Goal: Contribute content: Contribute content

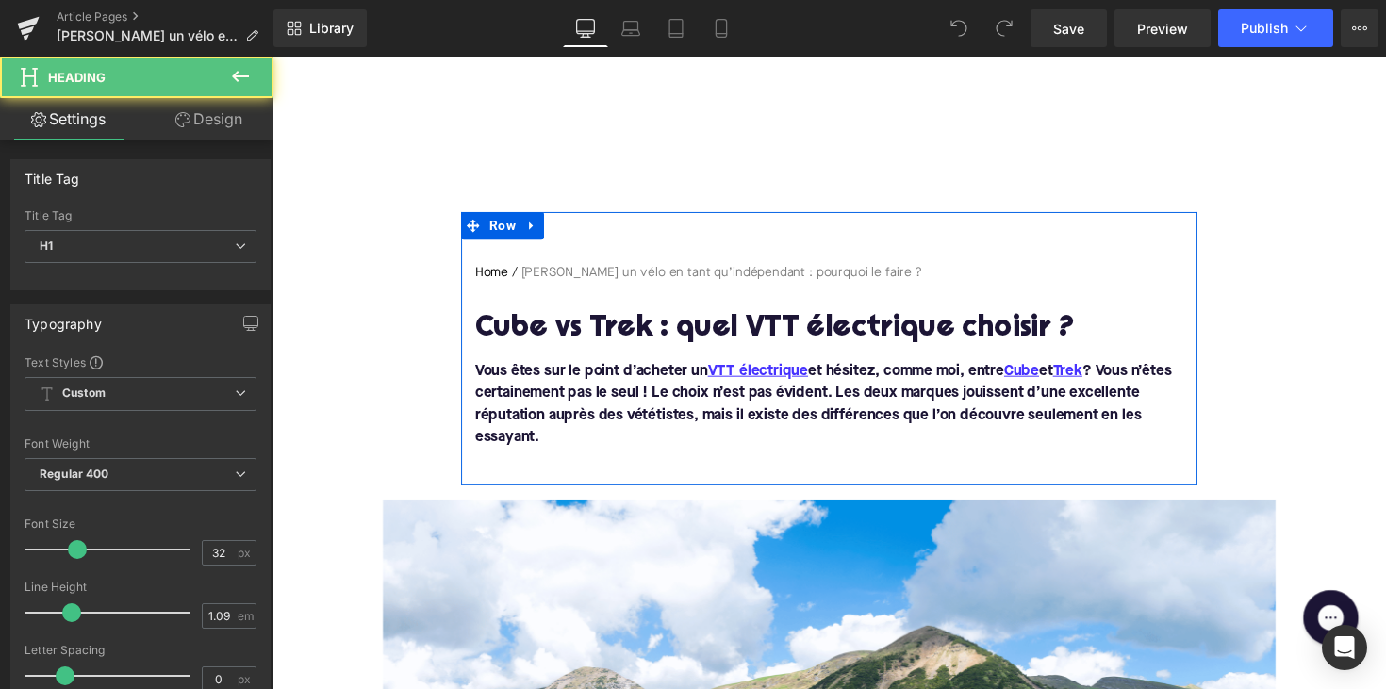
click at [643, 338] on h1 "Cube vs Trek : quel VTT électrique choisir ?" at bounding box center [843, 336] width 726 height 33
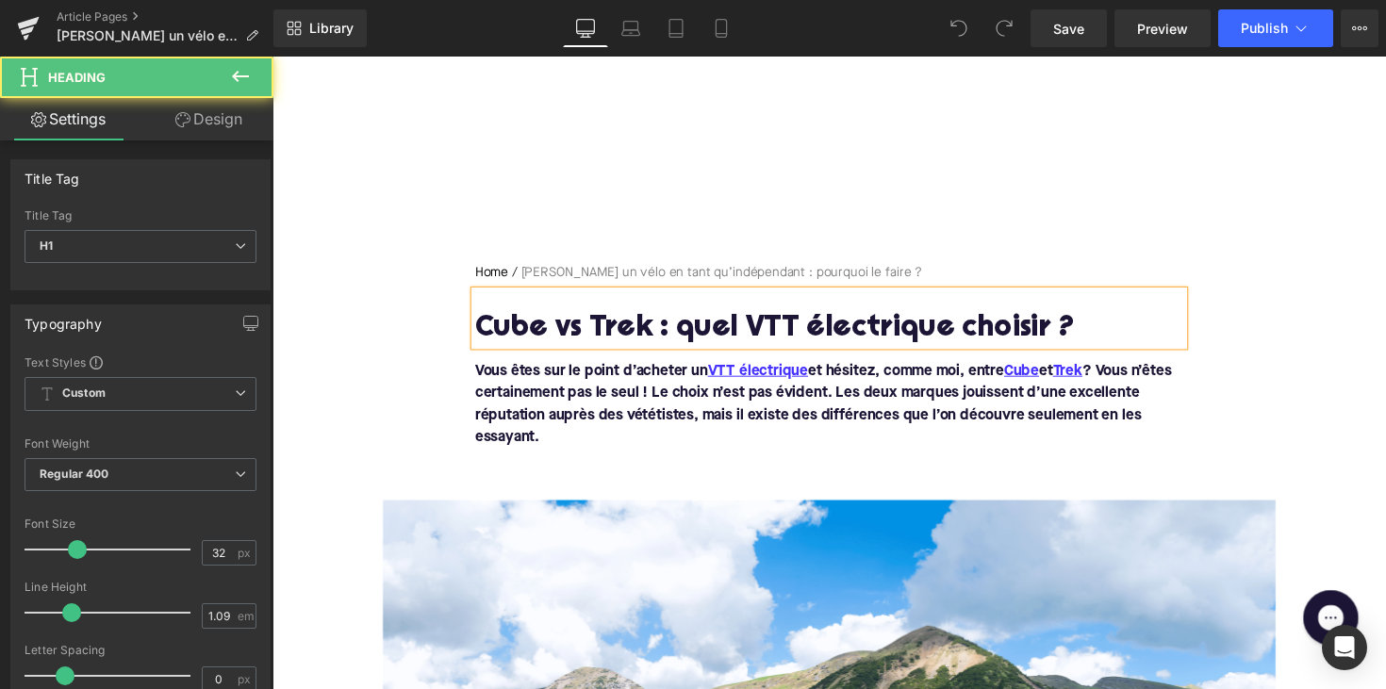
click at [643, 338] on h1 "Cube vs Trek : quel VTT électrique choisir ?" at bounding box center [843, 336] width 726 height 33
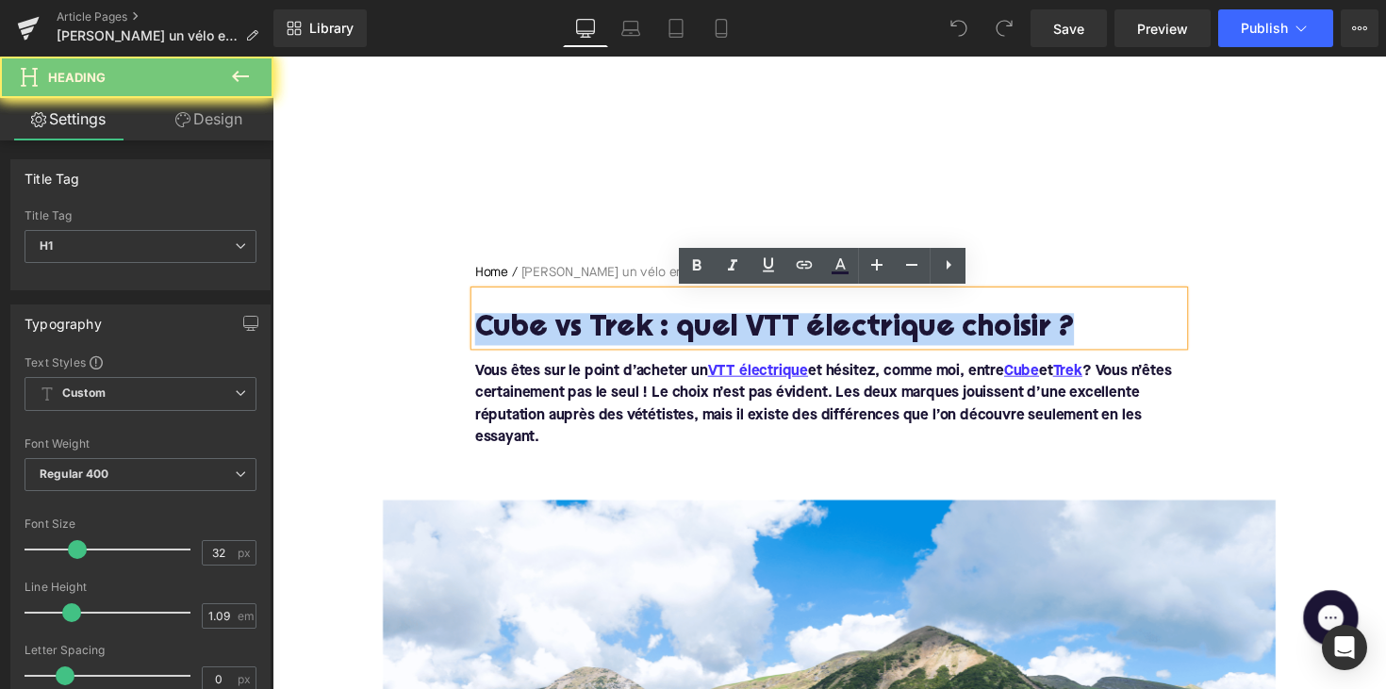
click at [643, 338] on h1 "Cube vs Trek : quel VTT électrique choisir ?" at bounding box center [843, 336] width 726 height 33
paste div
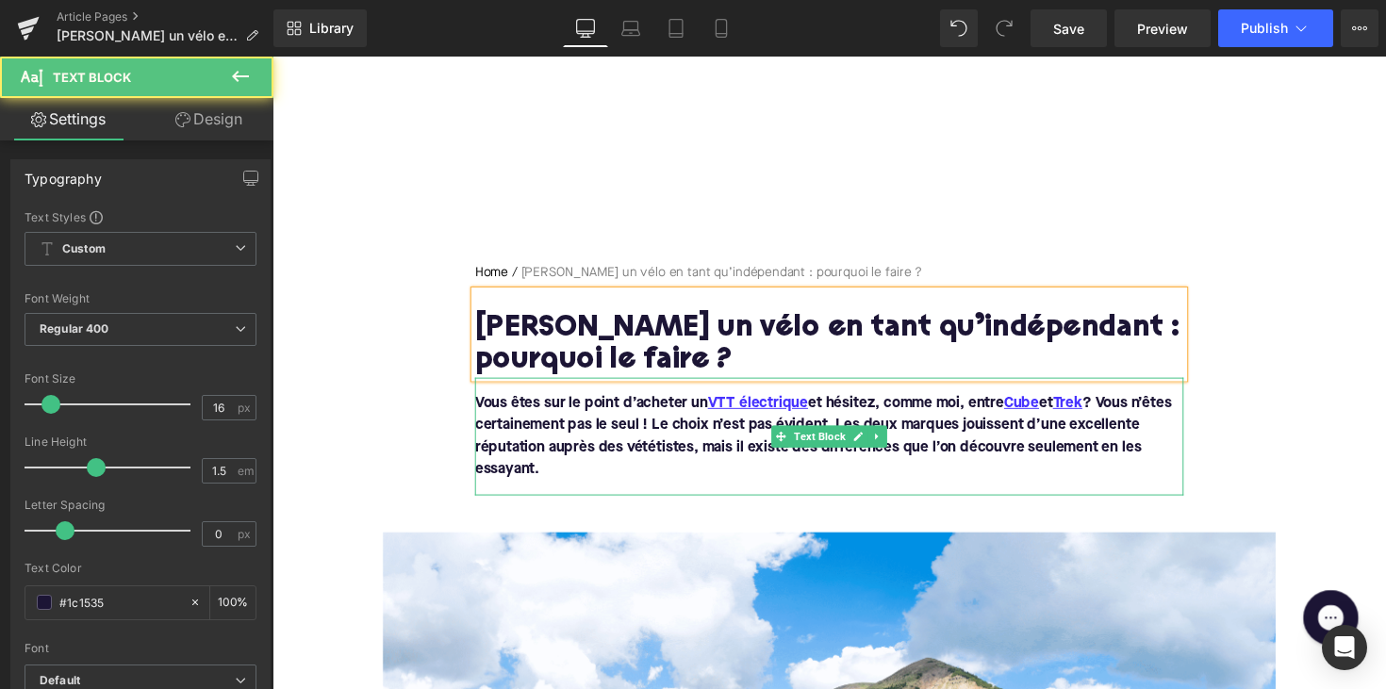
click at [558, 465] on p "Vous êtes sur le point d’acheter un VTT électrique et hésitez, comme moi, entre…" at bounding box center [843, 446] width 726 height 91
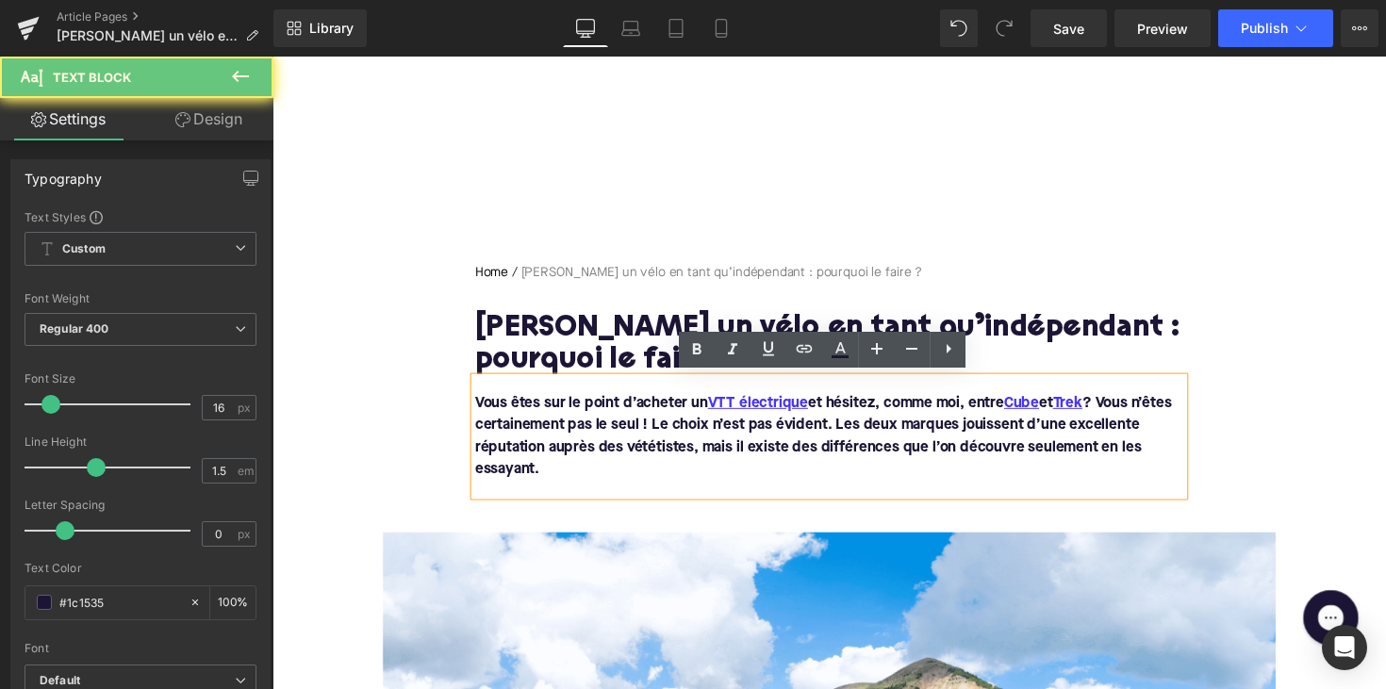
drag, startPoint x: 550, startPoint y: 476, endPoint x: 447, endPoint y: 408, distance: 123.2
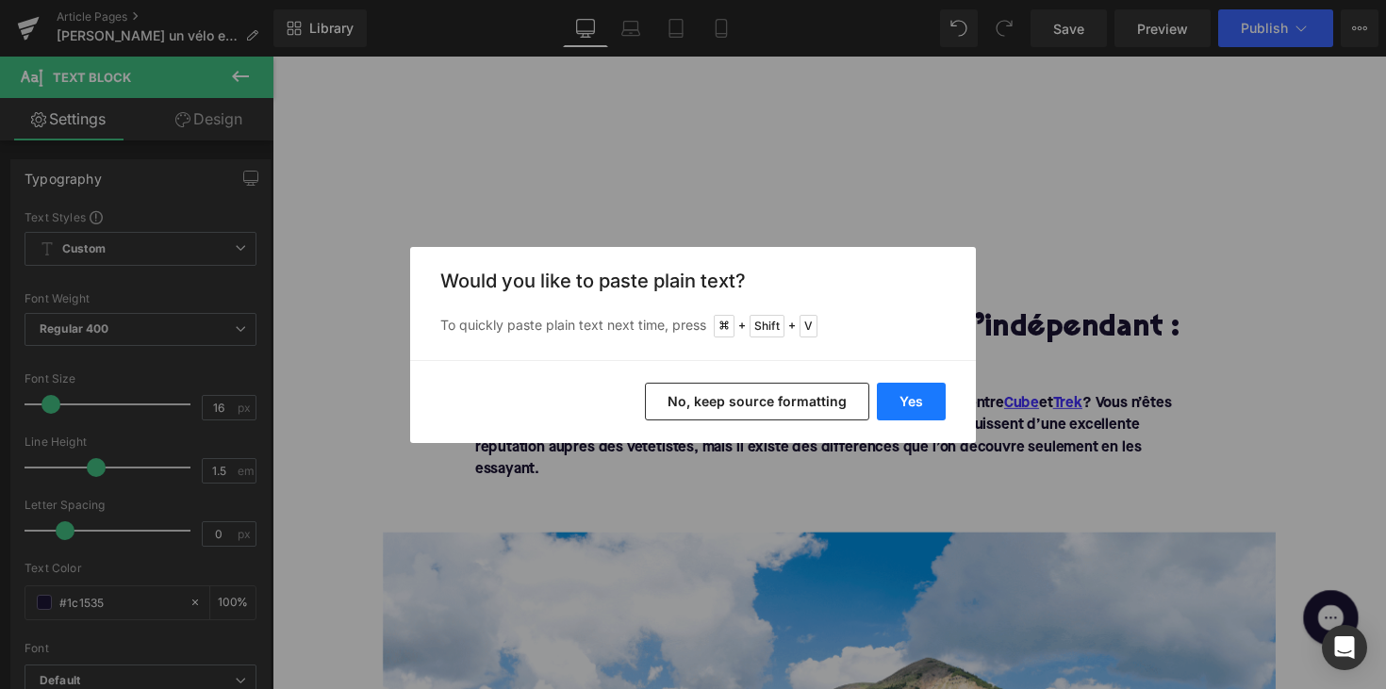
click at [916, 410] on button "Yes" at bounding box center [911, 402] width 69 height 38
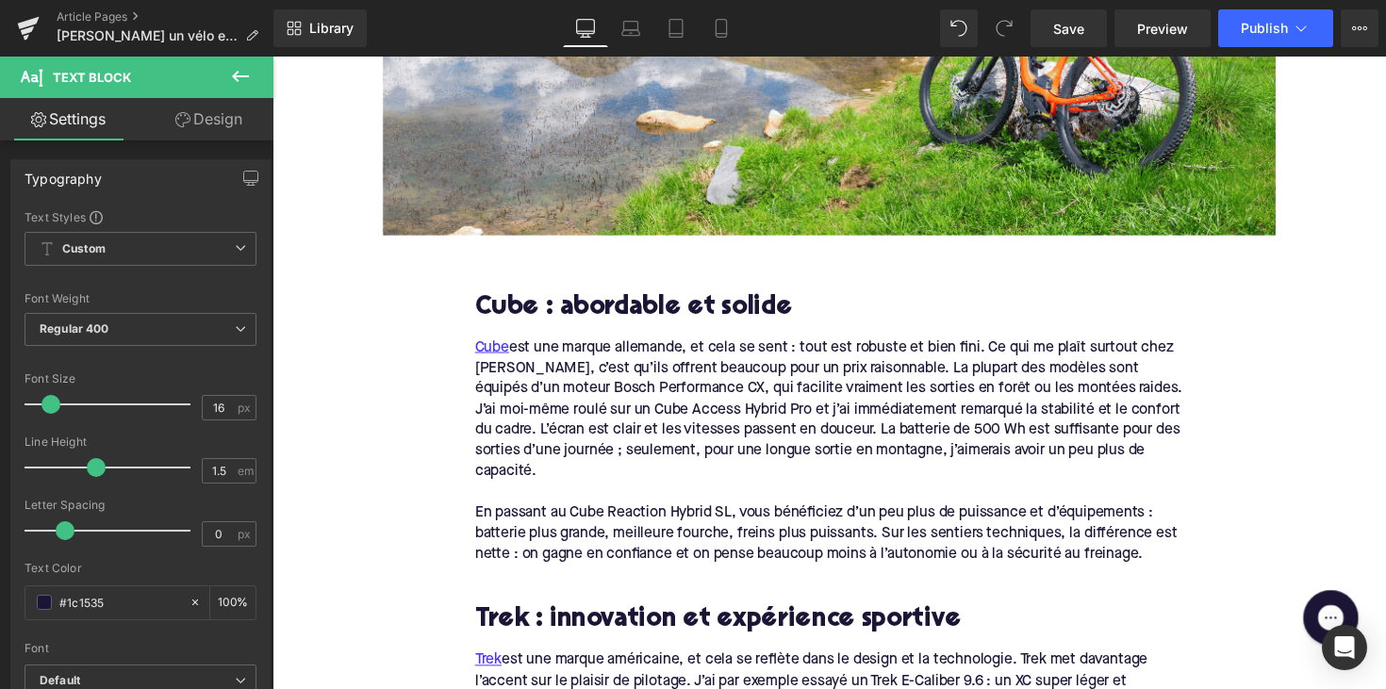
scroll to position [845, 0]
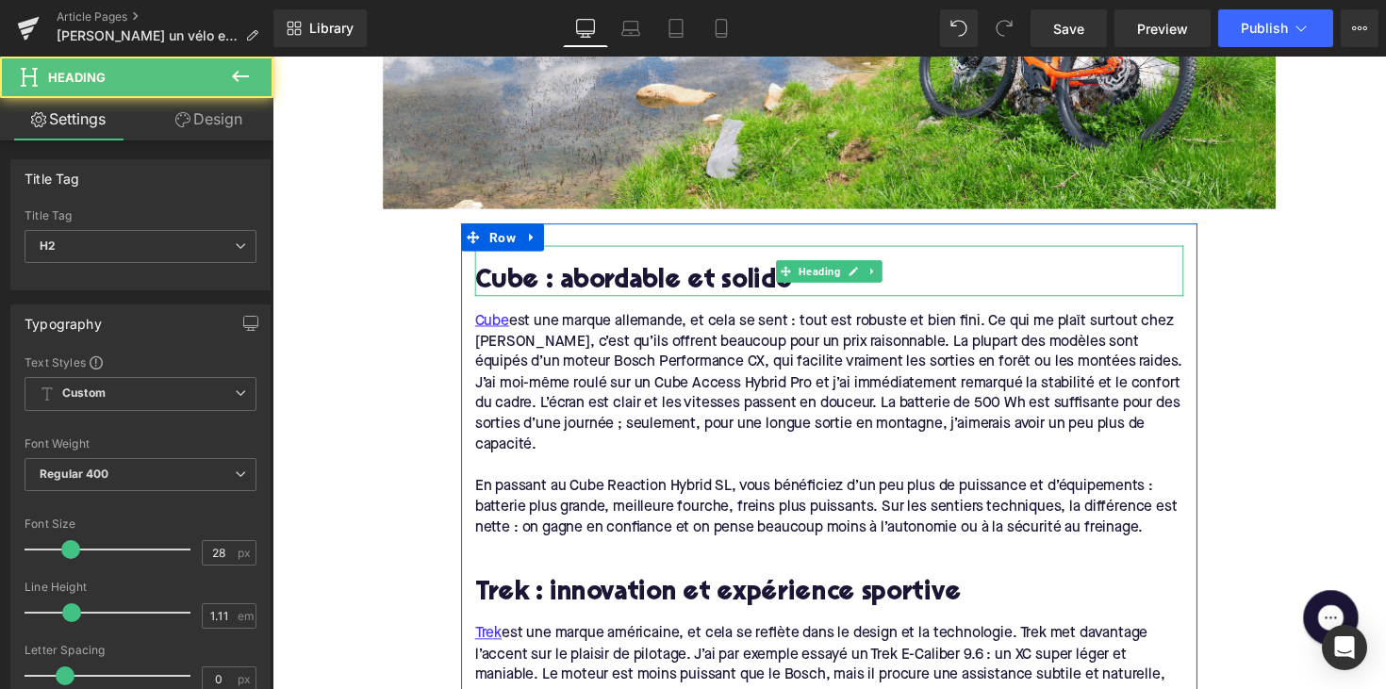
click at [544, 281] on h2 "Cube : abordable et solide" at bounding box center [843, 287] width 726 height 29
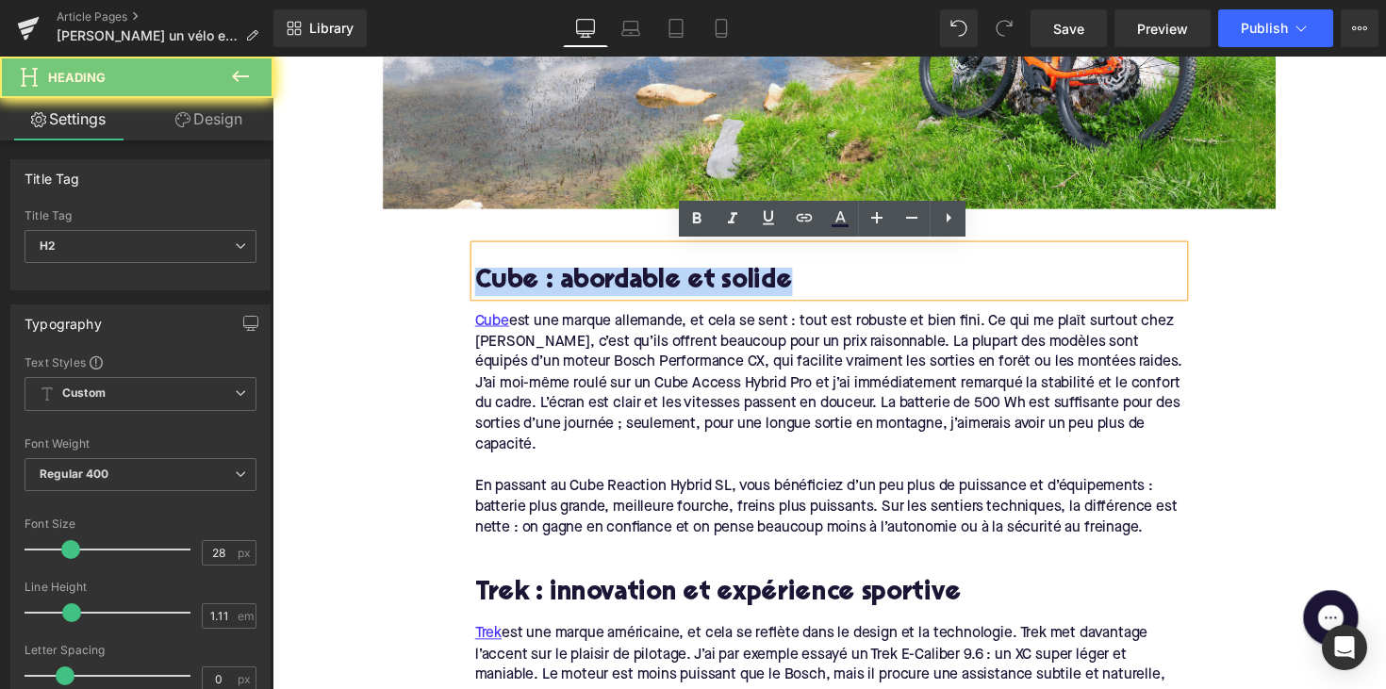
click at [544, 281] on h2 "Cube : abordable et solide" at bounding box center [843, 287] width 726 height 29
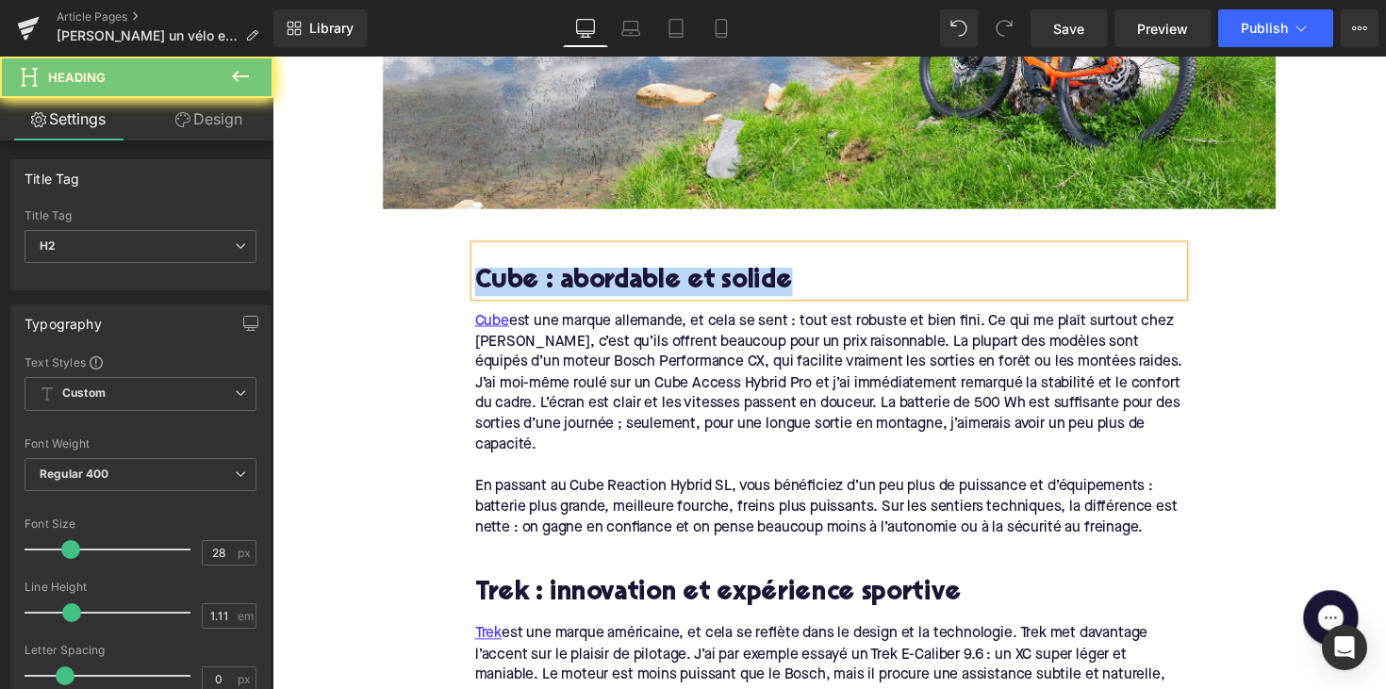
paste div
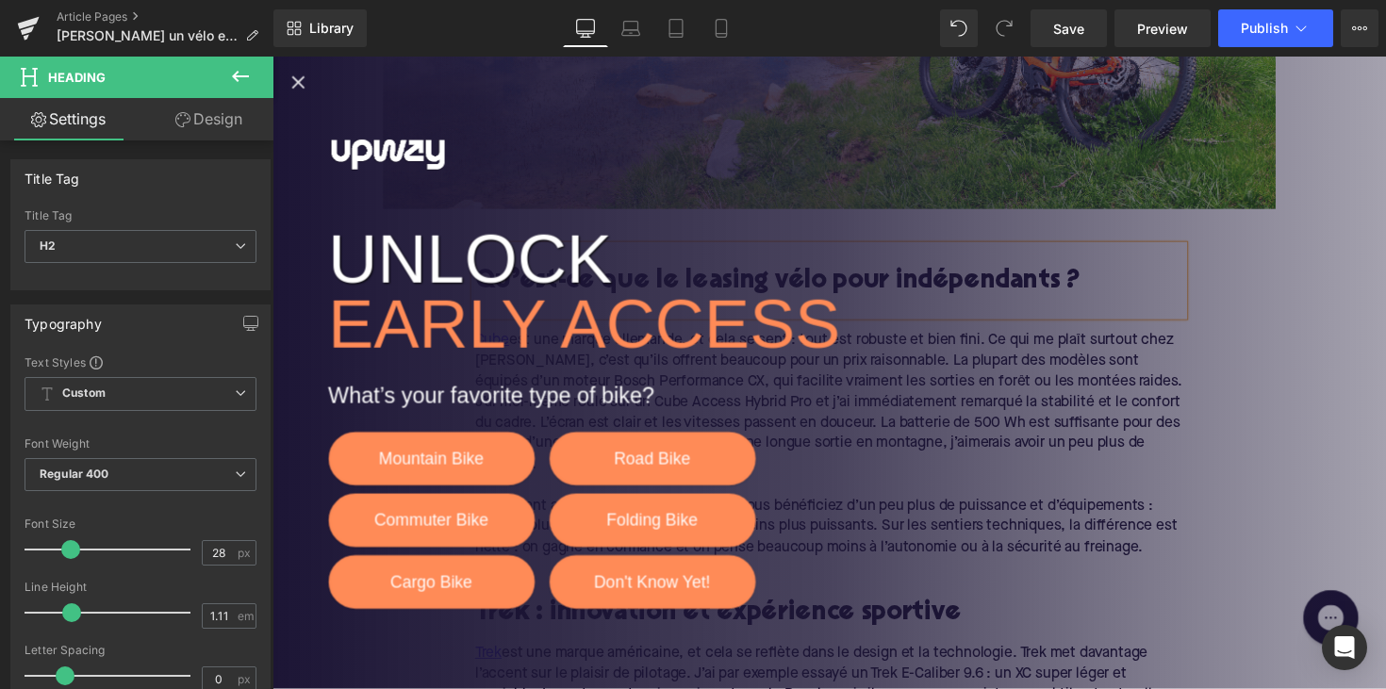
click at [296, 82] on icon "Close popup" at bounding box center [299, 83] width 23 height 23
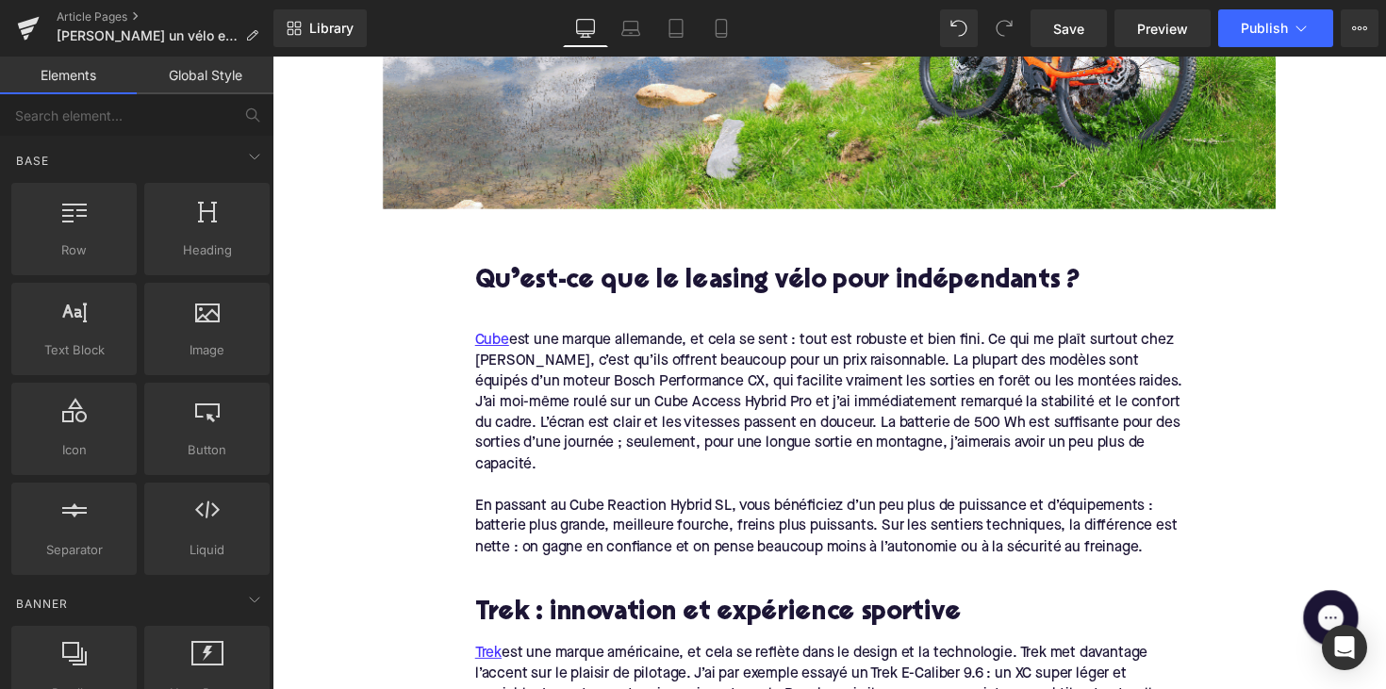
click at [539, 305] on div at bounding box center [843, 313] width 726 height 20
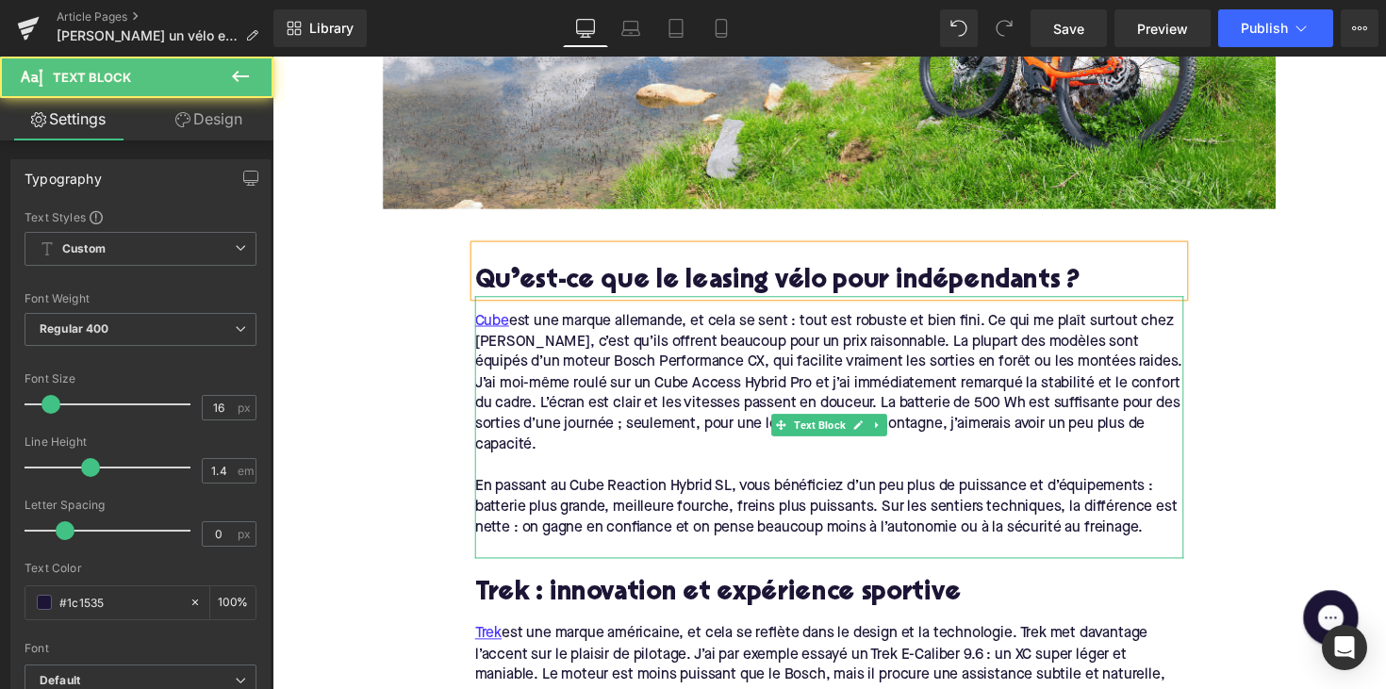
click at [621, 487] on div "En passant au Cube Reaction Hybrid SL, vous bénéficiez d’un peu plus de puissan…" at bounding box center [843, 518] width 726 height 63
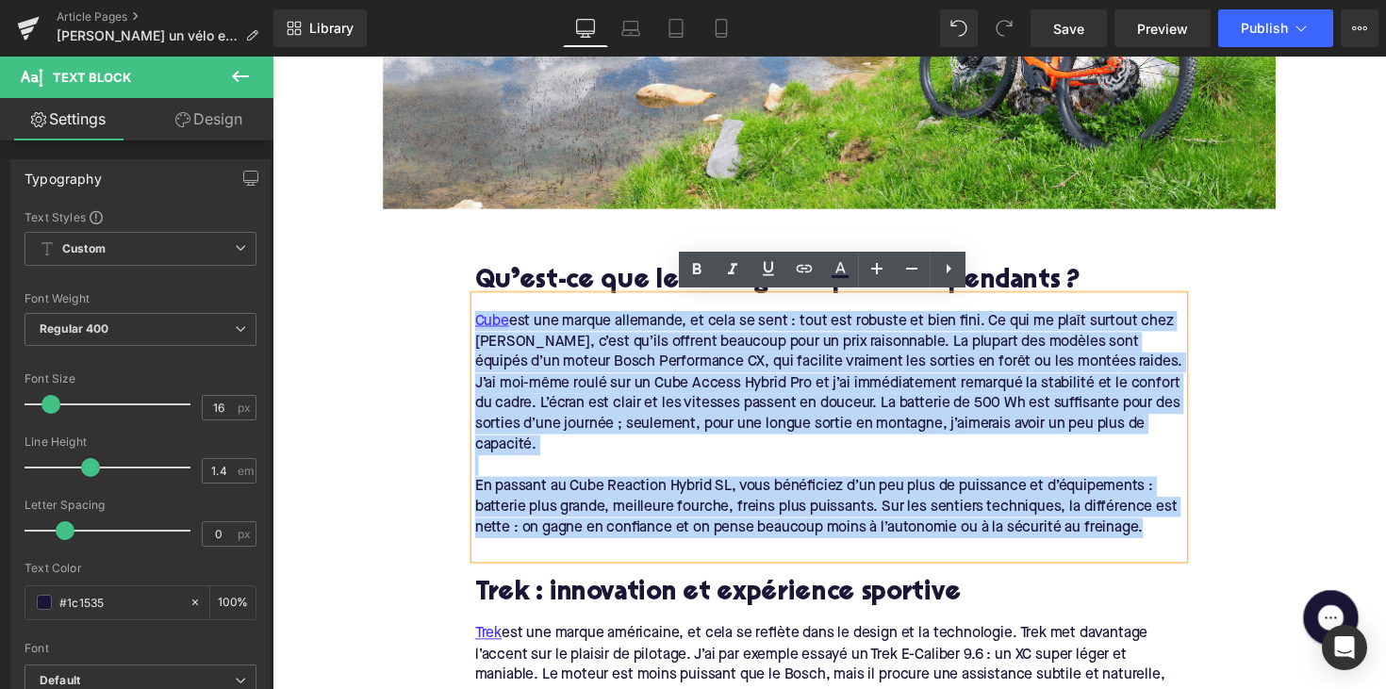
drag, startPoint x: 1168, startPoint y: 538, endPoint x: 435, endPoint y: 329, distance: 762.9
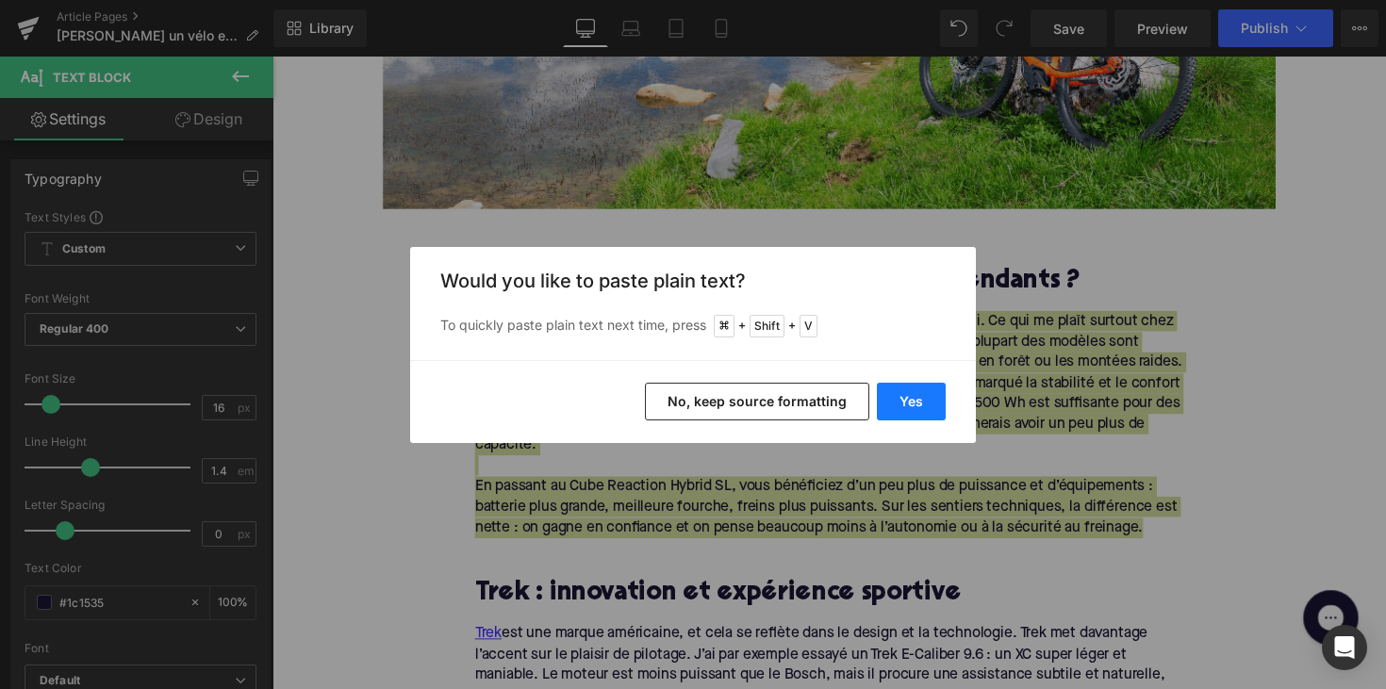
click at [912, 398] on button "Yes" at bounding box center [911, 402] width 69 height 38
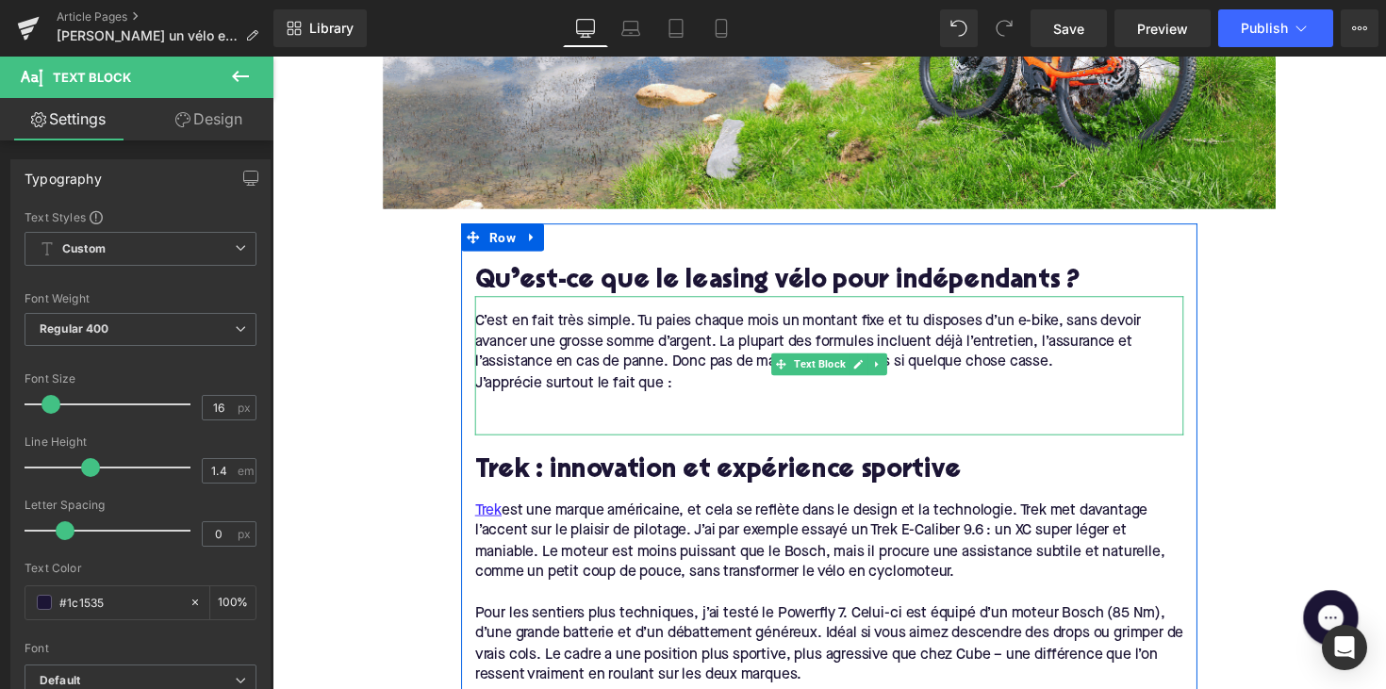
click at [553, 369] on div "C’est en fait très simple. Tu paies chaque mois un montant fixe et tu disposes …" at bounding box center [843, 349] width 726 height 63
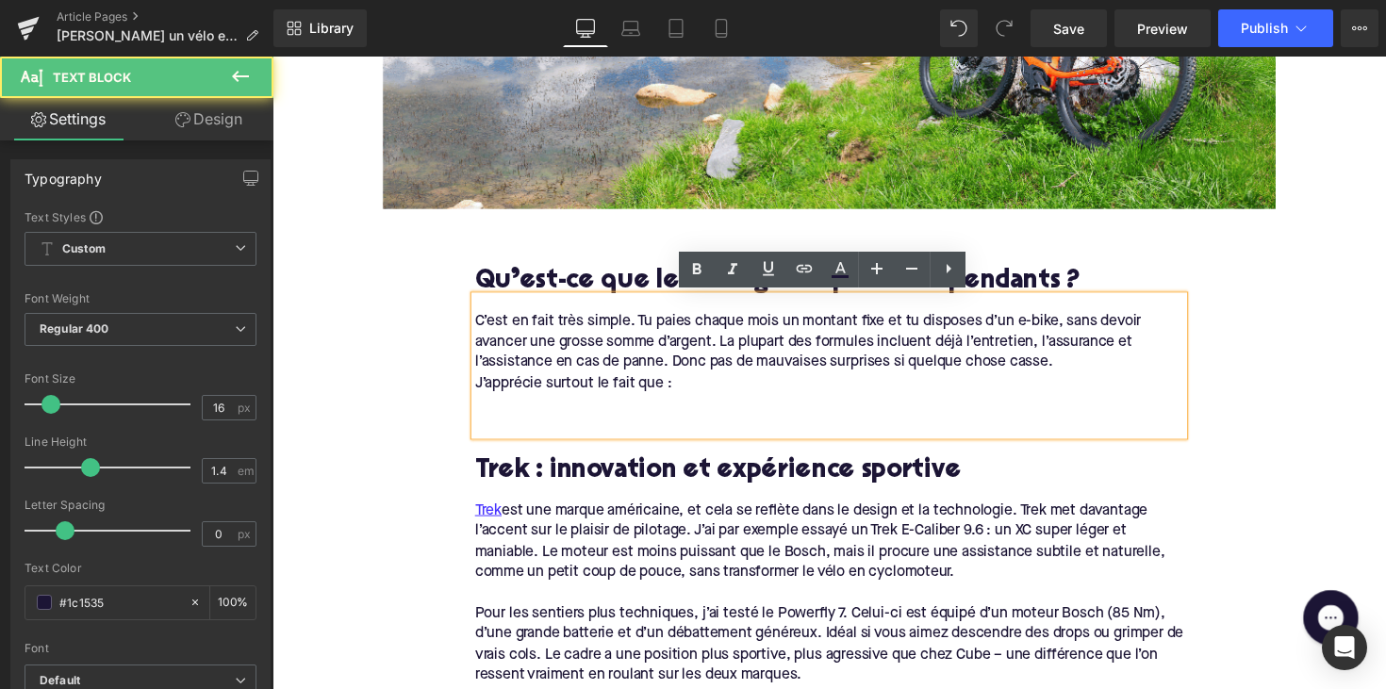
click at [480, 388] on div "J’apprécie surtout le fait que :" at bounding box center [843, 392] width 726 height 21
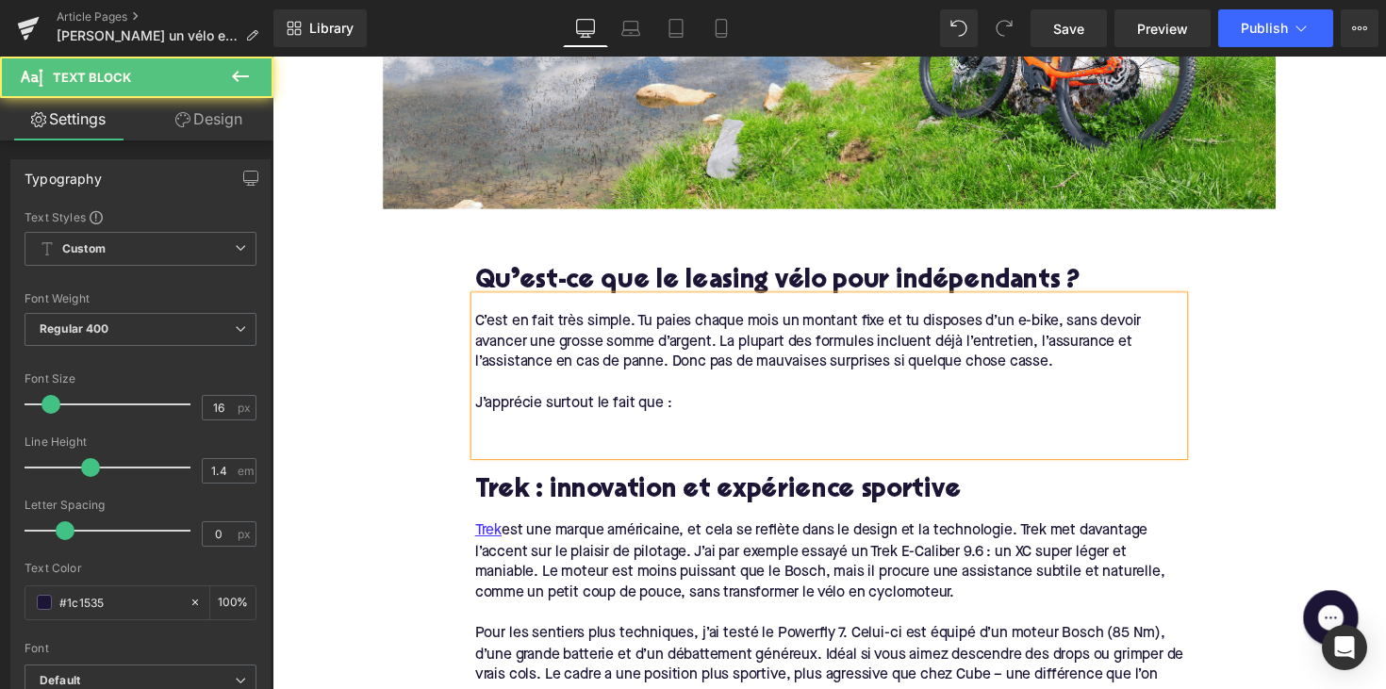
click at [489, 452] on div at bounding box center [843, 455] width 726 height 21
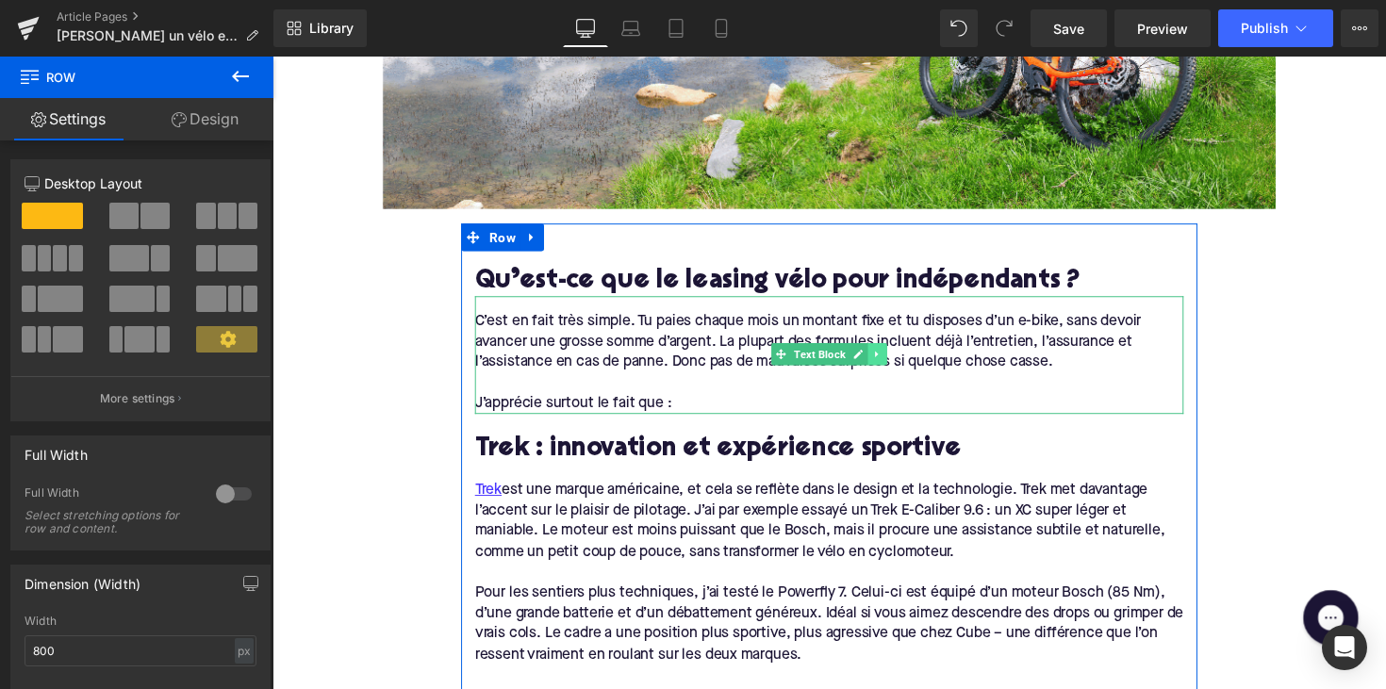
click at [889, 363] on icon at bounding box center [892, 361] width 10 height 11
click at [879, 361] on icon at bounding box center [882, 362] width 10 height 10
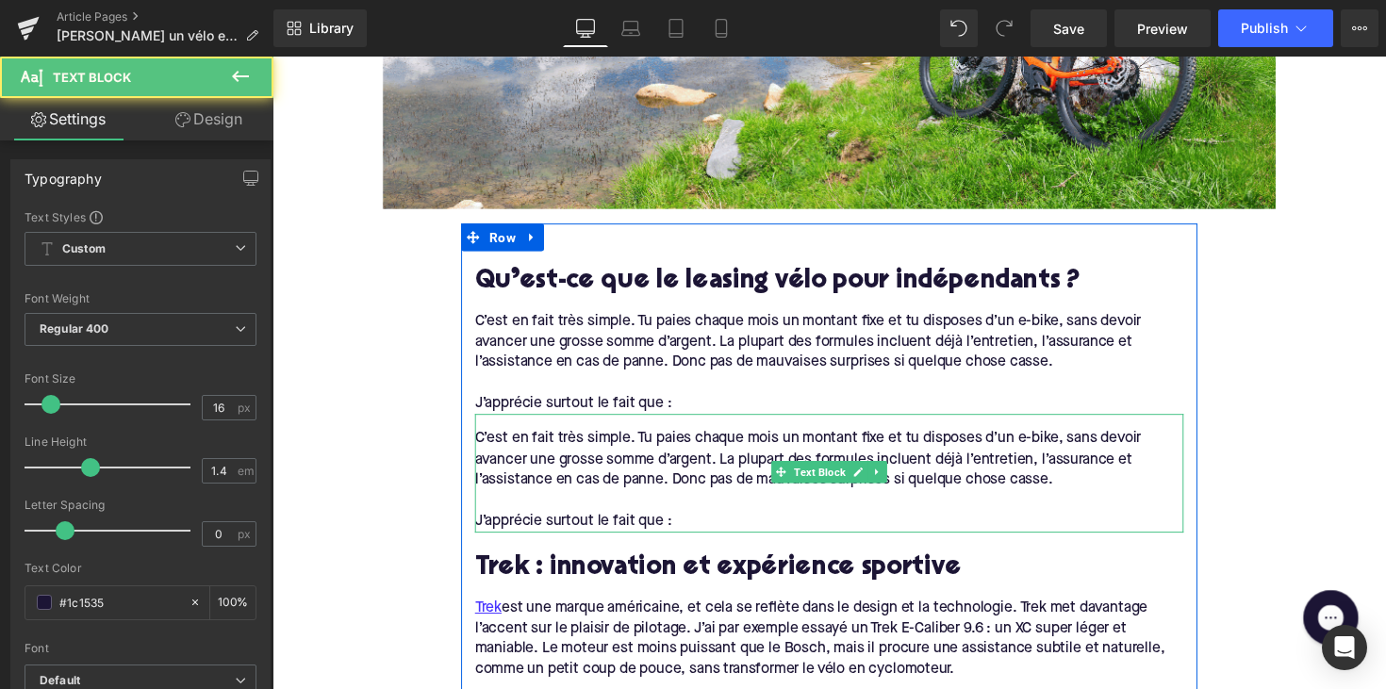
click at [675, 527] on div "J’apprécie surtout le fait que :" at bounding box center [843, 533] width 726 height 21
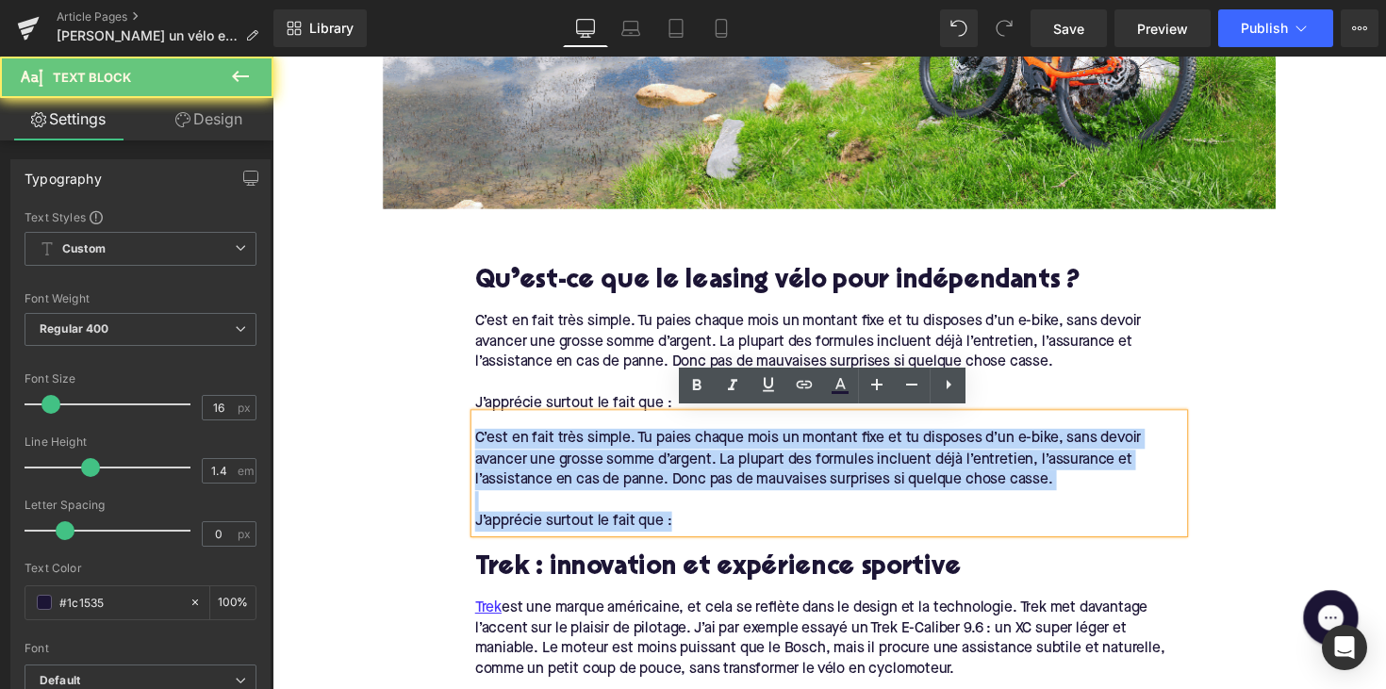
drag, startPoint x: 694, startPoint y: 527, endPoint x: 435, endPoint y: 419, distance: 281.1
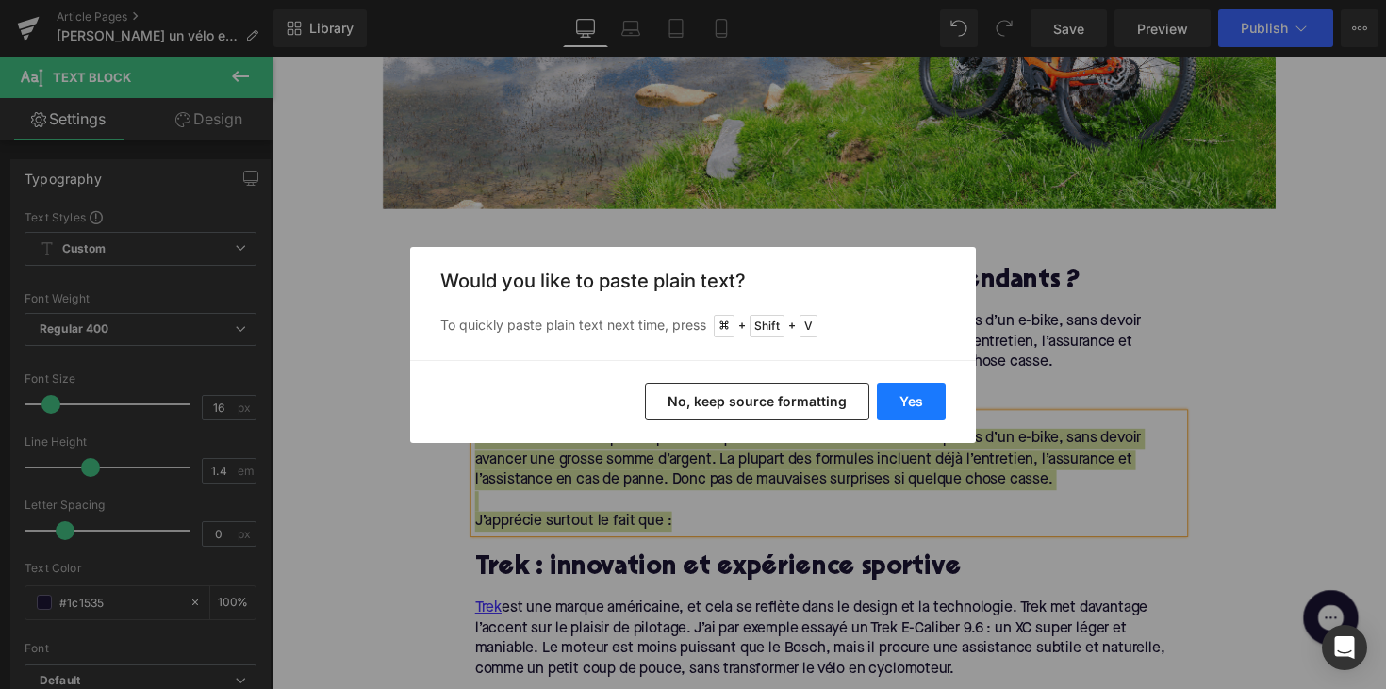
click at [937, 406] on button "Yes" at bounding box center [911, 402] width 69 height 38
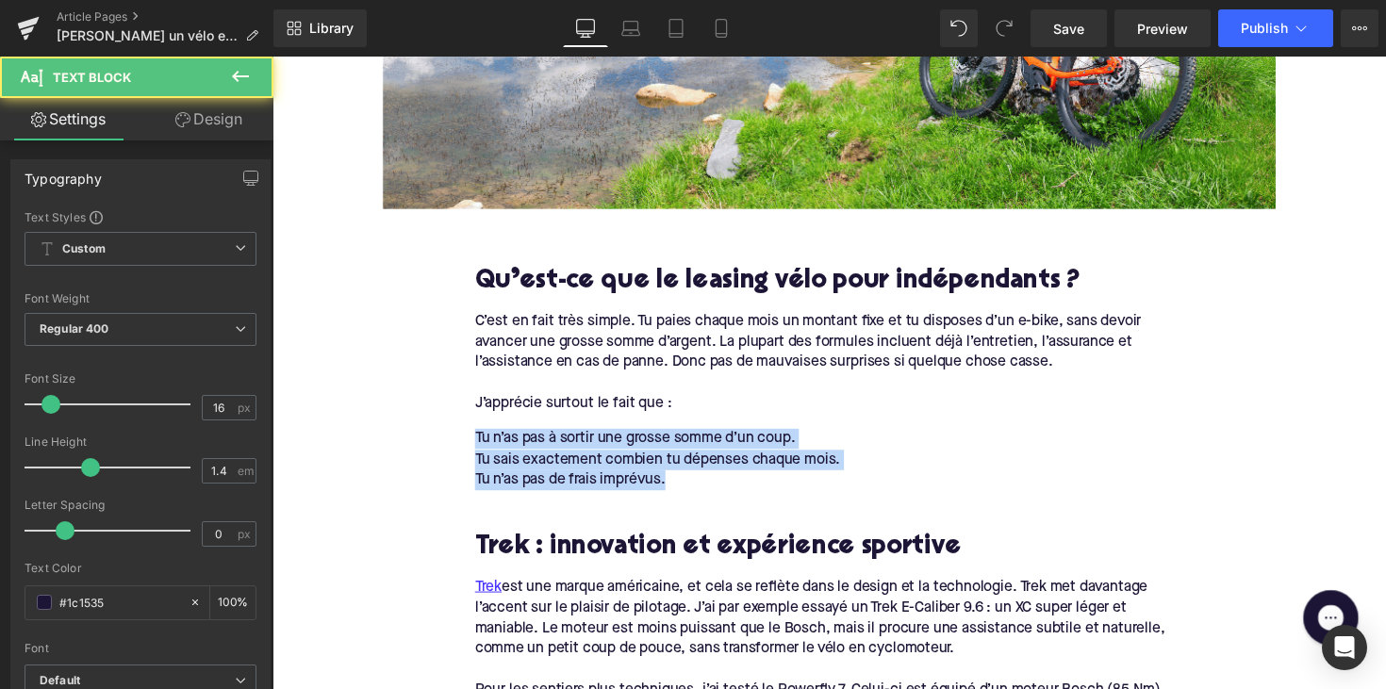
drag, startPoint x: 687, startPoint y: 486, endPoint x: 449, endPoint y: 433, distance: 244.3
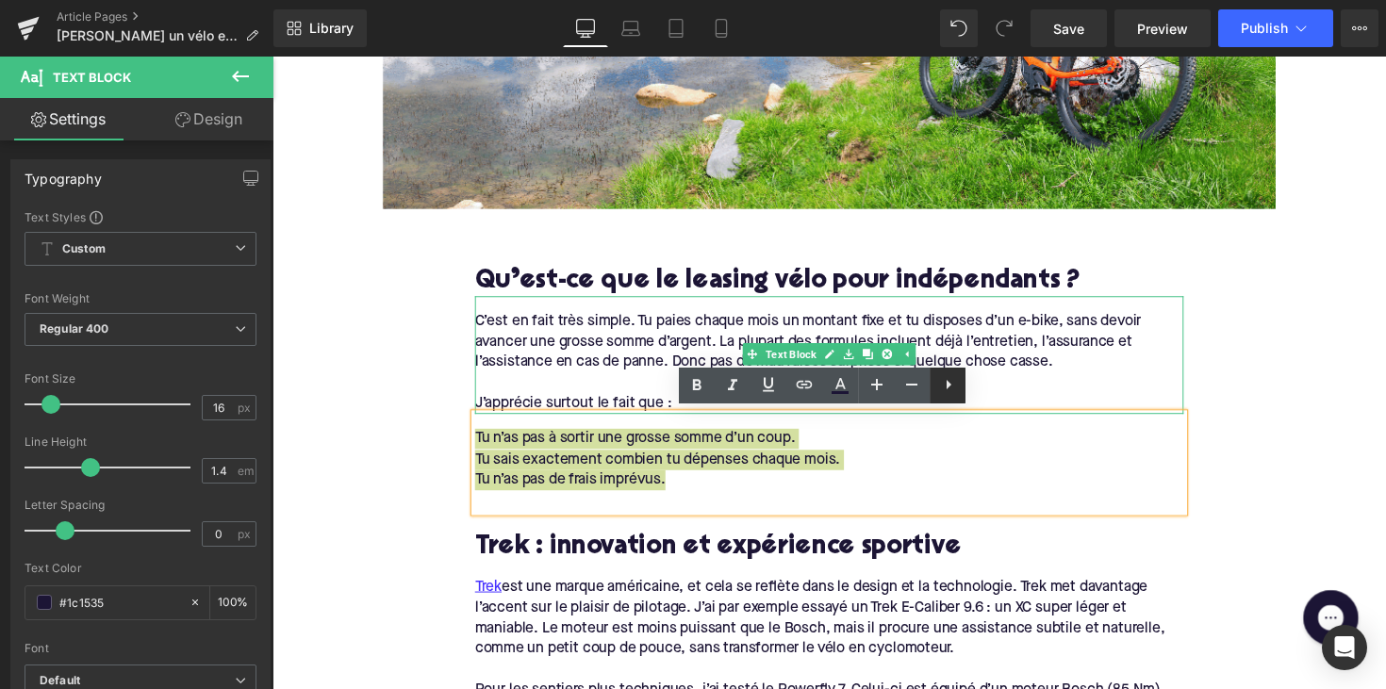
click at [942, 391] on icon at bounding box center [948, 384] width 23 height 23
click at [942, 388] on icon at bounding box center [947, 384] width 23 height 23
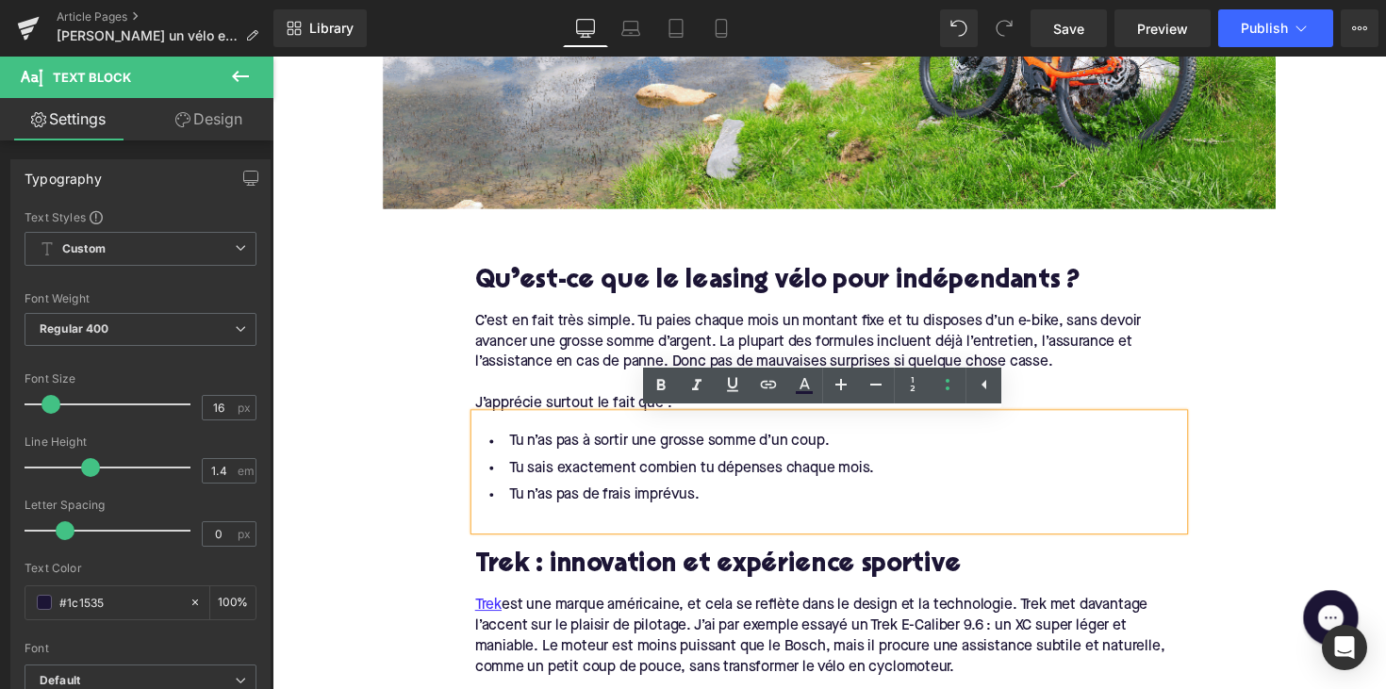
click at [541, 525] on div at bounding box center [843, 530] width 726 height 21
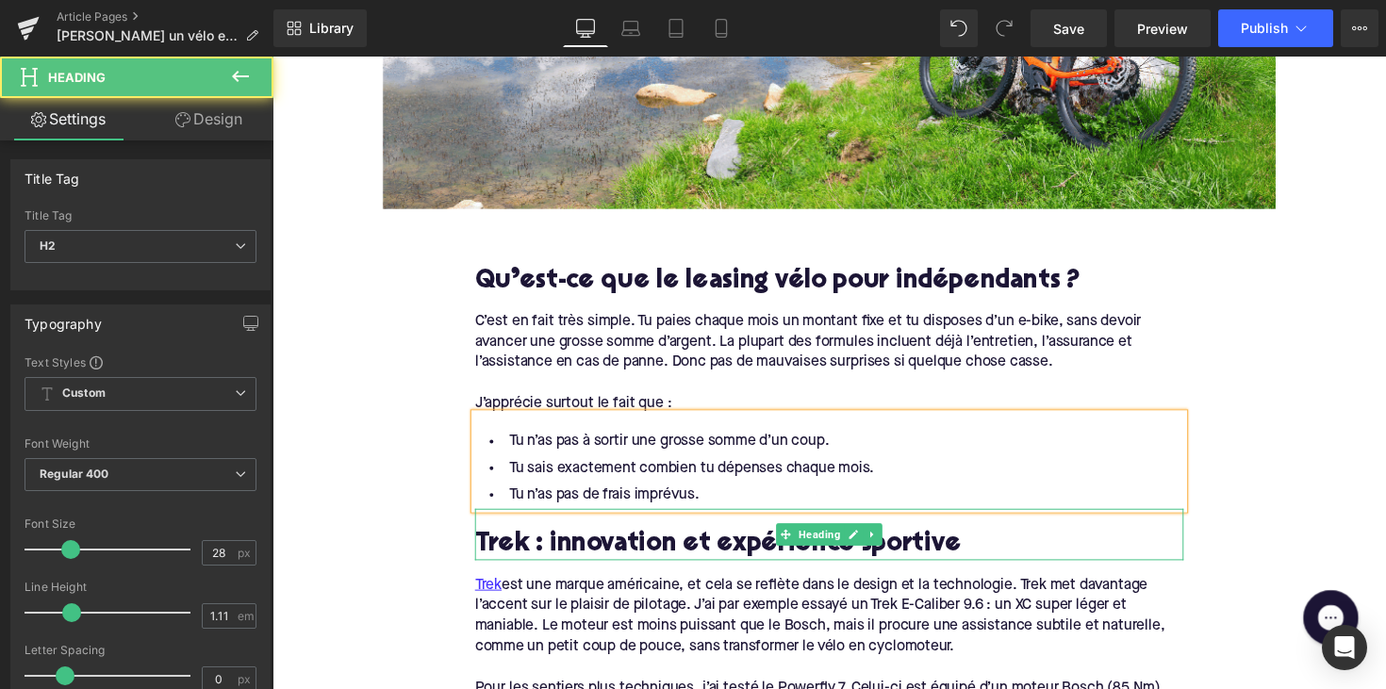
click at [584, 557] on h2 "Trek : innovation et expérience sportive" at bounding box center [843, 557] width 726 height 29
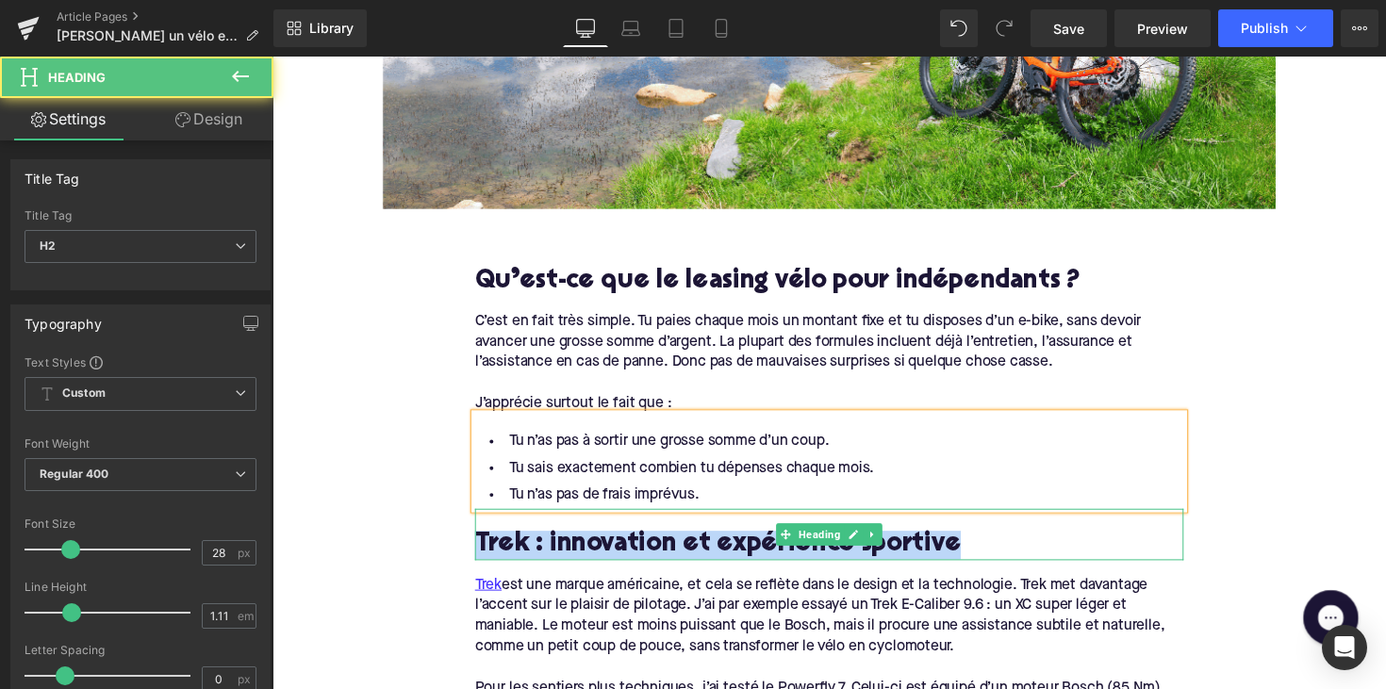
paste div
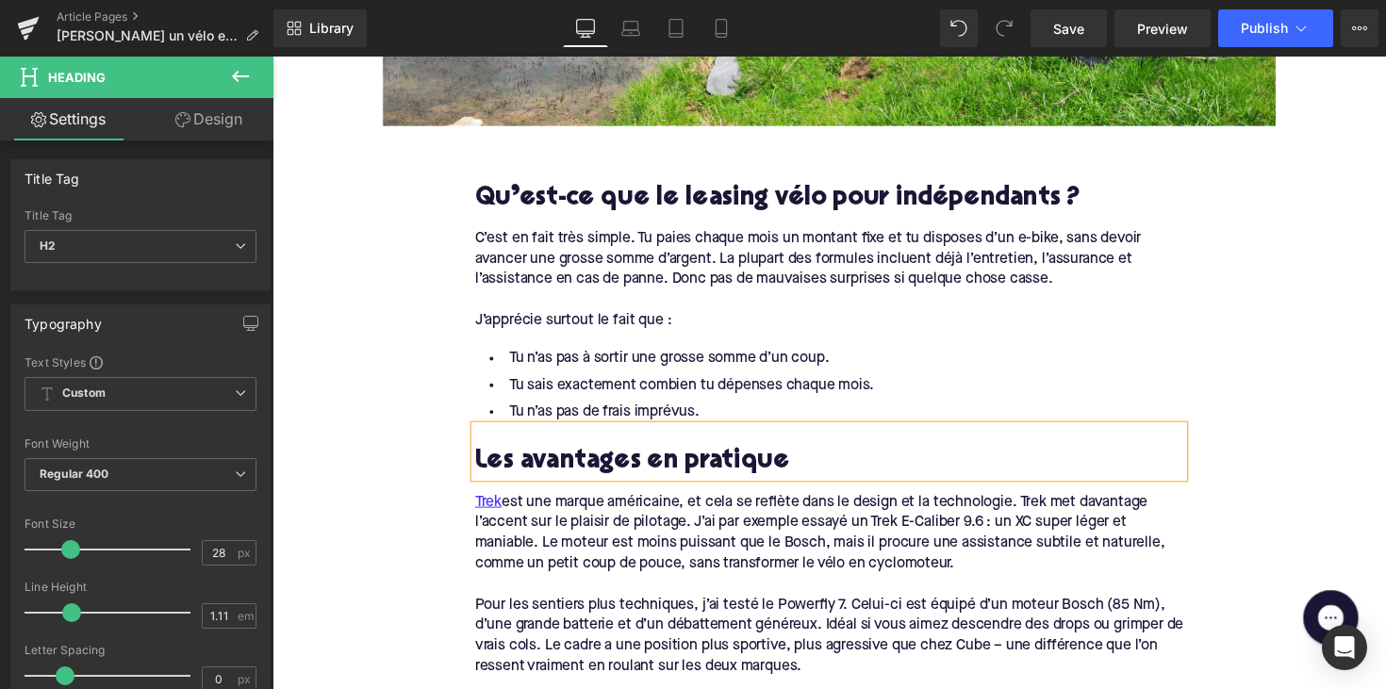
scroll to position [949, 0]
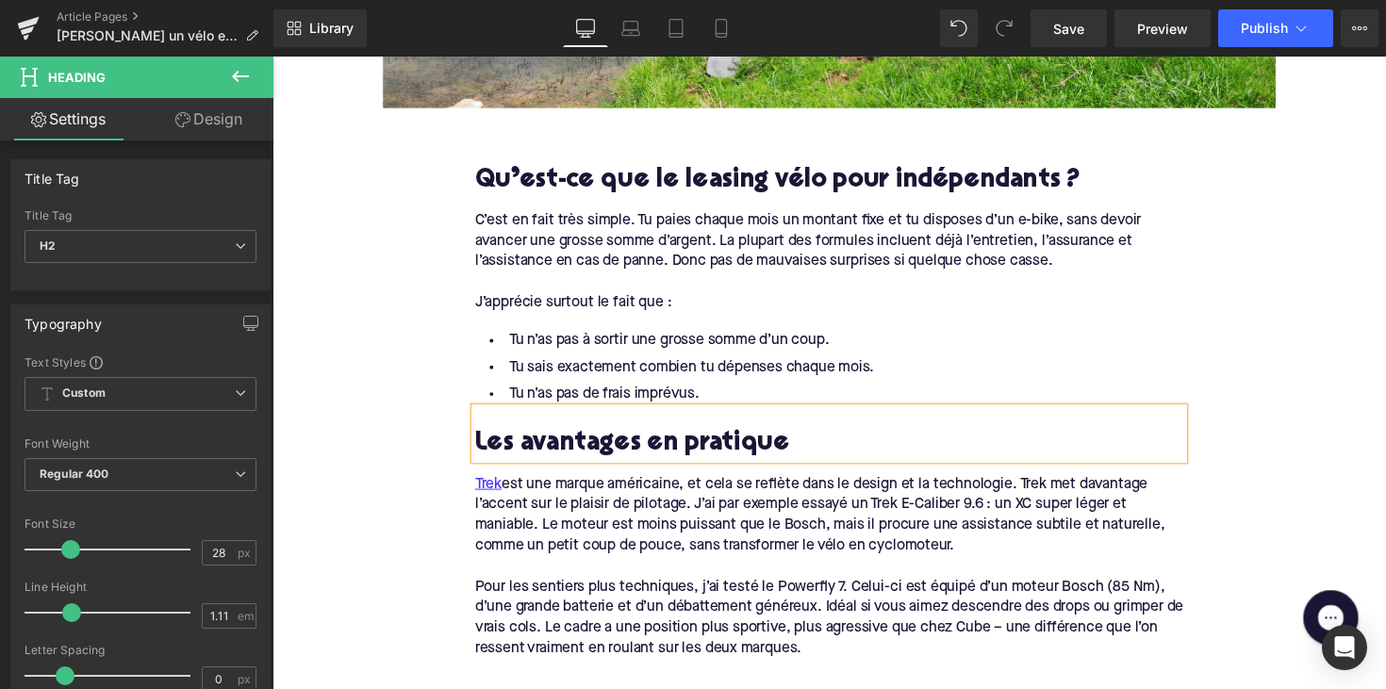
drag, startPoint x: 681, startPoint y: 520, endPoint x: 706, endPoint y: 498, distance: 33.4
click at [682, 520] on div "Trek est une marque américaine, et cela se reflète dans le design et la technol…" at bounding box center [843, 527] width 726 height 85
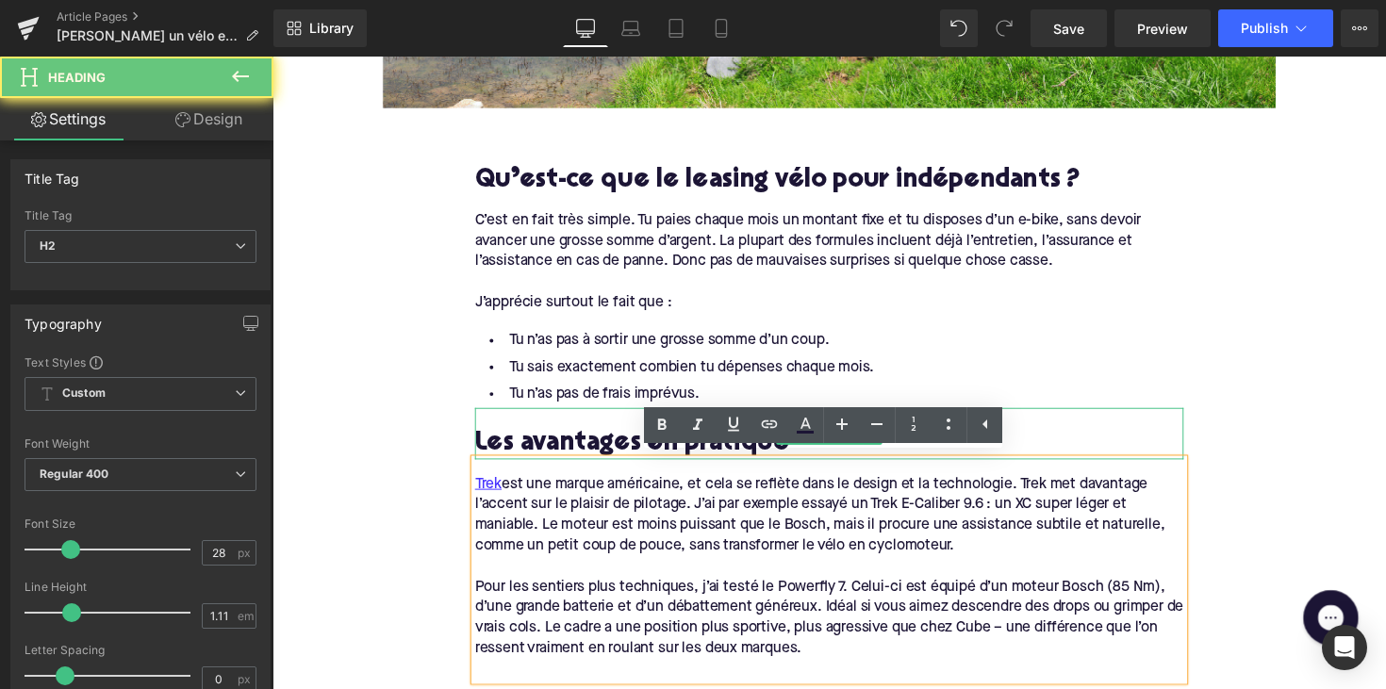
click at [552, 451] on h2 "Les avantages en pratique" at bounding box center [843, 453] width 726 height 29
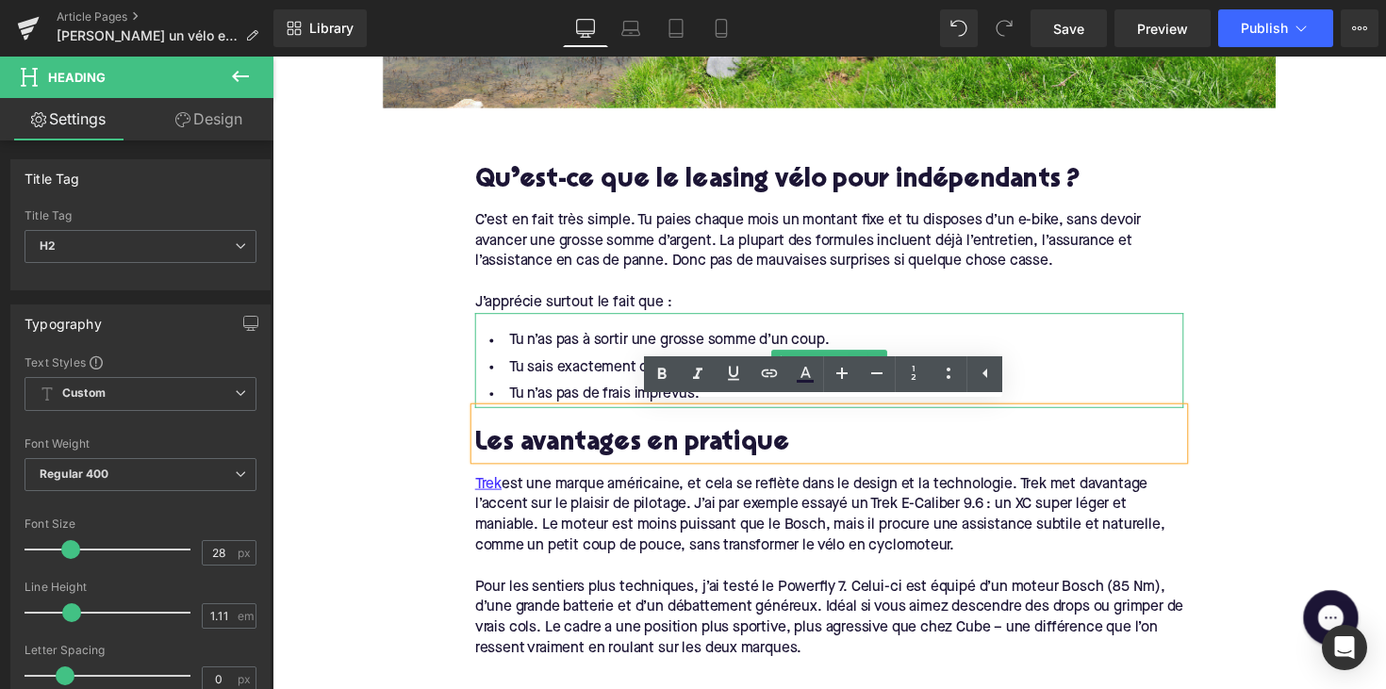
click at [641, 368] on span "Tu sais exactement combien tu dépenses chaque mois." at bounding box center [702, 375] width 374 height 15
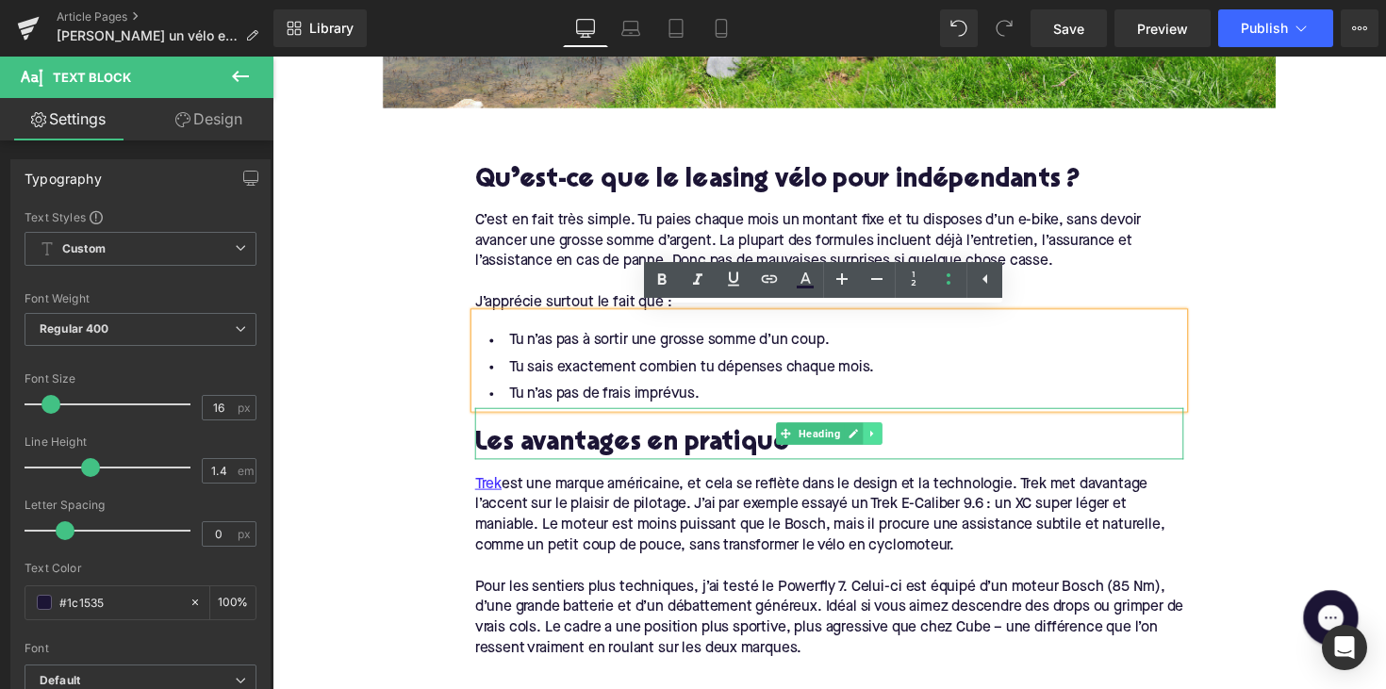
click at [883, 439] on icon at bounding box center [888, 443] width 10 height 11
click at [872, 438] on icon at bounding box center [877, 443] width 10 height 10
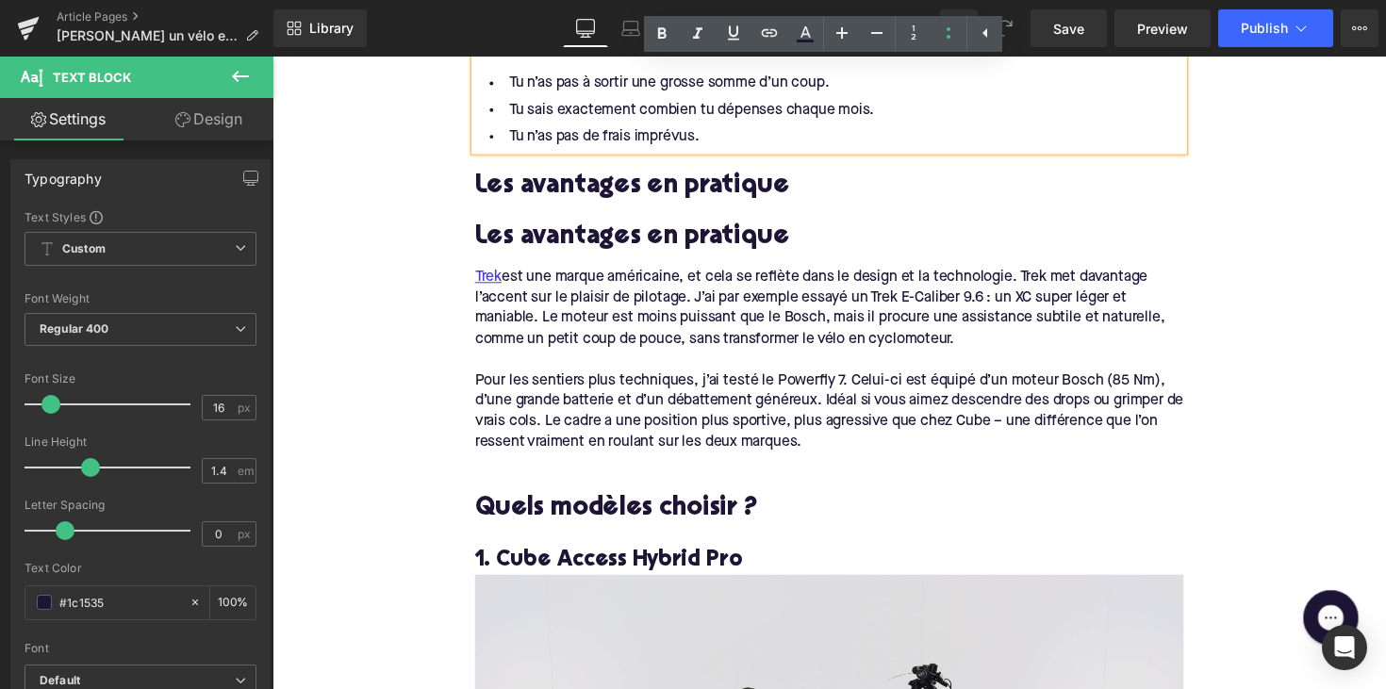
scroll to position [1186, 0]
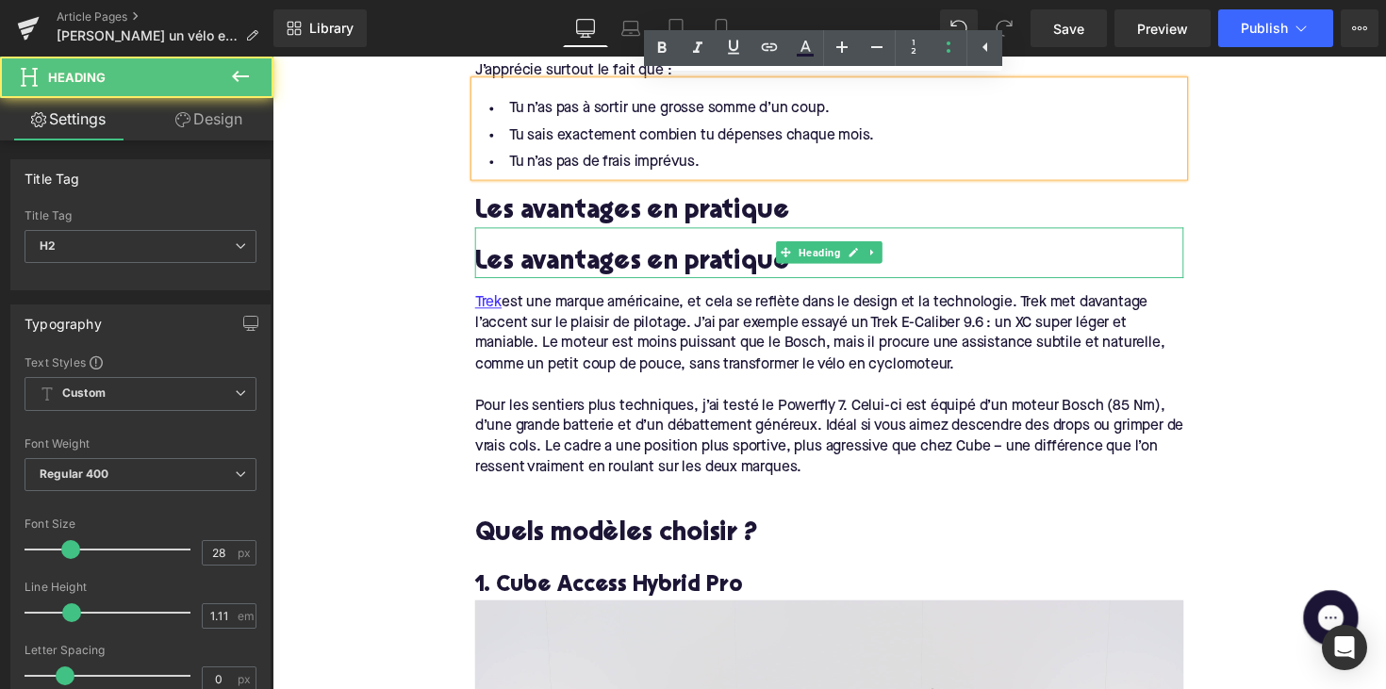
click at [622, 264] on h2 "Les avantages en pratique" at bounding box center [843, 269] width 726 height 29
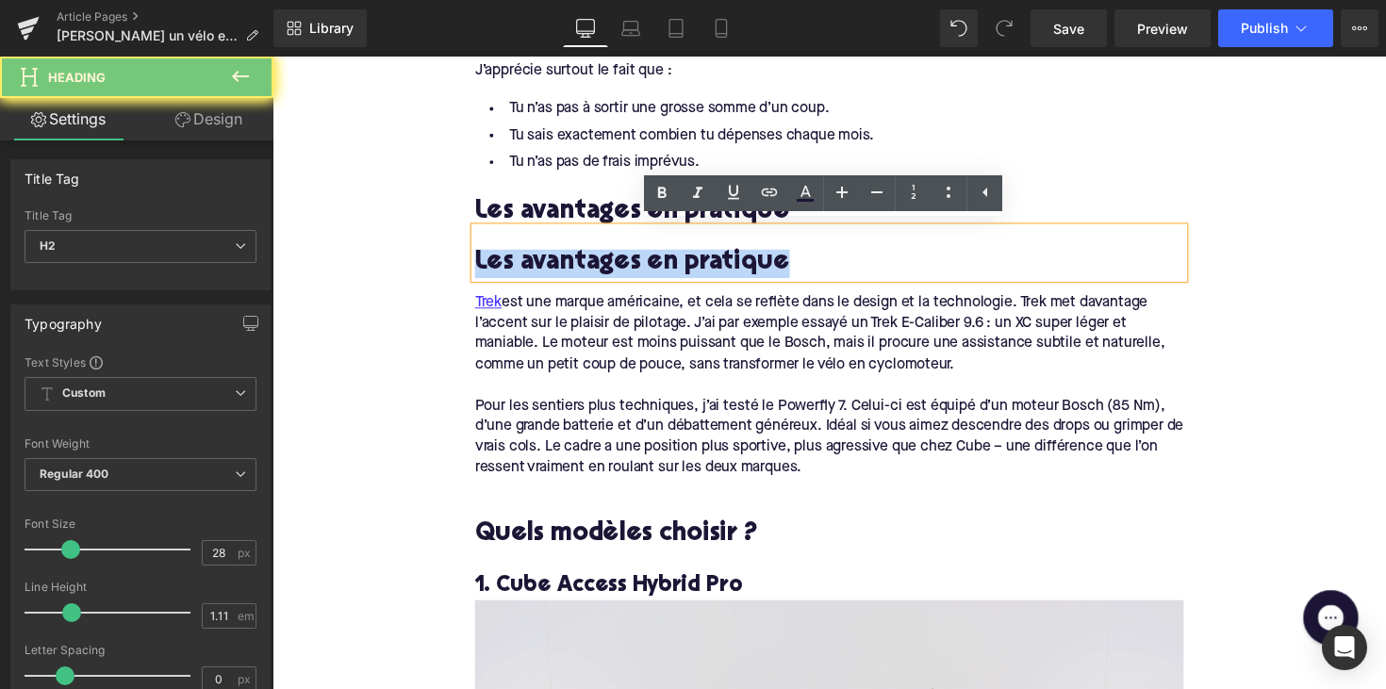
paste div
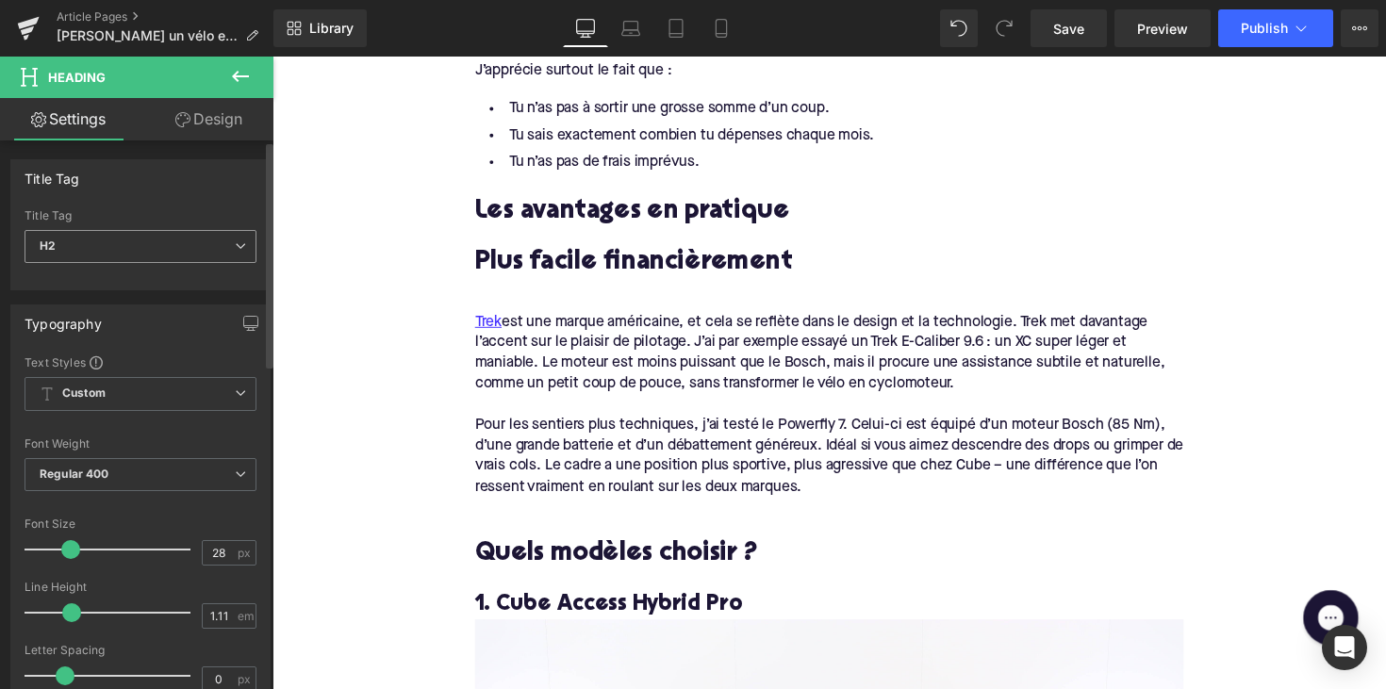
click at [184, 233] on span "H2" at bounding box center [141, 246] width 232 height 33
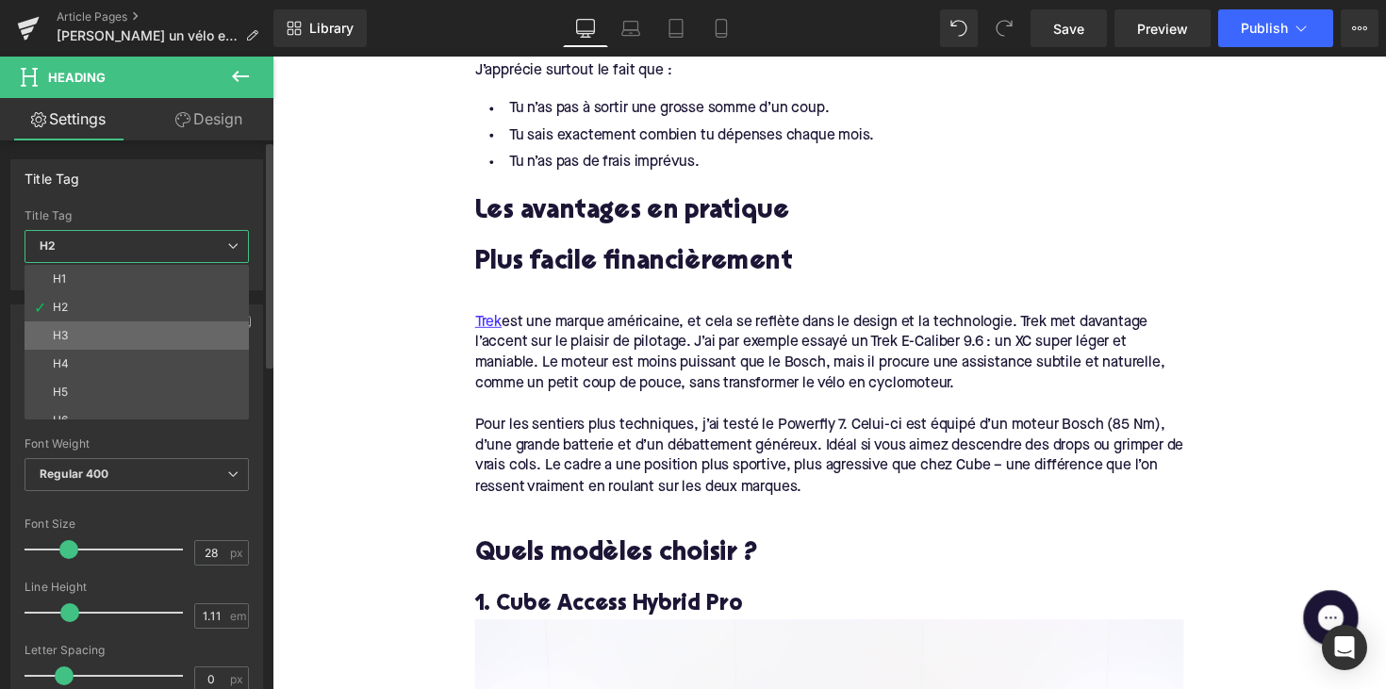
click at [157, 327] on li "H3" at bounding box center [141, 336] width 233 height 28
type input "24"
type input "1.29"
type input "100"
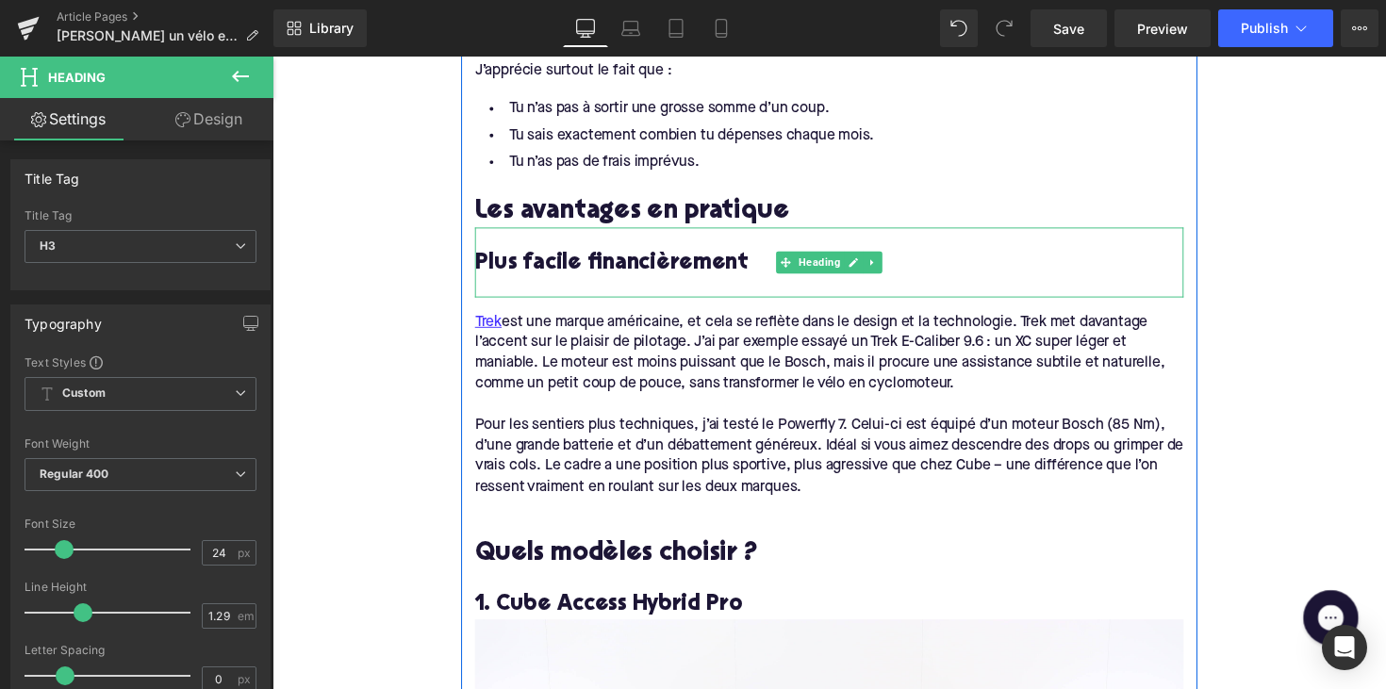
click at [509, 285] on div at bounding box center [843, 294] width 726 height 20
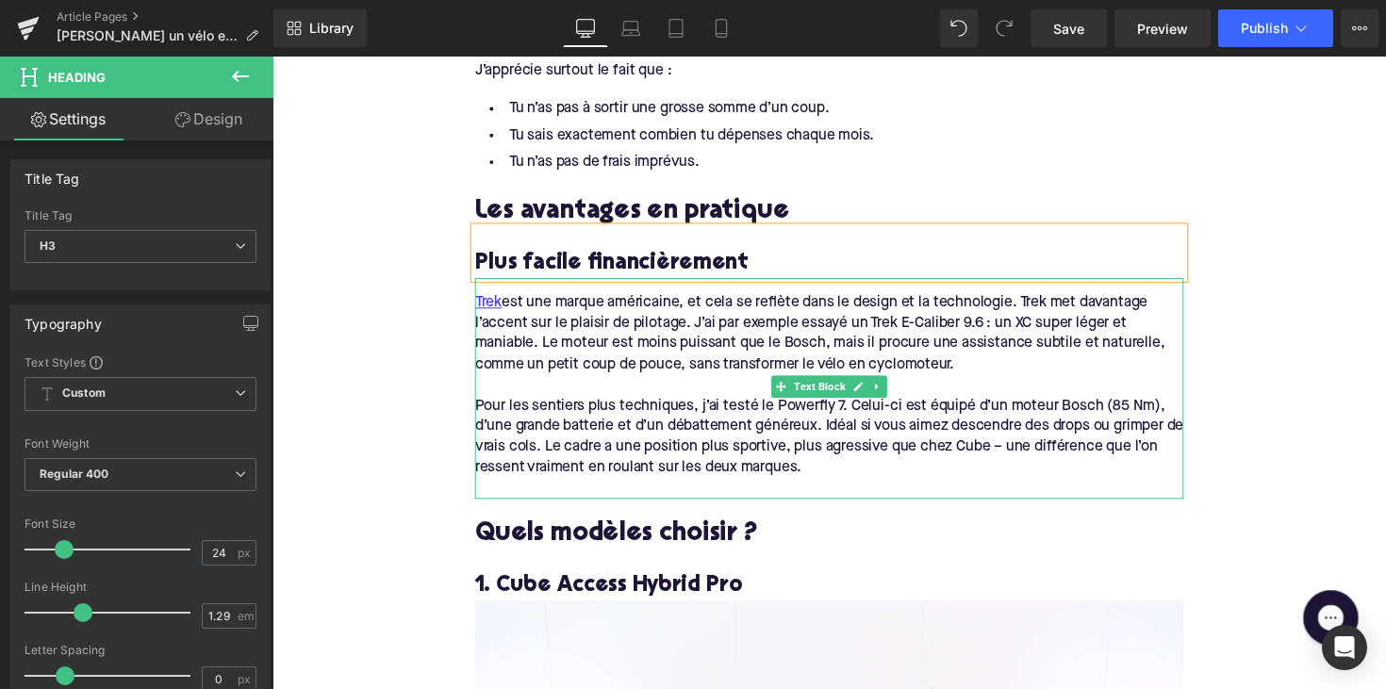
click at [583, 431] on div "Pour les sentiers plus techniques, j’ai testé le Powerfly 7. Celui-ci est équip…" at bounding box center [843, 447] width 726 height 85
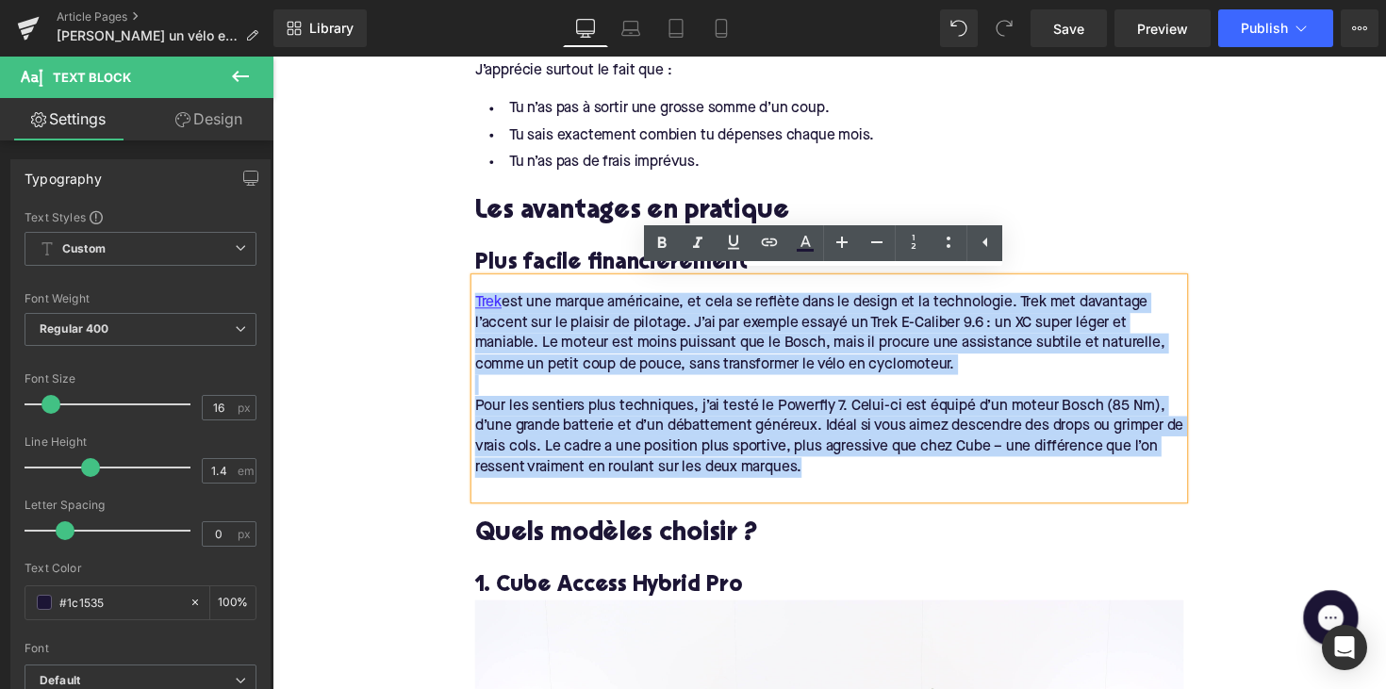
drag, startPoint x: 857, startPoint y: 473, endPoint x: 440, endPoint y: 287, distance: 456.7
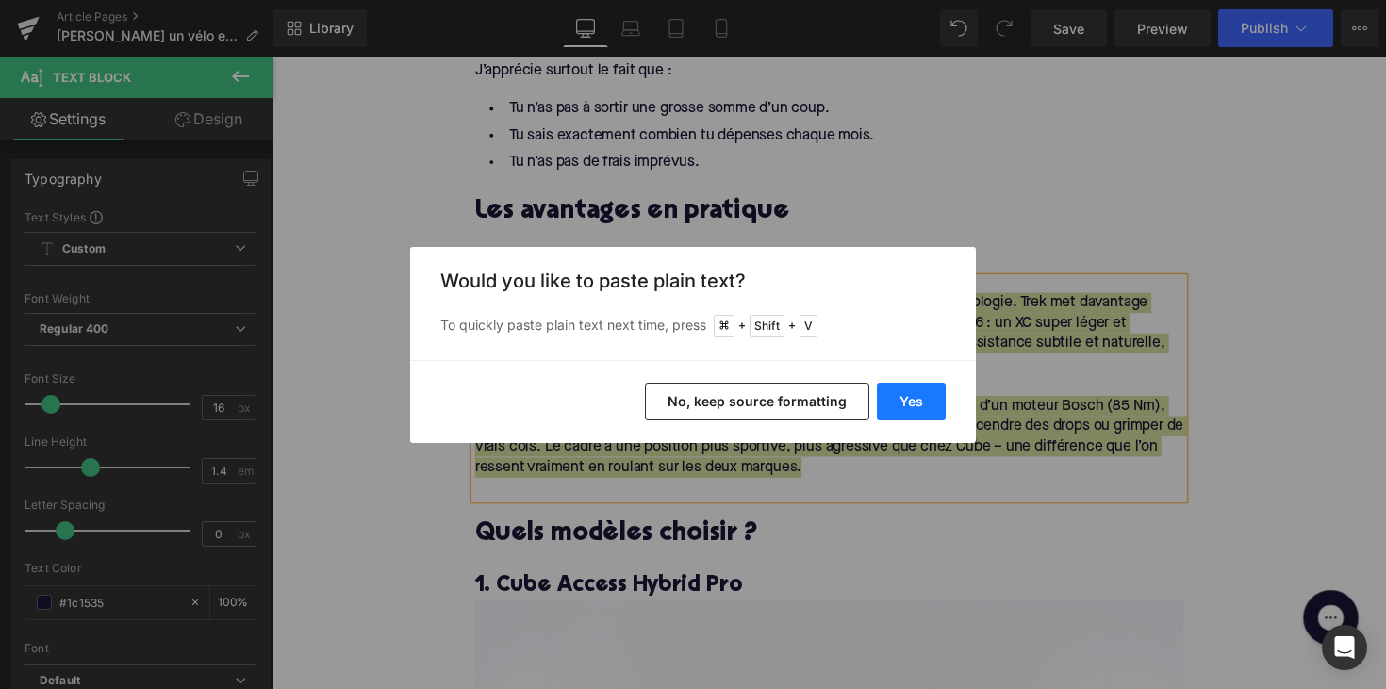
click at [894, 415] on button "Yes" at bounding box center [911, 402] width 69 height 38
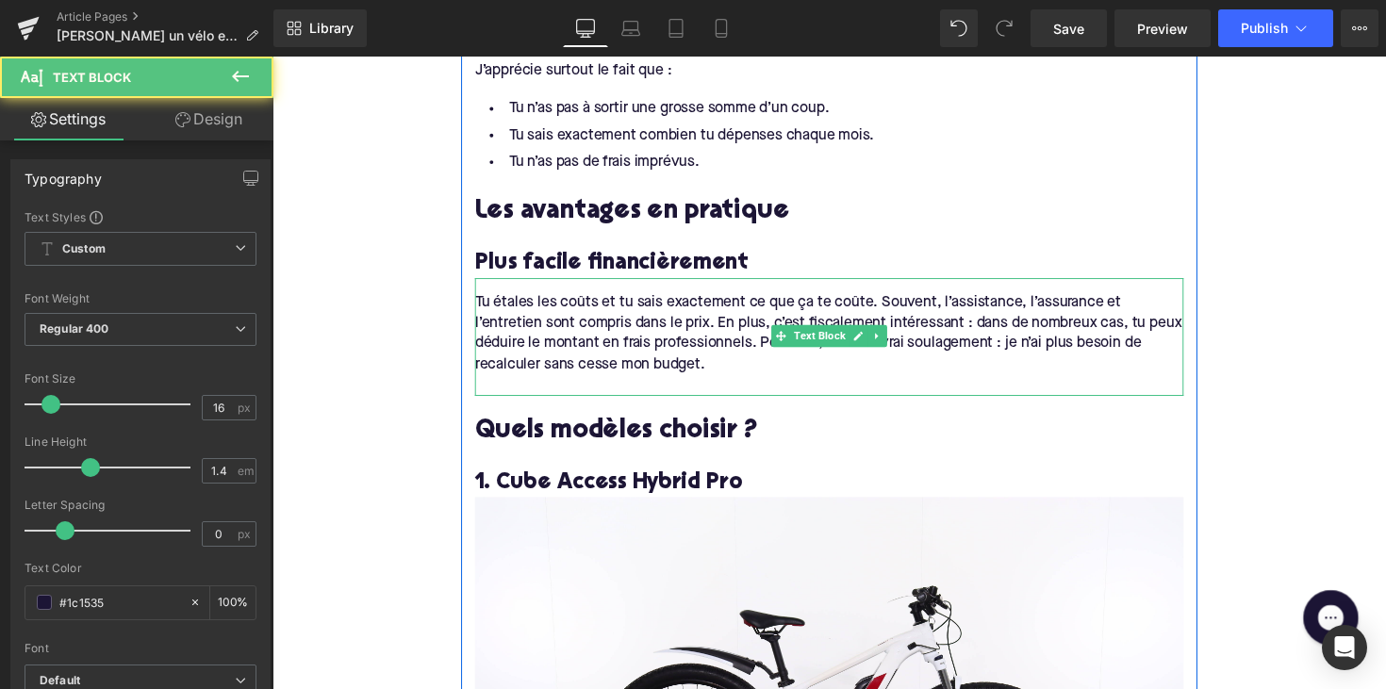
click at [599, 387] on div at bounding box center [843, 393] width 726 height 21
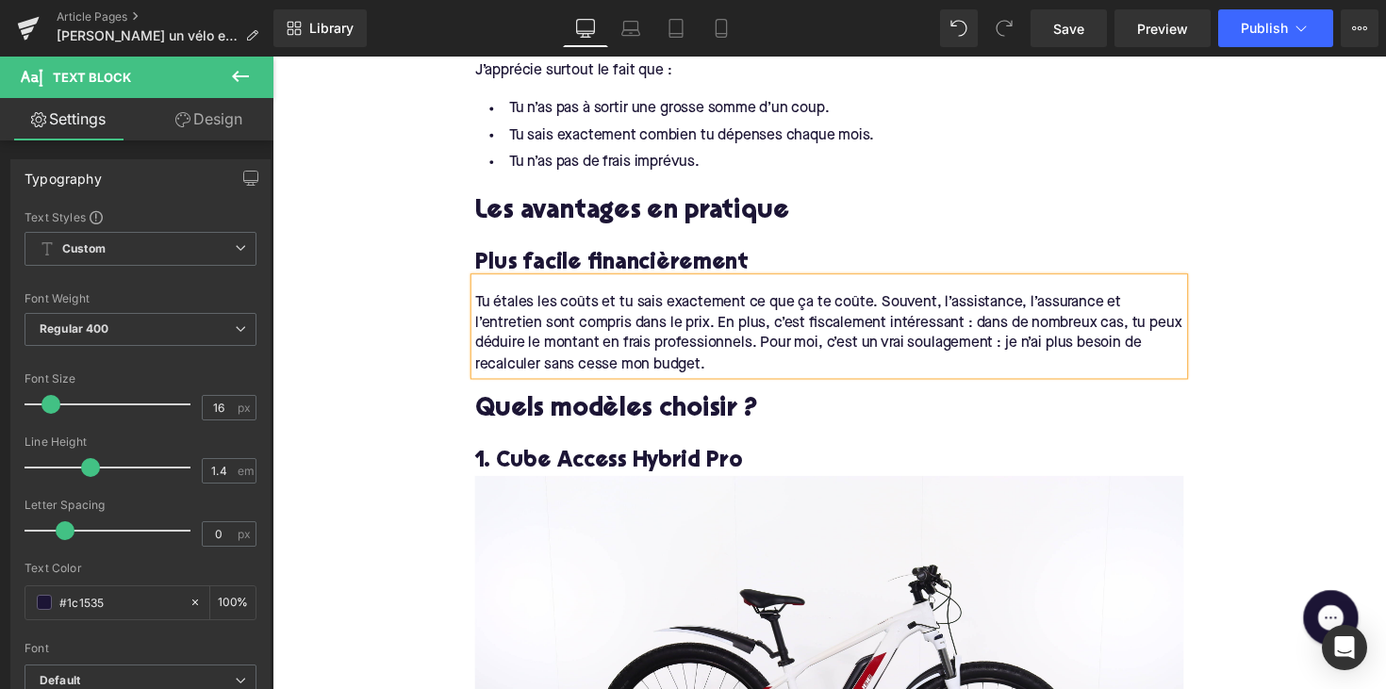
click at [573, 408] on h2 "Quels modèles choisir ?" at bounding box center [843, 419] width 726 height 29
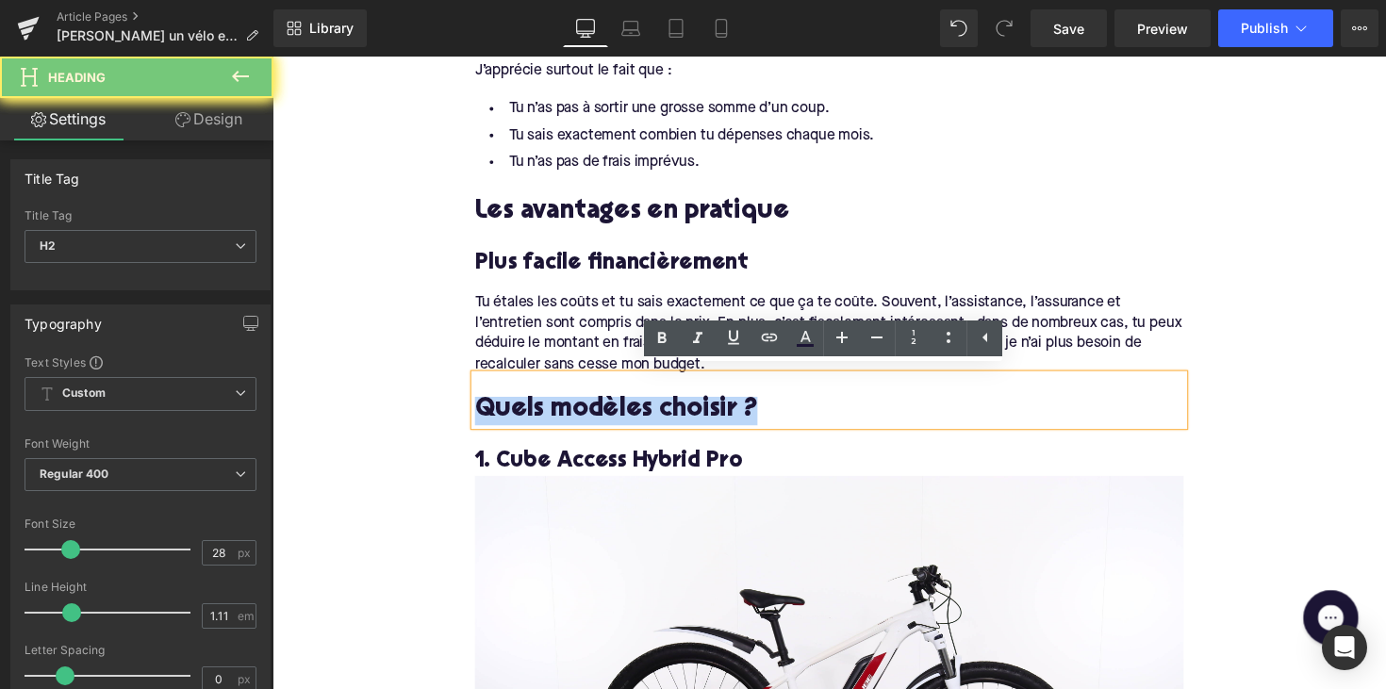
paste div
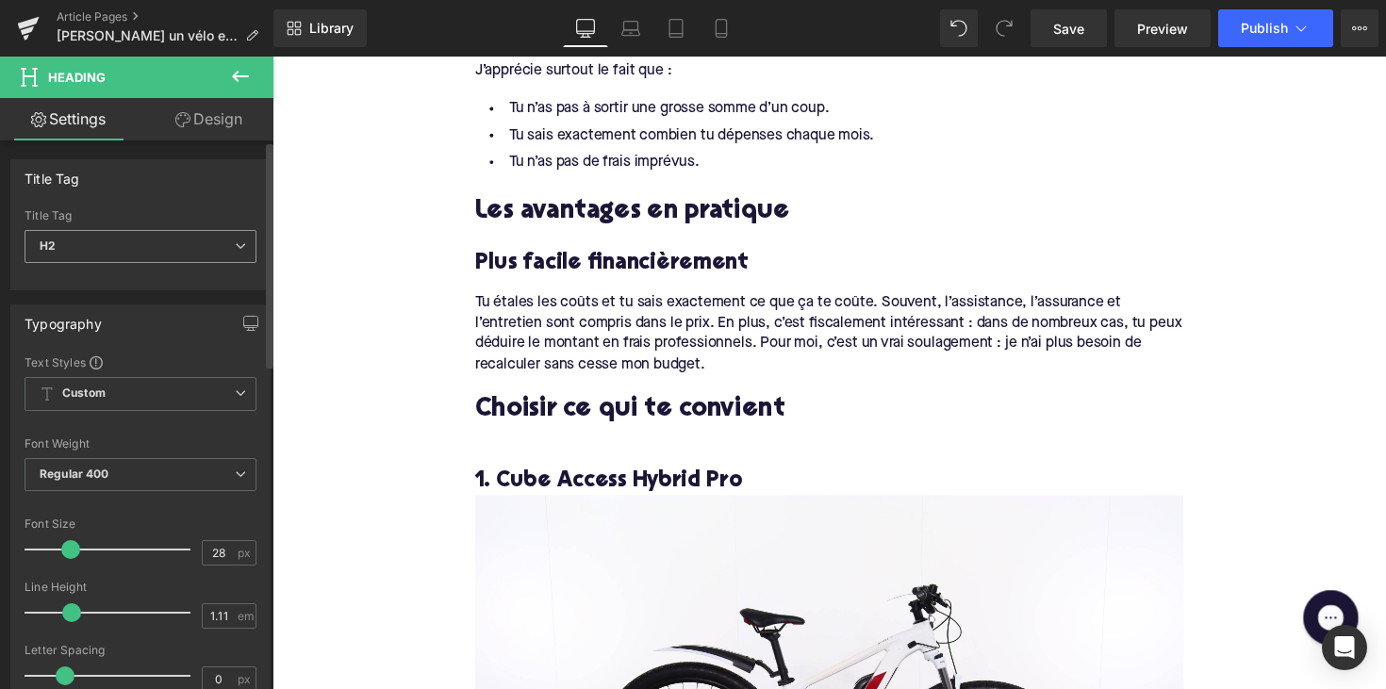
click at [177, 255] on span "H2" at bounding box center [141, 246] width 232 height 33
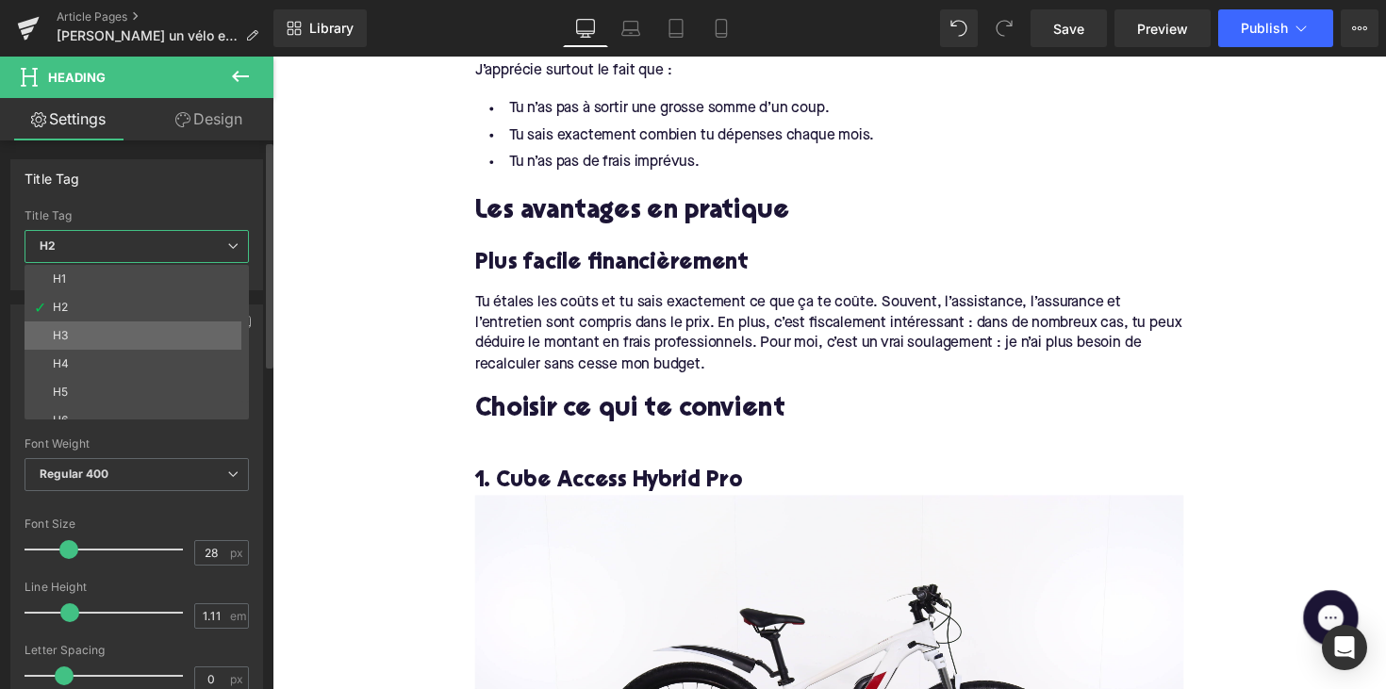
click at [136, 339] on li "H3" at bounding box center [141, 336] width 233 height 28
type input "24"
type input "1.29"
type input "100"
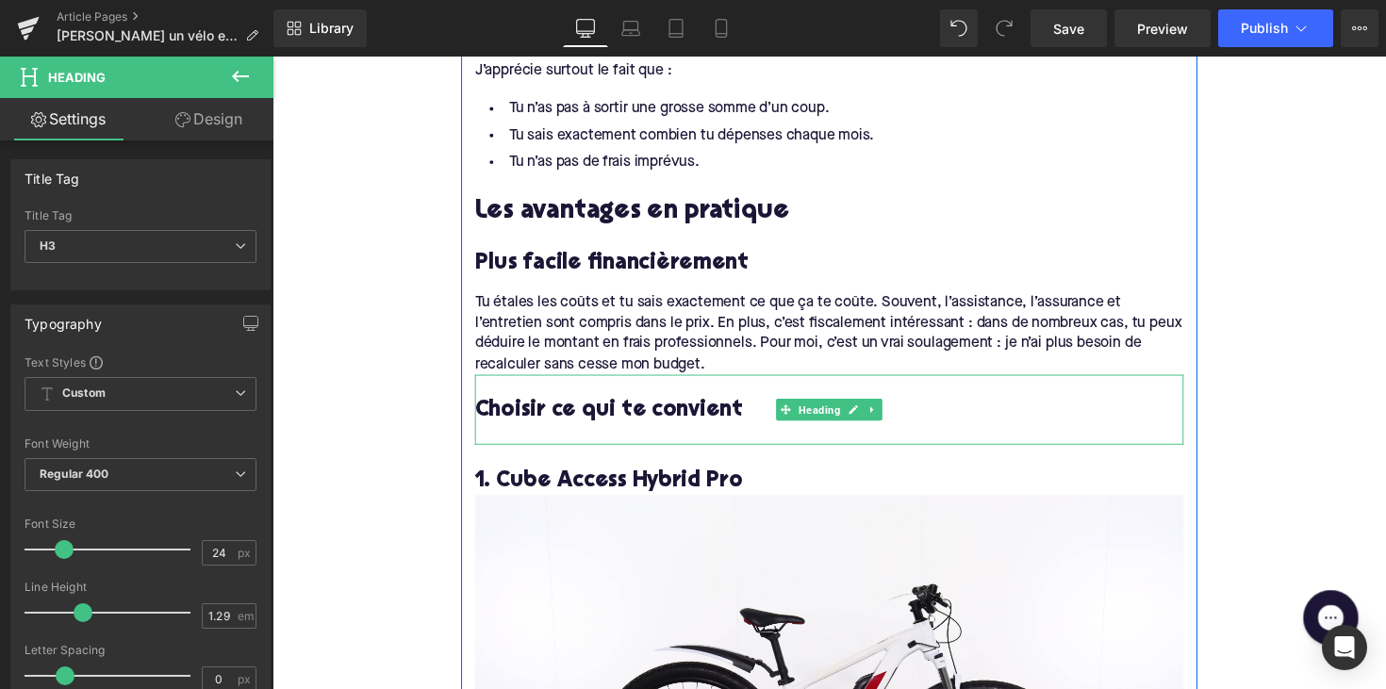
click at [588, 435] on div at bounding box center [843, 445] width 726 height 20
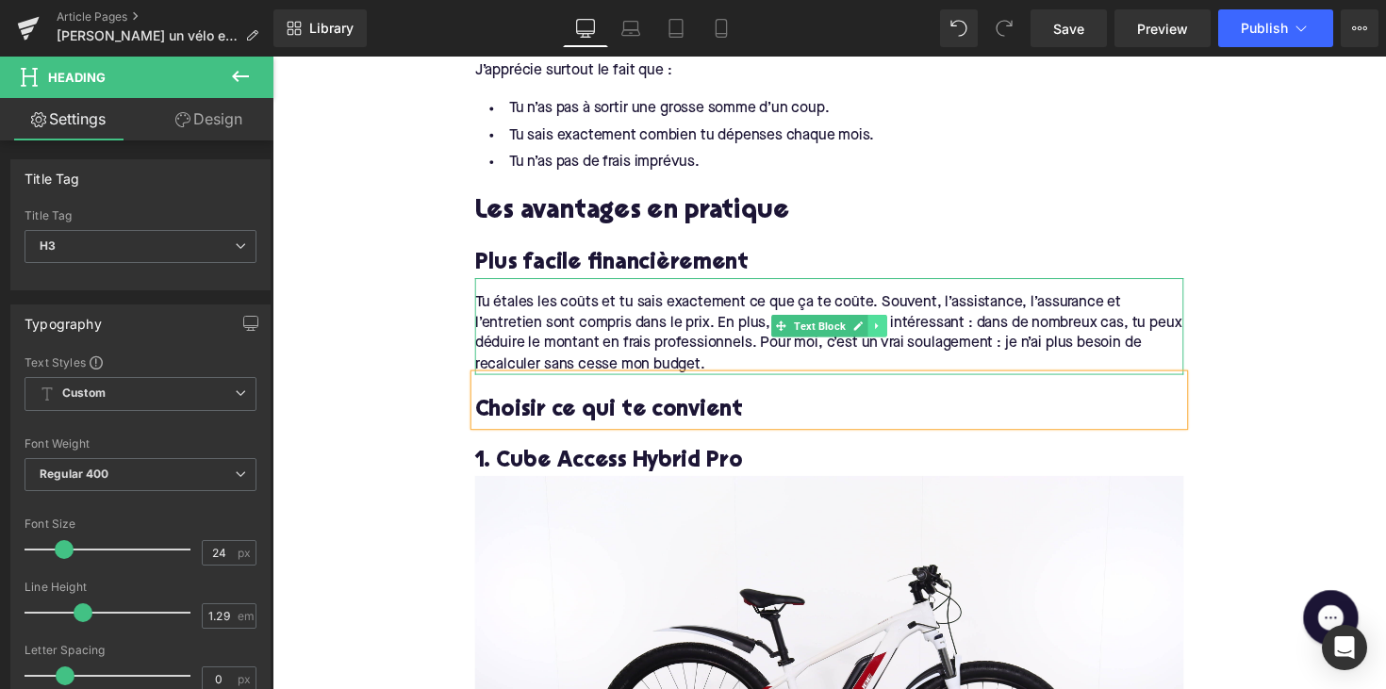
click at [890, 329] on icon at bounding box center [891, 332] width 3 height 7
click at [877, 329] on icon at bounding box center [882, 332] width 10 height 10
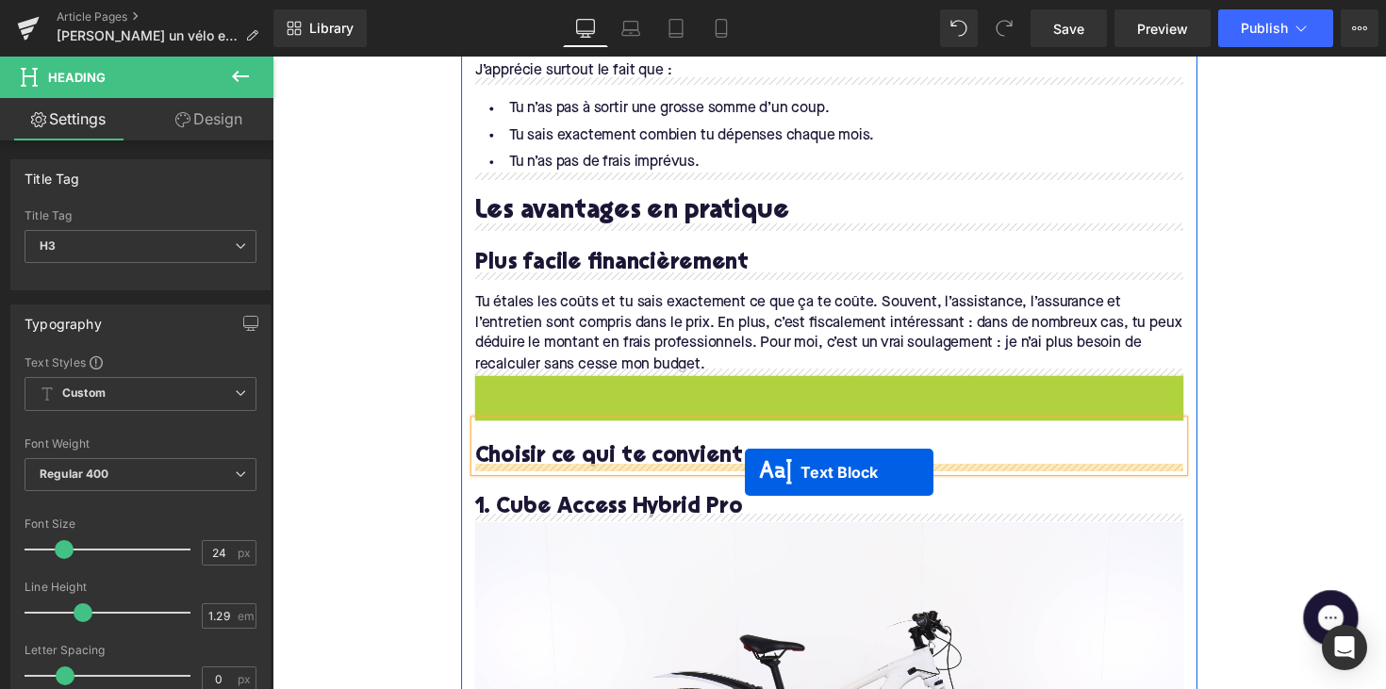
drag, startPoint x: 788, startPoint y: 432, endPoint x: 756, endPoint y: 483, distance: 60.2
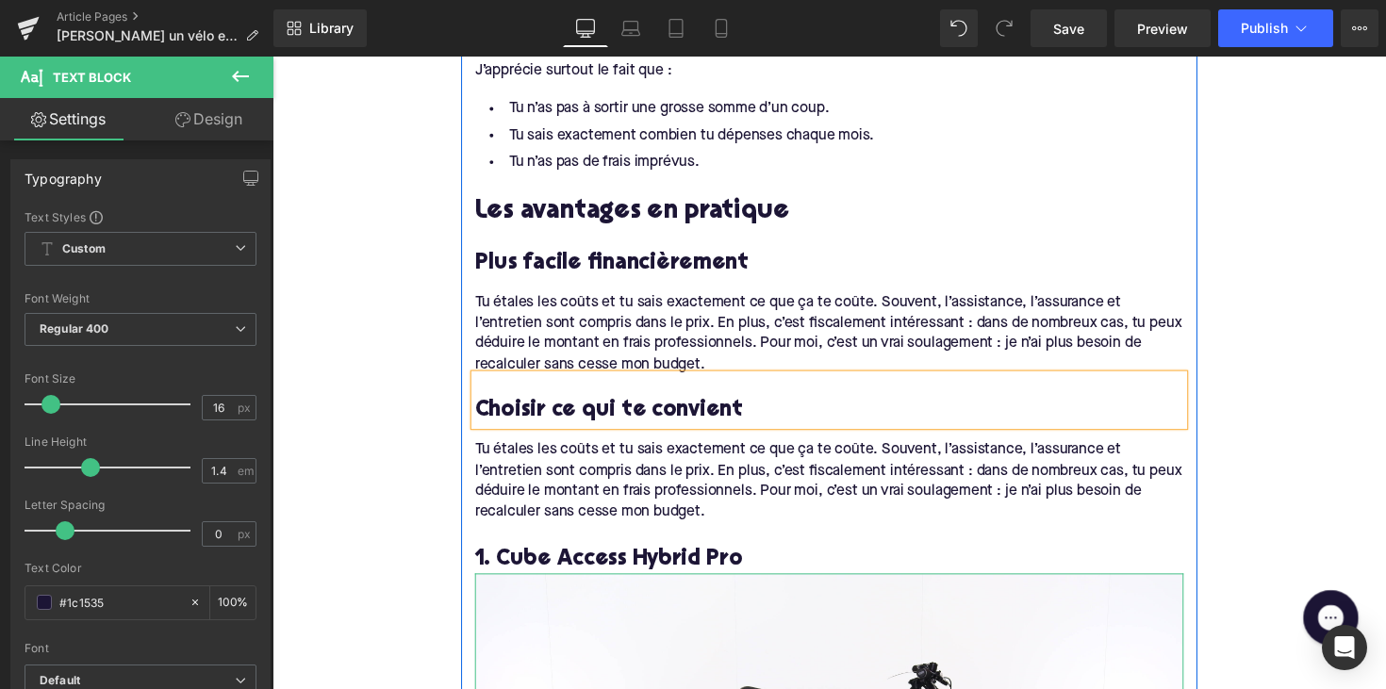
click at [570, 465] on div "Tu étales les coûts et tu sais exactement ce que ça te coûte. Souvent, l’assist…" at bounding box center [843, 492] width 726 height 85
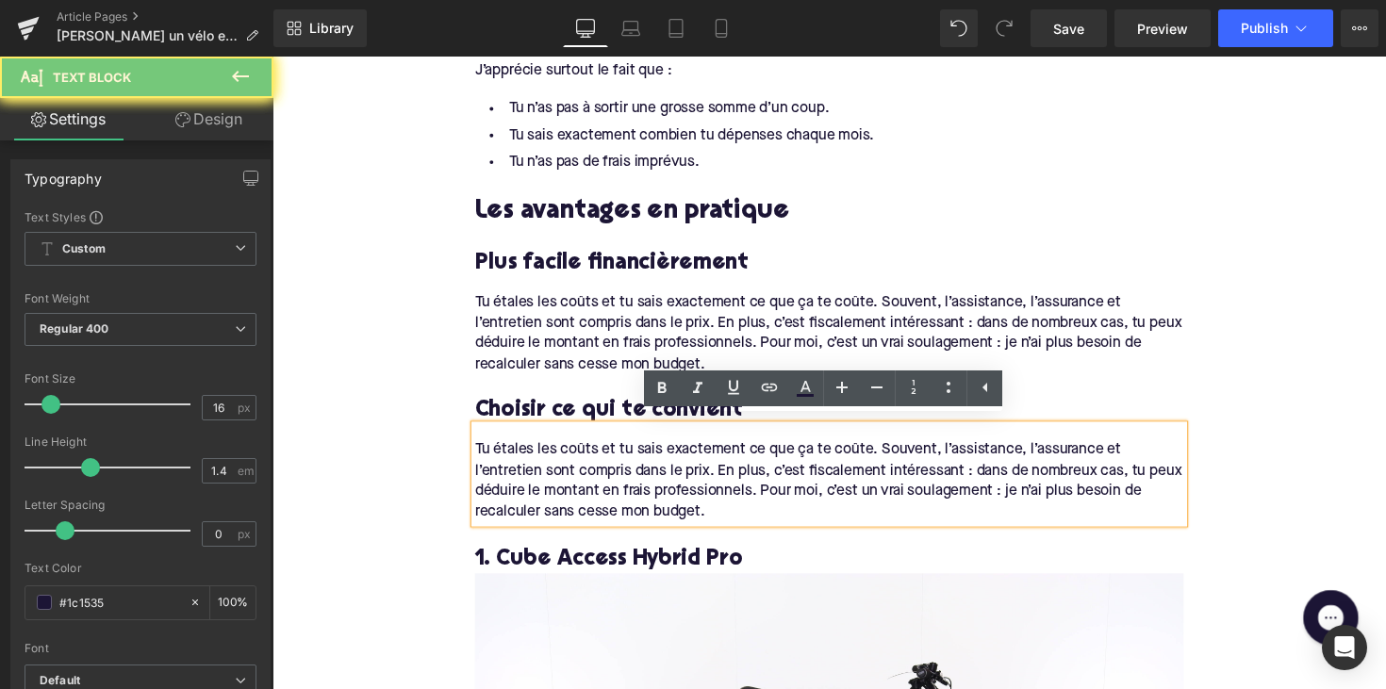
click at [739, 511] on div "Tu étales les coûts et tu sais exactement ce que ça te coûte. Souvent, l’assist…" at bounding box center [843, 492] width 726 height 85
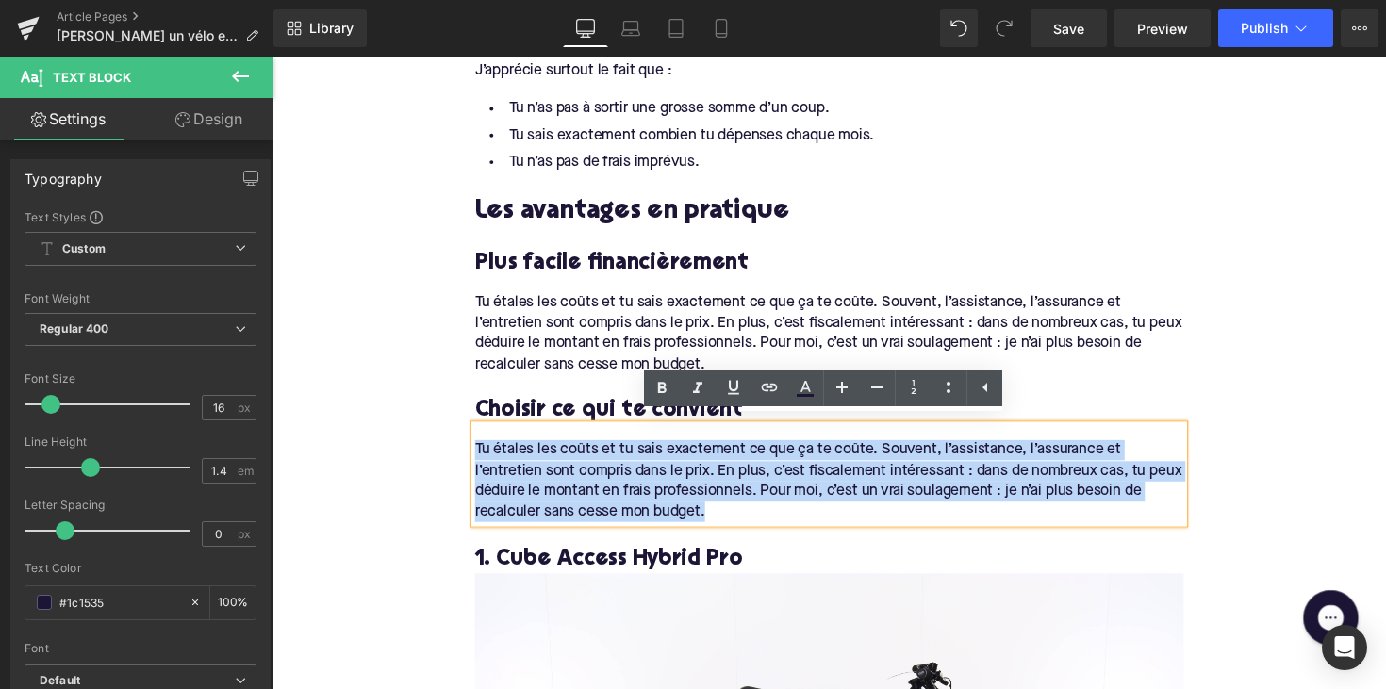
drag, startPoint x: 724, startPoint y: 515, endPoint x: 430, endPoint y: 421, distance: 308.6
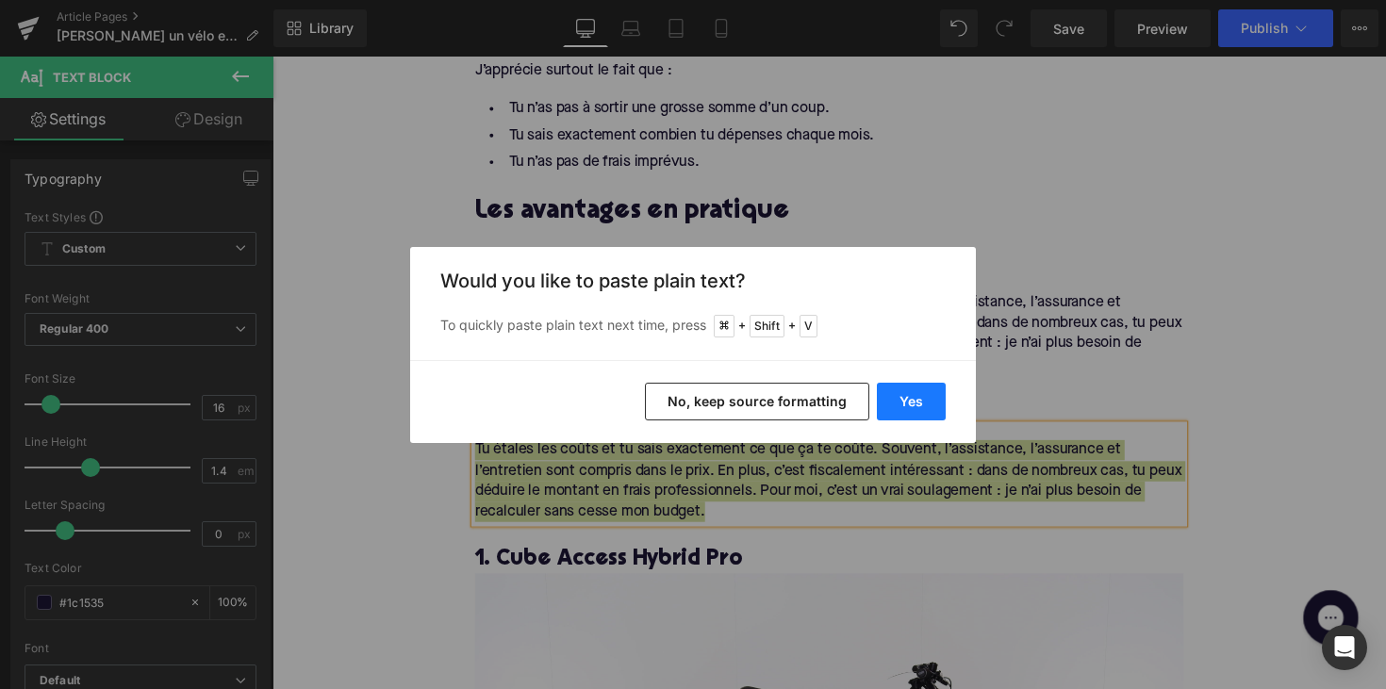
click at [902, 401] on button "Yes" at bounding box center [911, 402] width 69 height 38
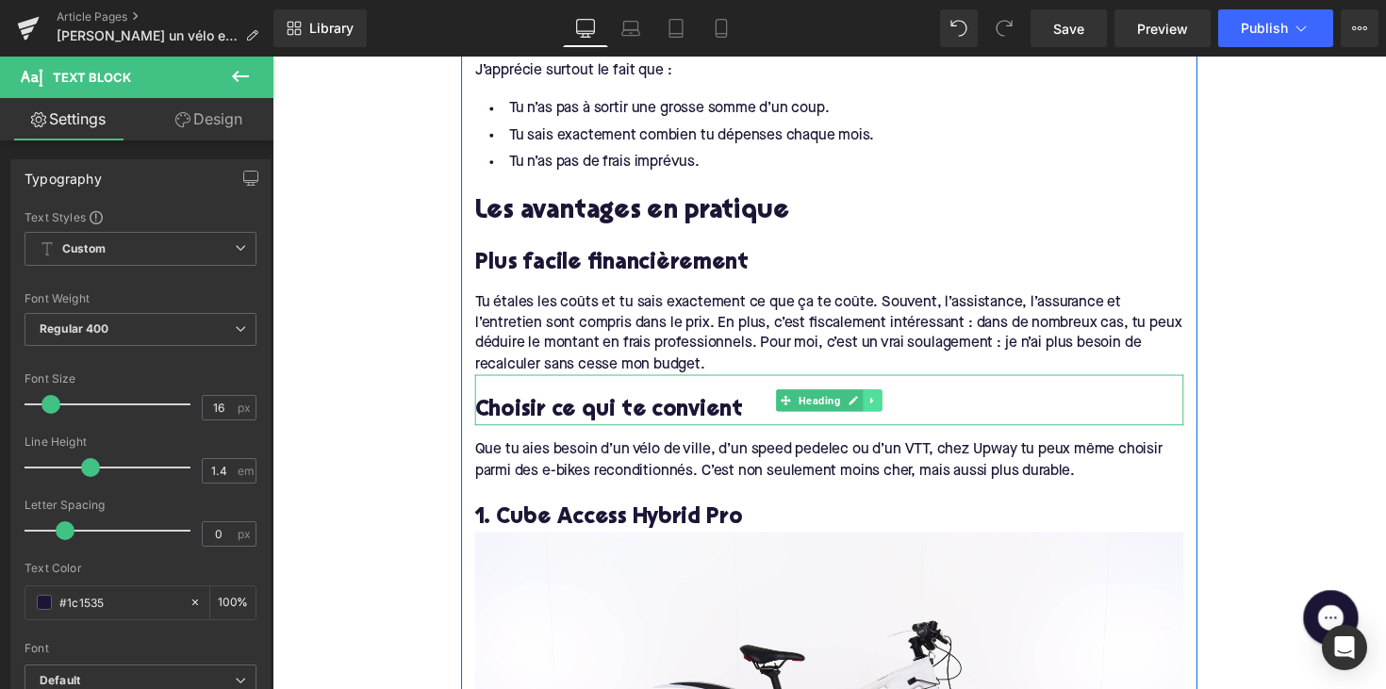
click at [883, 406] on icon at bounding box center [888, 409] width 10 height 11
click at [872, 404] on icon at bounding box center [877, 409] width 10 height 10
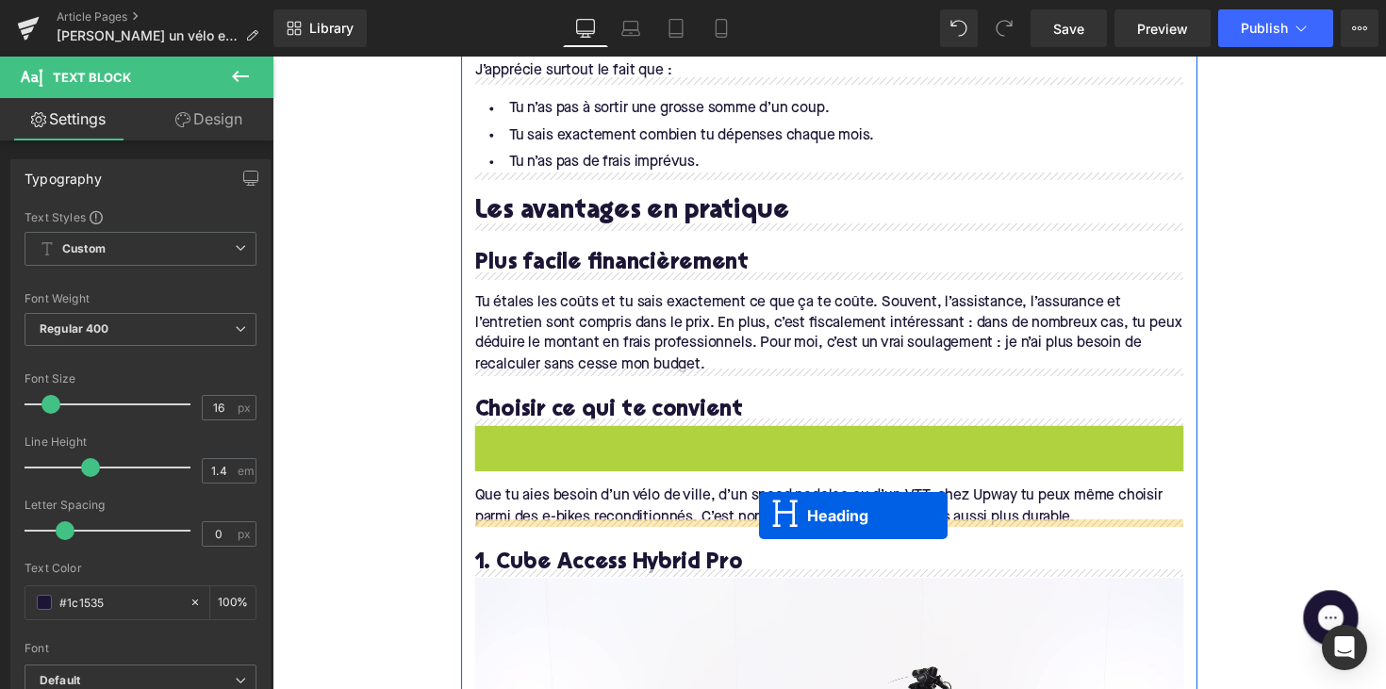
drag, startPoint x: 793, startPoint y: 456, endPoint x: 772, endPoint y: 523, distance: 70.1
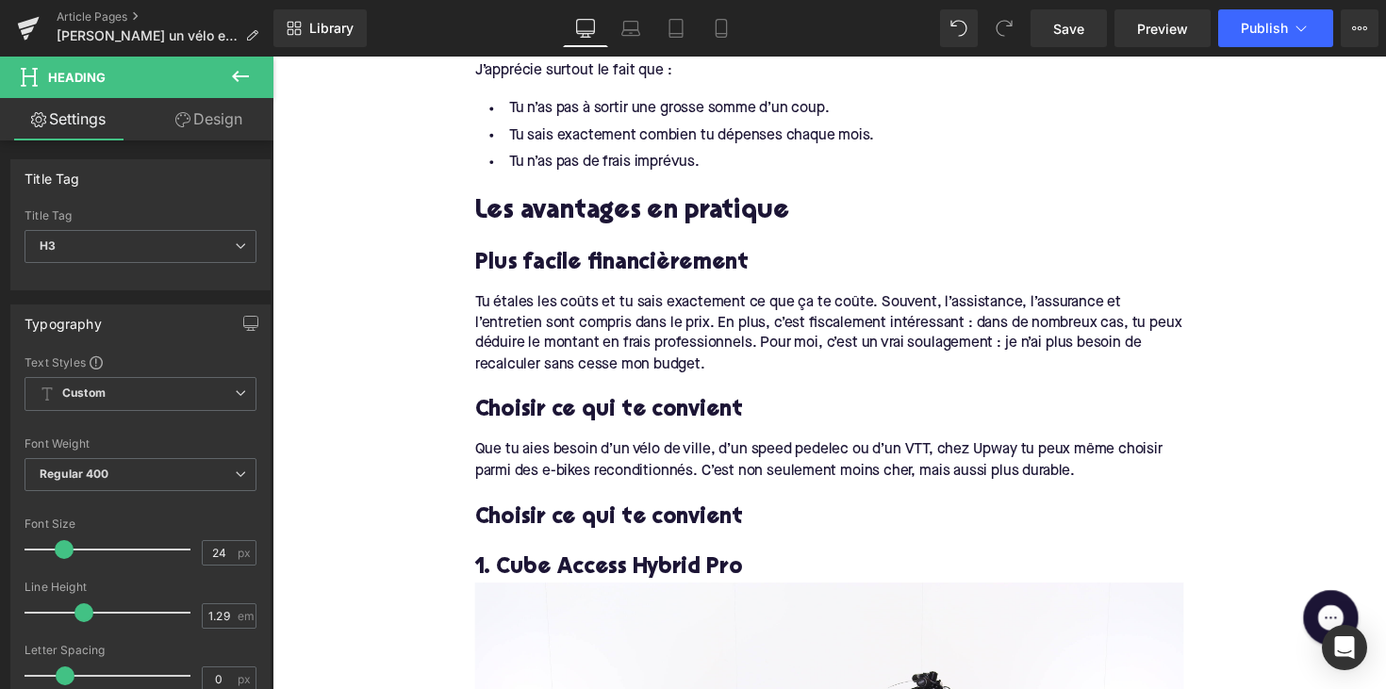
click at [585, 531] on div "Choisir ce qui te convient Heading" at bounding box center [843, 518] width 726 height 52
click at [585, 531] on h3 "Choisir ce qui te convient" at bounding box center [843, 529] width 726 height 29
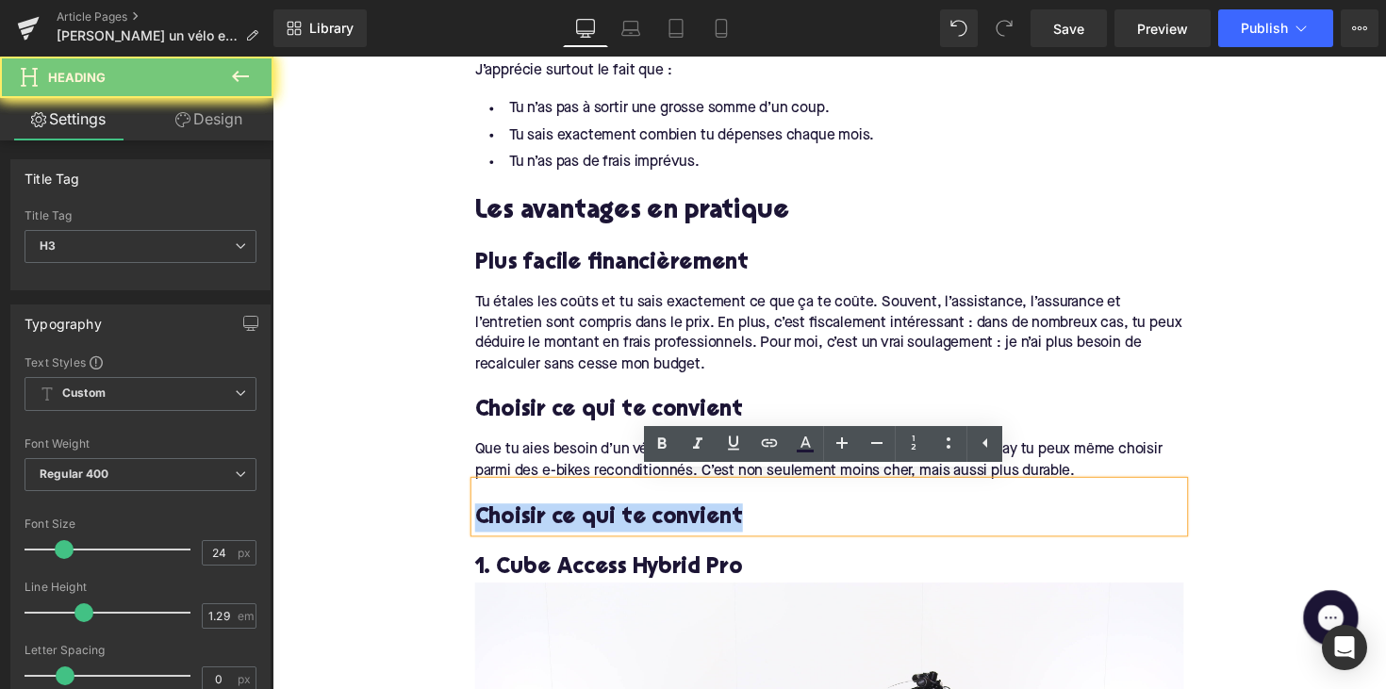
click at [585, 531] on h3 "Choisir ce qui te convient" at bounding box center [843, 529] width 726 height 29
paste div
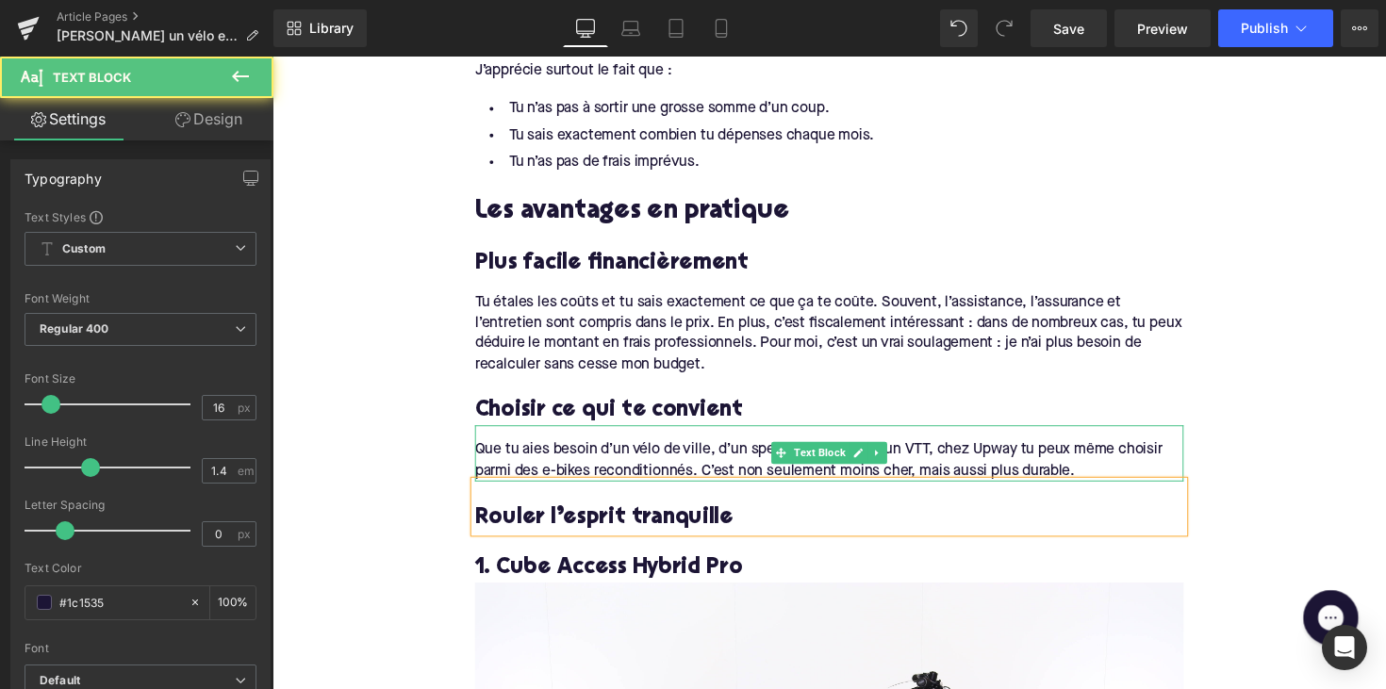
click at [686, 450] on div "Que tu aies besoin d’un vélo de ville, d’un speed pedelec ou d’un VTT, chez Upw…" at bounding box center [843, 471] width 726 height 42
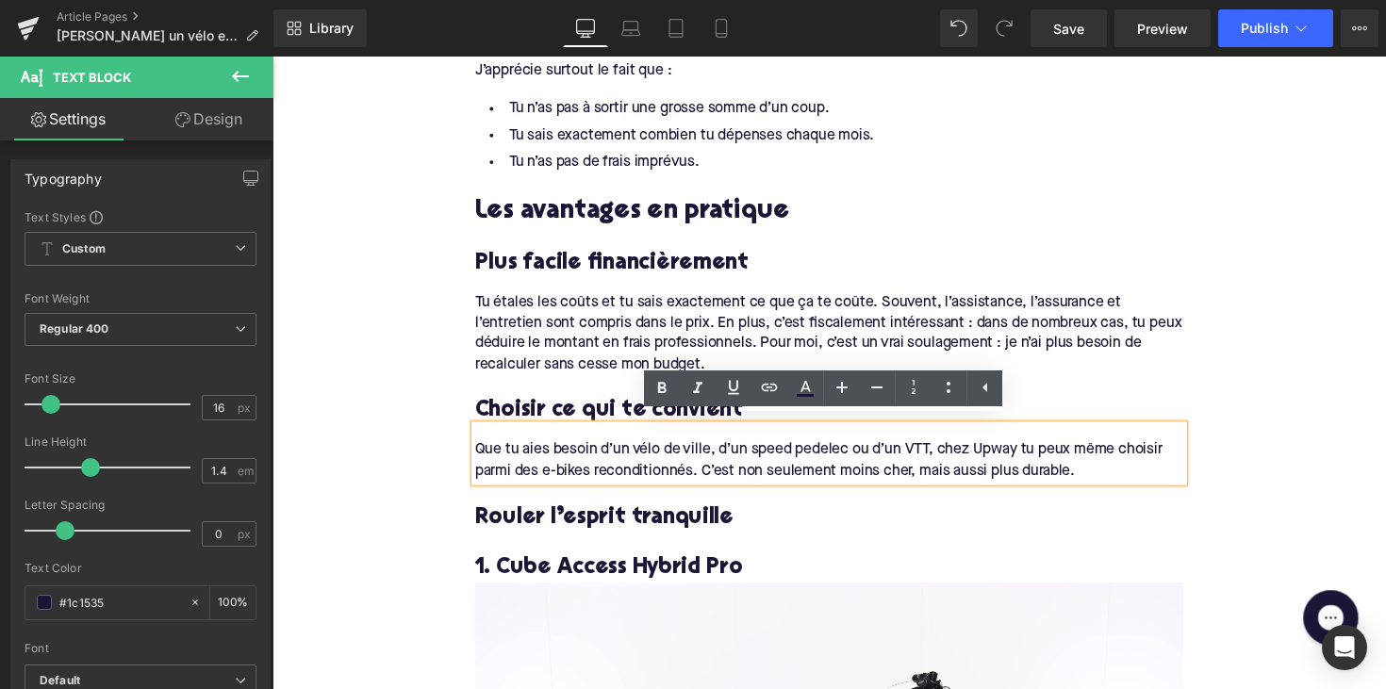
click at [636, 322] on div "Tu étales les coûts et tu sais exactement ce que ça te coûte. Souvent, l’assist…" at bounding box center [843, 341] width 726 height 85
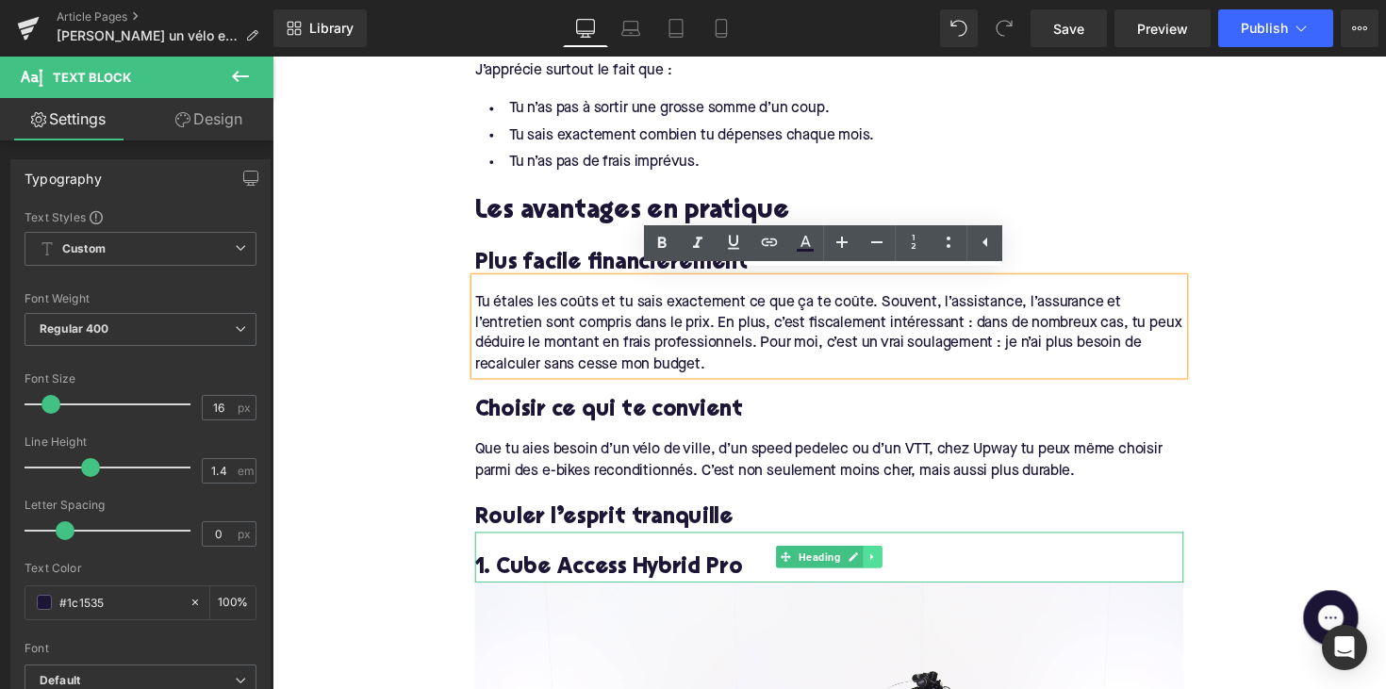
click at [892, 568] on link at bounding box center [888, 569] width 20 height 23
click at [892, 565] on icon at bounding box center [897, 570] width 10 height 10
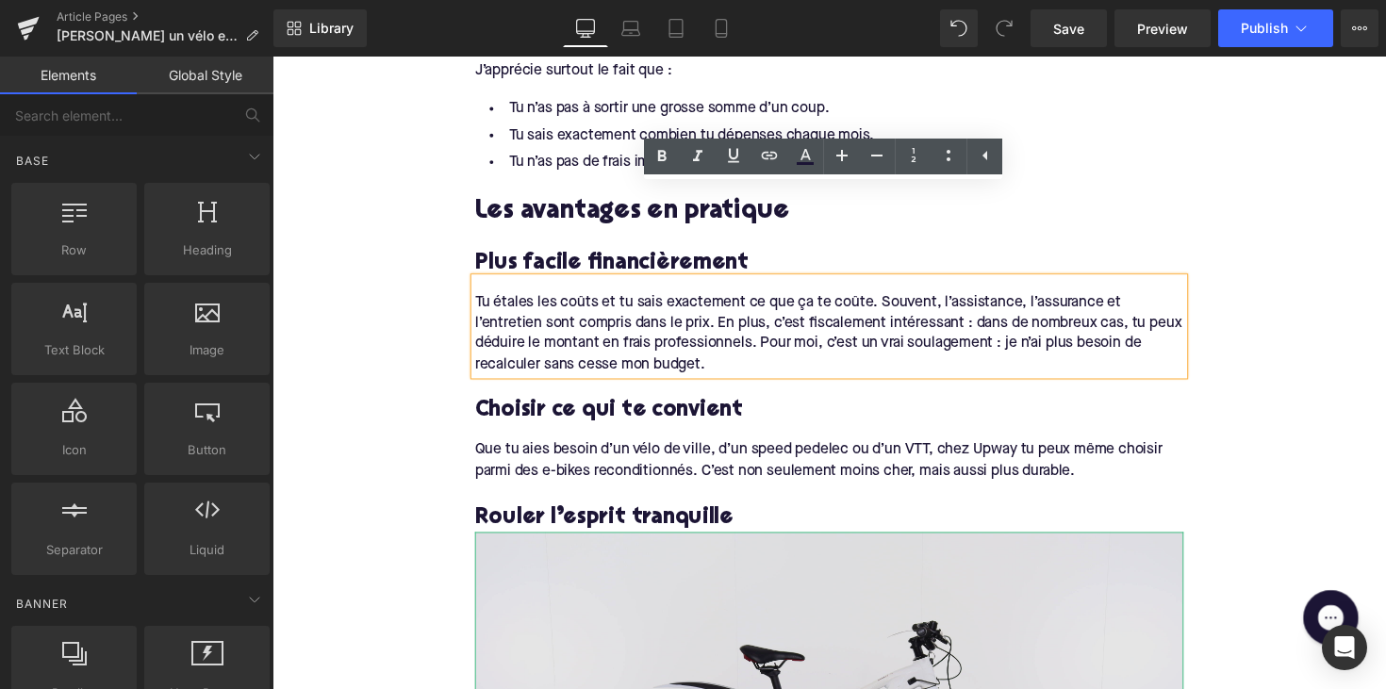
scroll to position [1422, 0]
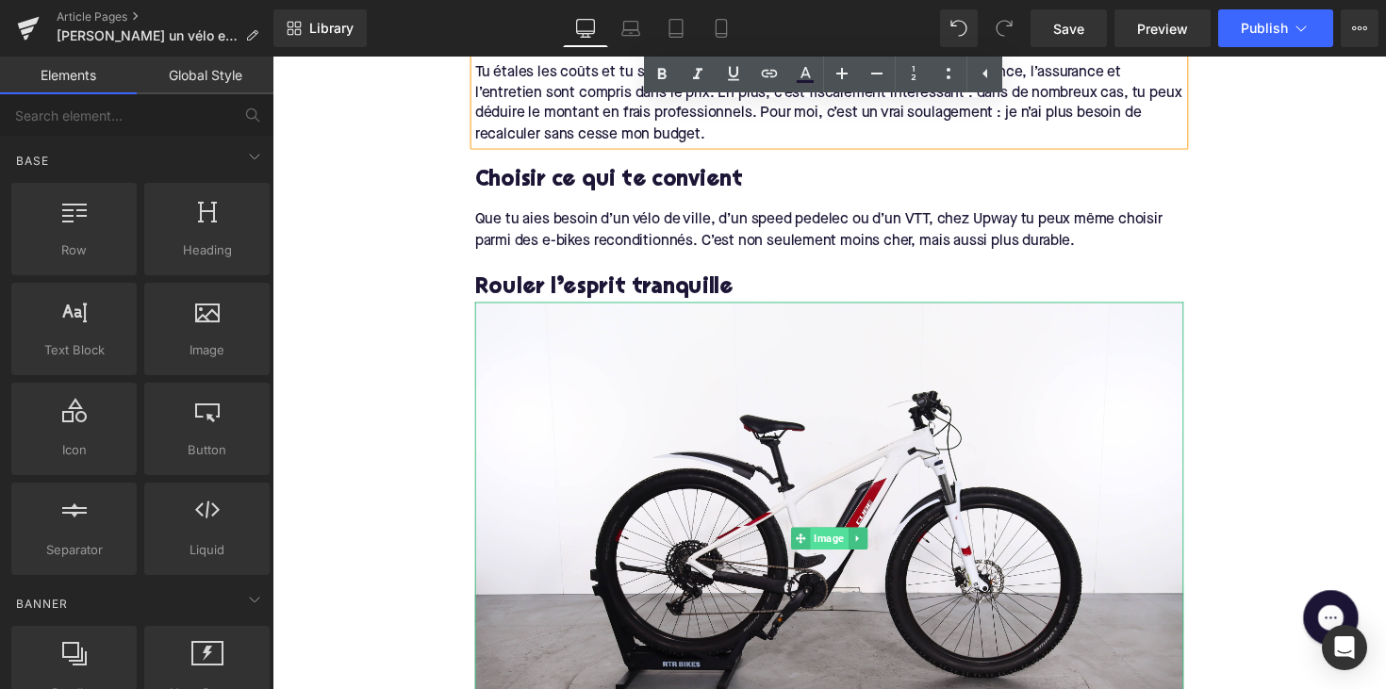
click at [854, 540] on span "Image" at bounding box center [842, 550] width 39 height 23
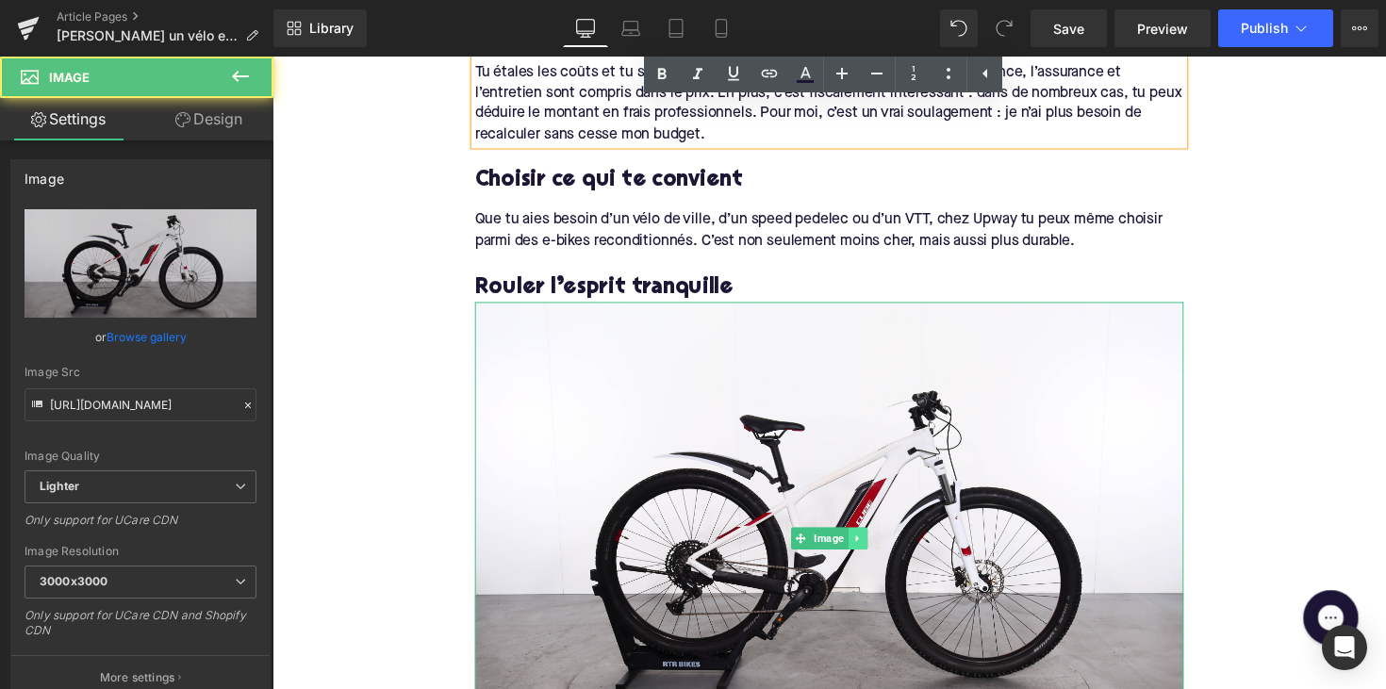
click at [869, 547] on icon at bounding box center [870, 550] width 3 height 7
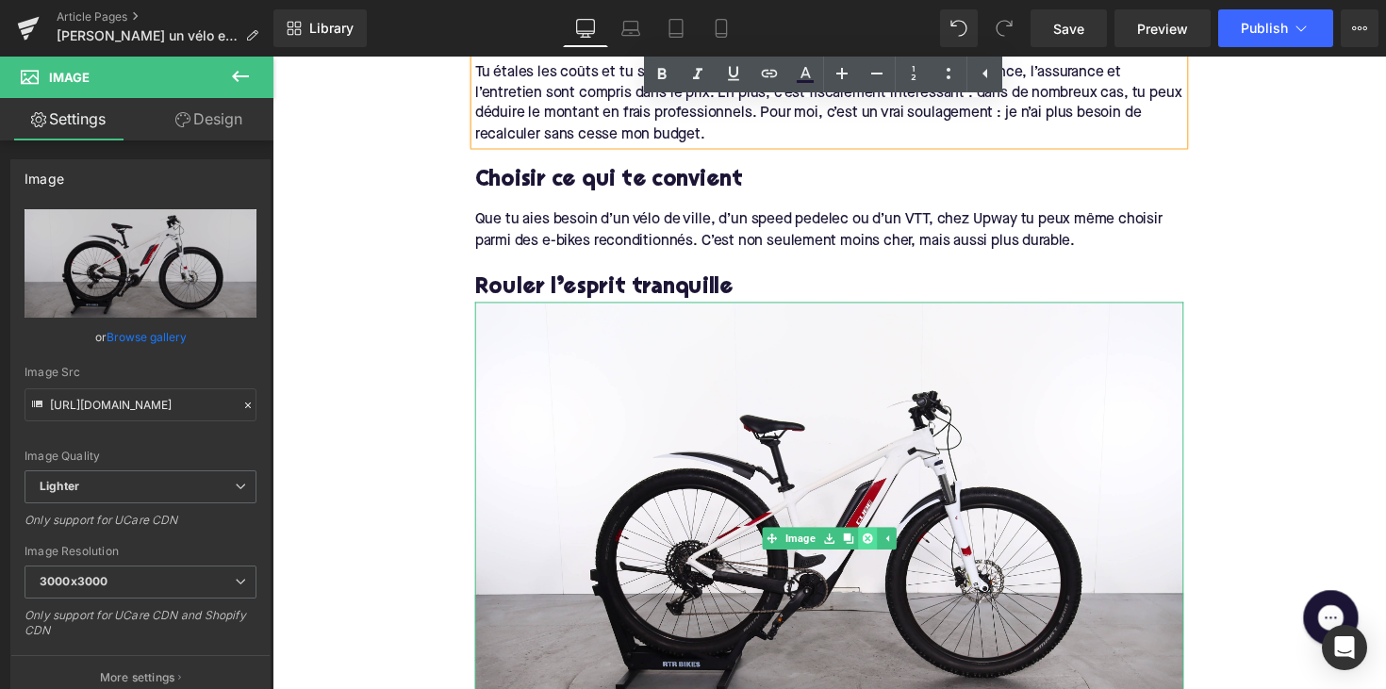
click at [872, 540] on link at bounding box center [882, 550] width 20 height 23
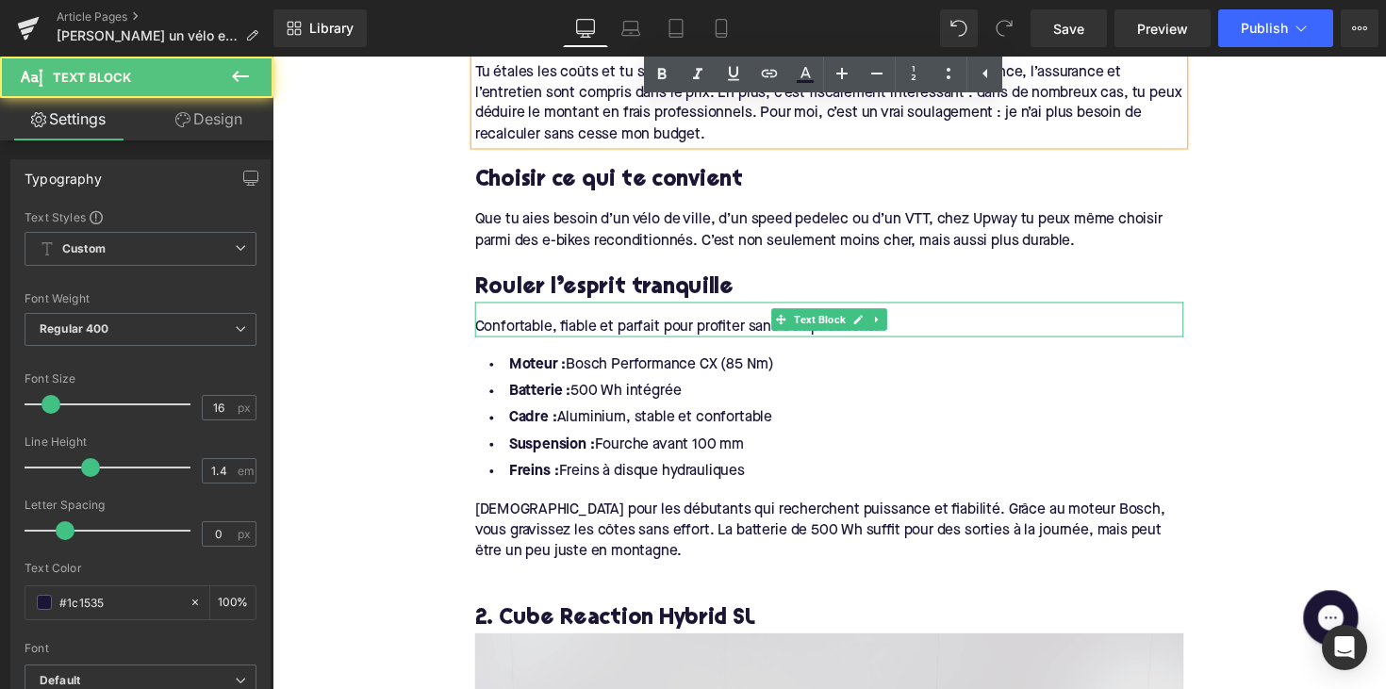
click at [579, 326] on div "Confortable, fiable et parfait pour profiter sans complications." at bounding box center [843, 333] width 726 height 21
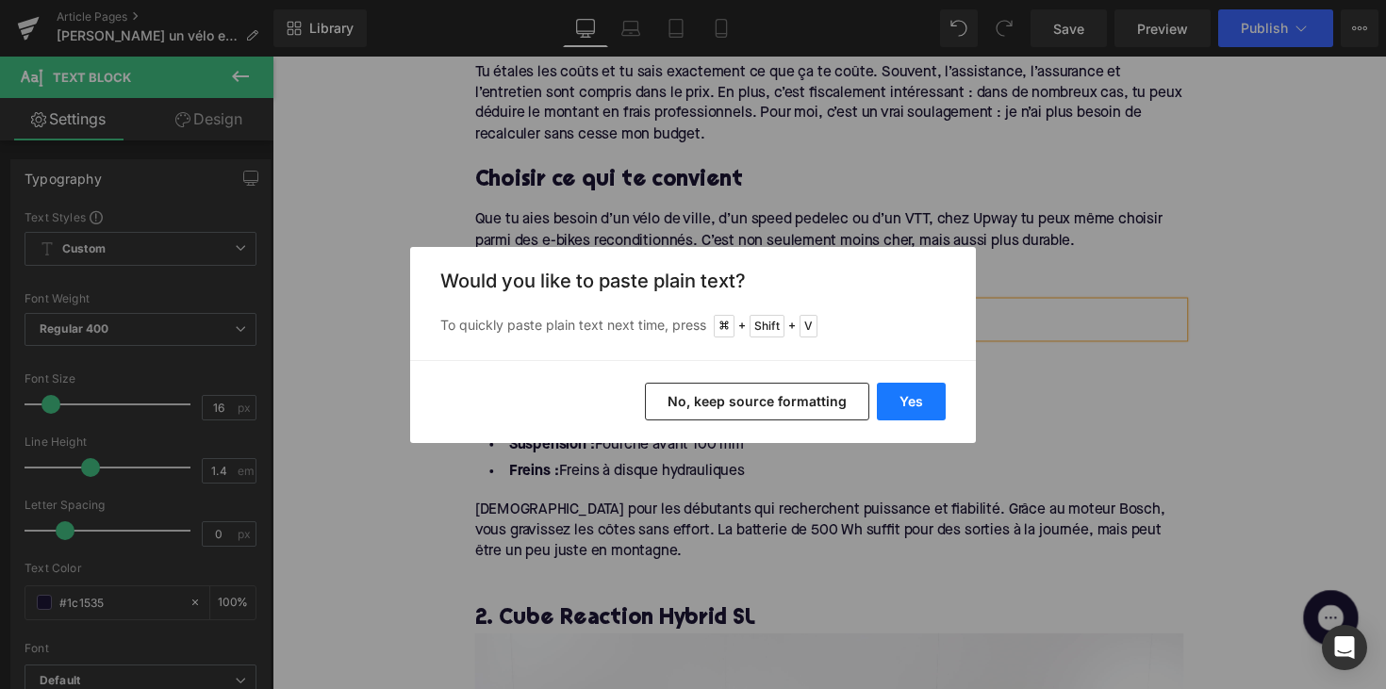
click at [895, 397] on button "Yes" at bounding box center [911, 402] width 69 height 38
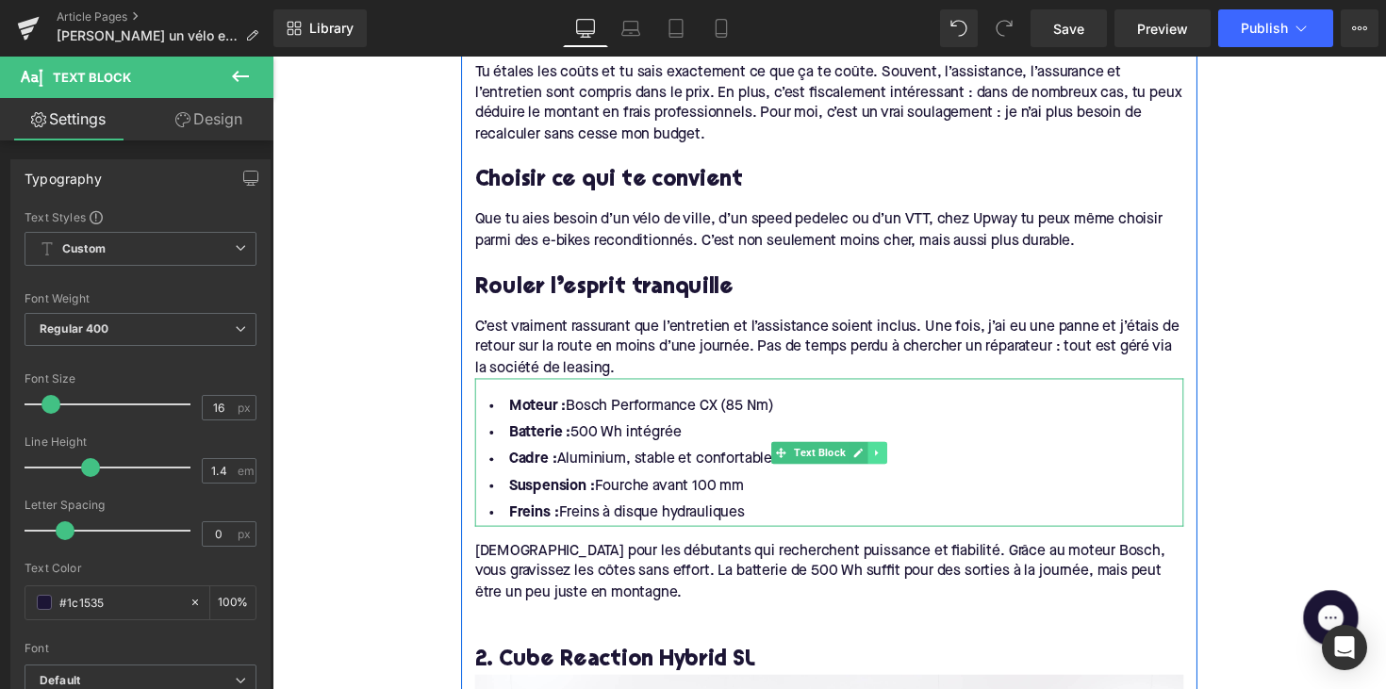
click at [892, 457] on icon at bounding box center [892, 462] width 10 height 11
click at [897, 457] on icon at bounding box center [902, 462] width 10 height 10
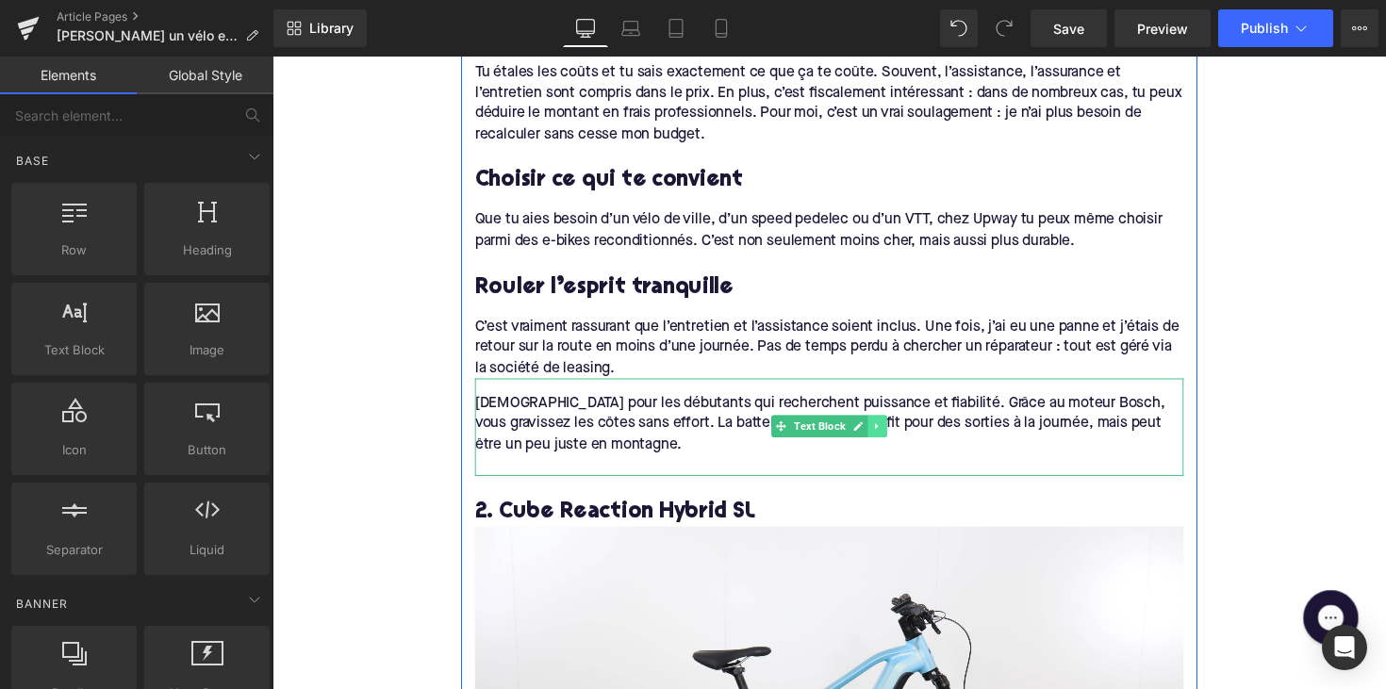
click at [888, 434] on link at bounding box center [893, 435] width 20 height 23
click at [892, 432] on link at bounding box center [902, 435] width 20 height 23
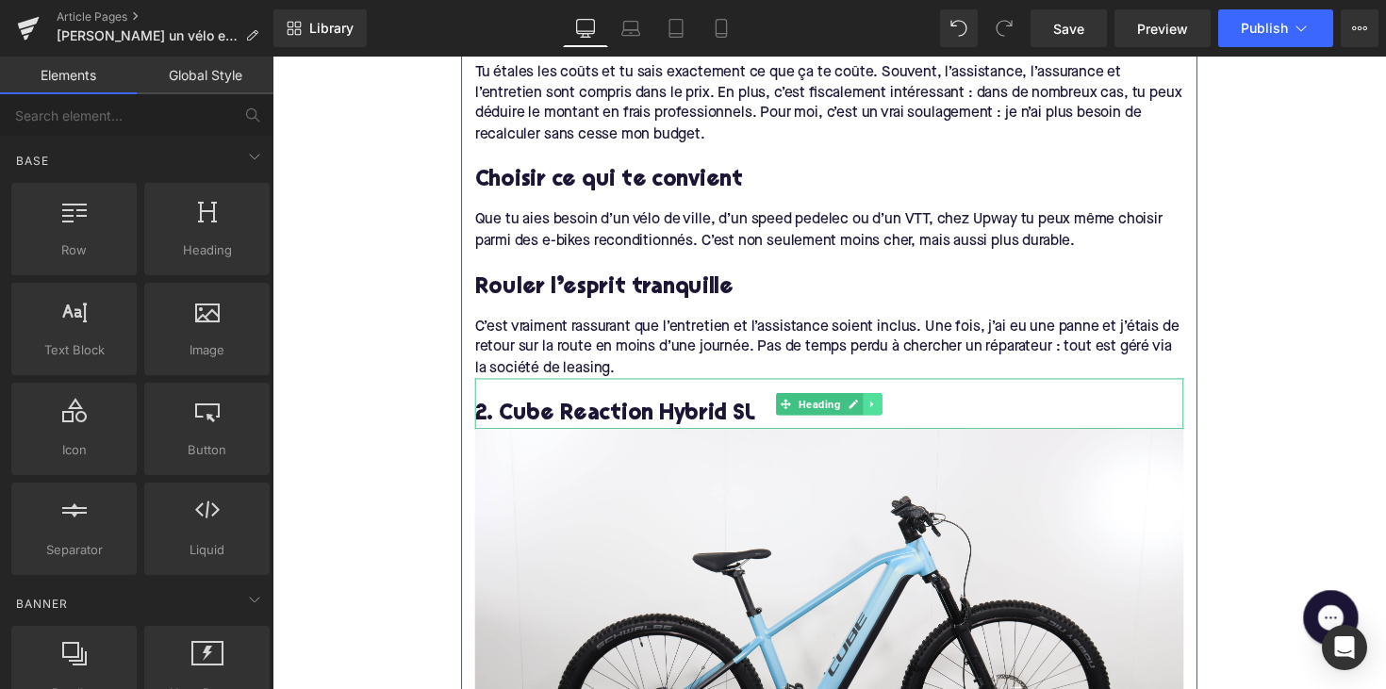
click at [892, 402] on link at bounding box center [888, 413] width 20 height 23
click at [887, 402] on link at bounding box center [897, 413] width 20 height 23
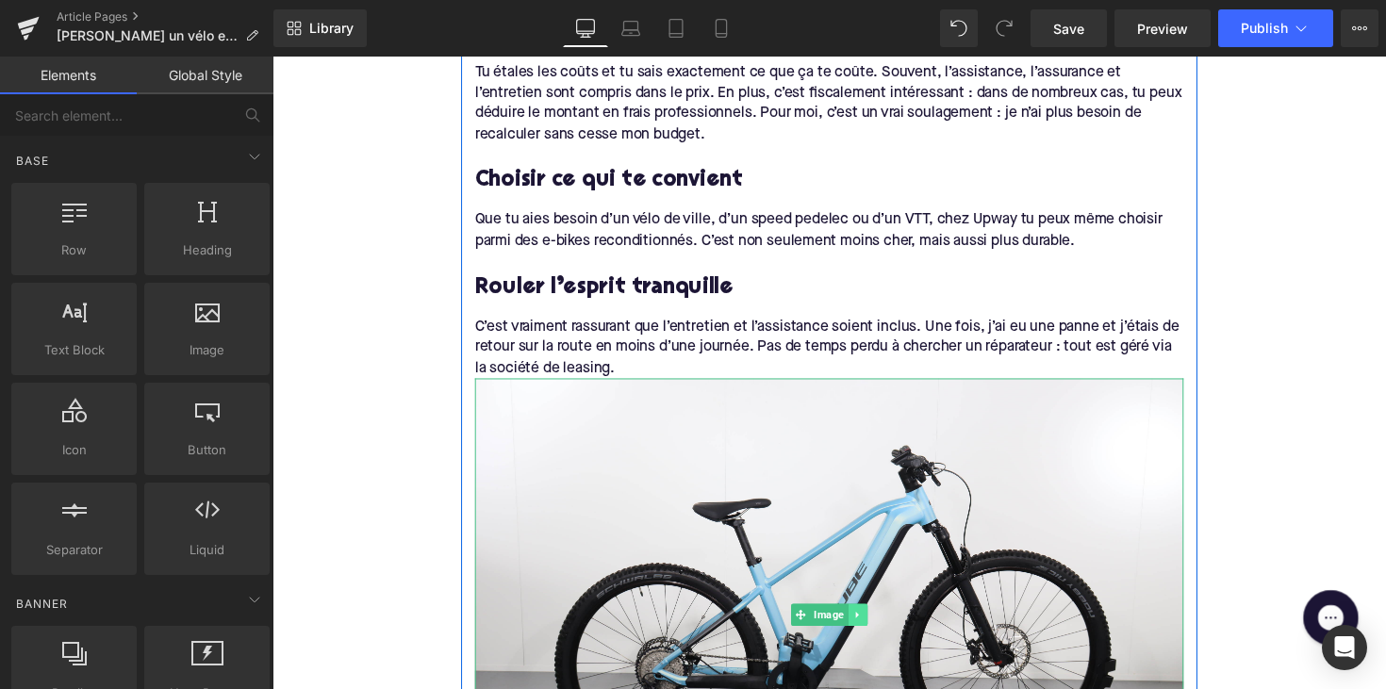
click at [867, 623] on icon at bounding box center [872, 628] width 10 height 11
click at [872, 618] on link at bounding box center [882, 629] width 20 height 23
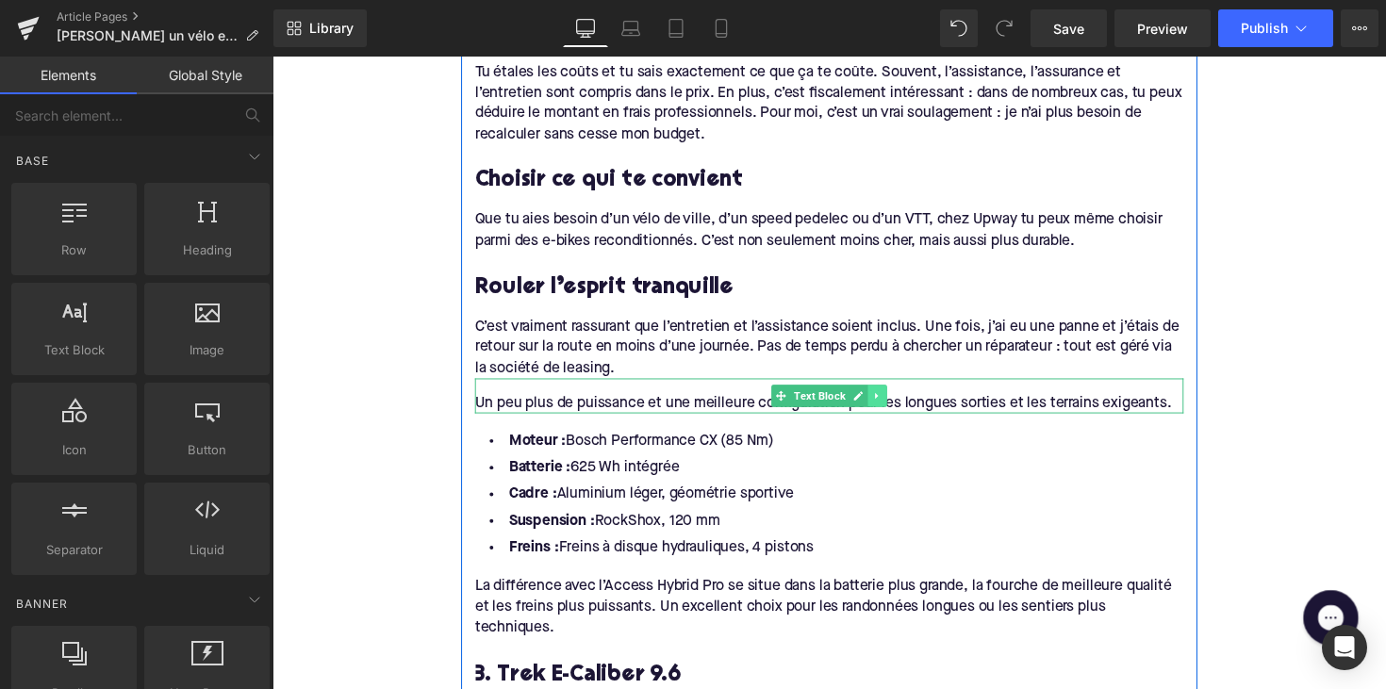
click at [890, 399] on icon at bounding box center [892, 404] width 10 height 11
click at [897, 399] on icon at bounding box center [902, 404] width 10 height 11
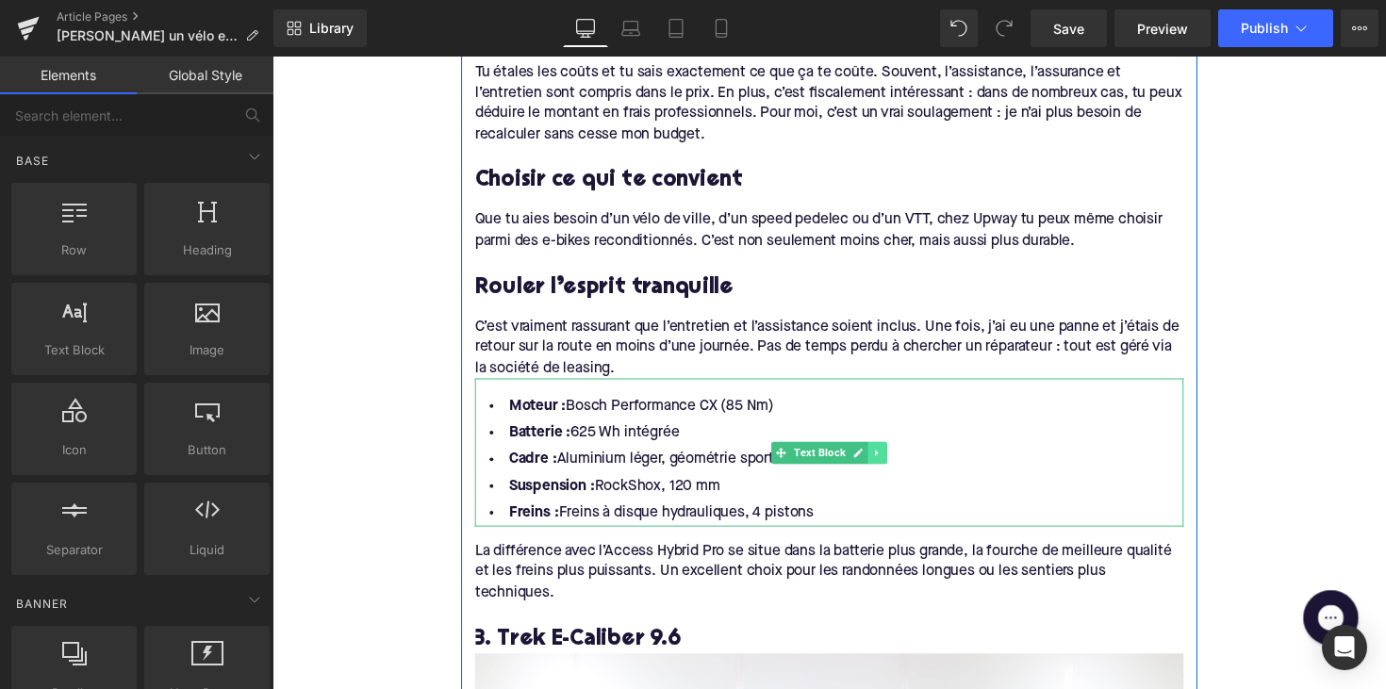
click at [891, 457] on icon at bounding box center [892, 462] width 10 height 11
click at [898, 458] on icon at bounding box center [902, 462] width 10 height 10
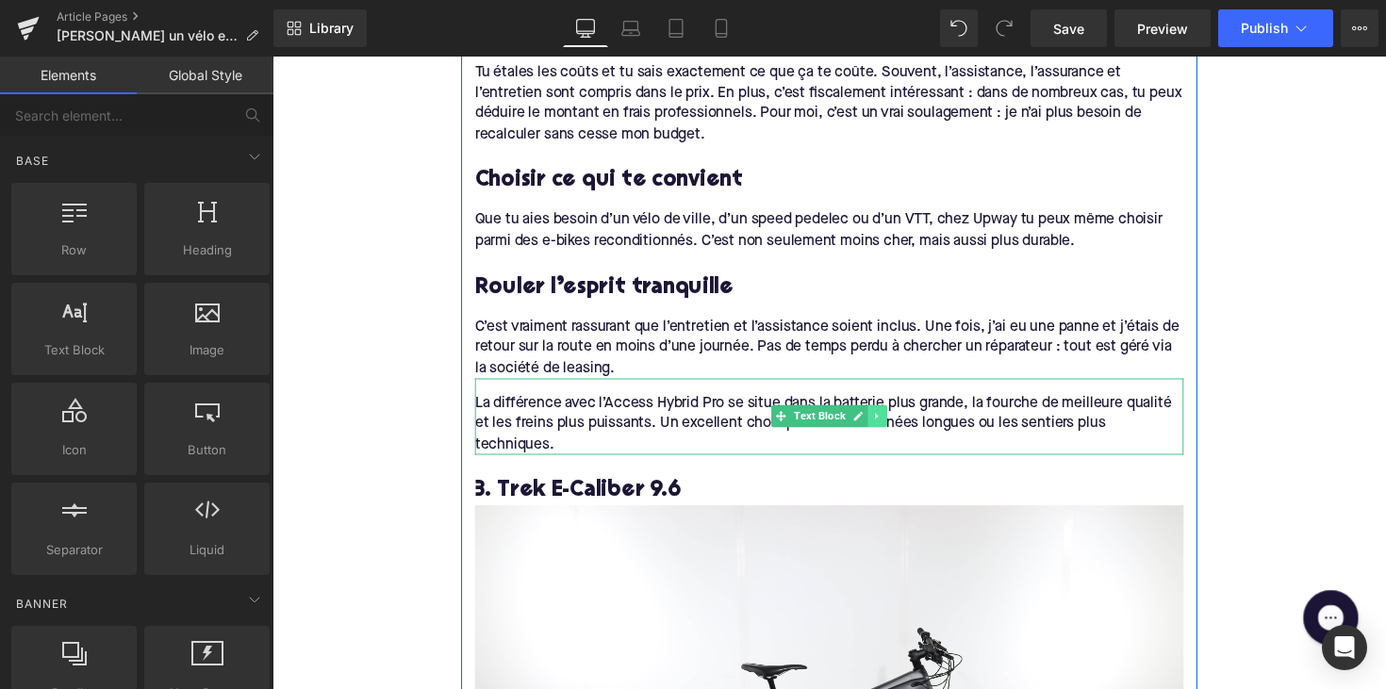
click at [887, 420] on icon at bounding box center [892, 425] width 10 height 11
click at [892, 418] on link at bounding box center [902, 425] width 20 height 23
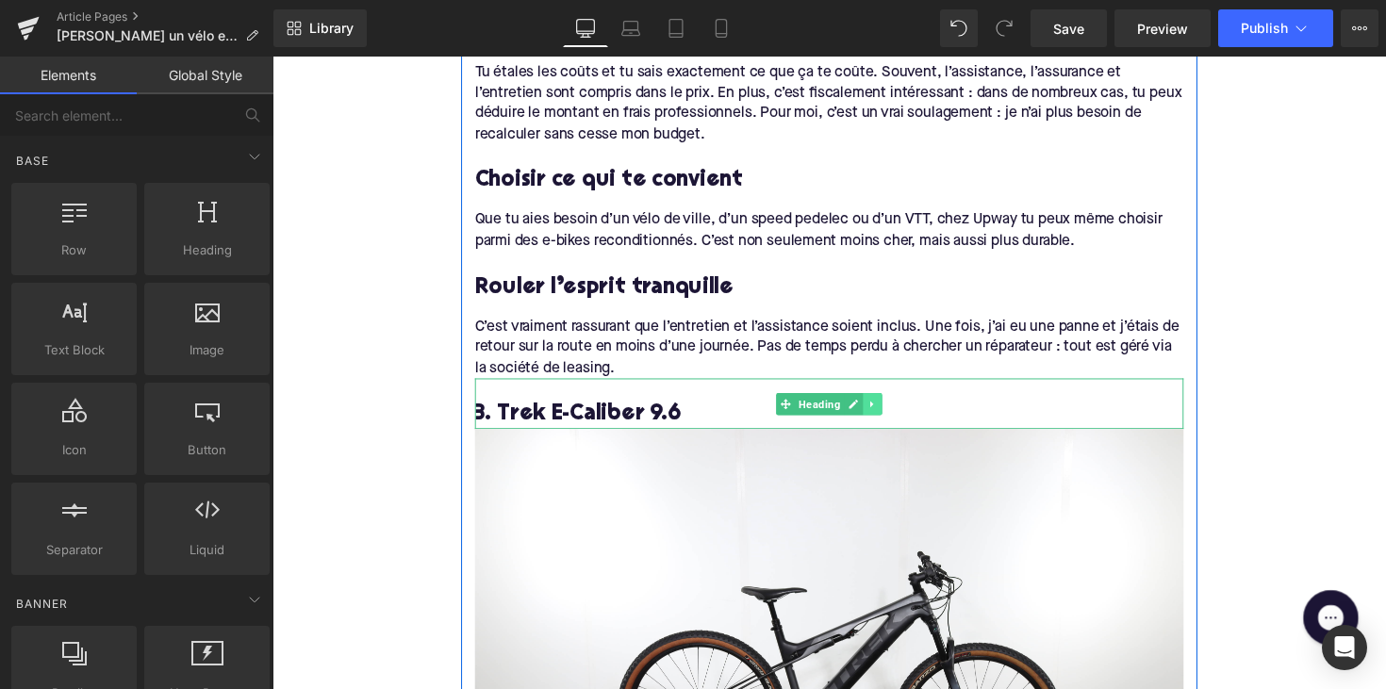
click at [882, 408] on link at bounding box center [888, 413] width 20 height 23
click at [892, 407] on icon at bounding box center [897, 412] width 10 height 10
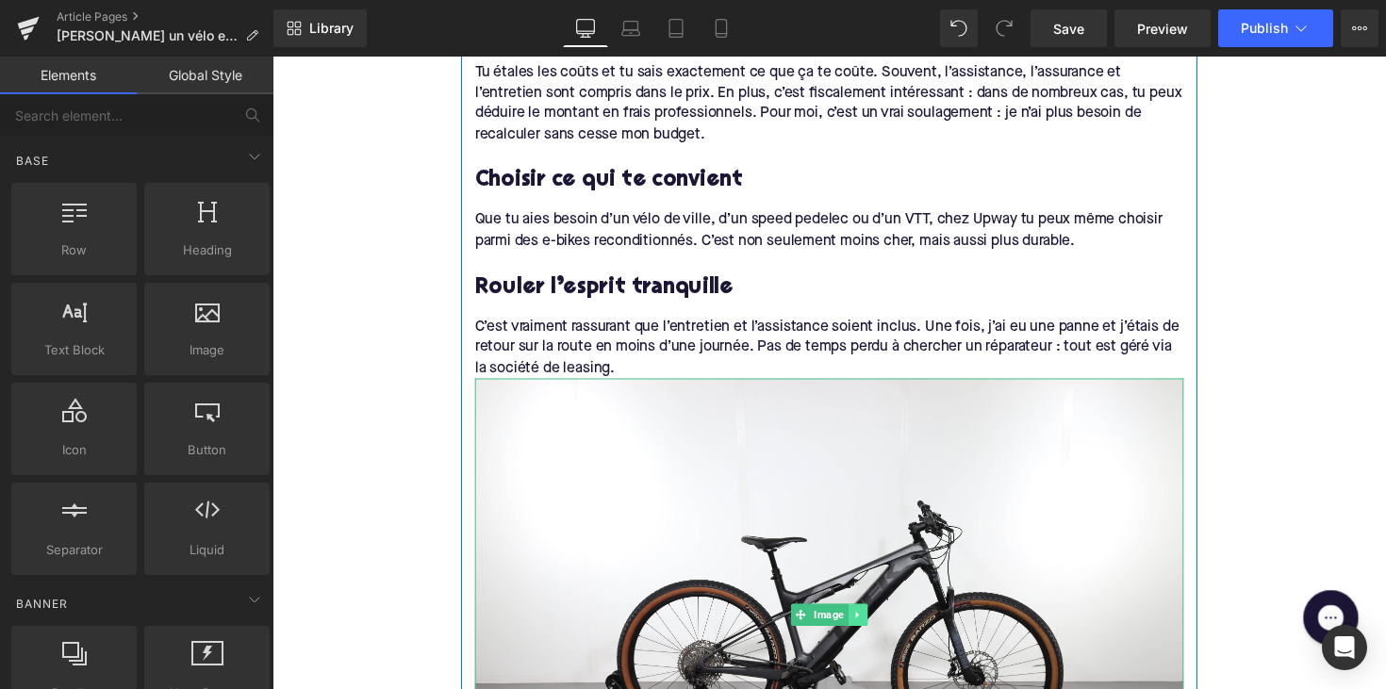
click at [868, 623] on icon at bounding box center [872, 628] width 10 height 11
click at [877, 623] on icon at bounding box center [882, 628] width 10 height 10
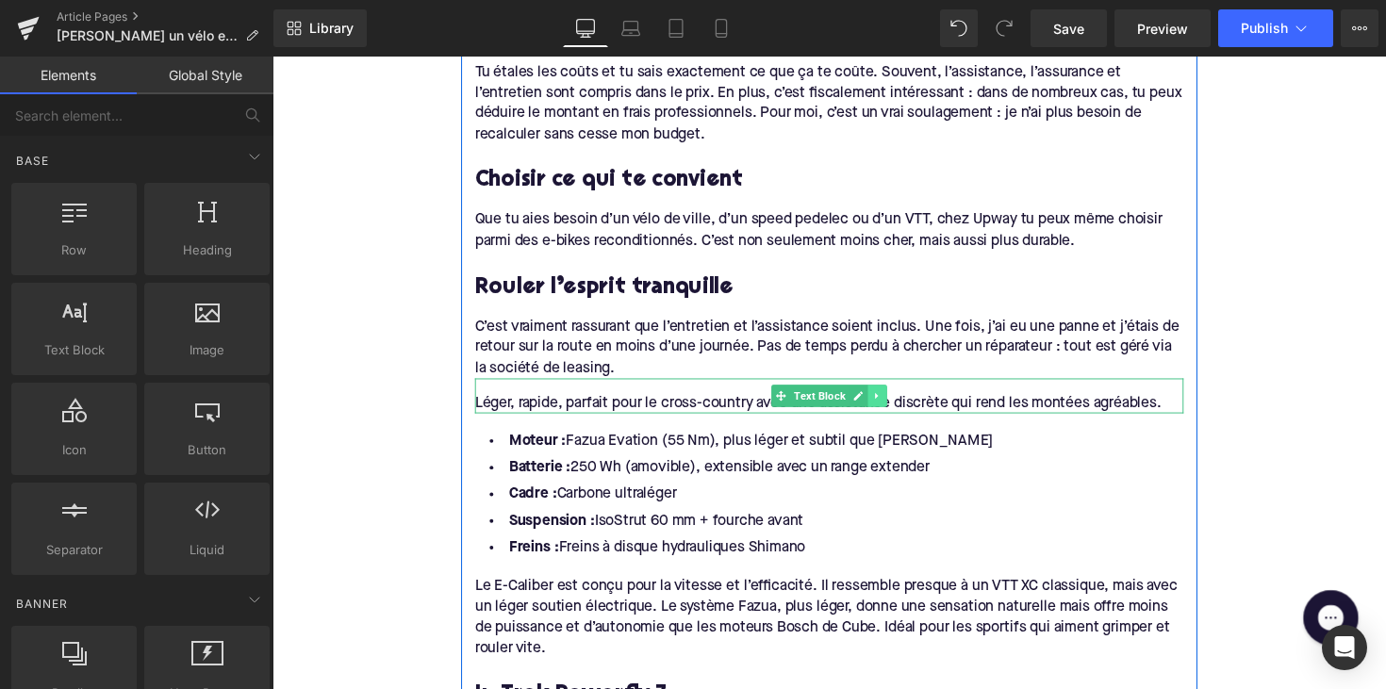
click at [890, 402] on icon at bounding box center [891, 405] width 3 height 7
click at [897, 399] on icon at bounding box center [902, 404] width 10 height 10
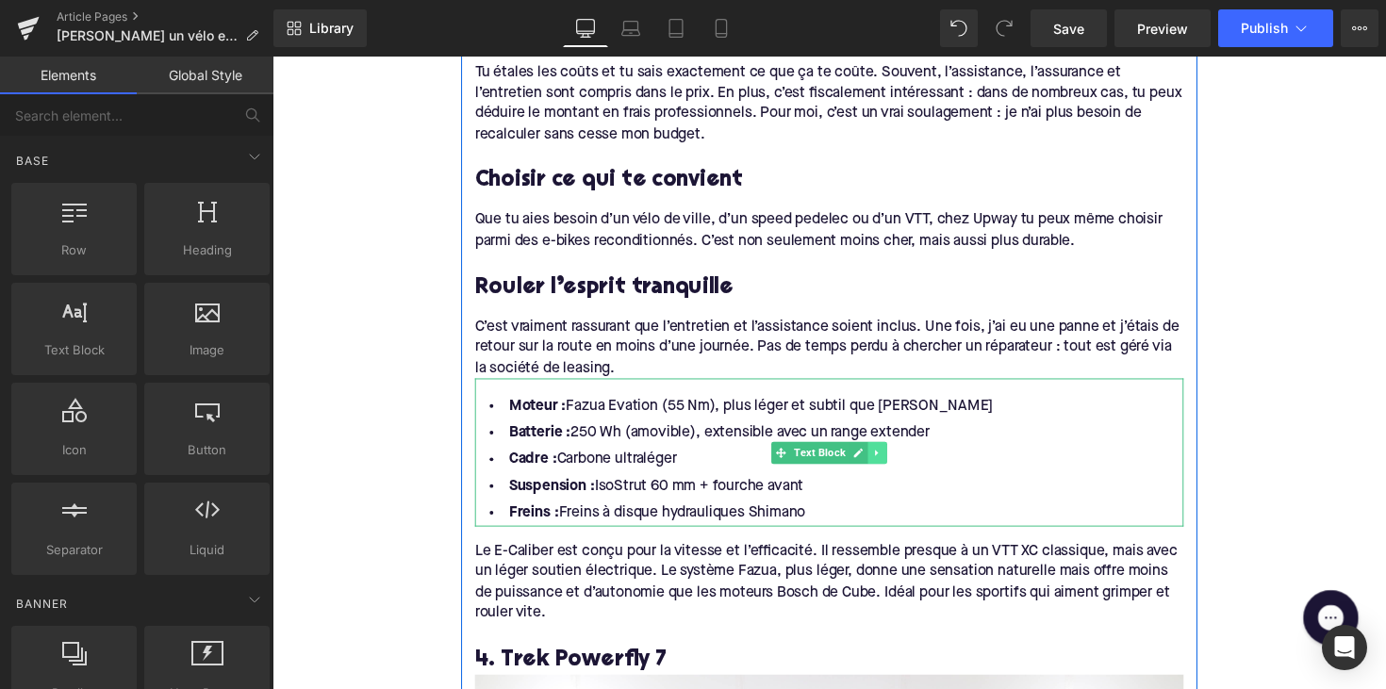
click at [894, 457] on icon at bounding box center [892, 462] width 10 height 11
click at [900, 457] on icon at bounding box center [902, 462] width 10 height 10
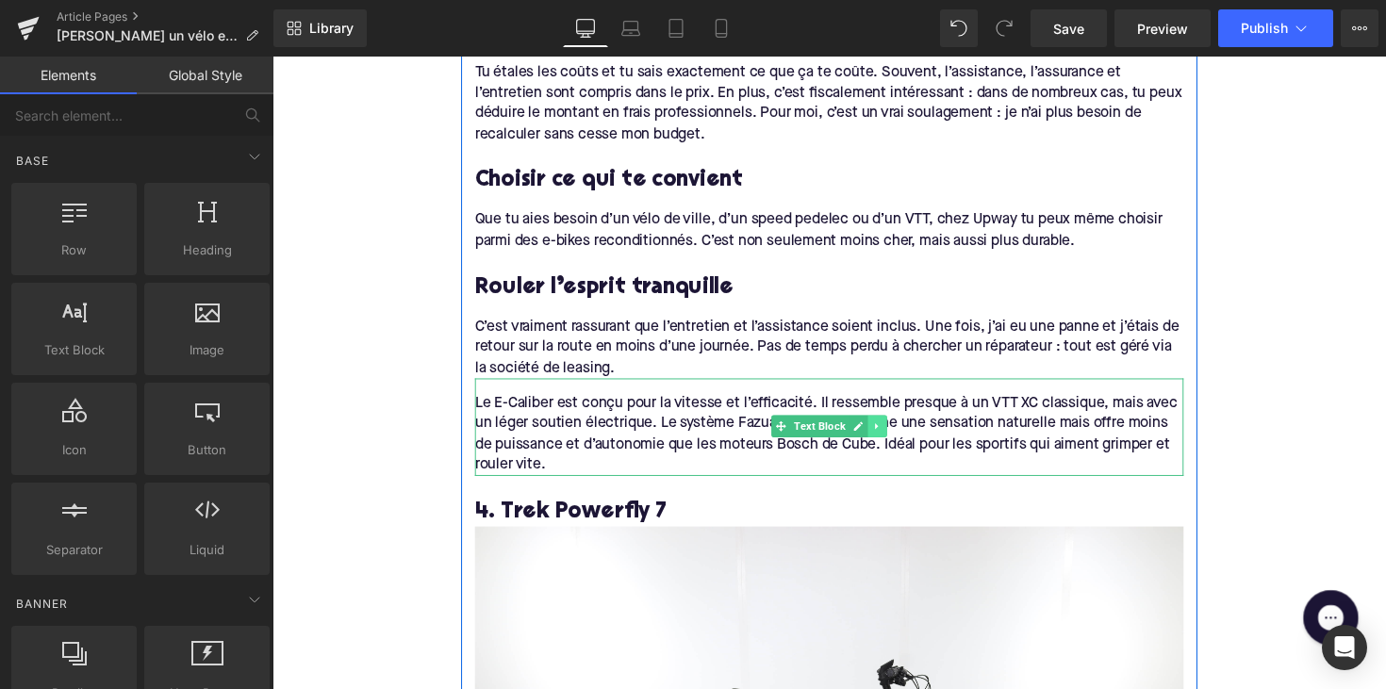
click at [893, 432] on link at bounding box center [893, 435] width 20 height 23
click at [897, 430] on icon at bounding box center [902, 435] width 10 height 10
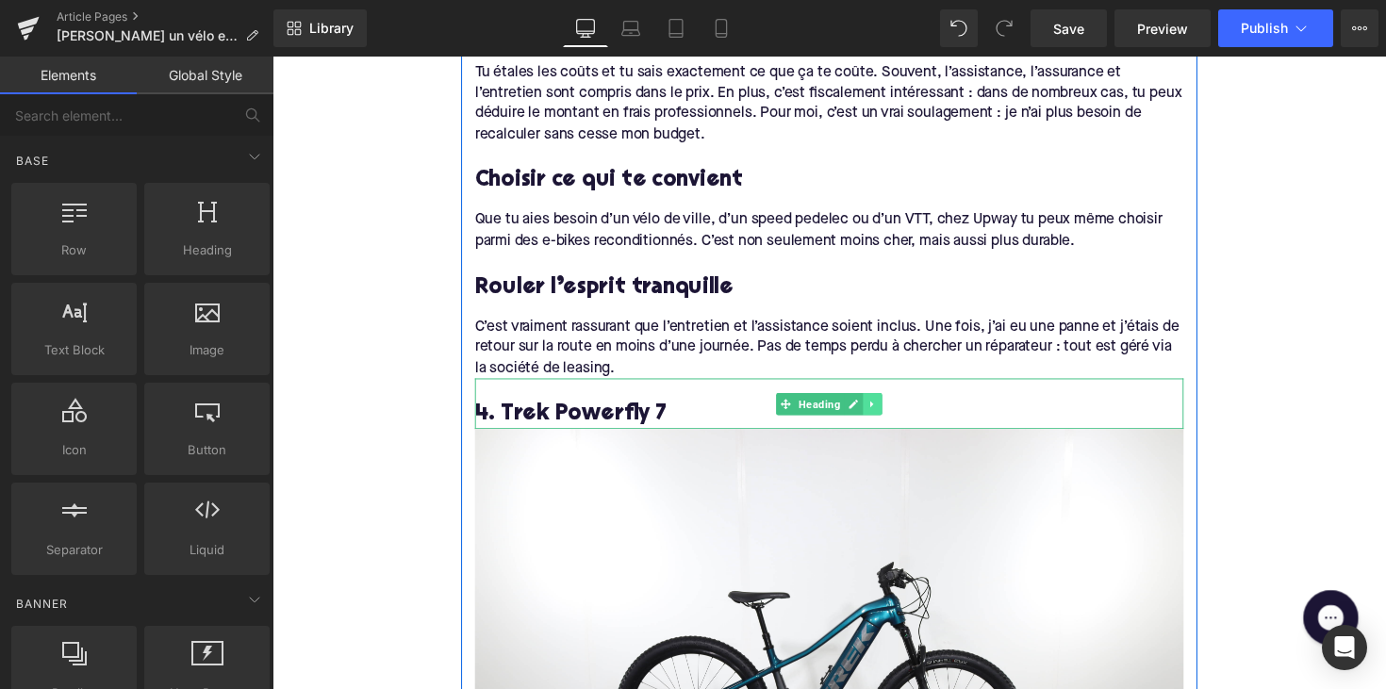
click at [886, 407] on icon at bounding box center [888, 412] width 10 height 11
click at [893, 407] on icon at bounding box center [897, 412] width 10 height 10
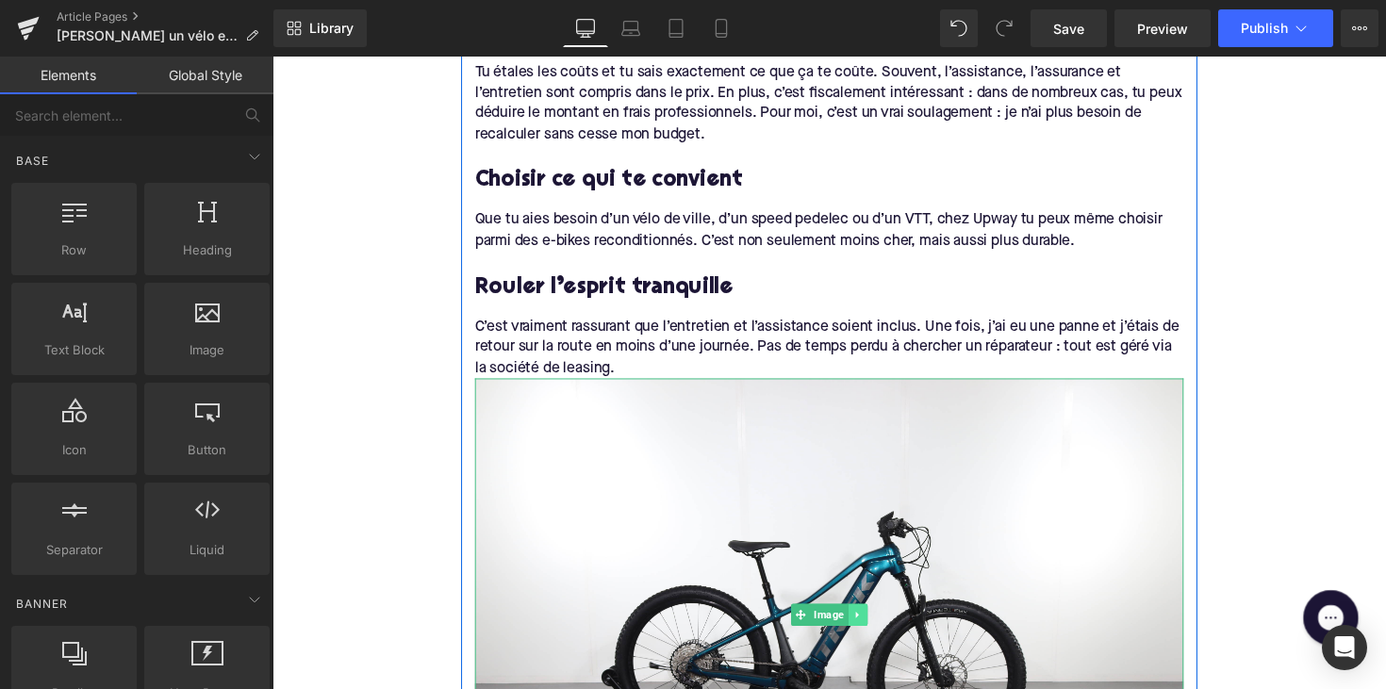
click at [871, 618] on link at bounding box center [873, 629] width 20 height 23
click at [878, 623] on icon at bounding box center [882, 628] width 10 height 10
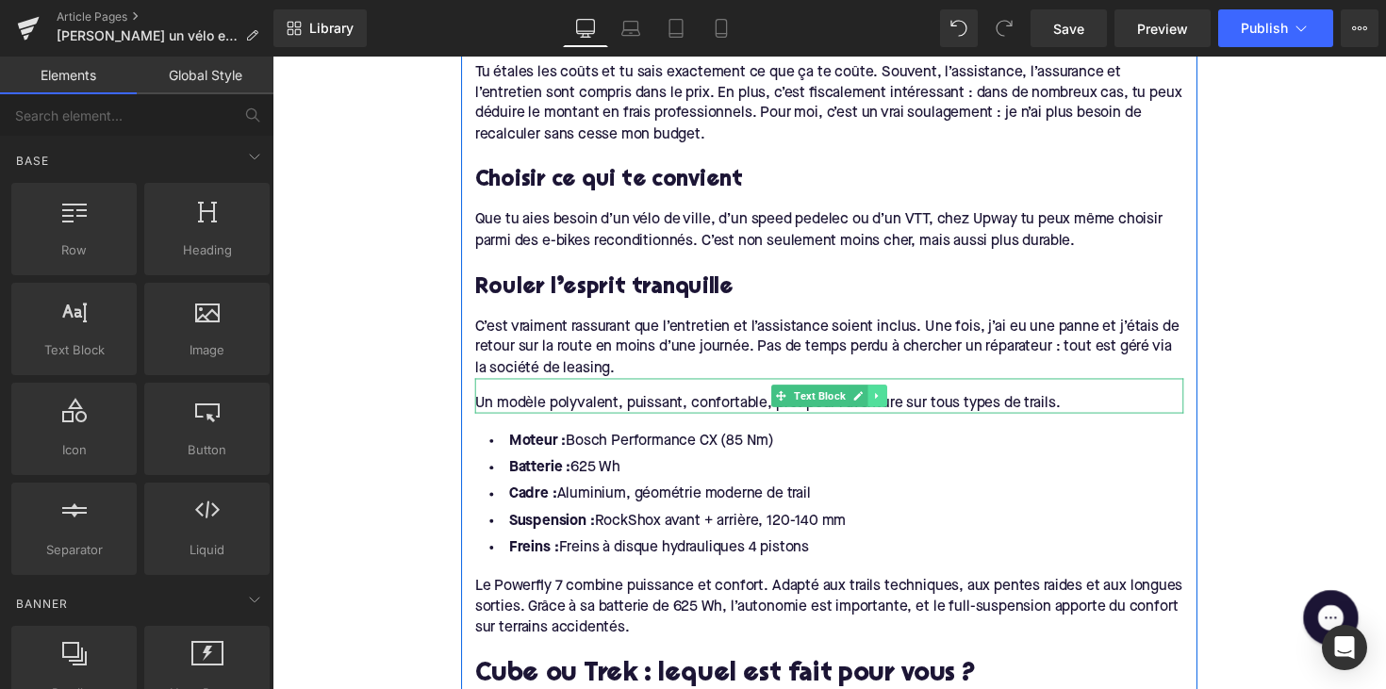
click at [883, 395] on link at bounding box center [893, 404] width 20 height 23
click at [897, 399] on icon at bounding box center [902, 404] width 10 height 10
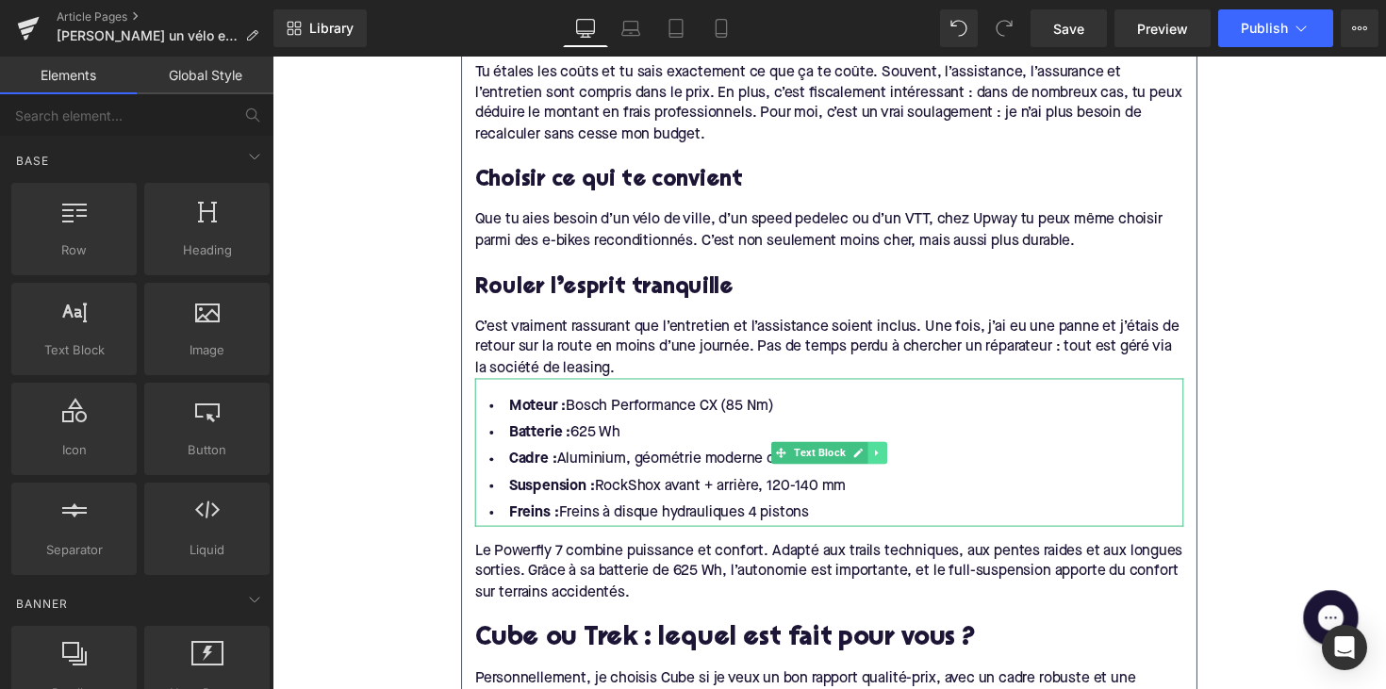
click at [890, 459] on icon at bounding box center [891, 462] width 3 height 7
click at [900, 457] on icon at bounding box center [902, 462] width 10 height 10
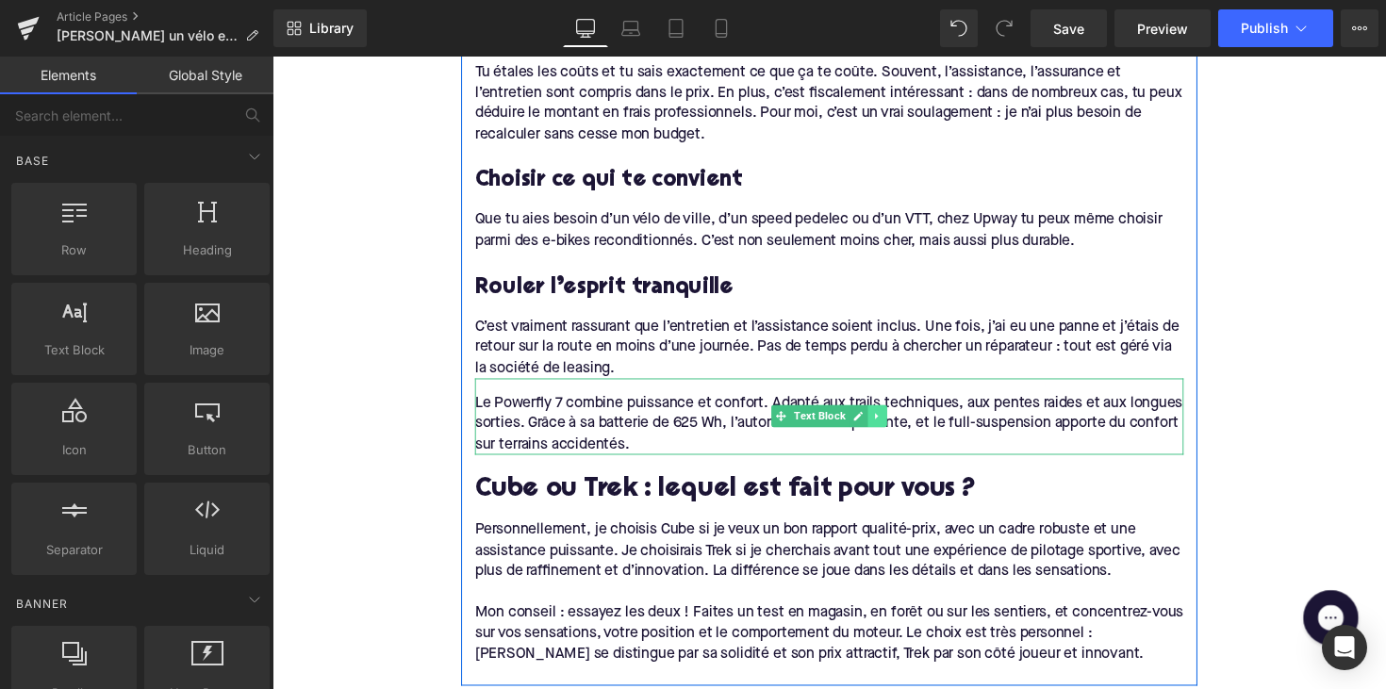
click at [894, 420] on icon at bounding box center [892, 425] width 10 height 11
click at [897, 420] on icon at bounding box center [902, 425] width 10 height 11
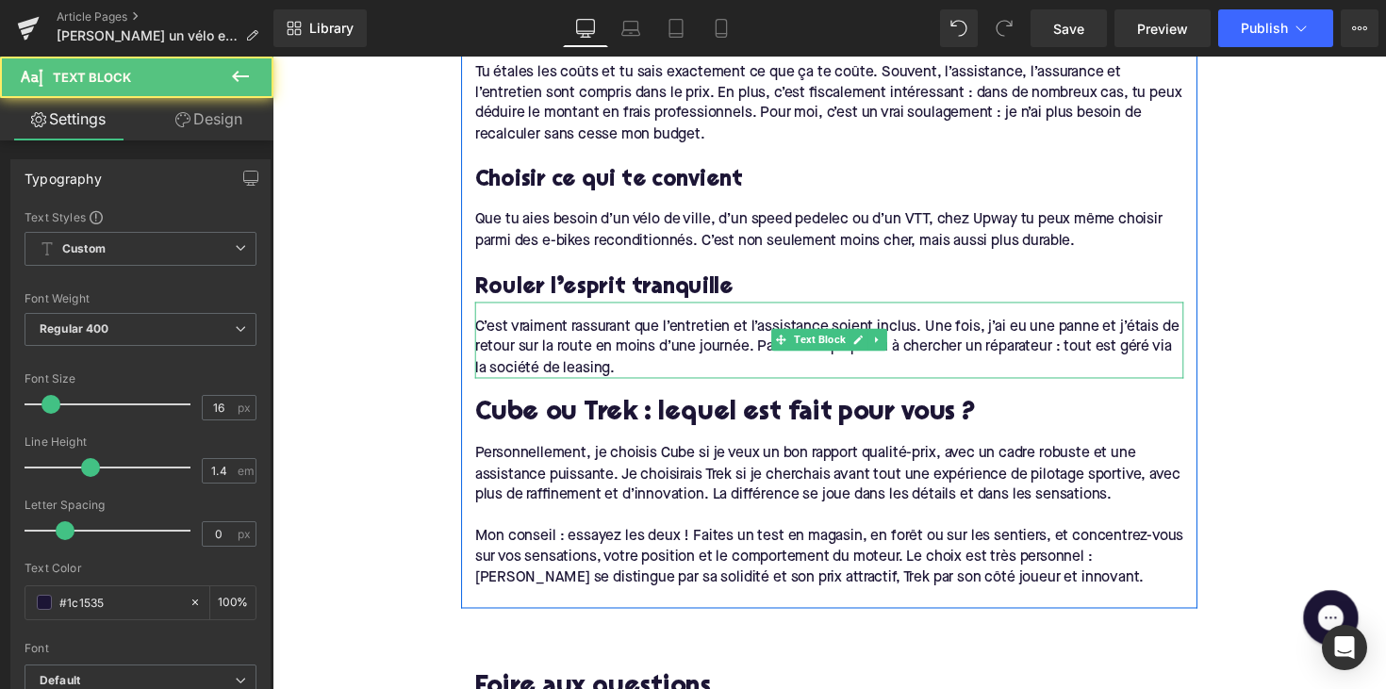
click at [678, 348] on div "C’est vraiment rassurant que l’entretien et l’assistance soient inclus. Une foi…" at bounding box center [843, 354] width 726 height 63
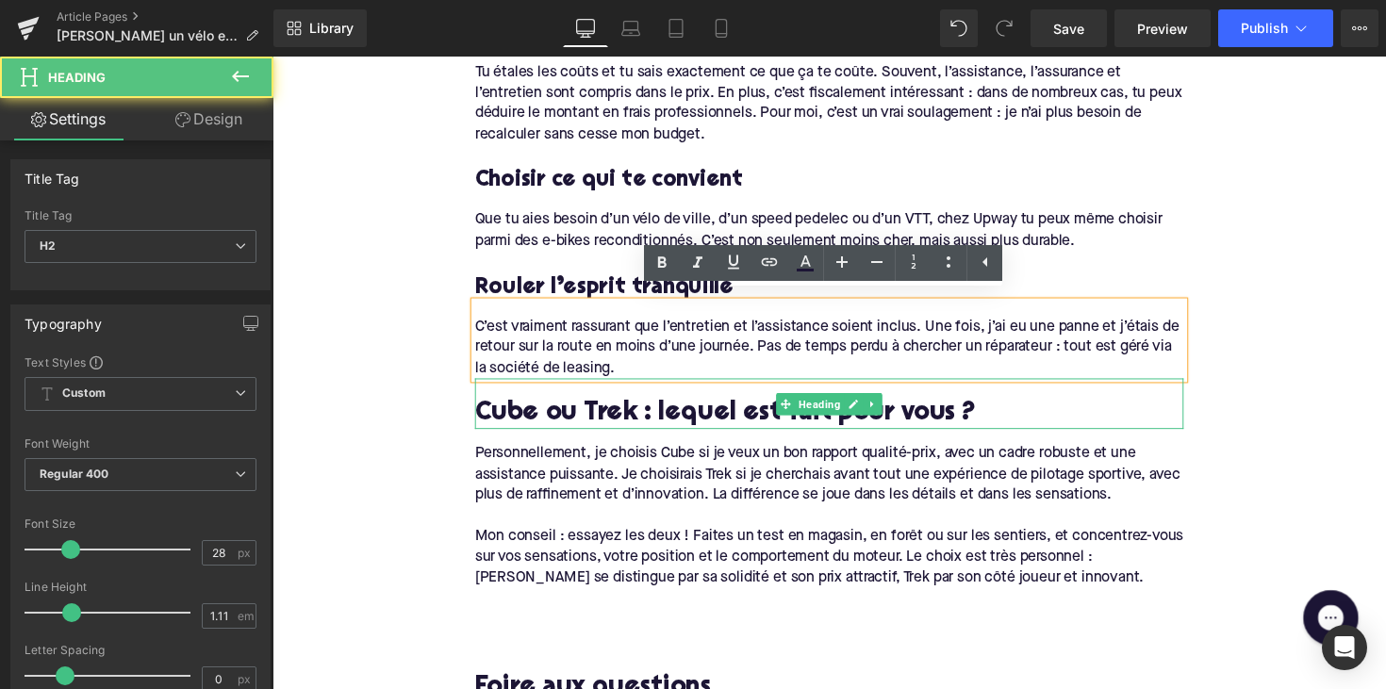
click at [606, 412] on h2 "Cube ou Trek : lequel est fait pour vous ?" at bounding box center [843, 423] width 726 height 29
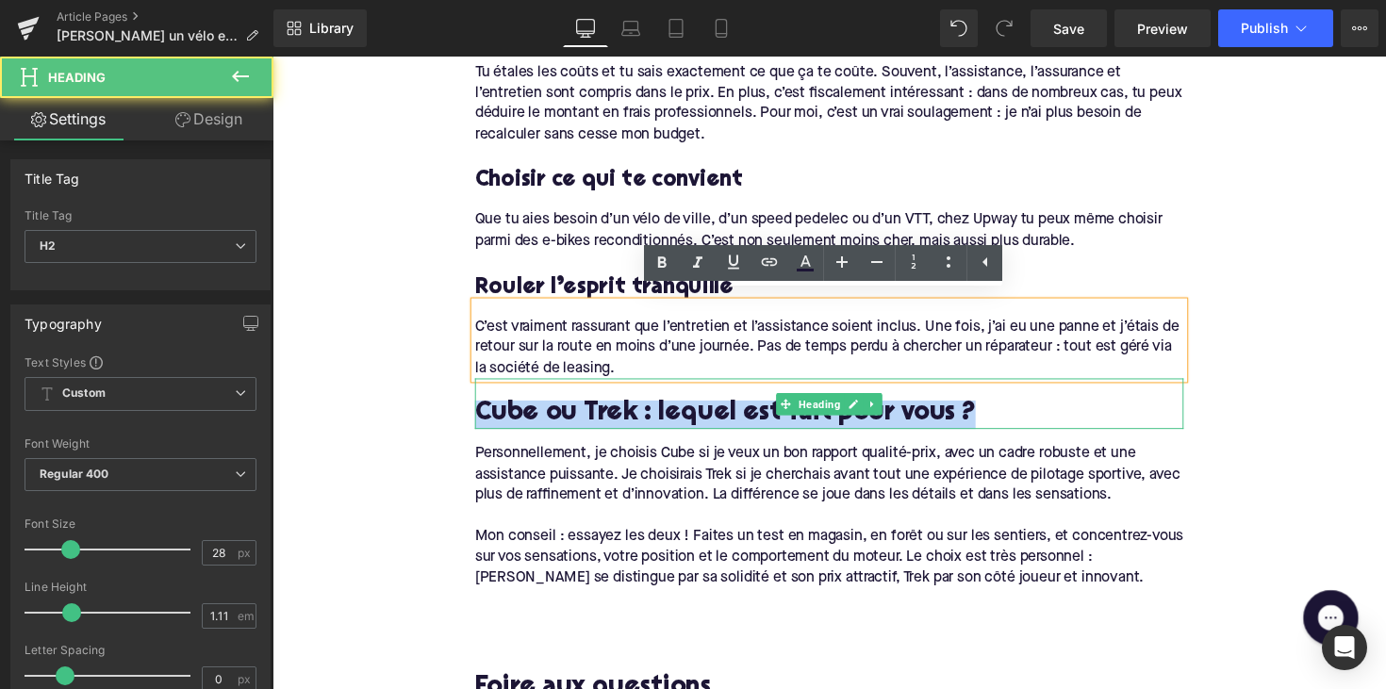
click at [606, 412] on h2 "Cube ou Trek : lequel est fait pour vous ?" at bounding box center [843, 423] width 726 height 29
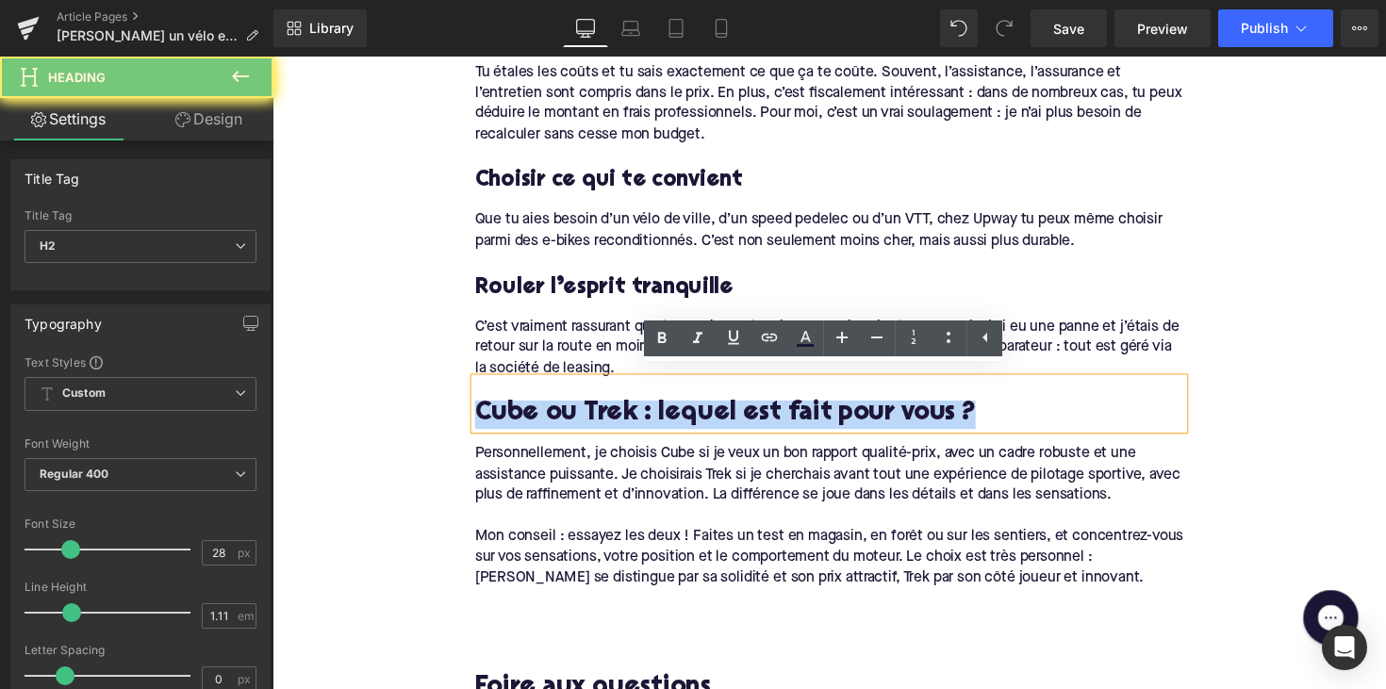
paste div
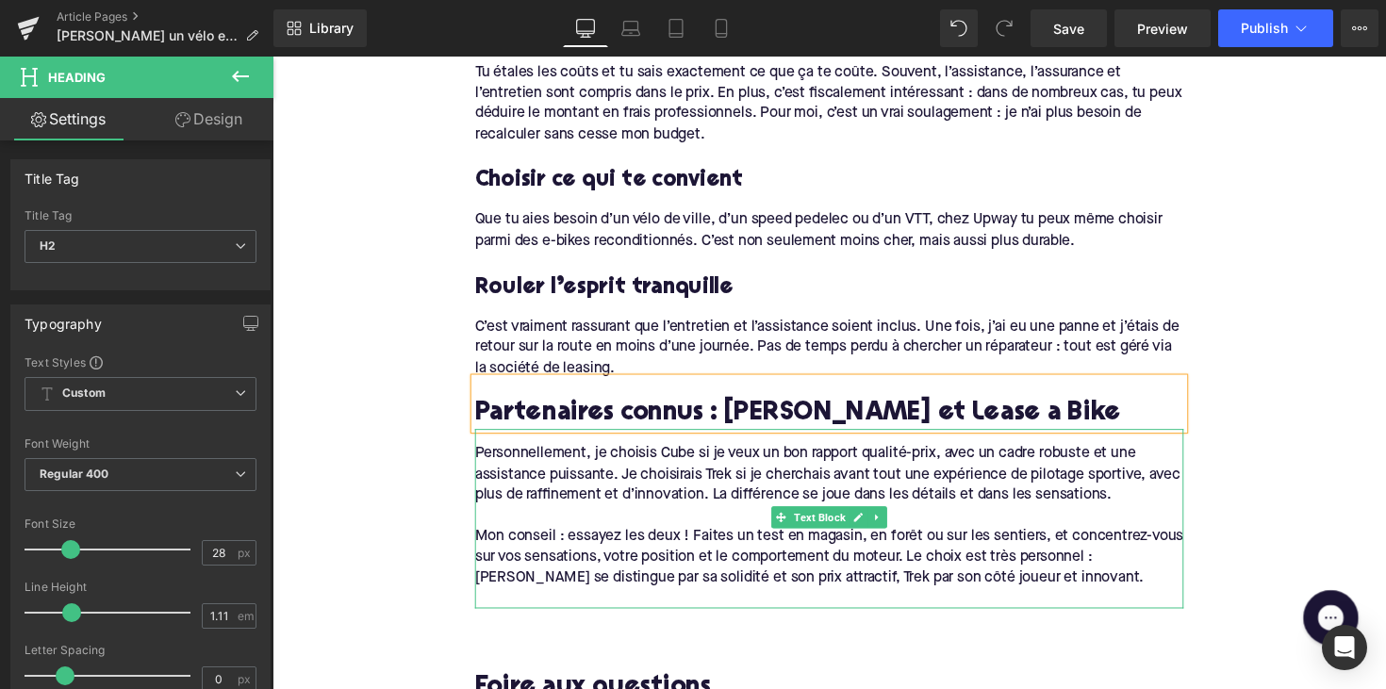
click at [603, 454] on div "Personnellement, je choisis Cube si je veux un bon rapport qualité-prix, avec u…" at bounding box center [843, 485] width 726 height 63
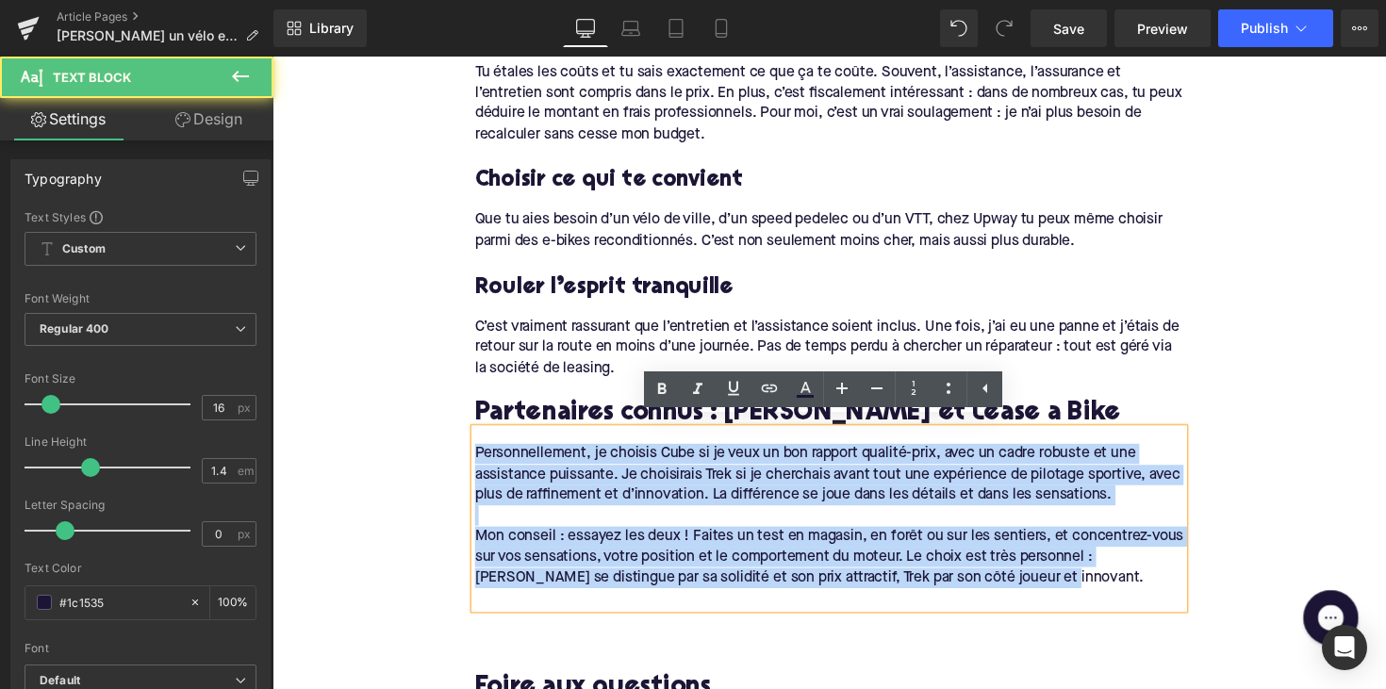
drag, startPoint x: 1048, startPoint y: 581, endPoint x: 430, endPoint y: 438, distance: 633.8
click at [430, 438] on div "Home / [PERSON_NAME] un vélo en tant qu’indépendant : pourquoi le faire ? Bread…" at bounding box center [842, 226] width 1141 height 2864
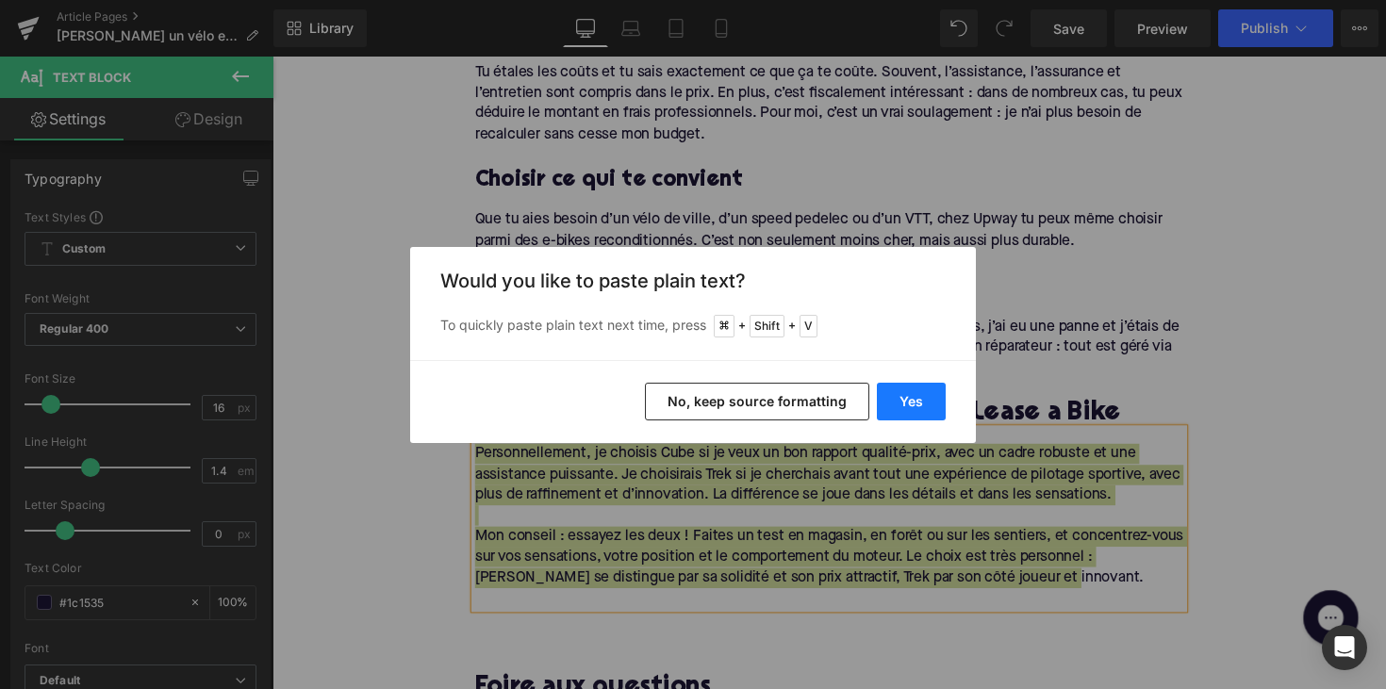
click at [925, 404] on button "Yes" at bounding box center [911, 402] width 69 height 38
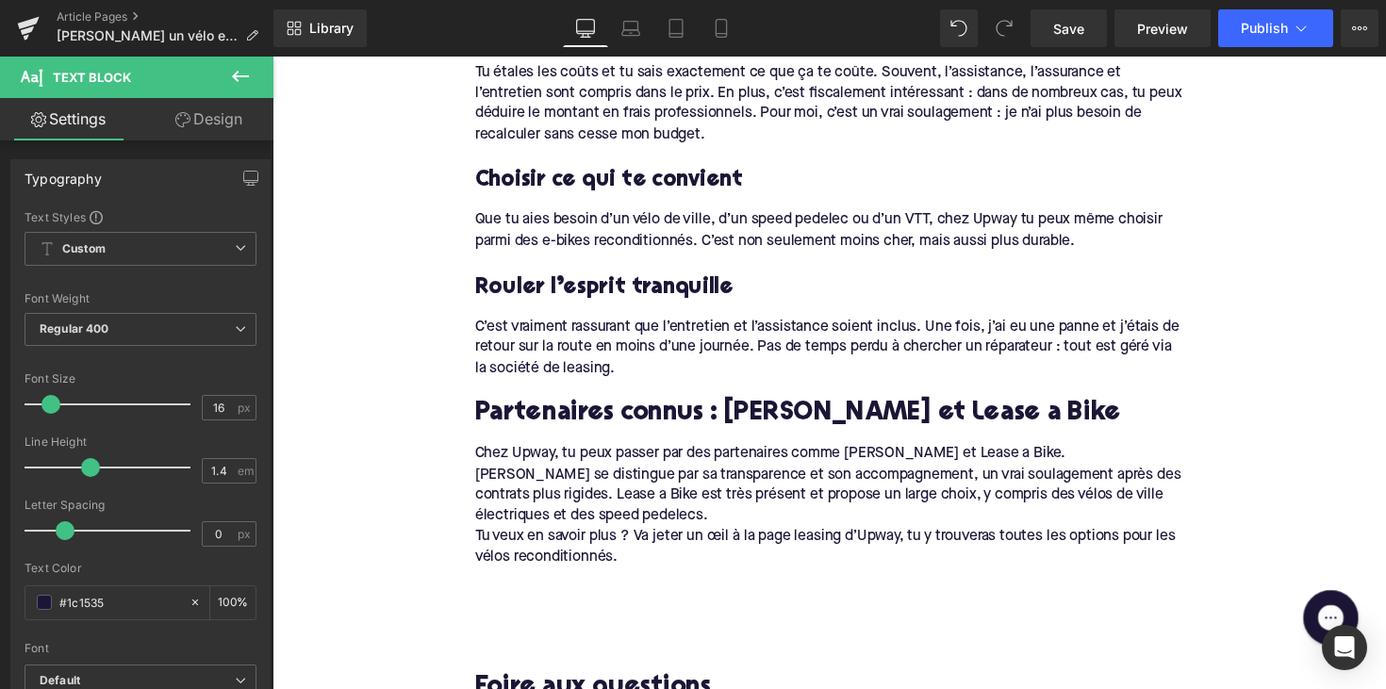
click at [586, 540] on div "Tu veux en savoir plus ? Va jeter un œil à la page leasing d’Upway, tu y trouve…" at bounding box center [843, 559] width 726 height 42
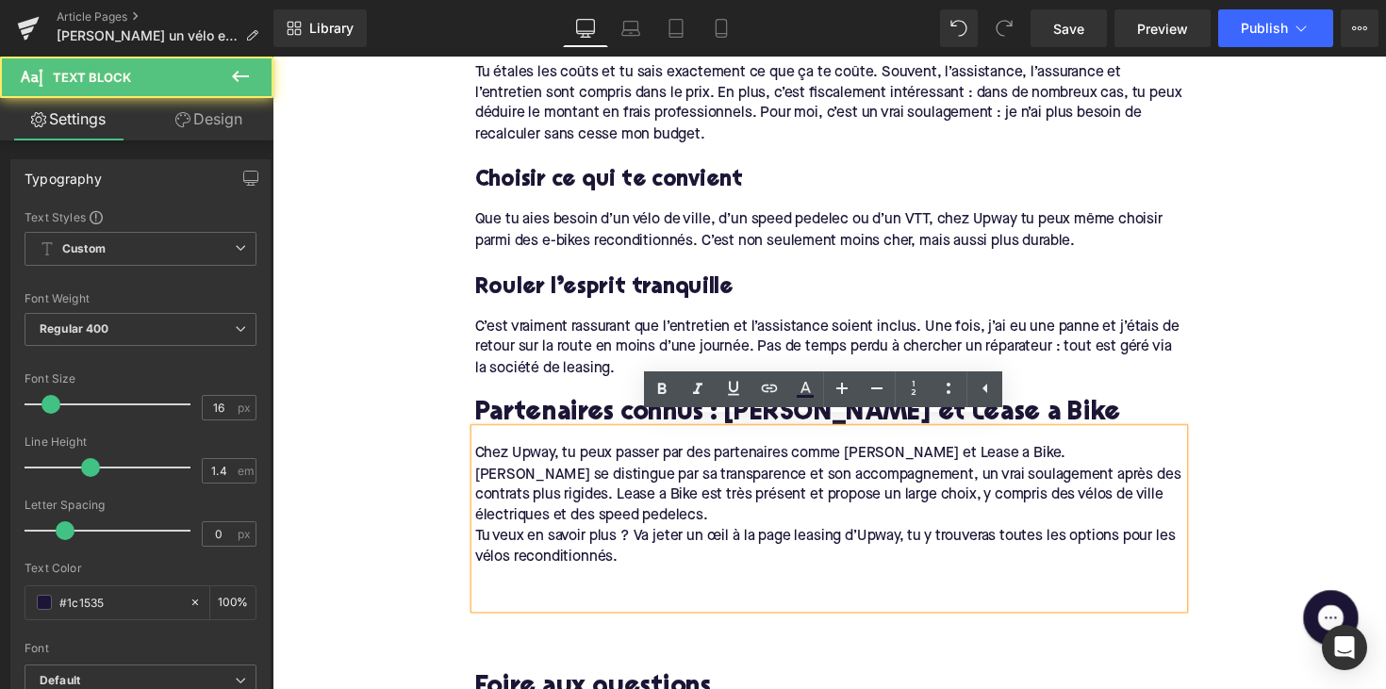
click at [480, 538] on div "Tu veux en savoir plus ? Va jeter un œil à la page leasing d’Upway, tu y trouve…" at bounding box center [843, 559] width 726 height 42
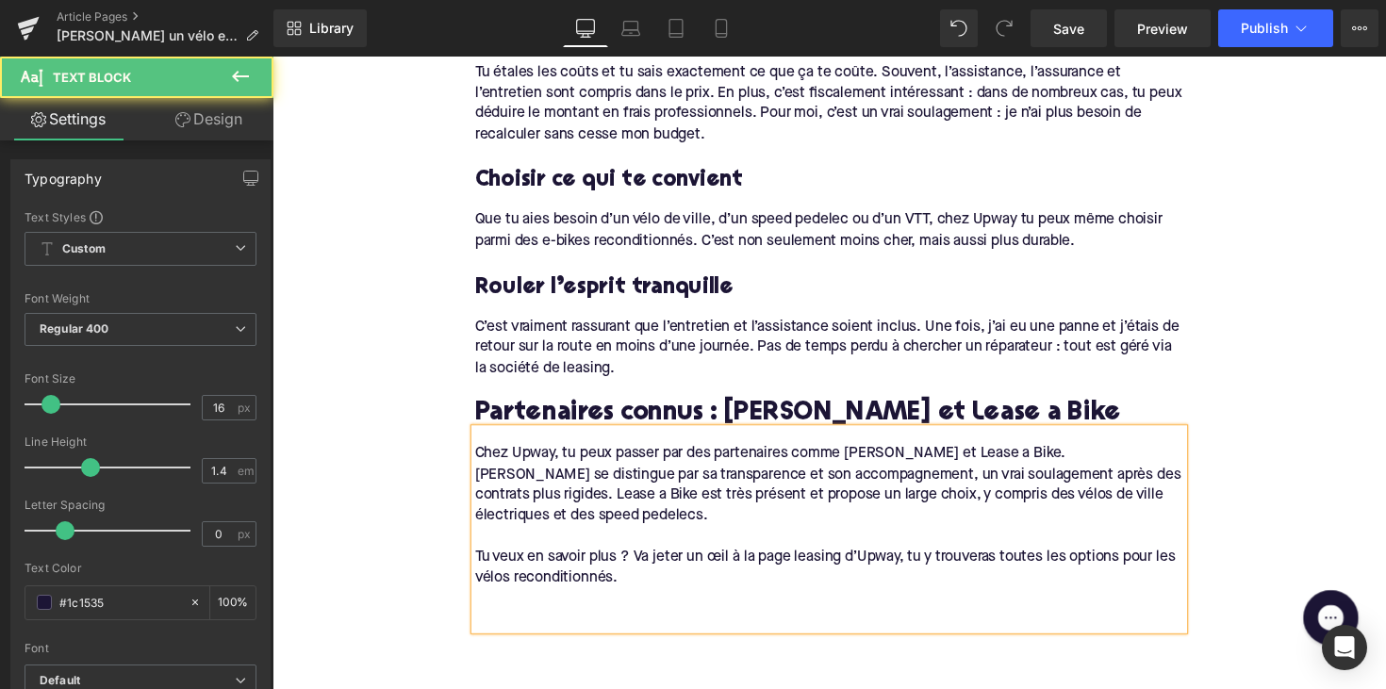
click at [486, 622] on div at bounding box center [843, 632] width 726 height 21
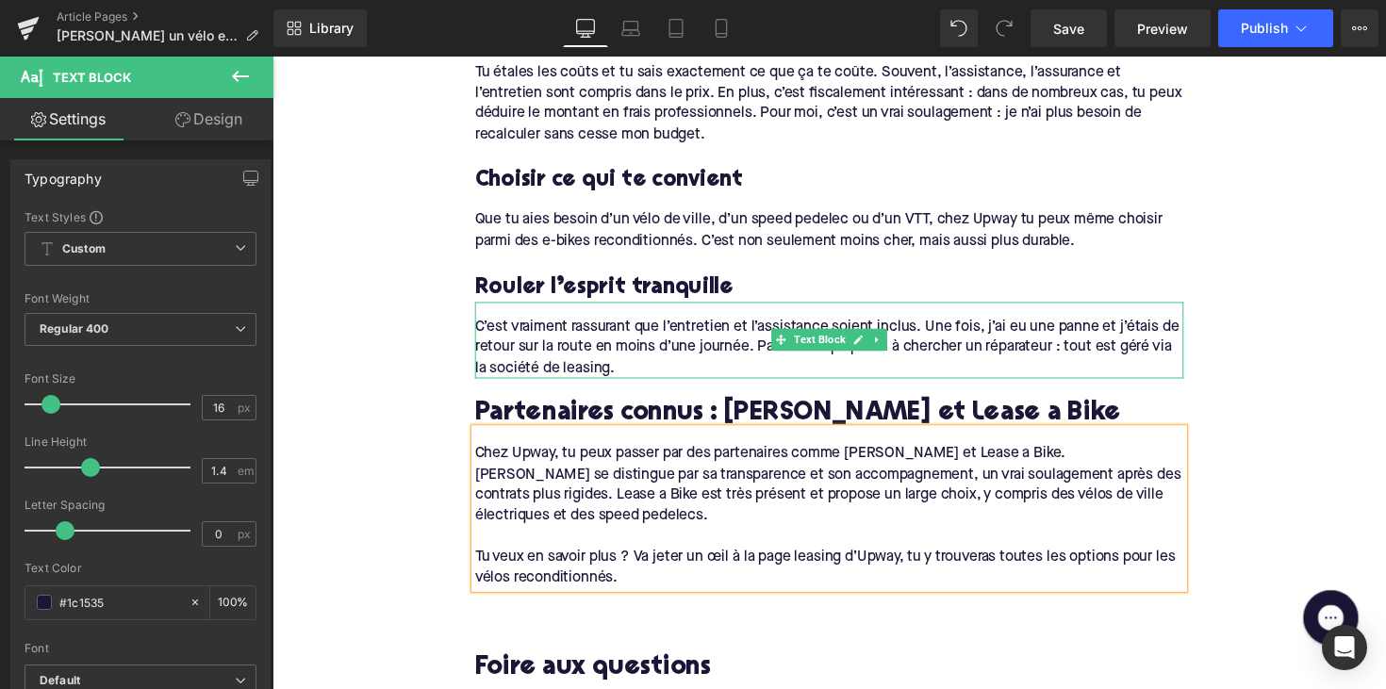
click at [736, 330] on div "C’est vraiment rassurant que l’entretien et l’assistance soient inclus. Une foi…" at bounding box center [843, 354] width 726 height 63
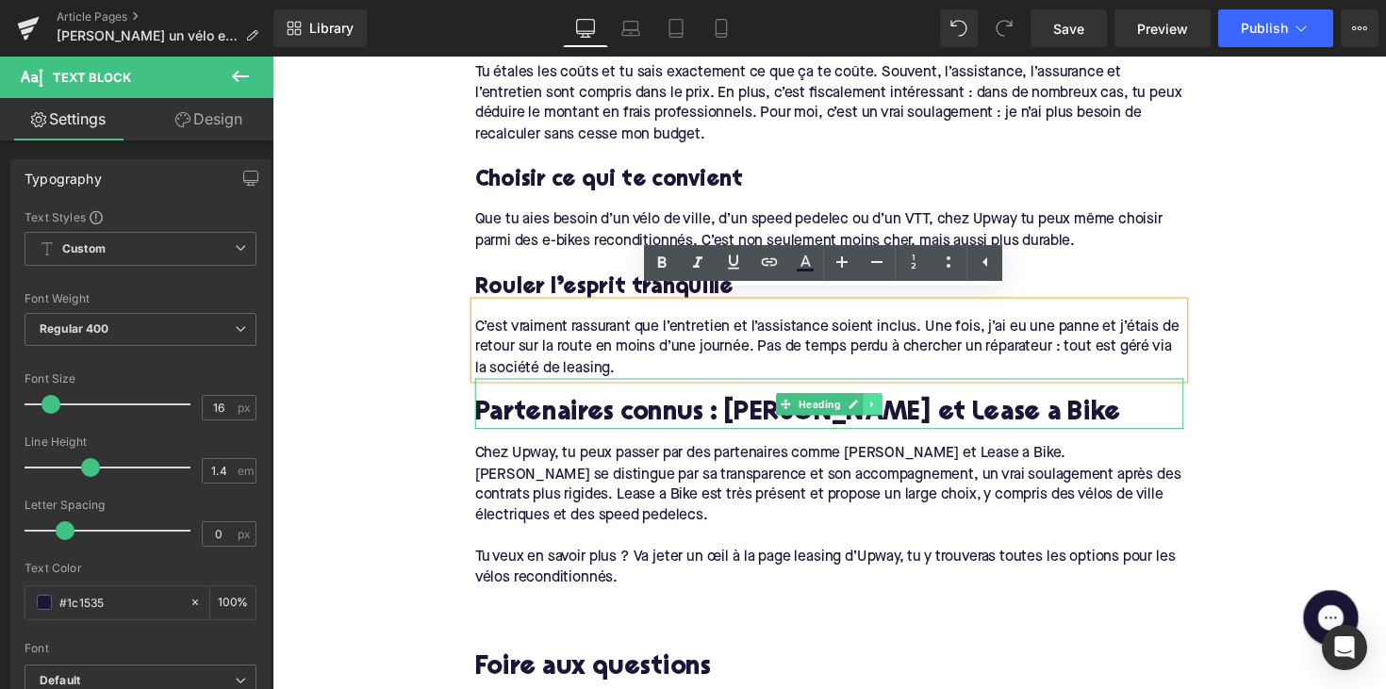
click at [889, 402] on link at bounding box center [888, 413] width 20 height 23
click at [874, 407] on icon at bounding box center [877, 412] width 10 height 10
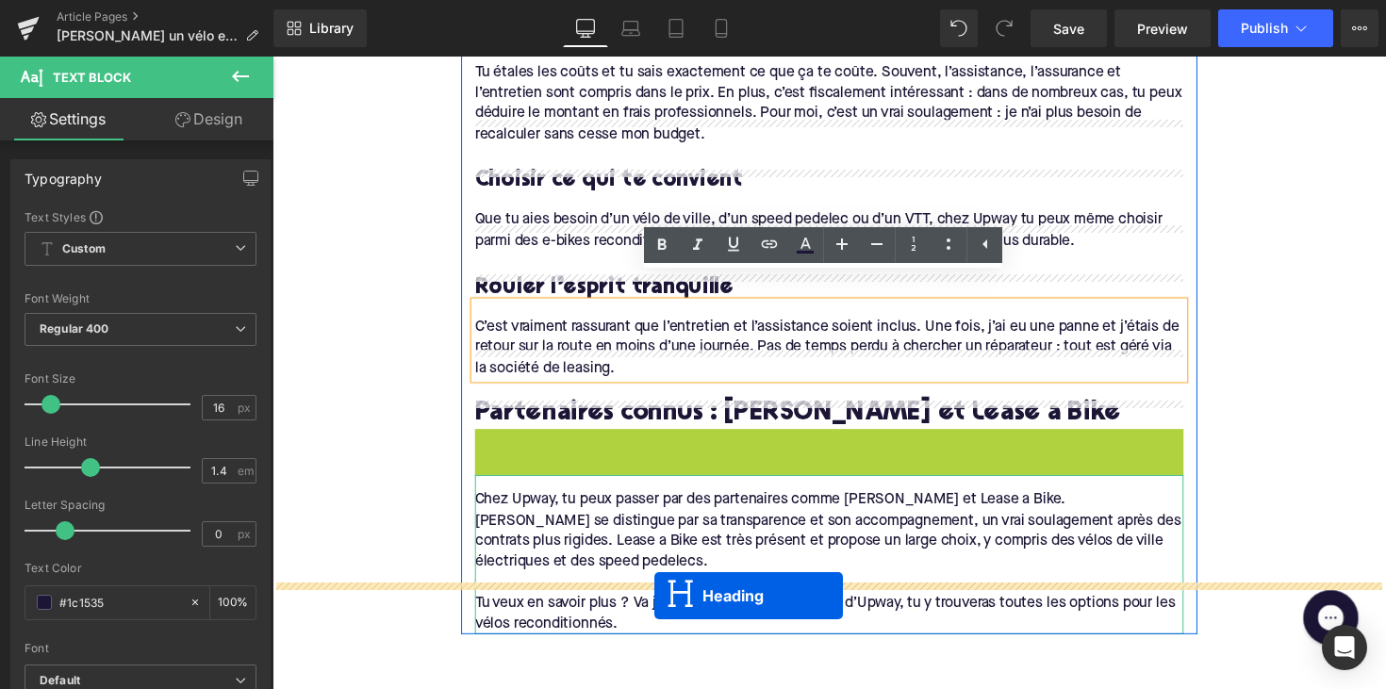
scroll to position [1441, 0]
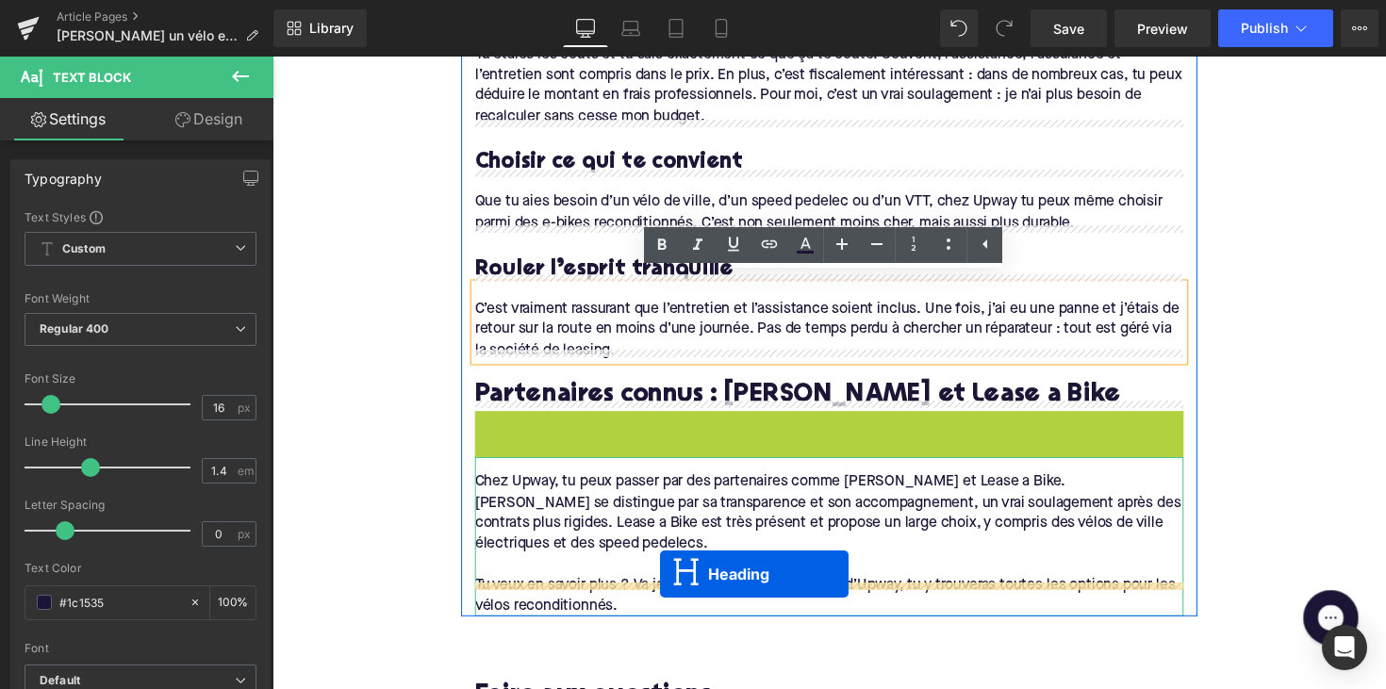
drag, startPoint x: 788, startPoint y: 455, endPoint x: 669, endPoint y: 586, distance: 176.9
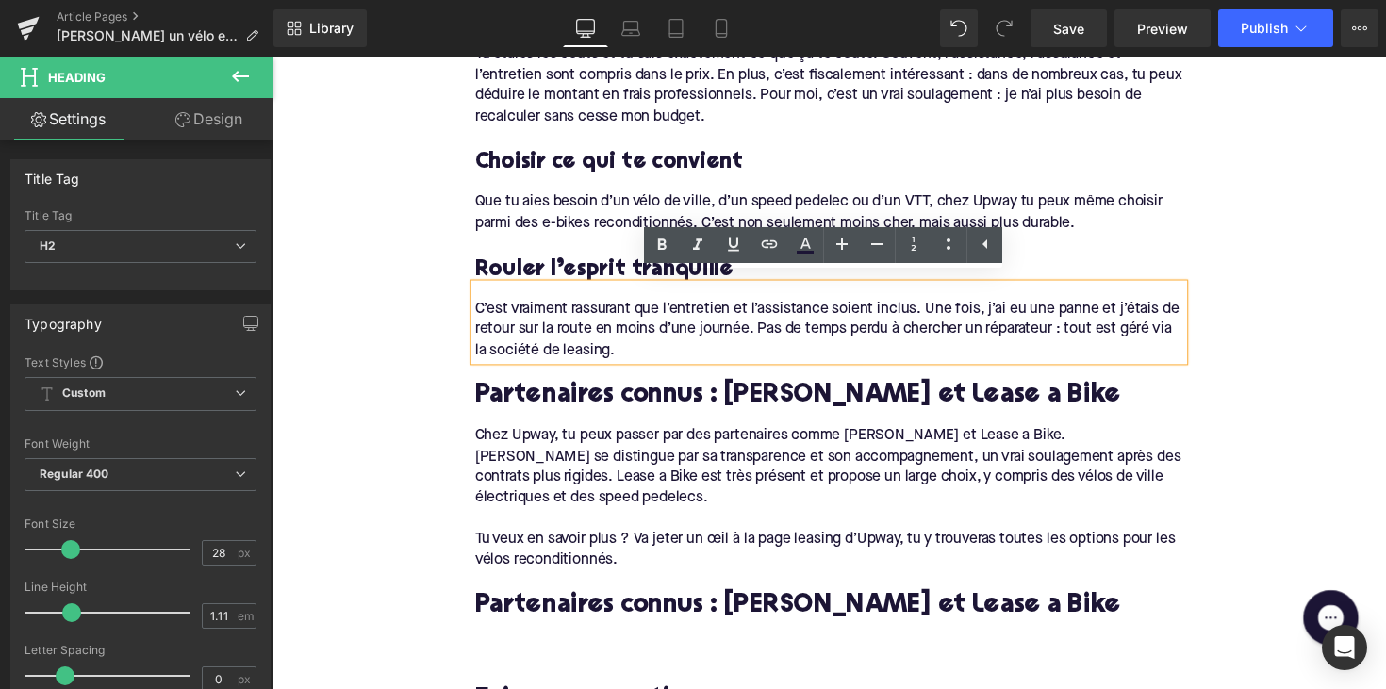
click at [272, 57] on div at bounding box center [272, 57] width 0 height 0
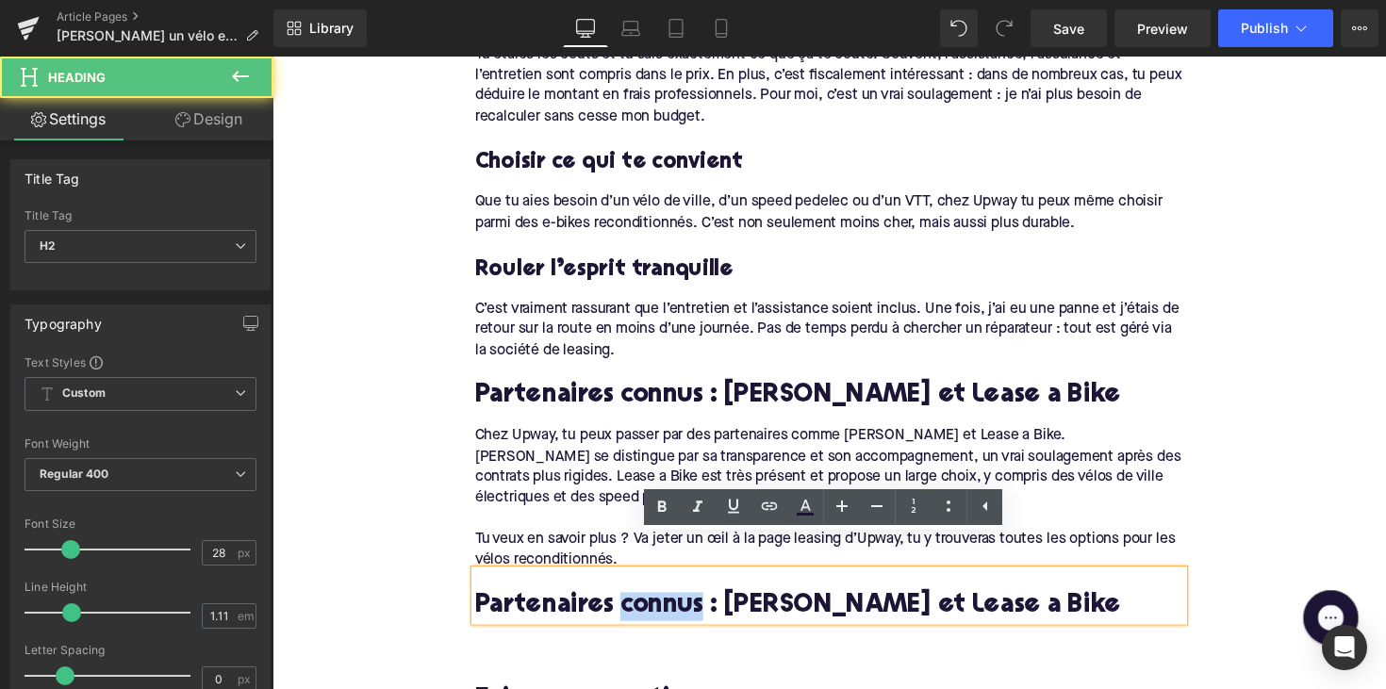
click at [623, 605] on h2 "Partenaires connus : [PERSON_NAME] et Lease a Bike" at bounding box center [843, 619] width 726 height 29
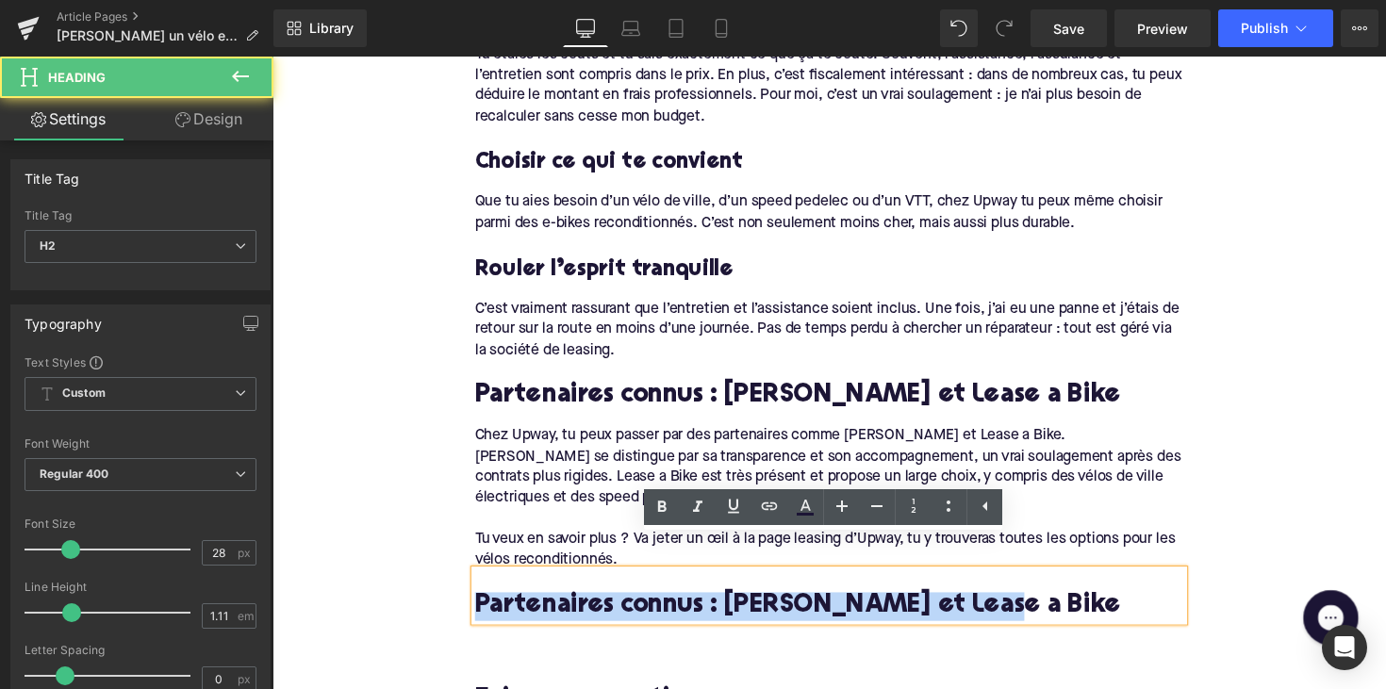
click at [623, 605] on h2 "Partenaires connus : [PERSON_NAME] et Lease a Bike" at bounding box center [843, 619] width 726 height 29
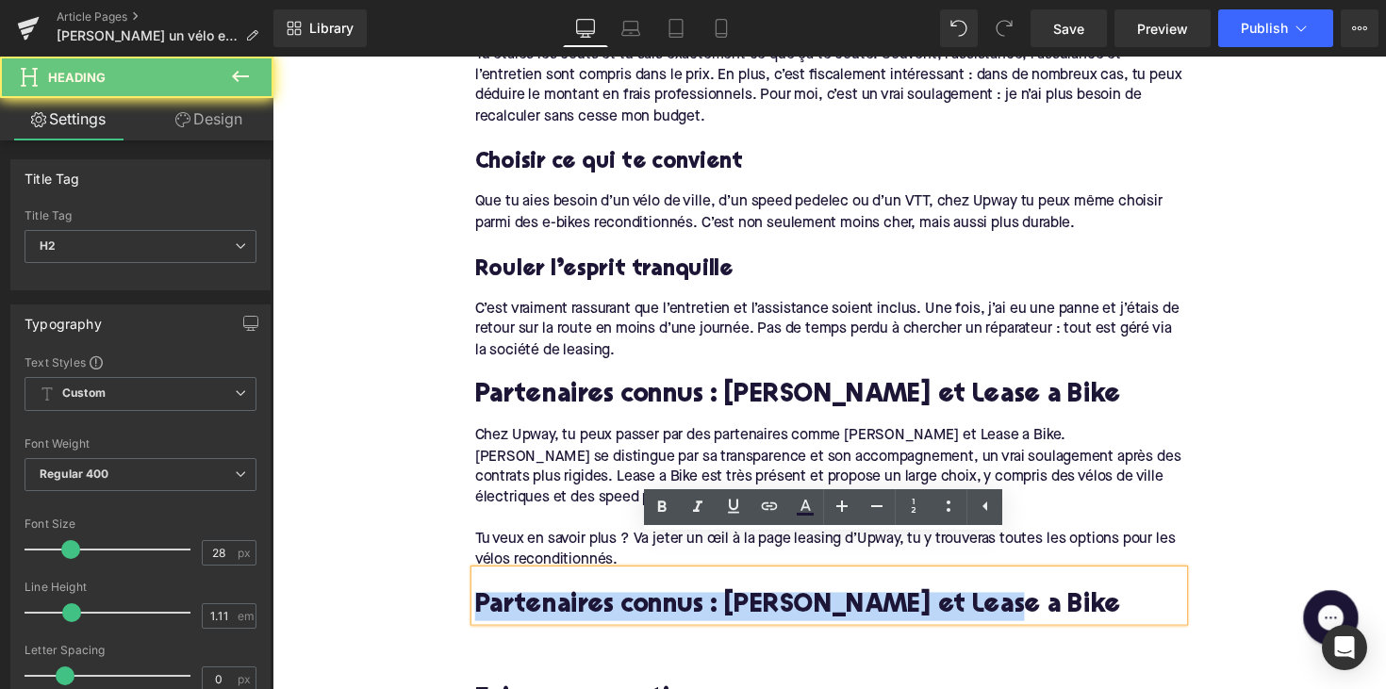
paste div
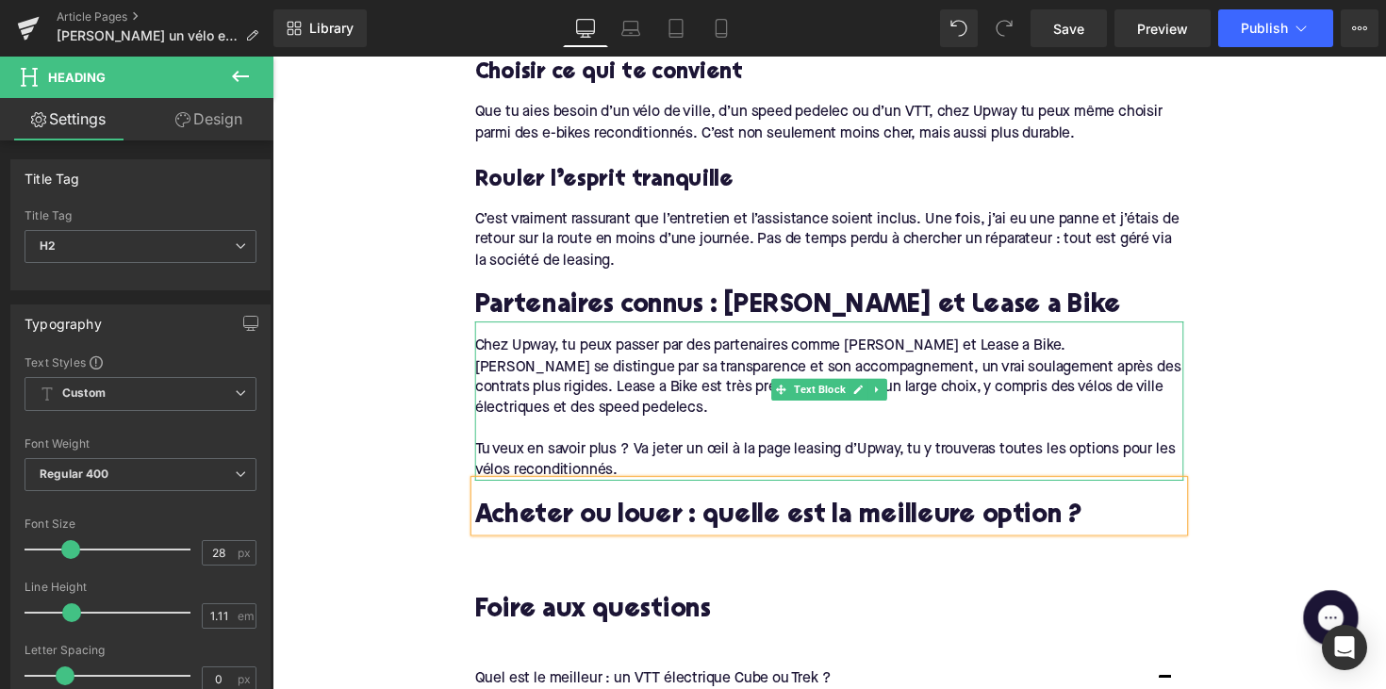
scroll to position [1533, 0]
click at [887, 391] on icon at bounding box center [892, 396] width 10 height 11
click at [878, 392] on icon at bounding box center [882, 397] width 10 height 10
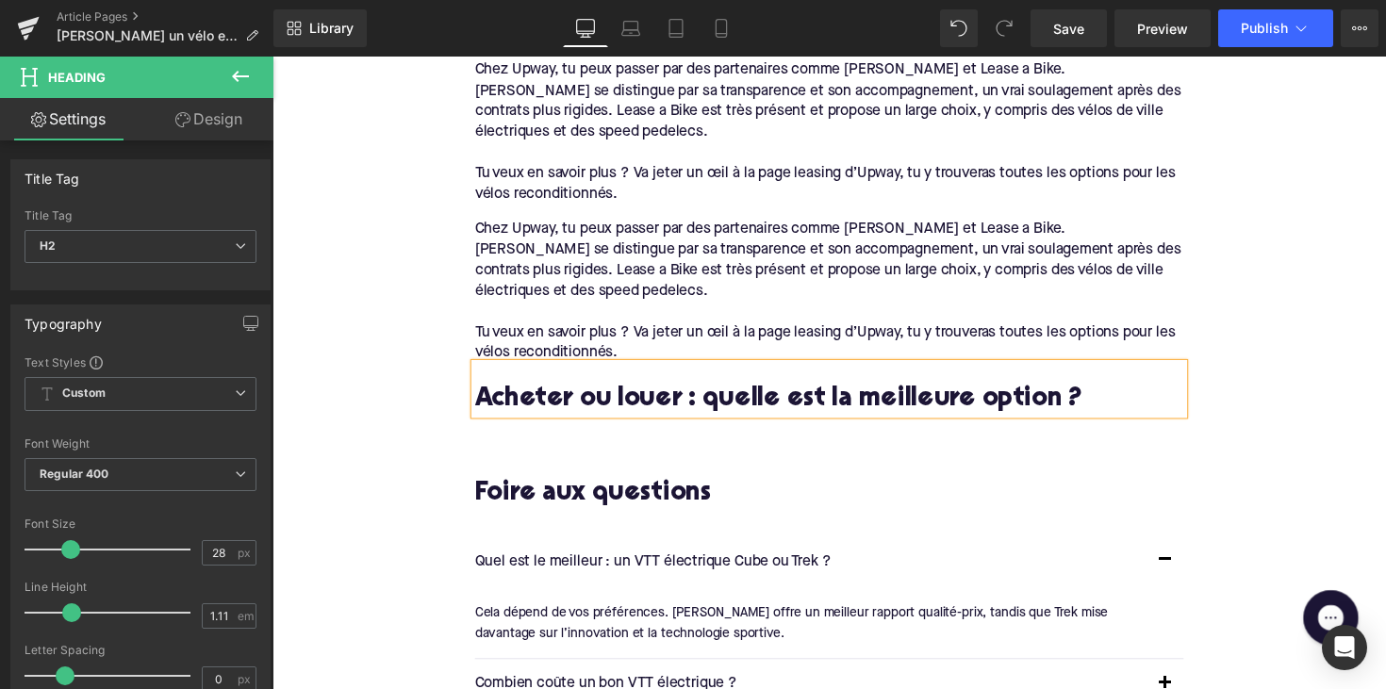
scroll to position [1789, 0]
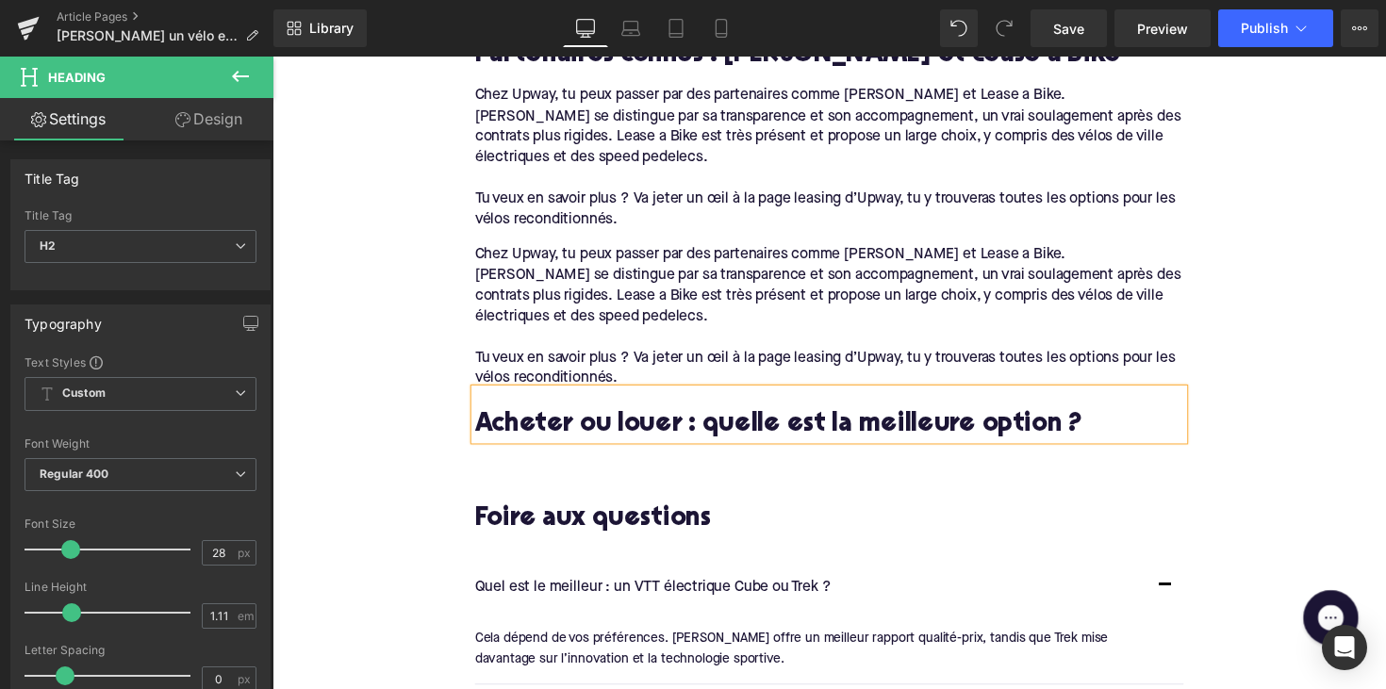
click at [784, 275] on div "Chez Upway, tu peux passer par des partenaires comme [PERSON_NAME] et Lease a B…" at bounding box center [843, 316] width 726 height 163
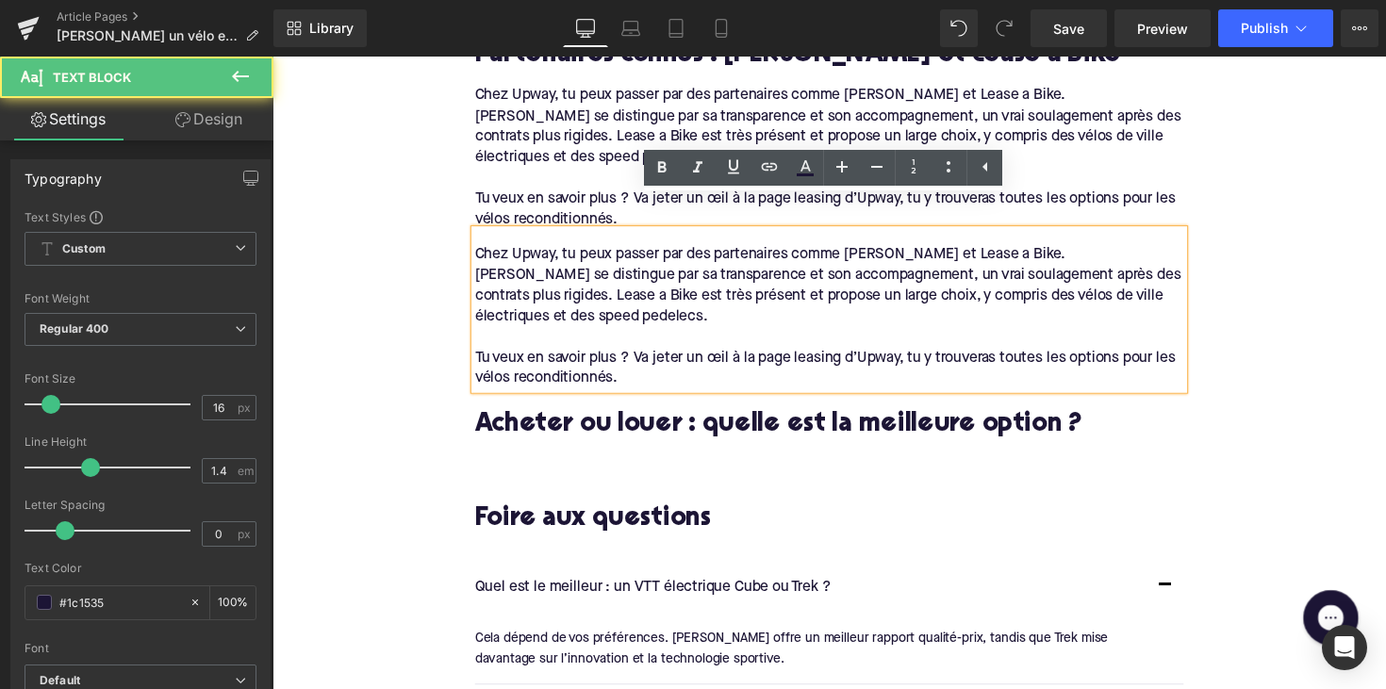
click at [547, 126] on div "Chez Upway, tu peux passer par des partenaires comme [PERSON_NAME] et Lease a B…" at bounding box center [843, 129] width 726 height 85
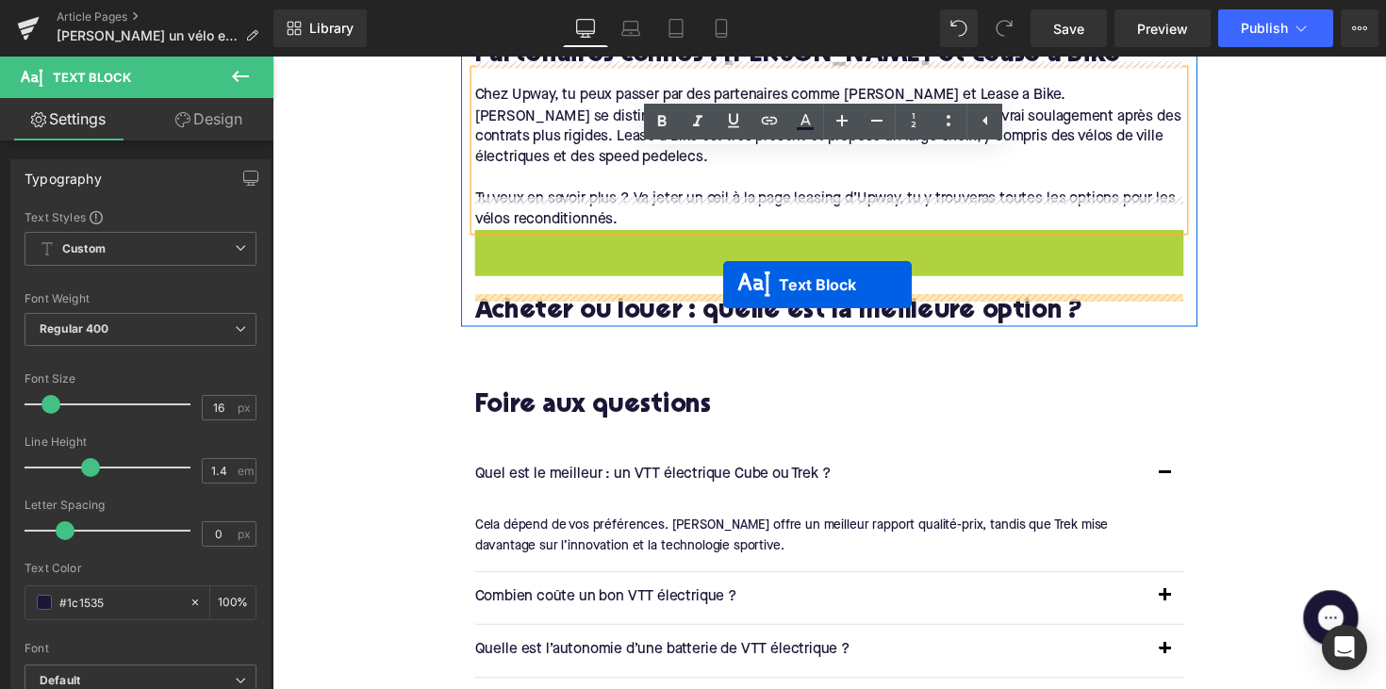
drag, startPoint x: 782, startPoint y: 268, endPoint x: 735, endPoint y: 290, distance: 52.3
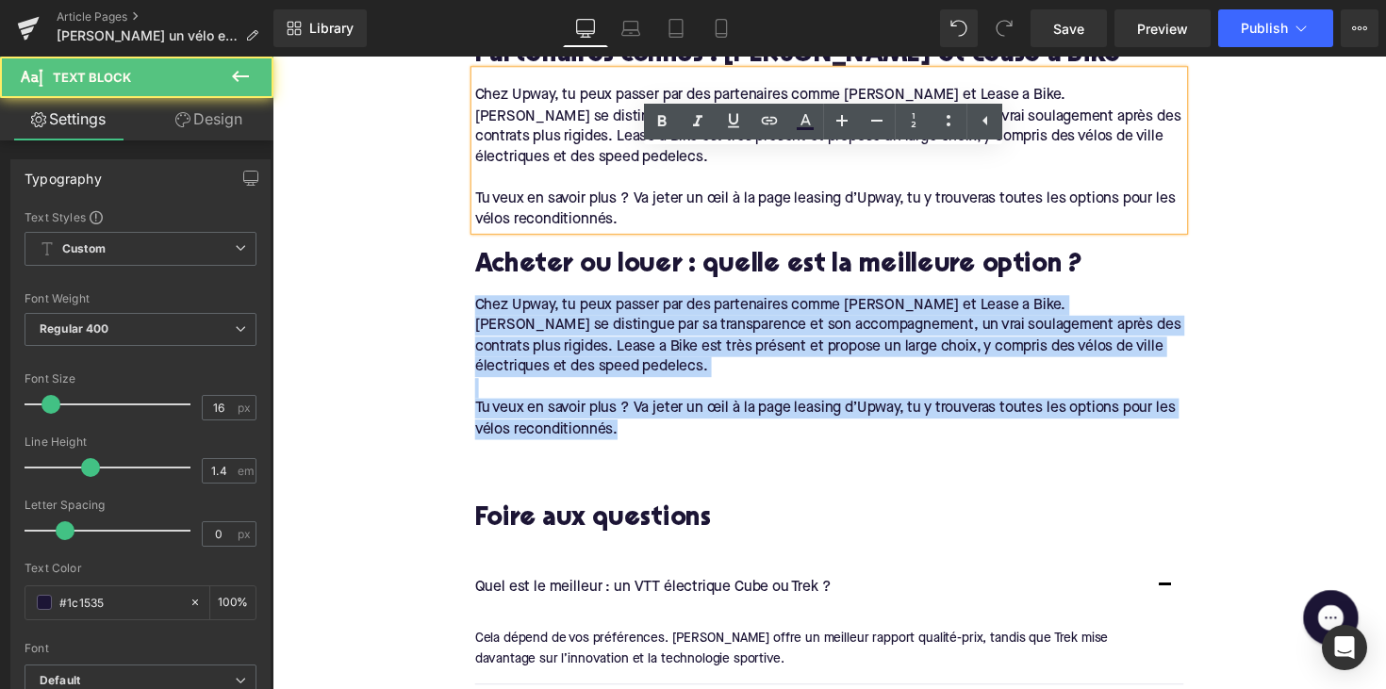
drag, startPoint x: 629, startPoint y: 385, endPoint x: 454, endPoint y: 258, distance: 215.4
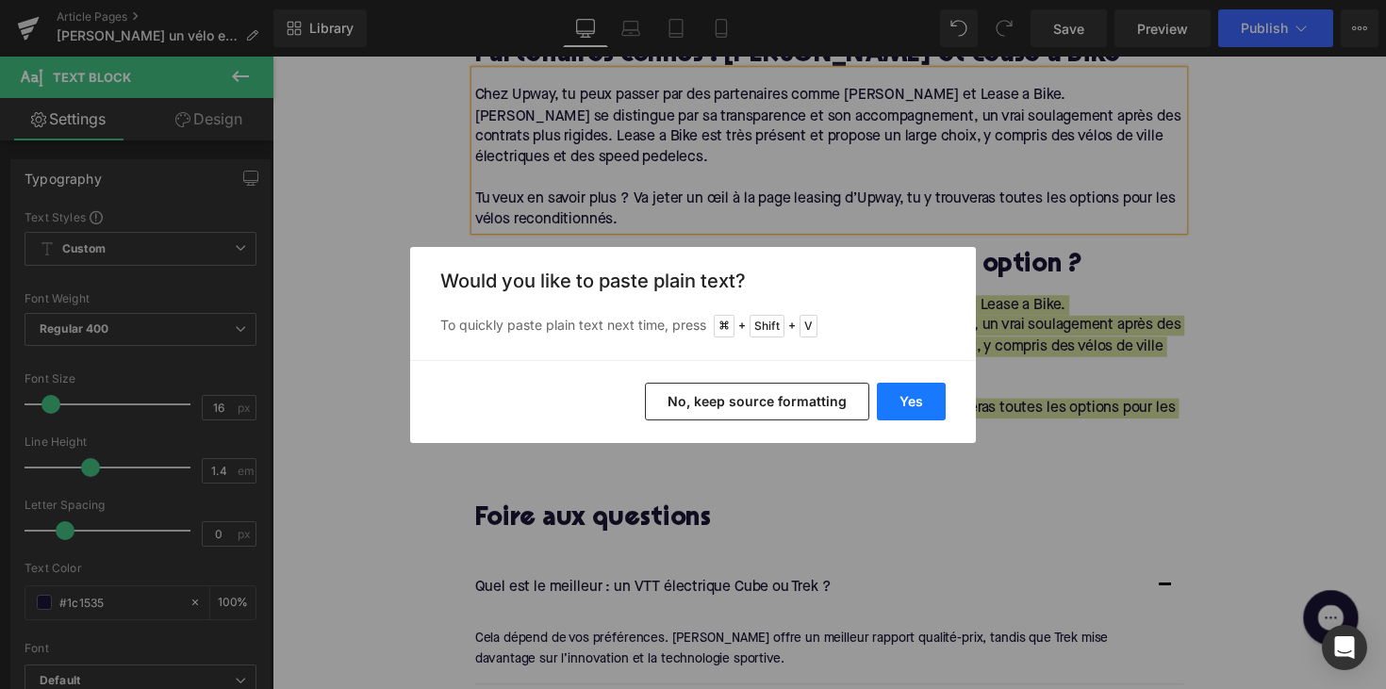
click at [903, 400] on button "Yes" at bounding box center [911, 402] width 69 height 38
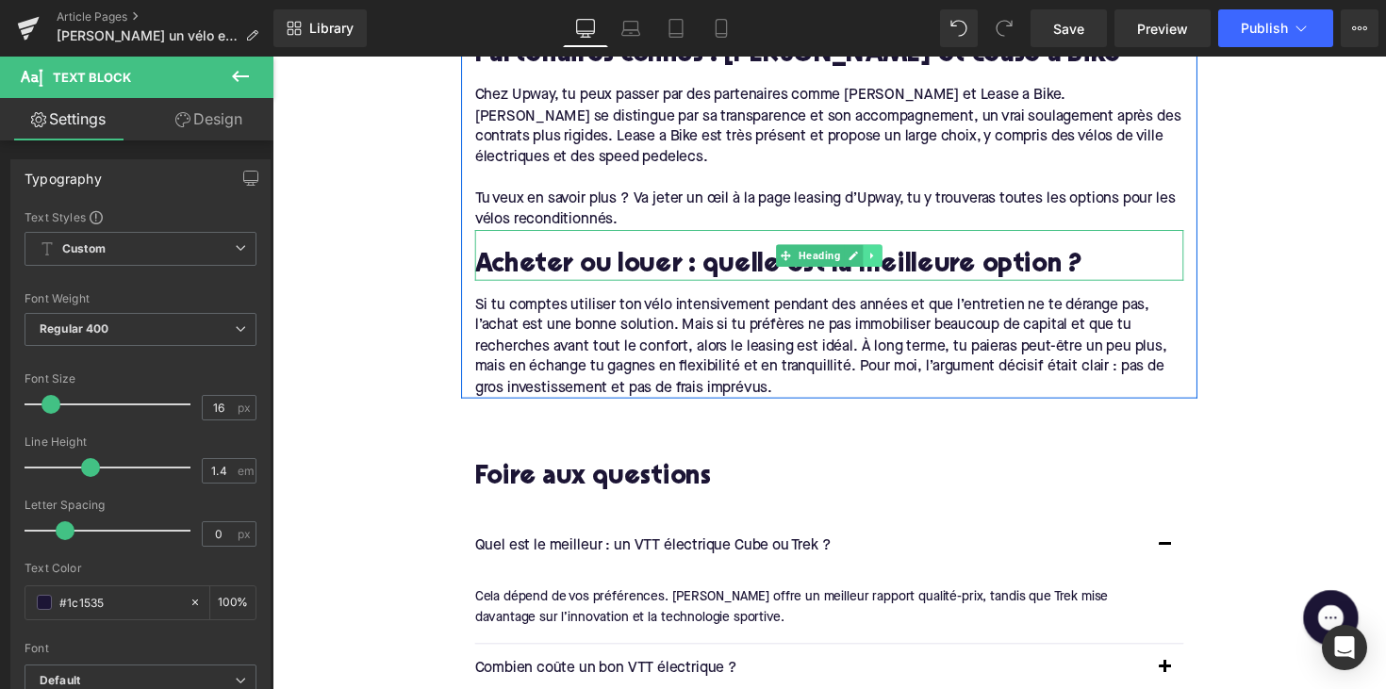
click at [884, 256] on icon at bounding box center [888, 261] width 10 height 11
click at [873, 256] on icon at bounding box center [877, 261] width 10 height 10
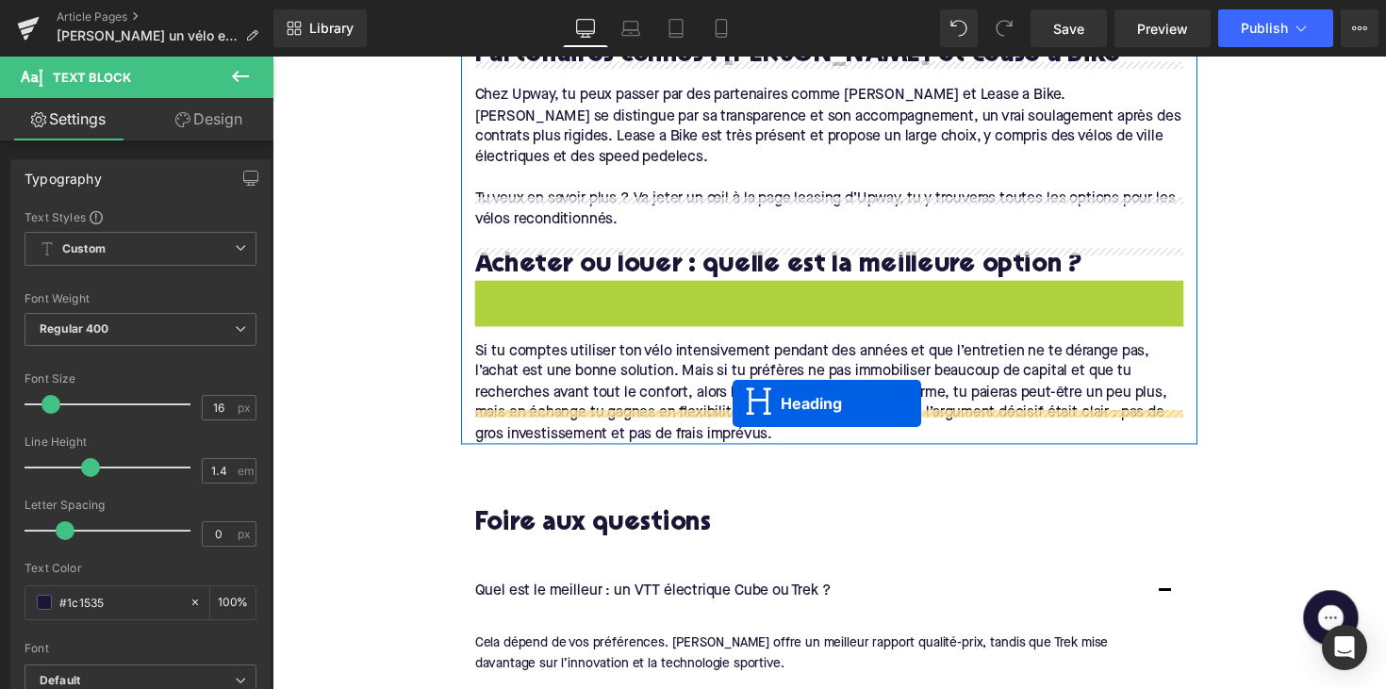
drag, startPoint x: 794, startPoint y: 280, endPoint x: 744, endPoint y: 412, distance: 141.1
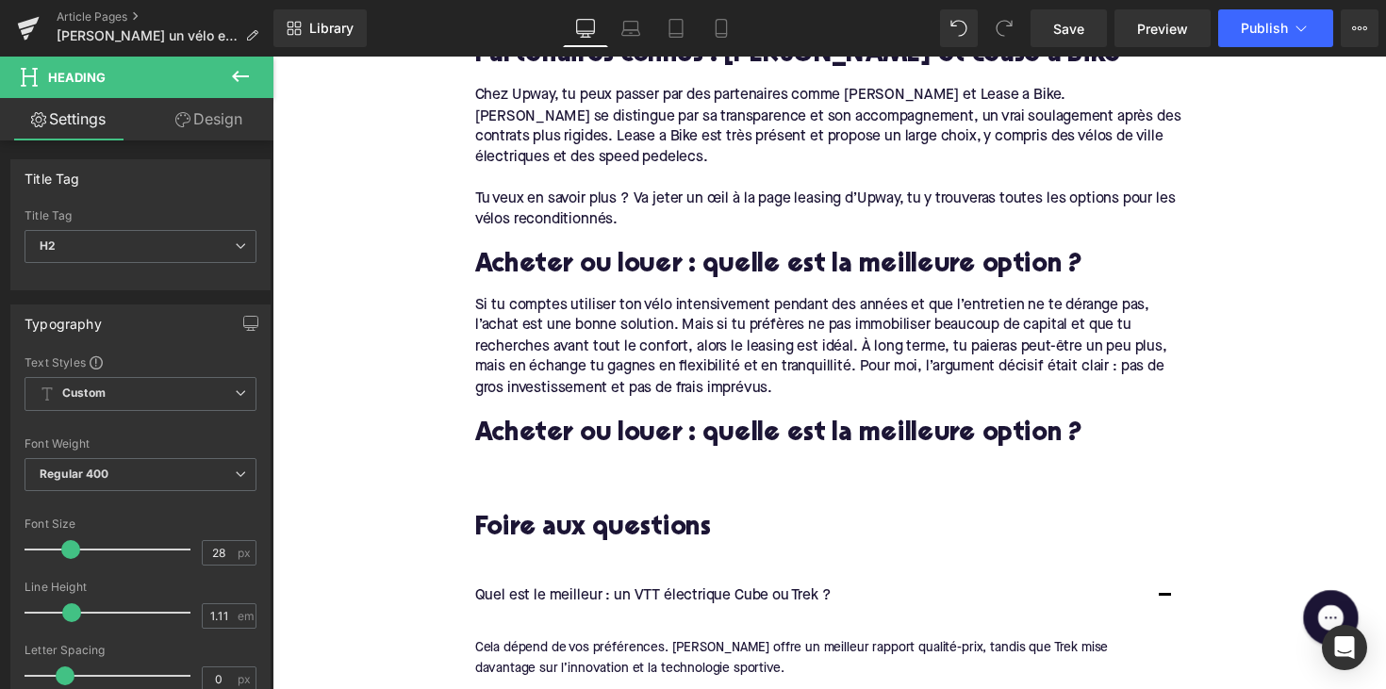
click at [619, 430] on h2 "Acheter ou louer : quelle est la meilleure option ?" at bounding box center [843, 444] width 726 height 29
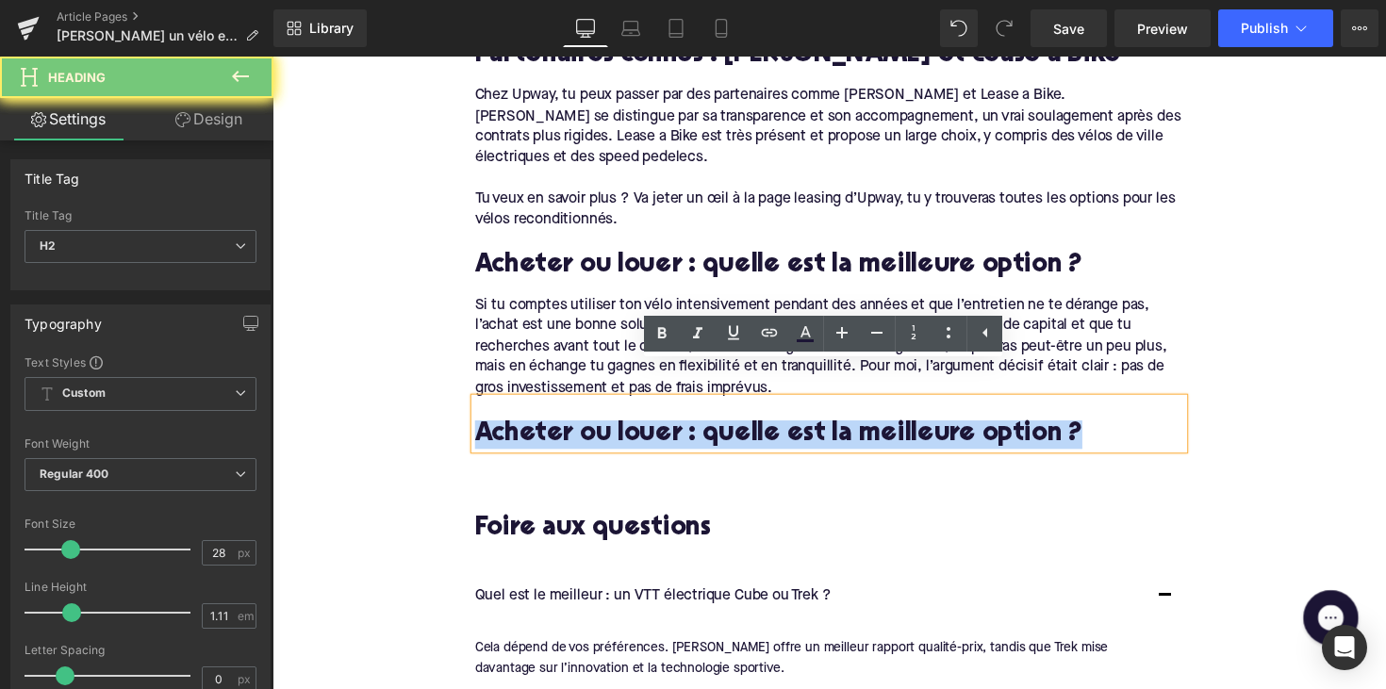
click at [619, 430] on h2 "Acheter ou louer : quelle est la meilleure option ?" at bounding box center [843, 444] width 726 height 29
paste div
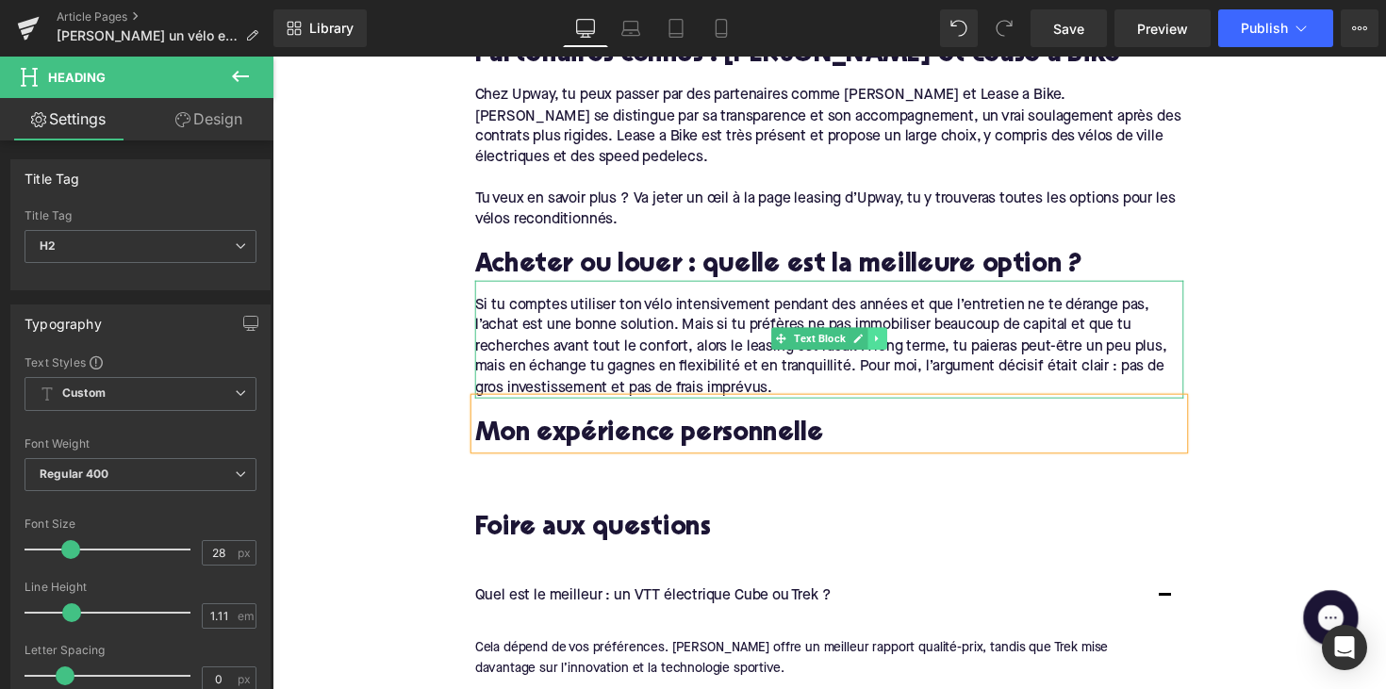
click at [892, 340] on icon at bounding box center [892, 345] width 10 height 11
click at [882, 340] on icon at bounding box center [882, 345] width 10 height 10
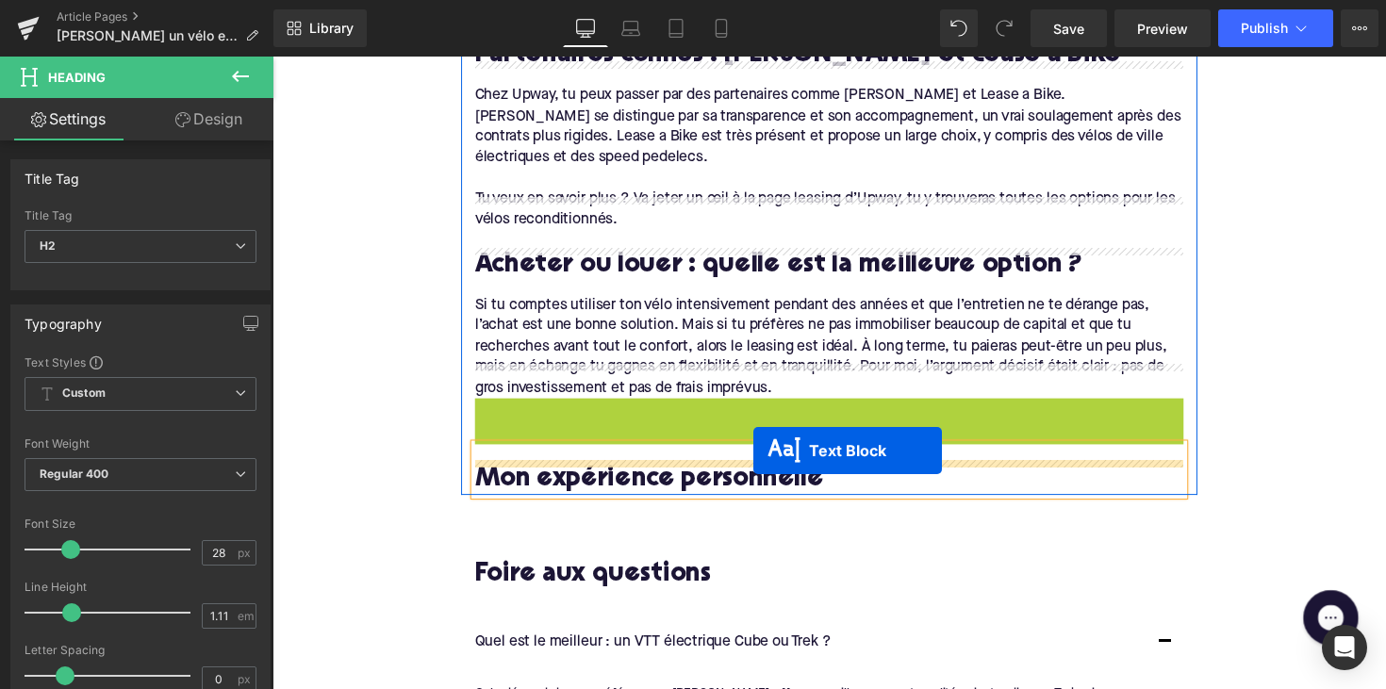
drag, startPoint x: 788, startPoint y: 427, endPoint x: 766, endPoint y: 460, distance: 40.0
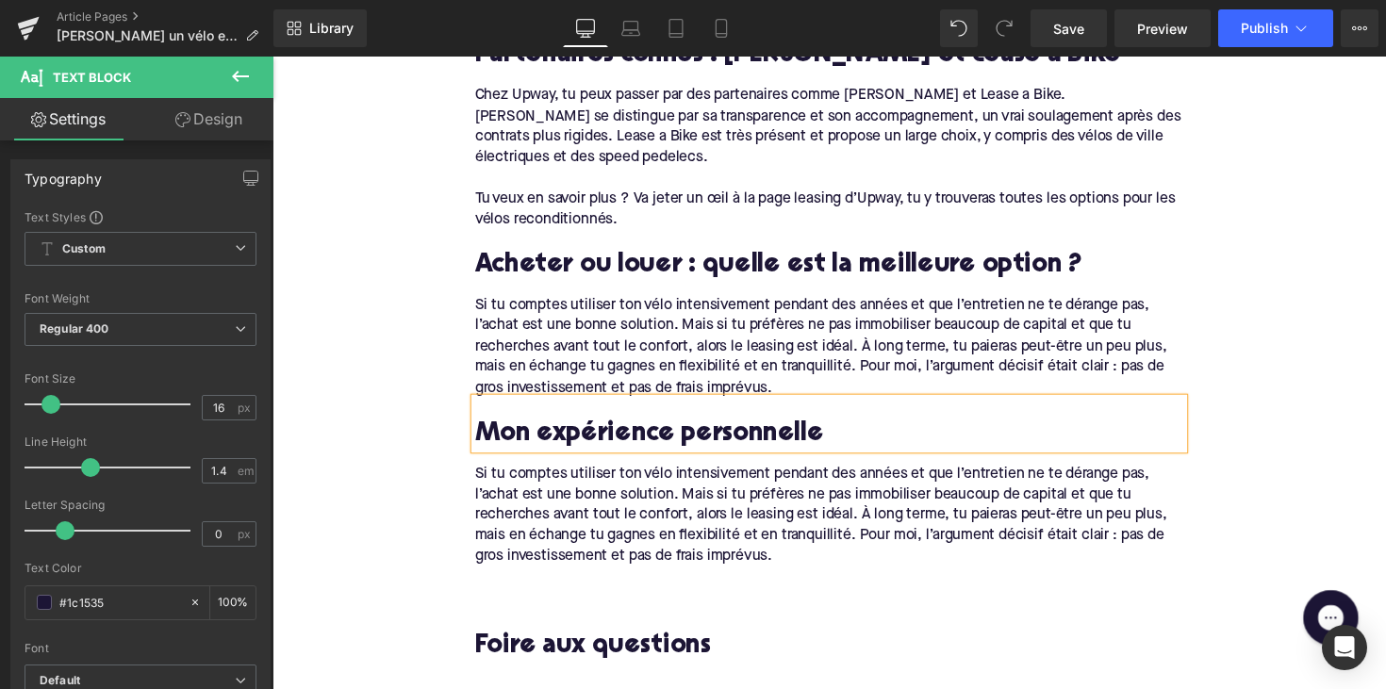
click at [713, 474] on div "Si tu comptes utiliser ton vélo intensivement pendant des années et que l’entre…" at bounding box center [843, 527] width 726 height 106
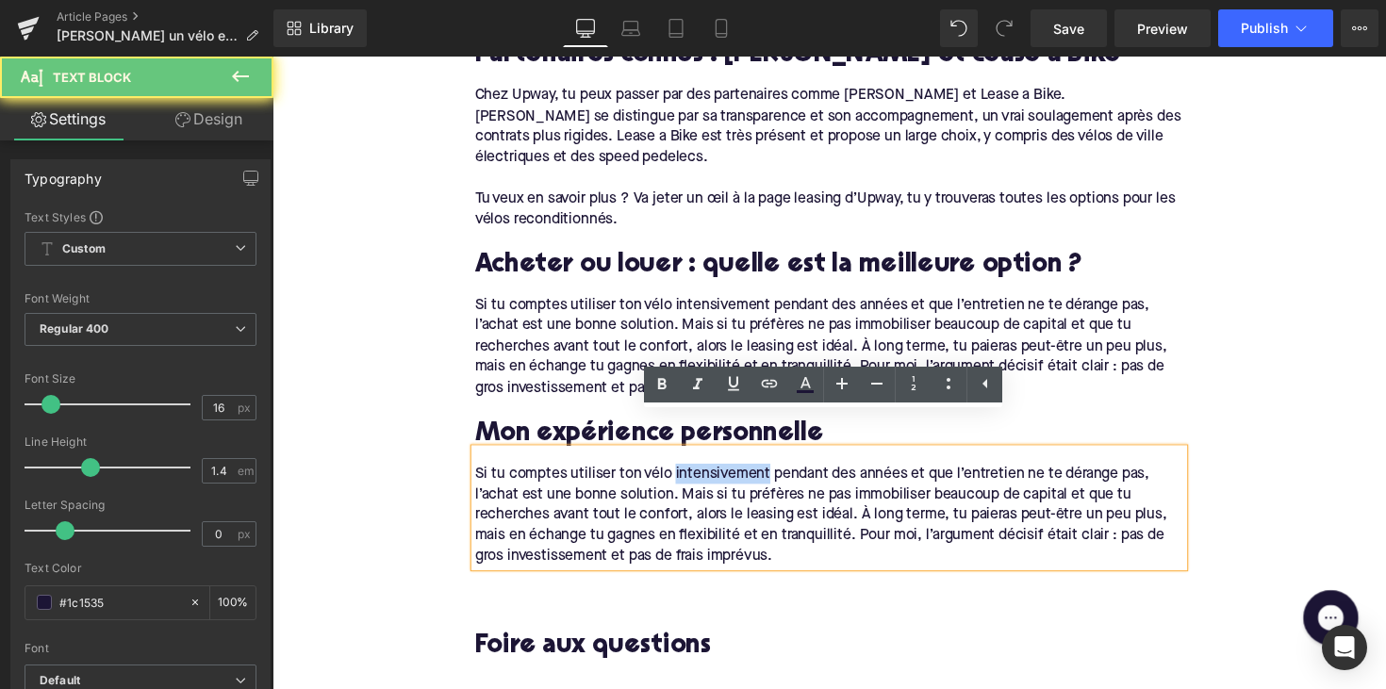
click at [788, 526] on div "Si tu comptes utiliser ton vélo intensivement pendant des années et que l’entre…" at bounding box center [843, 527] width 726 height 106
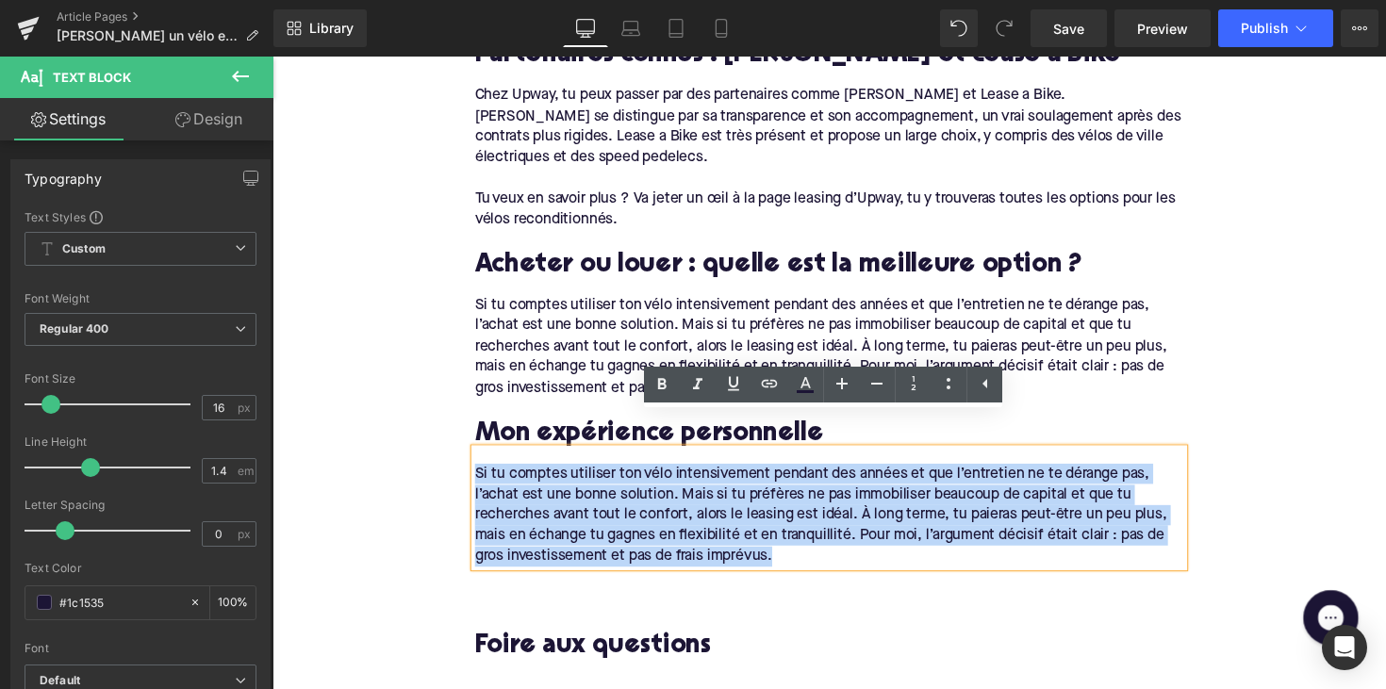
drag, startPoint x: 794, startPoint y: 537, endPoint x: 444, endPoint y: 443, distance: 362.1
click at [444, 443] on div "Home / [PERSON_NAME] un vélo en tant qu’indépendant : pourquoi le faire ? Bread…" at bounding box center [842, 21] width 1141 height 3188
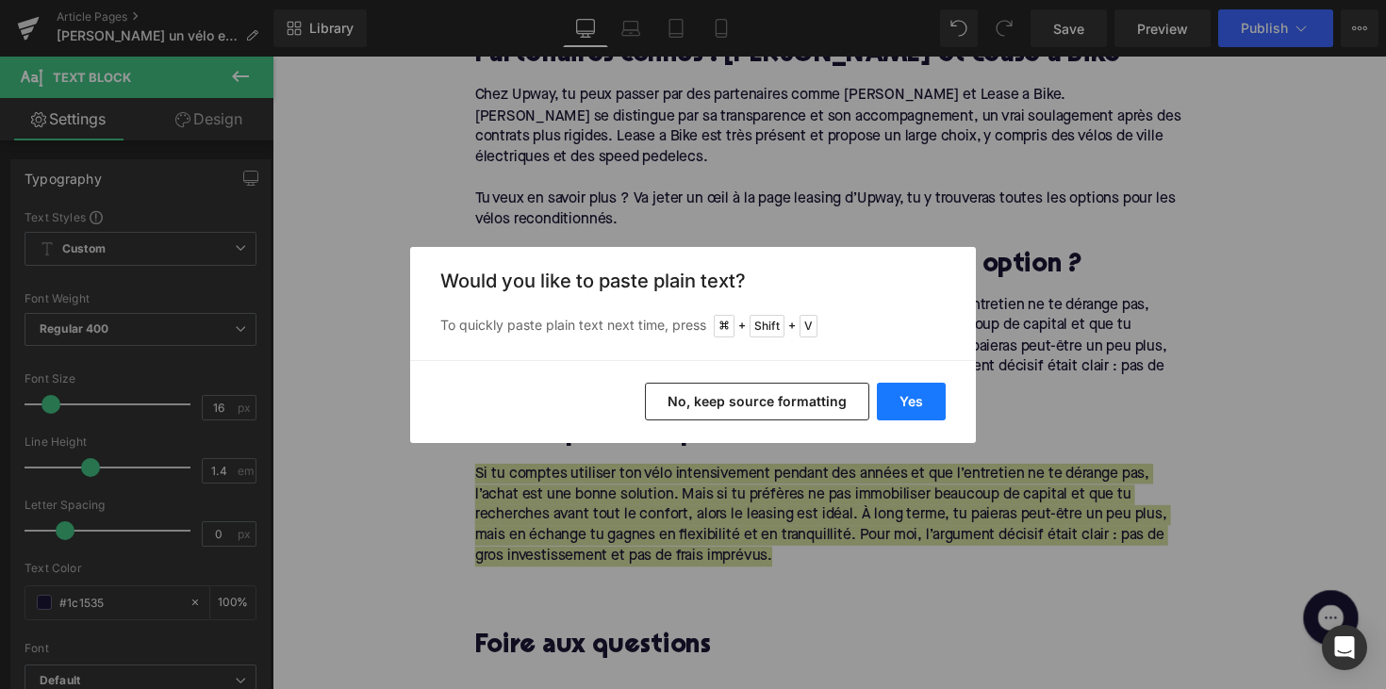
click at [905, 390] on button "Yes" at bounding box center [911, 402] width 69 height 38
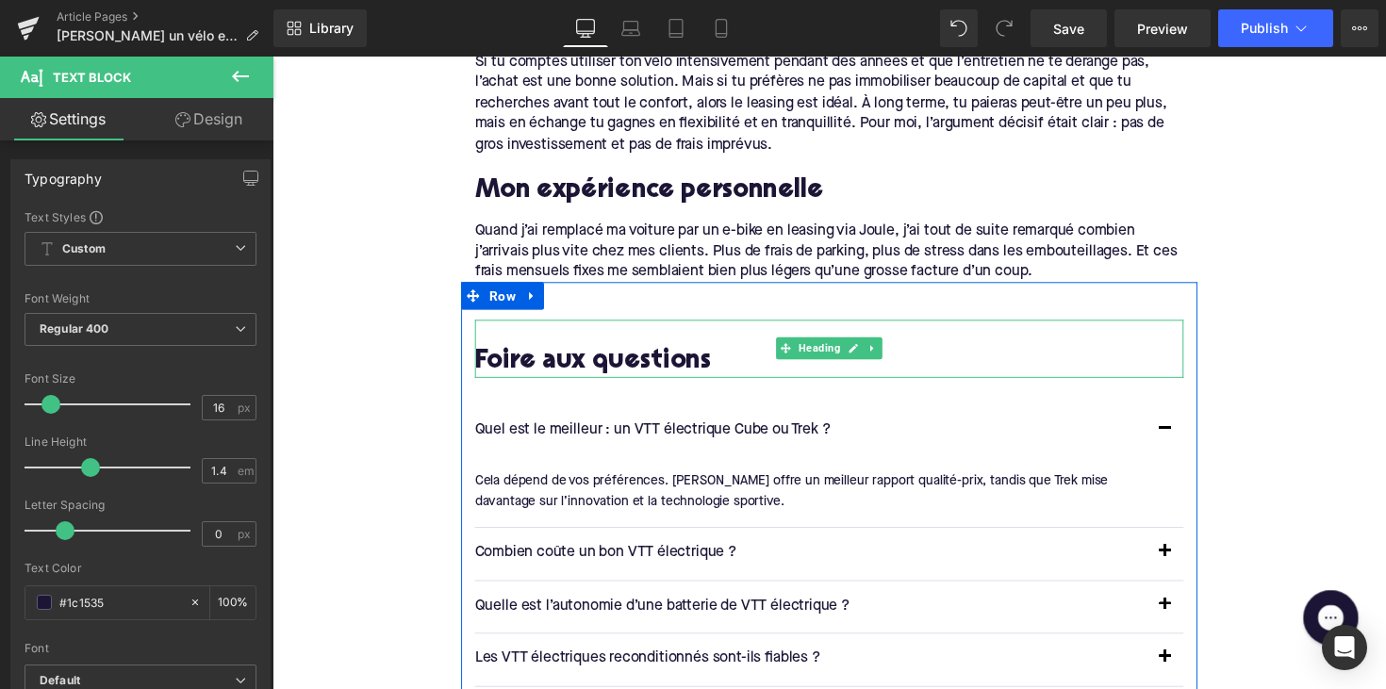
scroll to position [2137, 0]
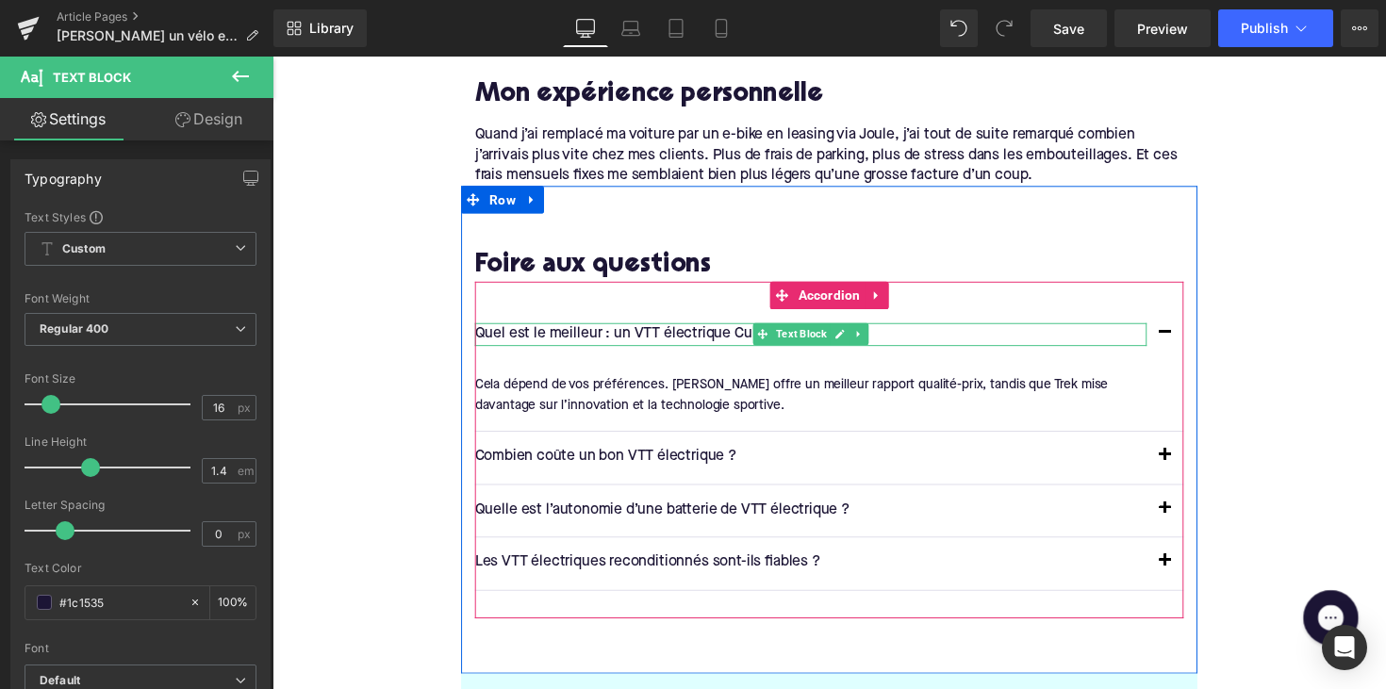
click at [603, 330] on p "Quel est le meilleur : un VTT électrique Cube ou Trek ?" at bounding box center [824, 342] width 688 height 25
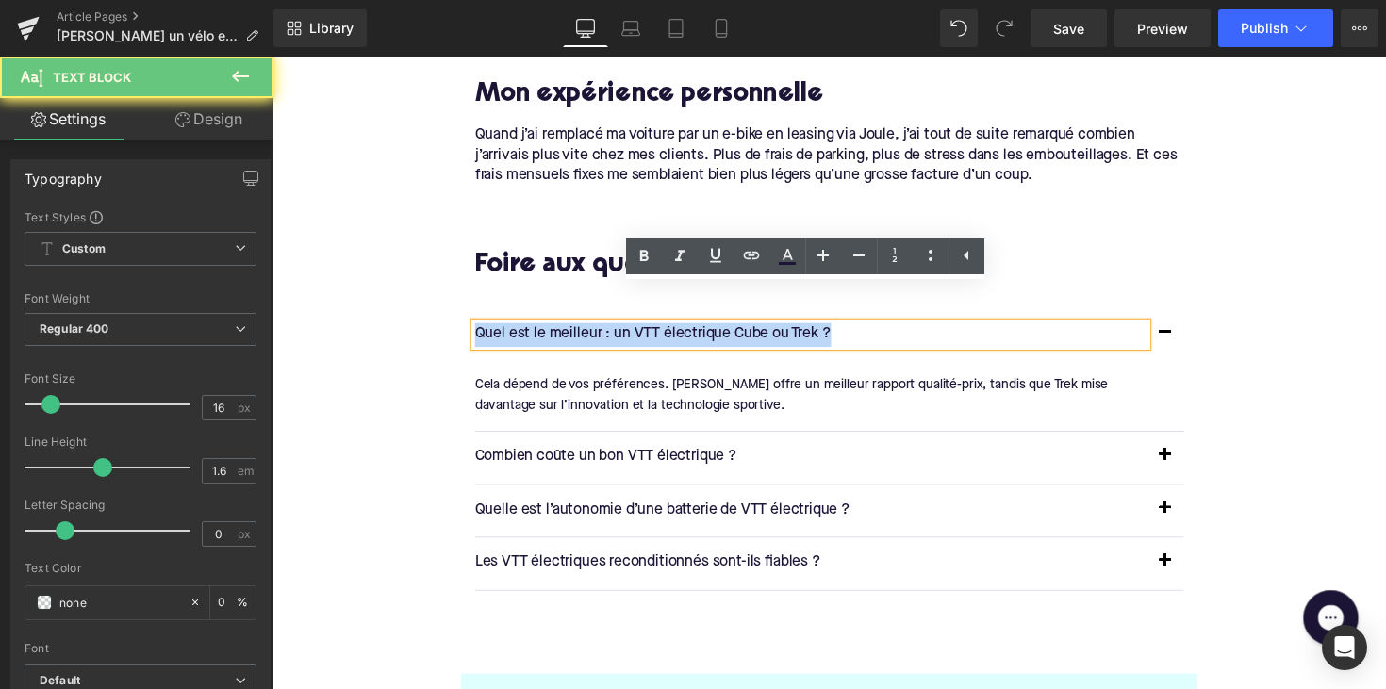
click at [603, 330] on p "Quel est le meilleur : un VTT électrique Cube ou Trek ?" at bounding box center [824, 342] width 688 height 25
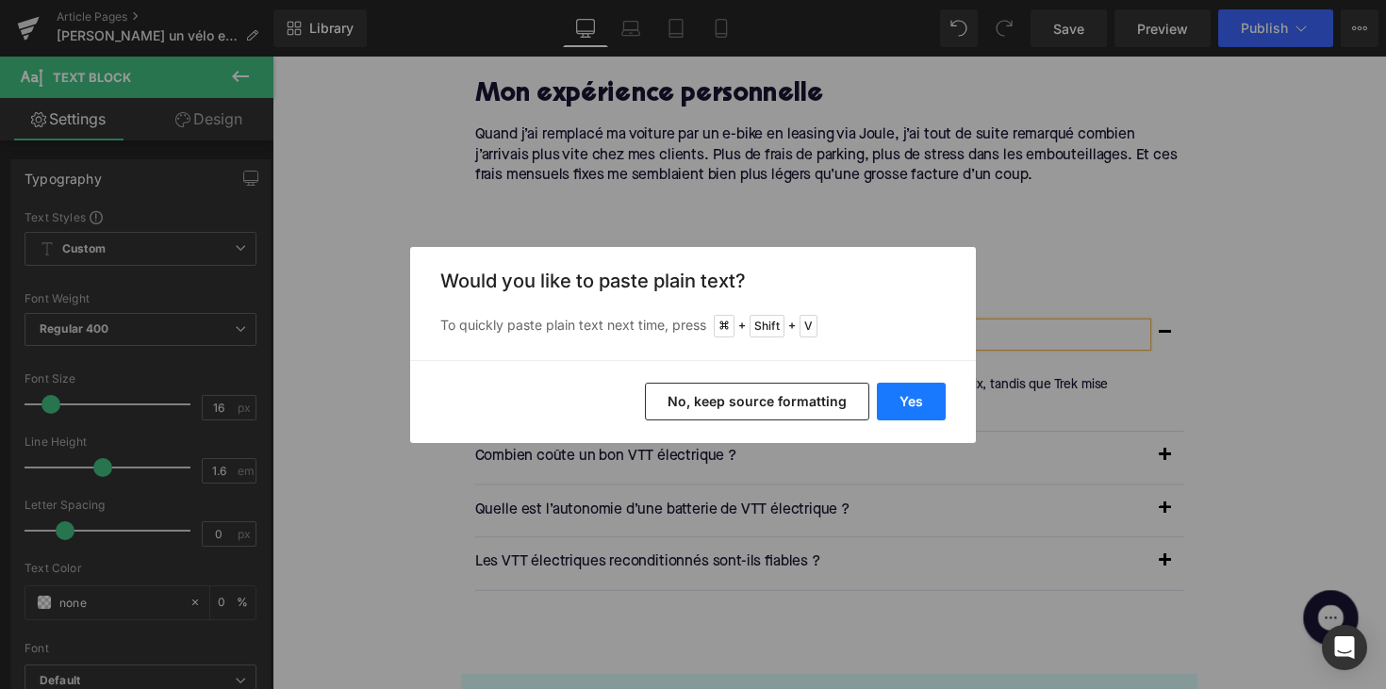
click at [887, 396] on button "Yes" at bounding box center [911, 402] width 69 height 38
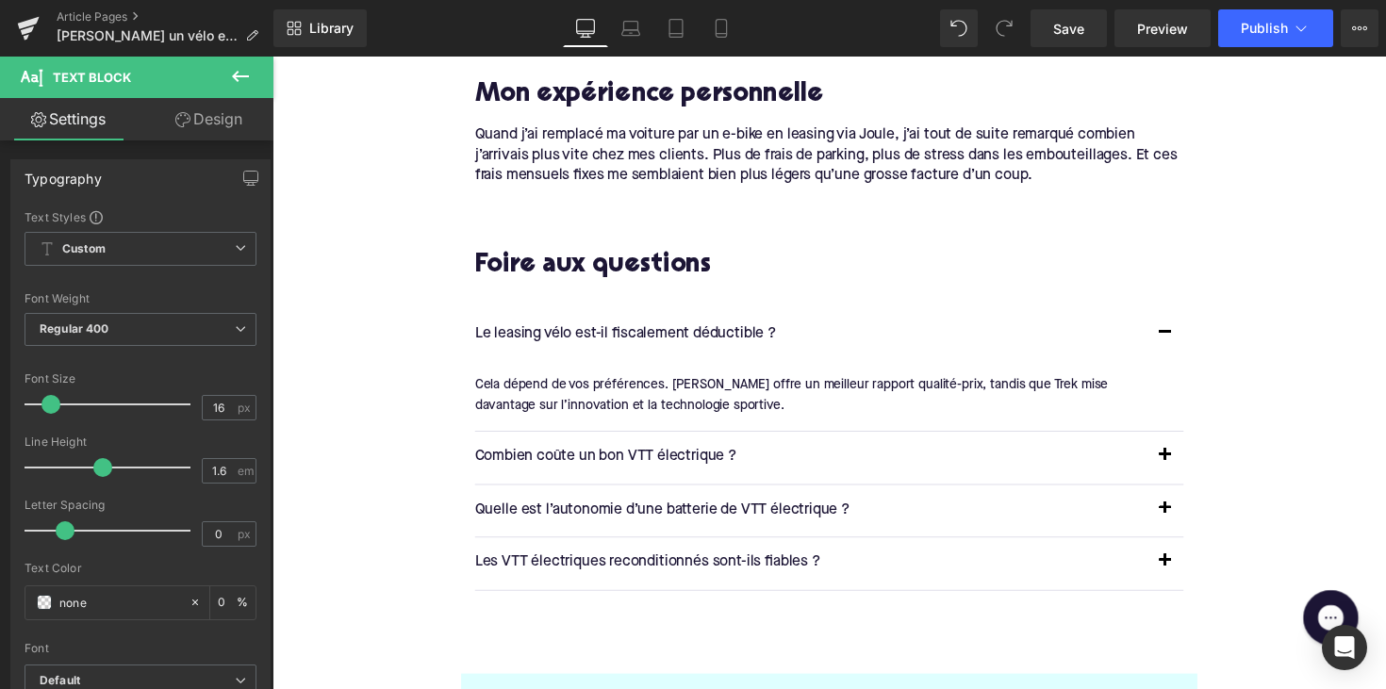
click at [585, 383] on div "Cela dépend de vos préférences. [PERSON_NAME] offre un meilleur rapport qualité…" at bounding box center [836, 404] width 712 height 42
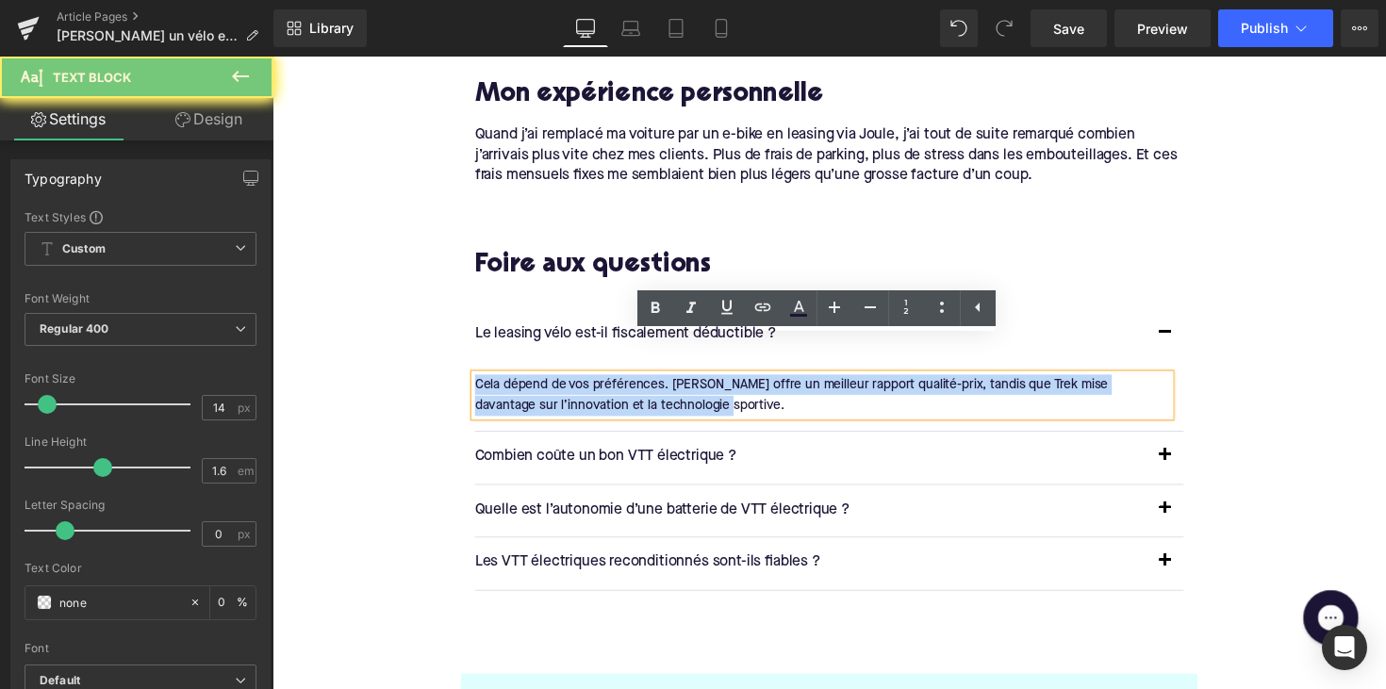
click at [585, 383] on div "Cela dépend de vos préférences. [PERSON_NAME] offre un meilleur rapport qualité…" at bounding box center [836, 404] width 712 height 42
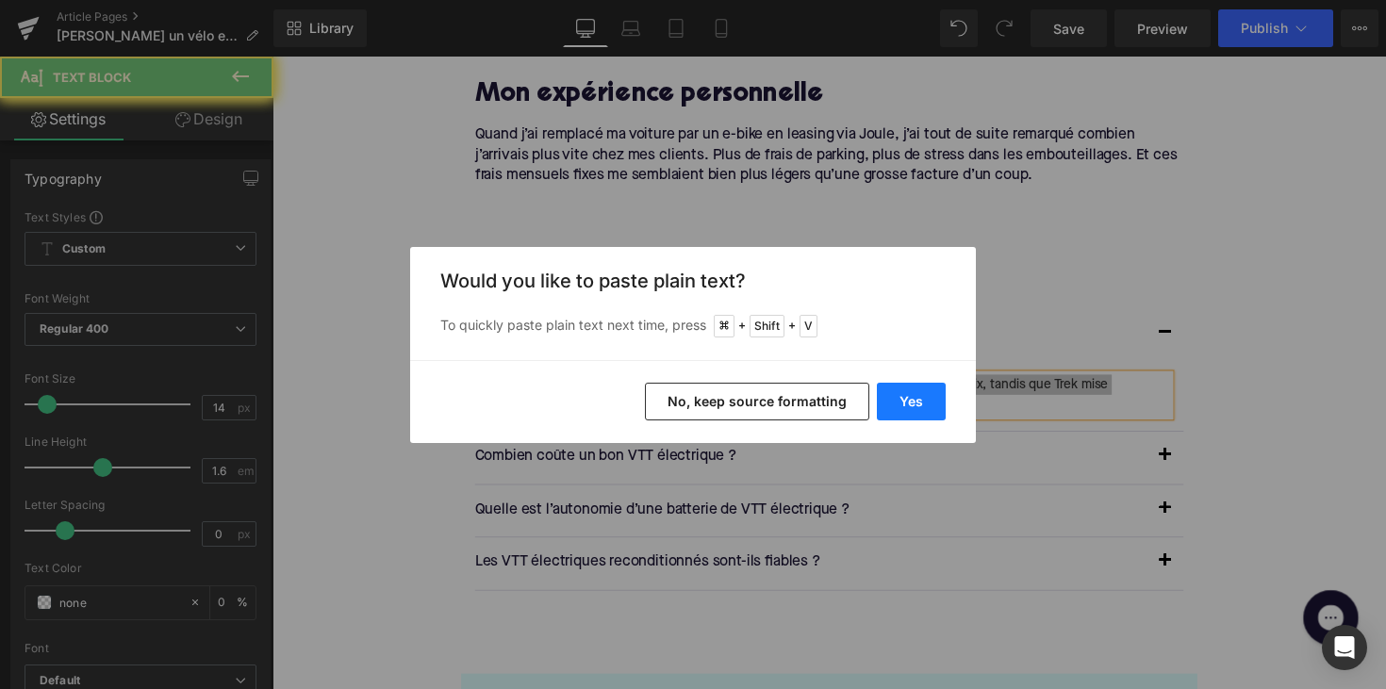
click at [901, 398] on button "Yes" at bounding box center [911, 402] width 69 height 38
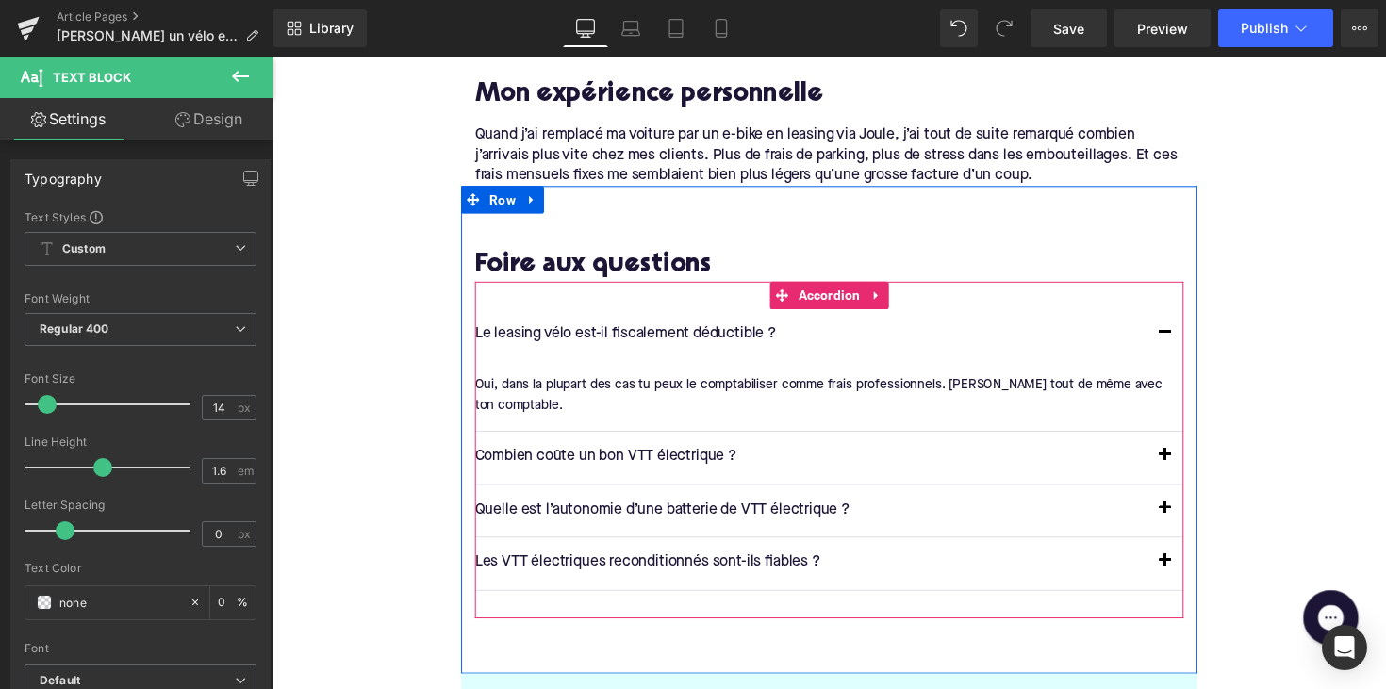
click at [563, 455] on p "Combien coûte un bon VTT électrique ?" at bounding box center [824, 467] width 688 height 25
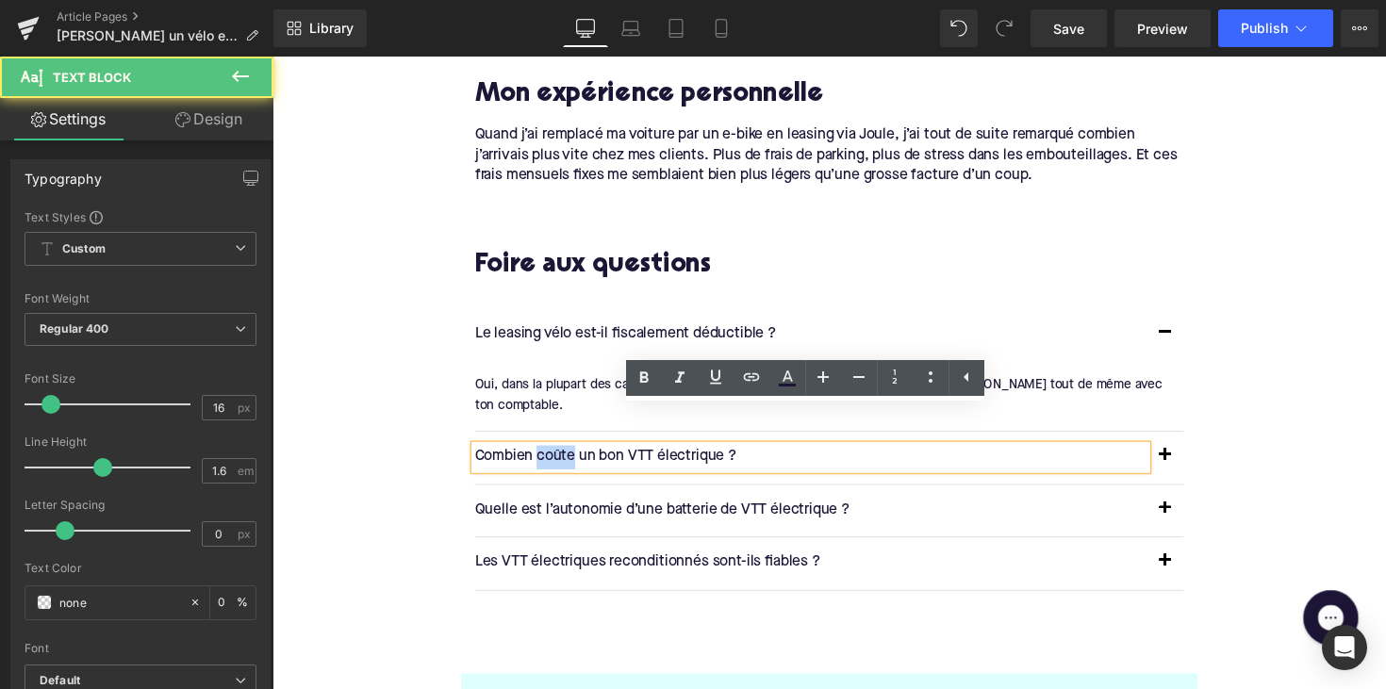
click at [563, 455] on p "Combien coûte un bon VTT électrique ?" at bounding box center [824, 467] width 688 height 25
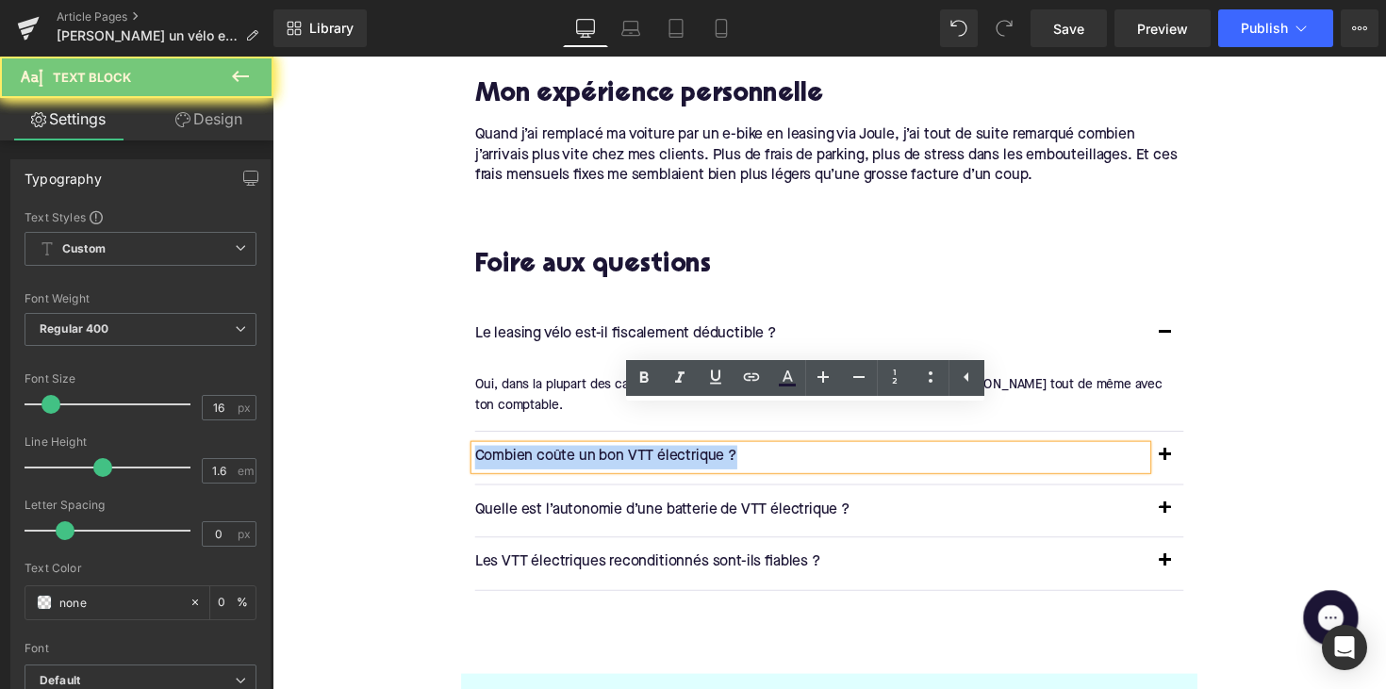
click at [563, 455] on p "Combien coûte un bon VTT électrique ?" at bounding box center [824, 467] width 688 height 25
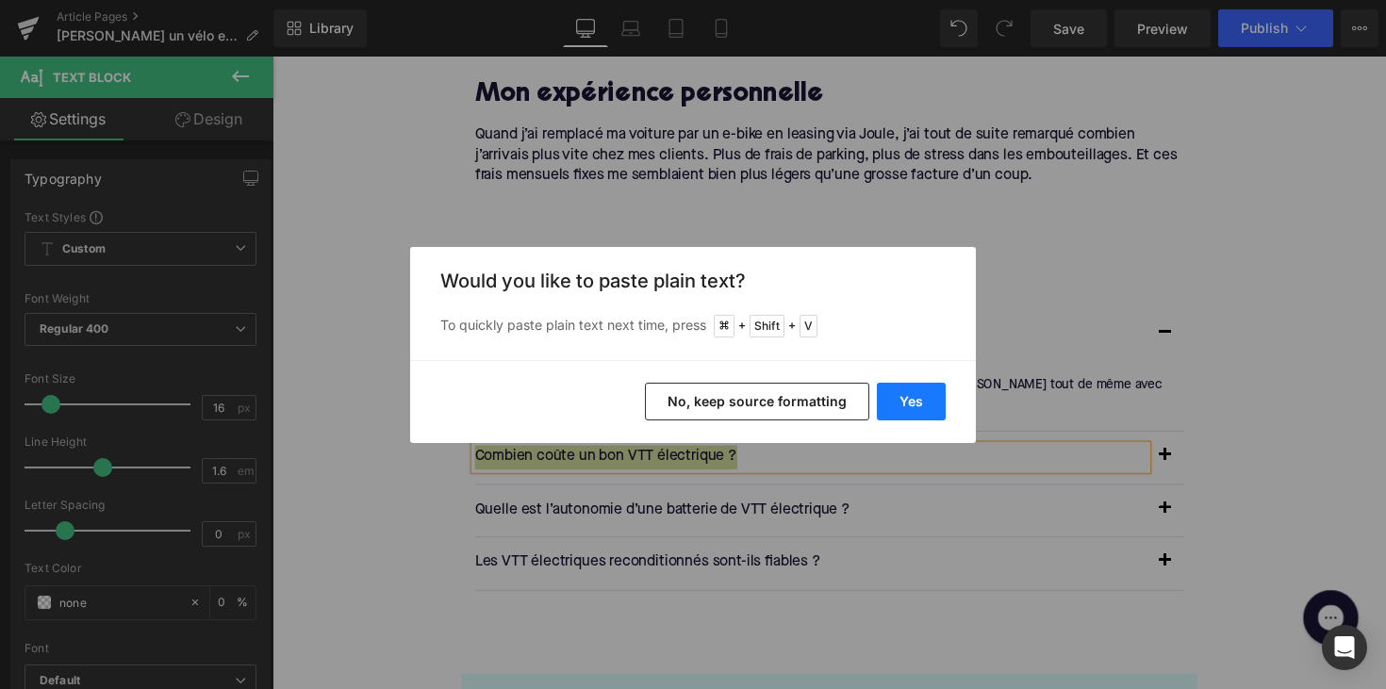
click at [917, 396] on button "Yes" at bounding box center [911, 402] width 69 height 38
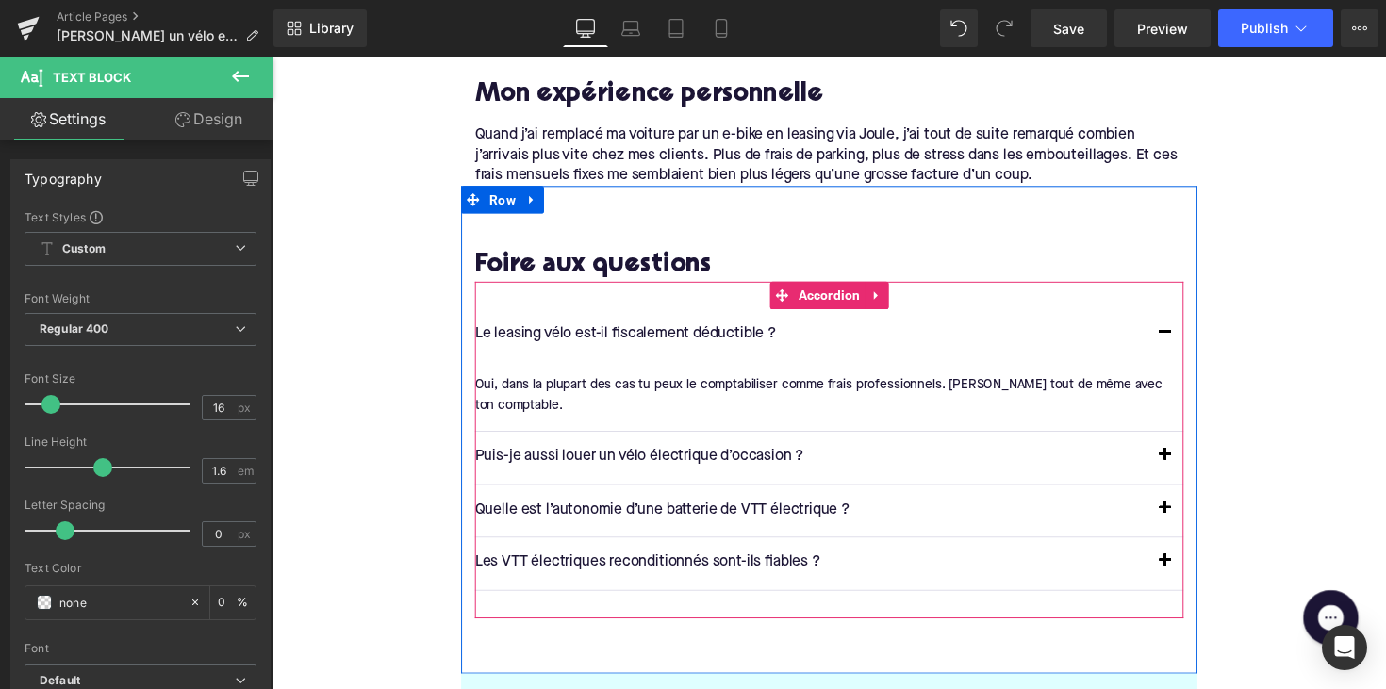
click at [1187, 471] on span "button" at bounding box center [1187, 471] width 0 height 0
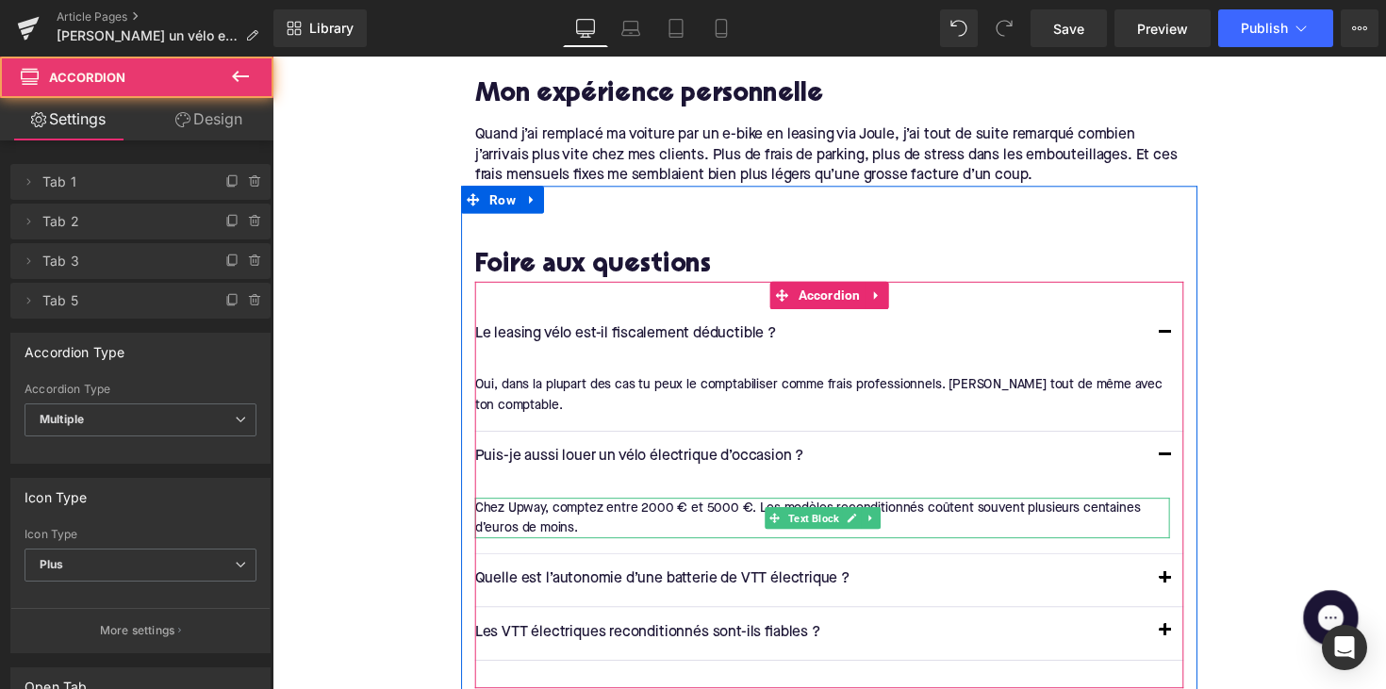
click at [575, 509] on div at bounding box center [836, 511] width 712 height 5
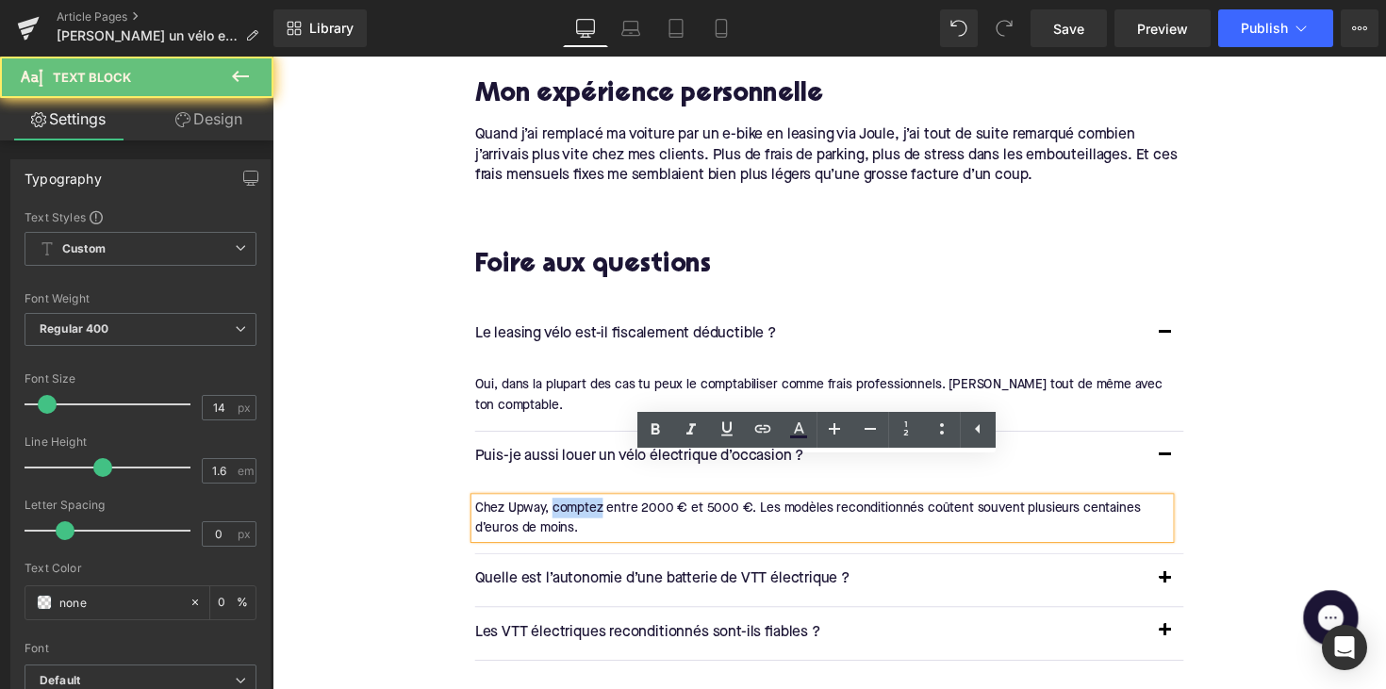
click at [575, 509] on div "Chez Upway, comptez entre 2000 € et 5000 €. Les modèles reconditionnés coûtent …" at bounding box center [836, 530] width 712 height 42
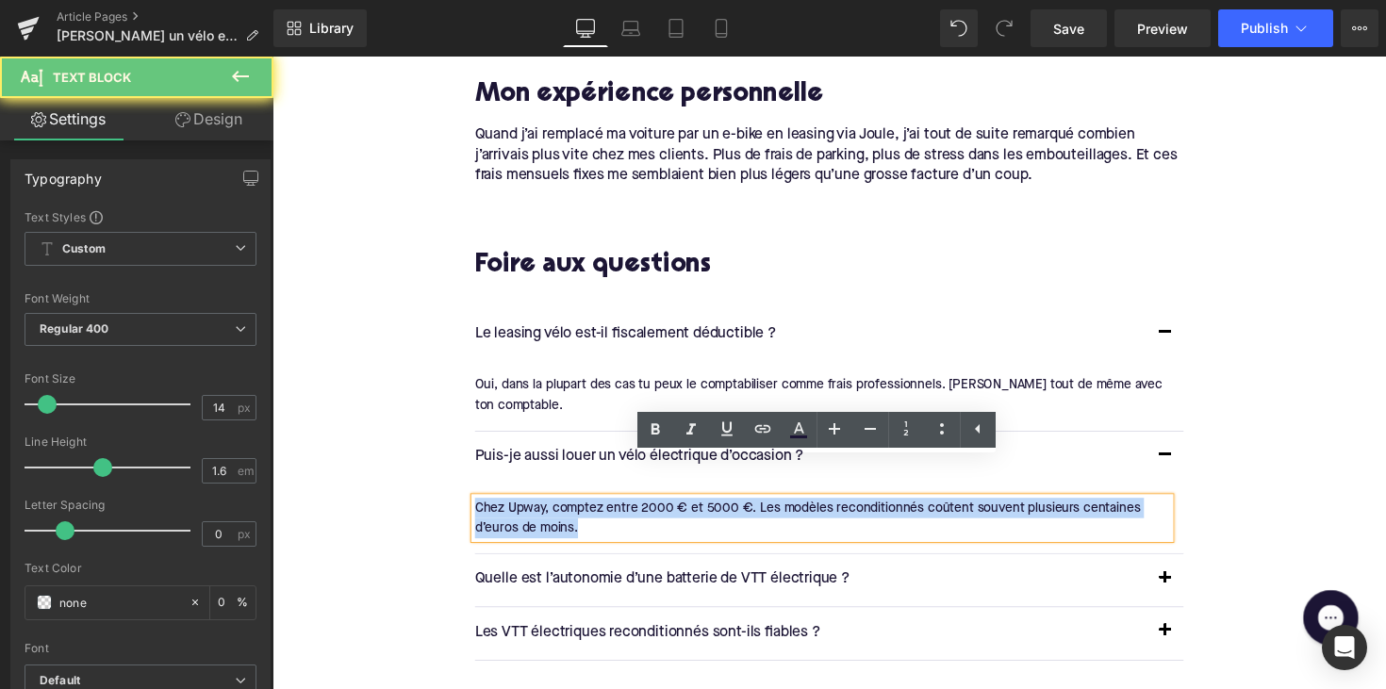
click at [575, 509] on div "Chez Upway, comptez entre 2000 € et 5000 €. Les modèles reconditionnés coûtent …" at bounding box center [836, 530] width 712 height 42
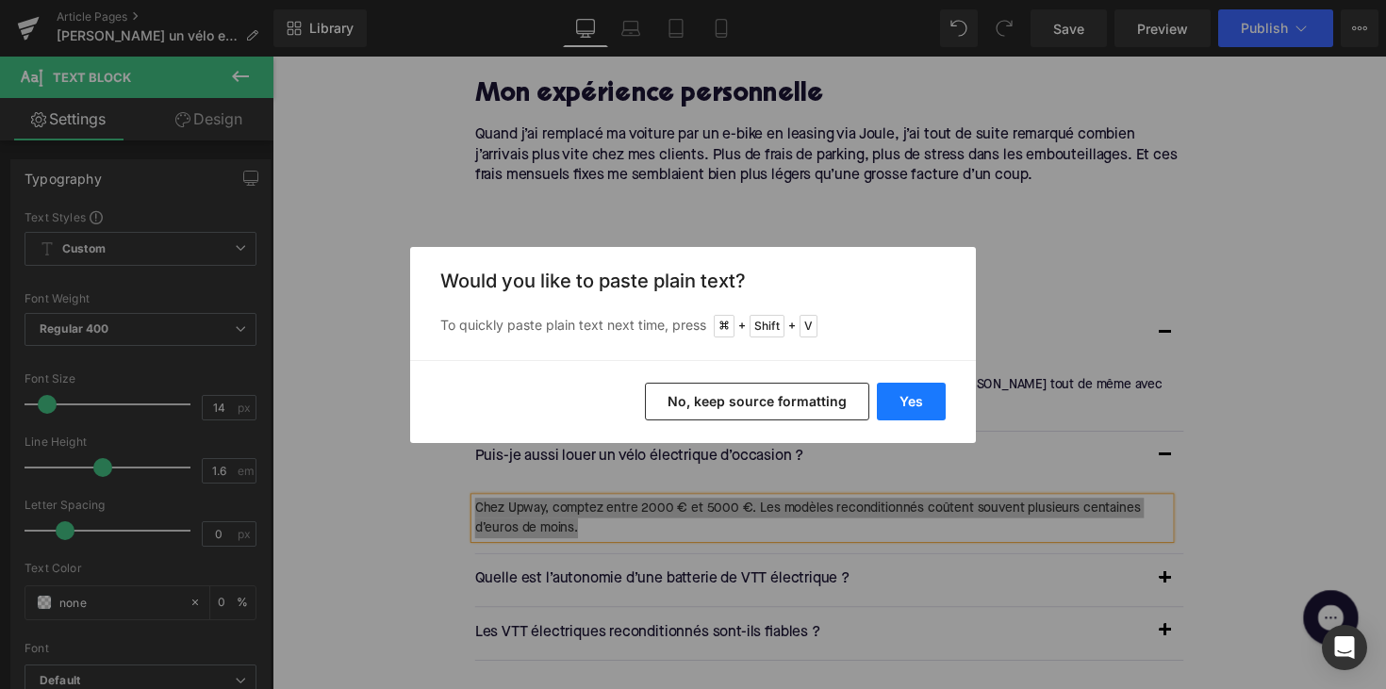
click at [898, 399] on button "Yes" at bounding box center [911, 402] width 69 height 38
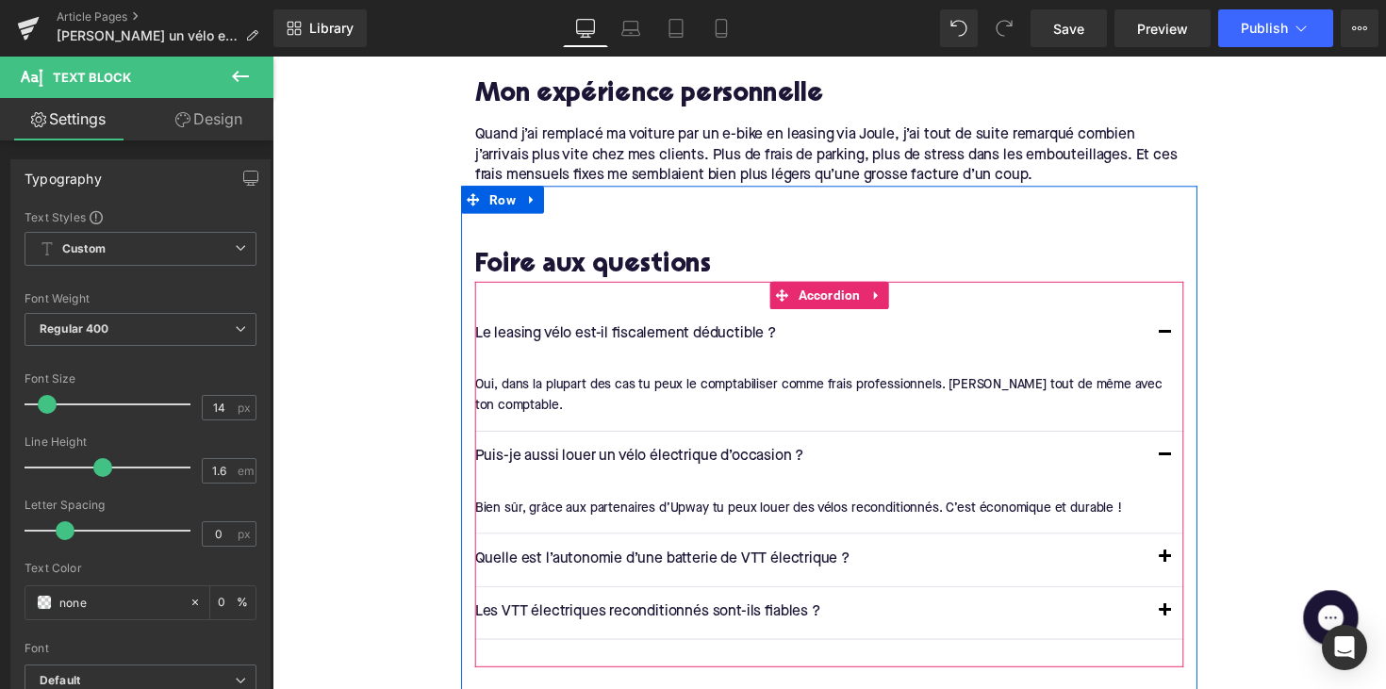
click at [685, 560] on p "Quelle est l’autonomie d’une batterie de VTT électrique ?" at bounding box center [824, 572] width 688 height 25
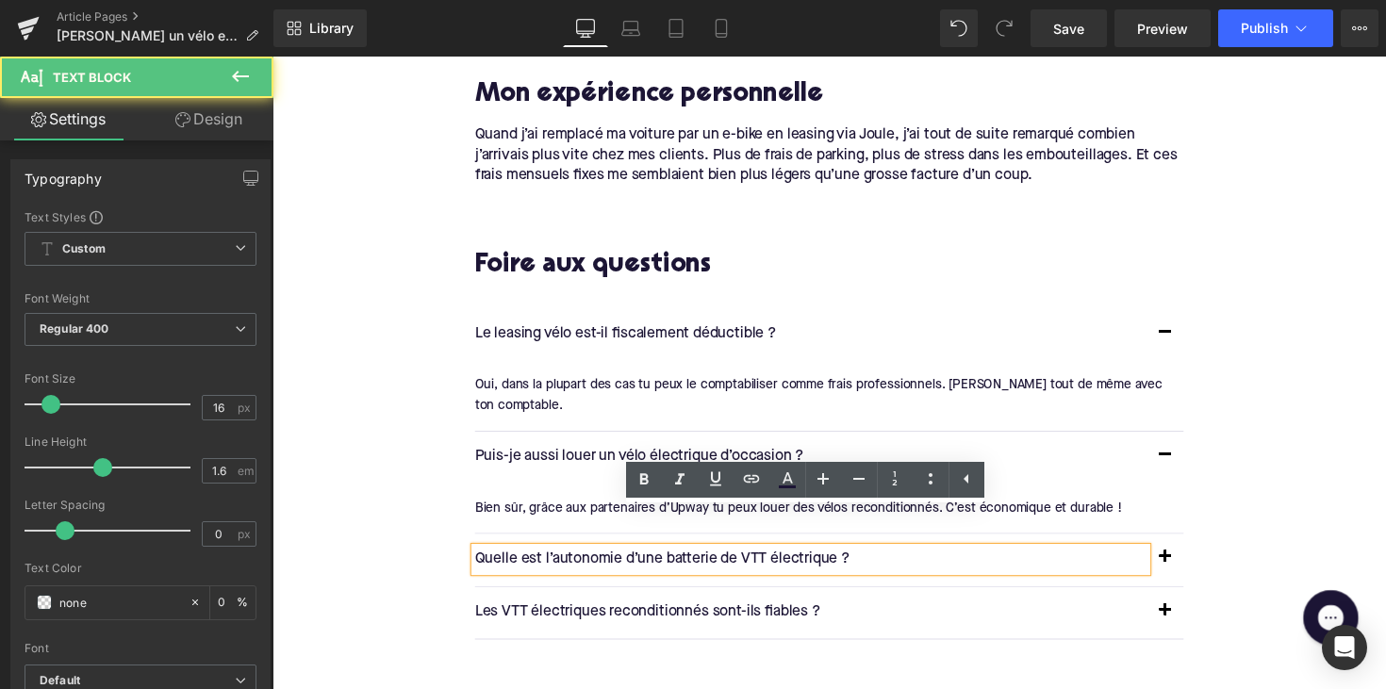
click at [685, 560] on p "Quelle est l’autonomie d’une batterie de VTT électrique ?" at bounding box center [824, 572] width 688 height 25
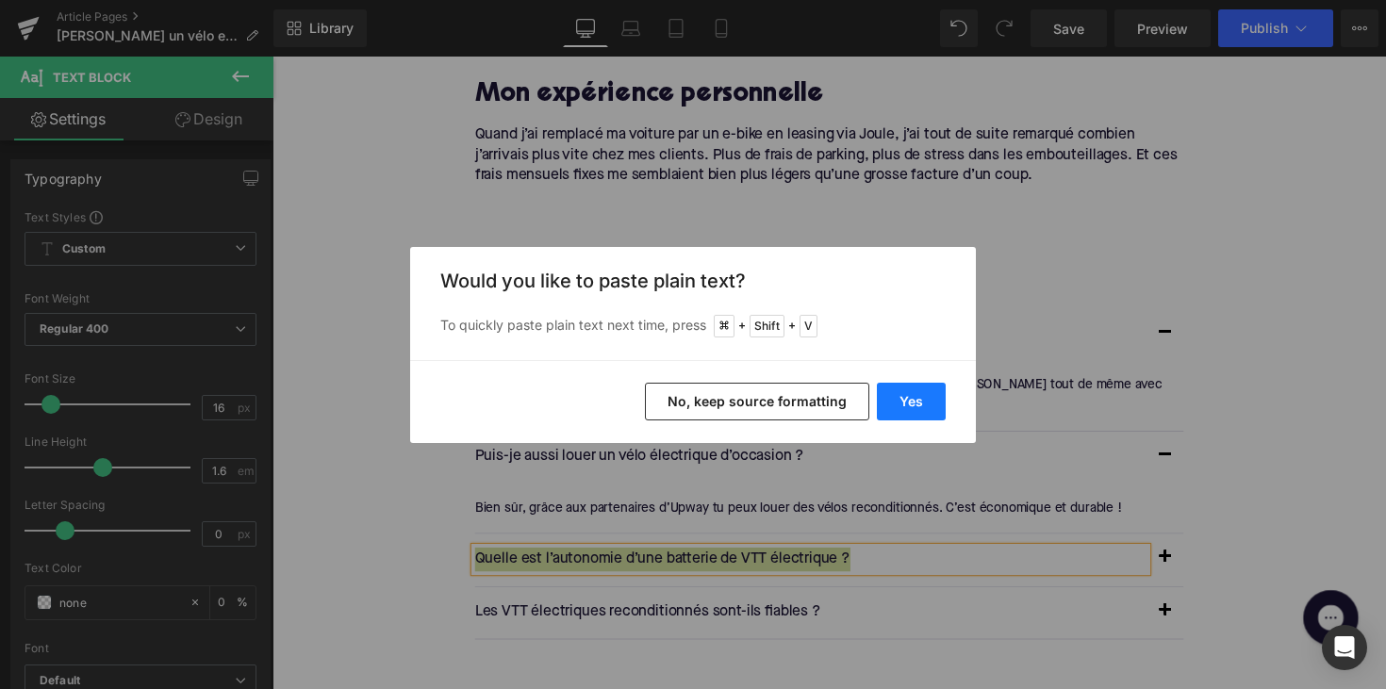
click at [921, 402] on button "Yes" at bounding box center [911, 402] width 69 height 38
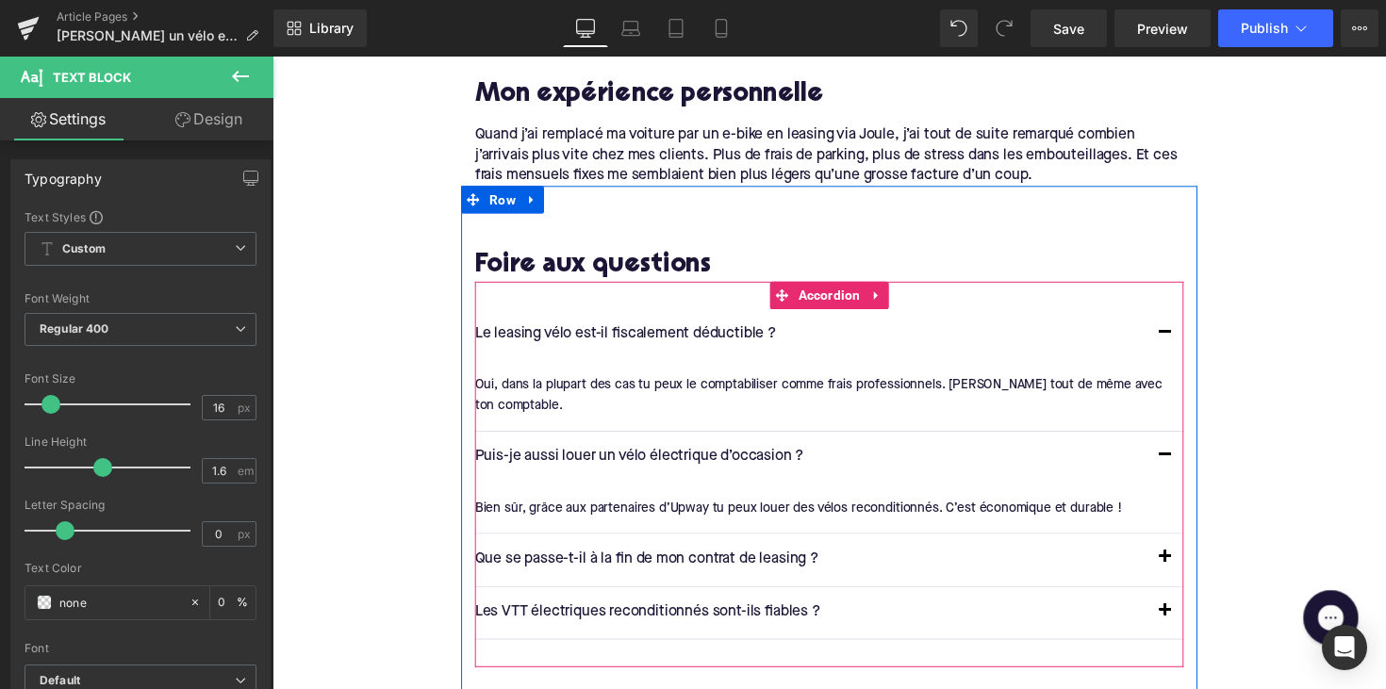
click at [1181, 546] on button "button" at bounding box center [1187, 572] width 38 height 53
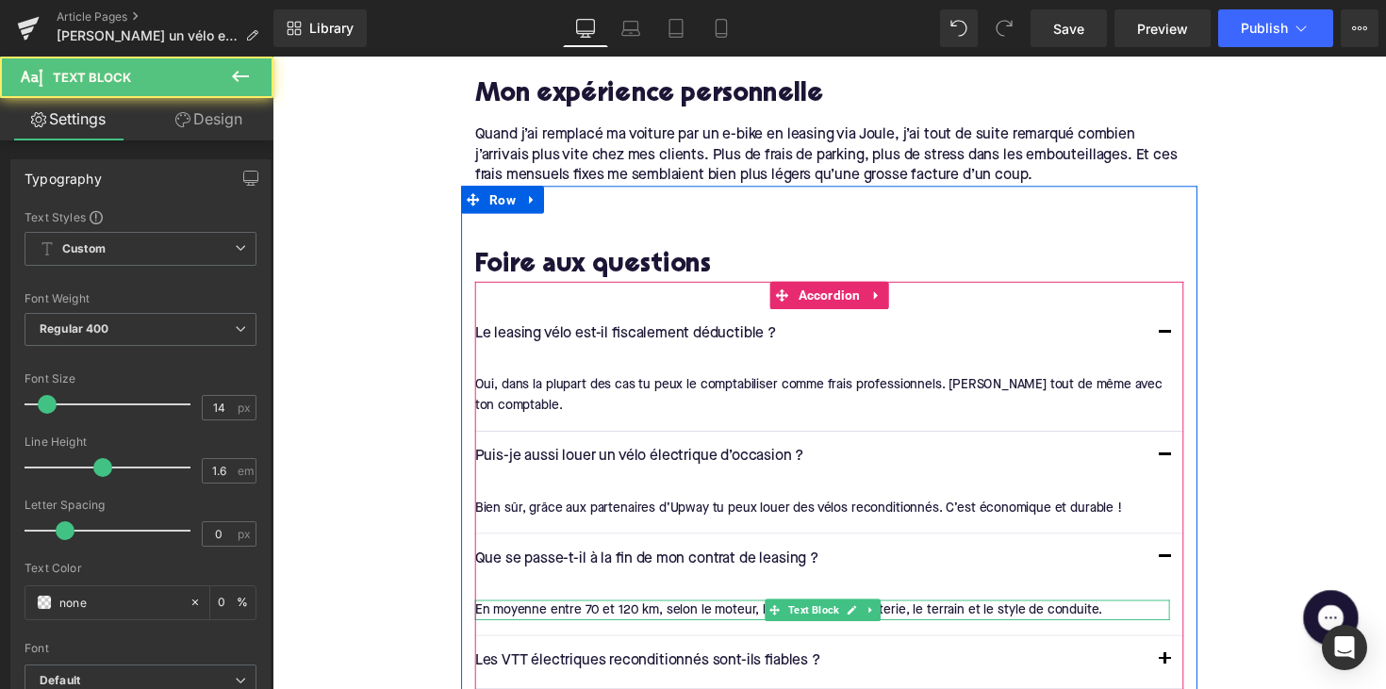
click at [558, 614] on div "En moyenne entre 70 et 120 km, selon le moteur, la capacité de la batterie, le …" at bounding box center [836, 624] width 712 height 21
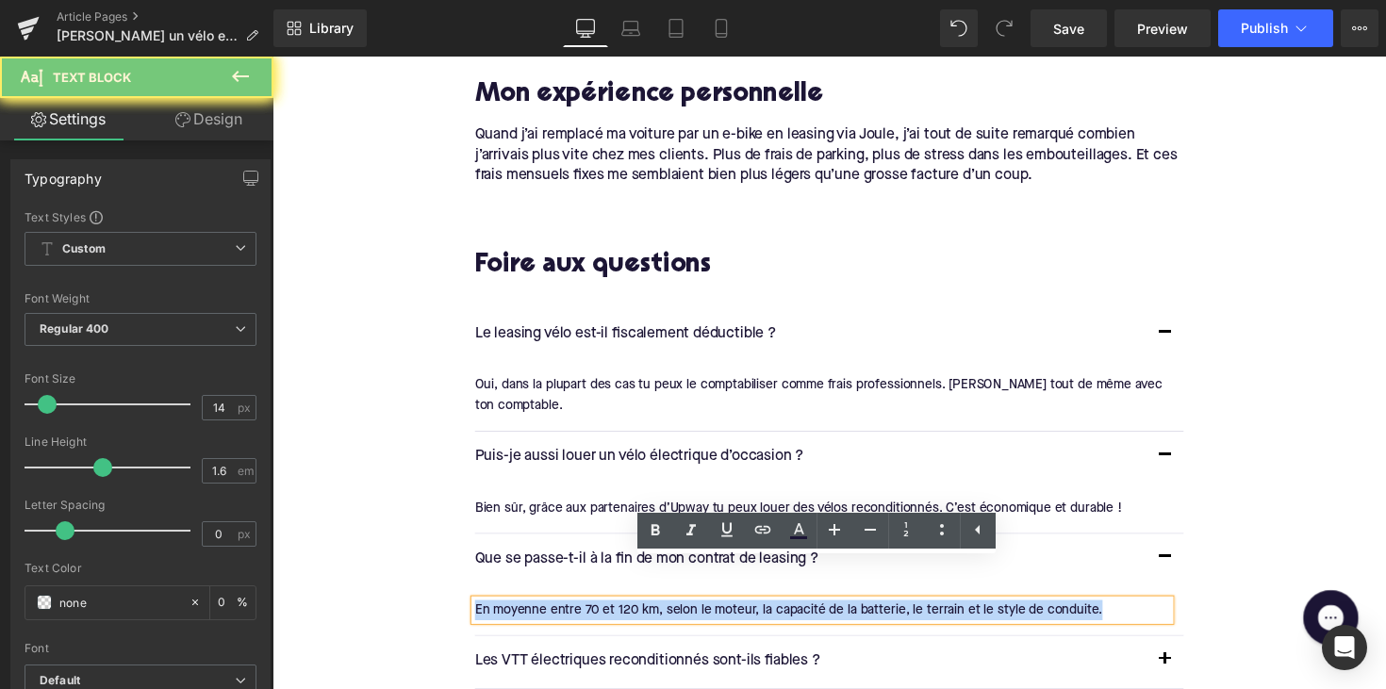
click at [558, 614] on div "En moyenne entre 70 et 120 km, selon le moteur, la capacité de la batterie, le …" at bounding box center [836, 624] width 712 height 21
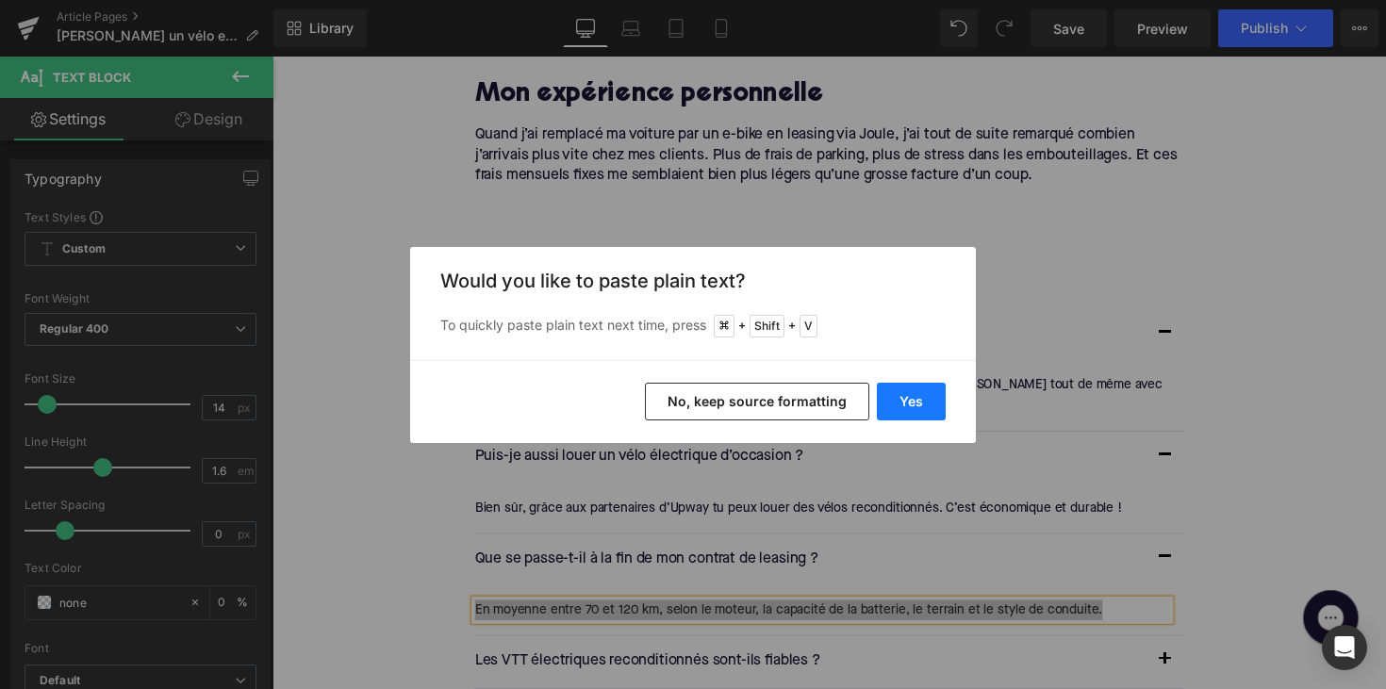
click at [907, 392] on button "Yes" at bounding box center [911, 402] width 69 height 38
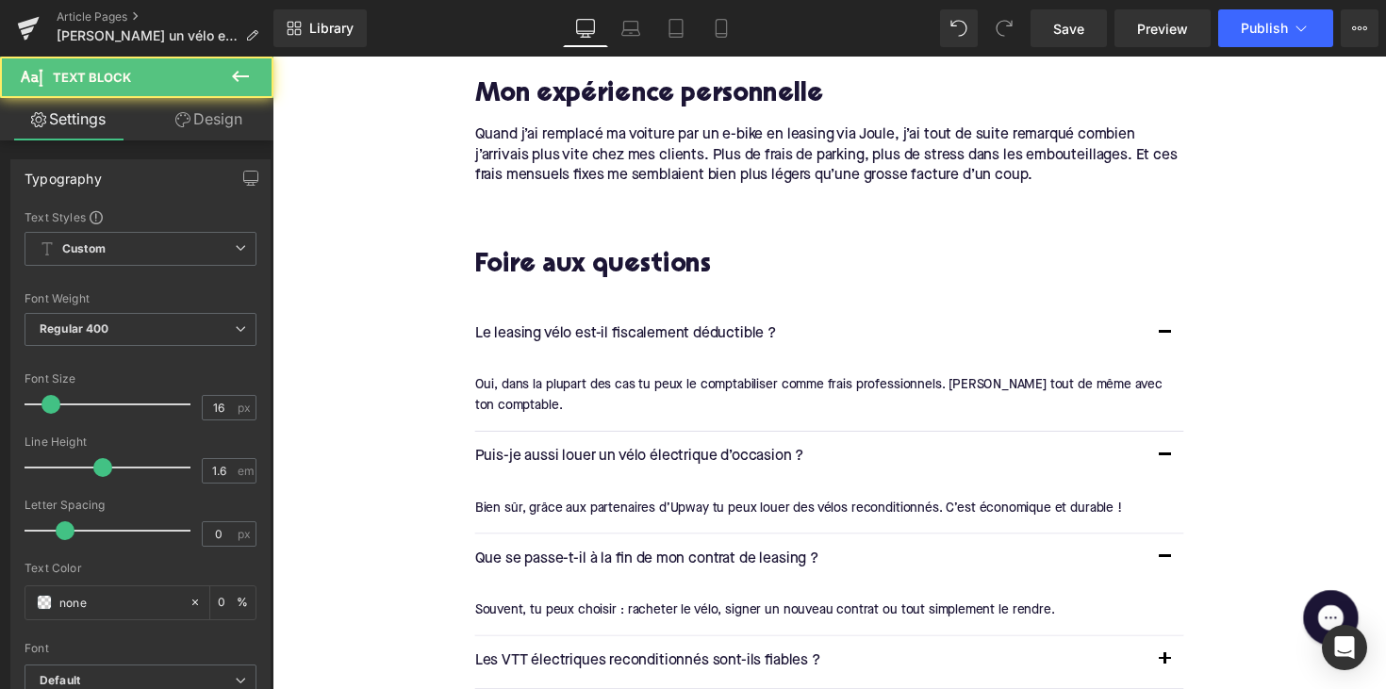
click at [619, 665] on p "Les VTT électriques reconditionnés sont-ils fiables ?" at bounding box center [824, 677] width 688 height 25
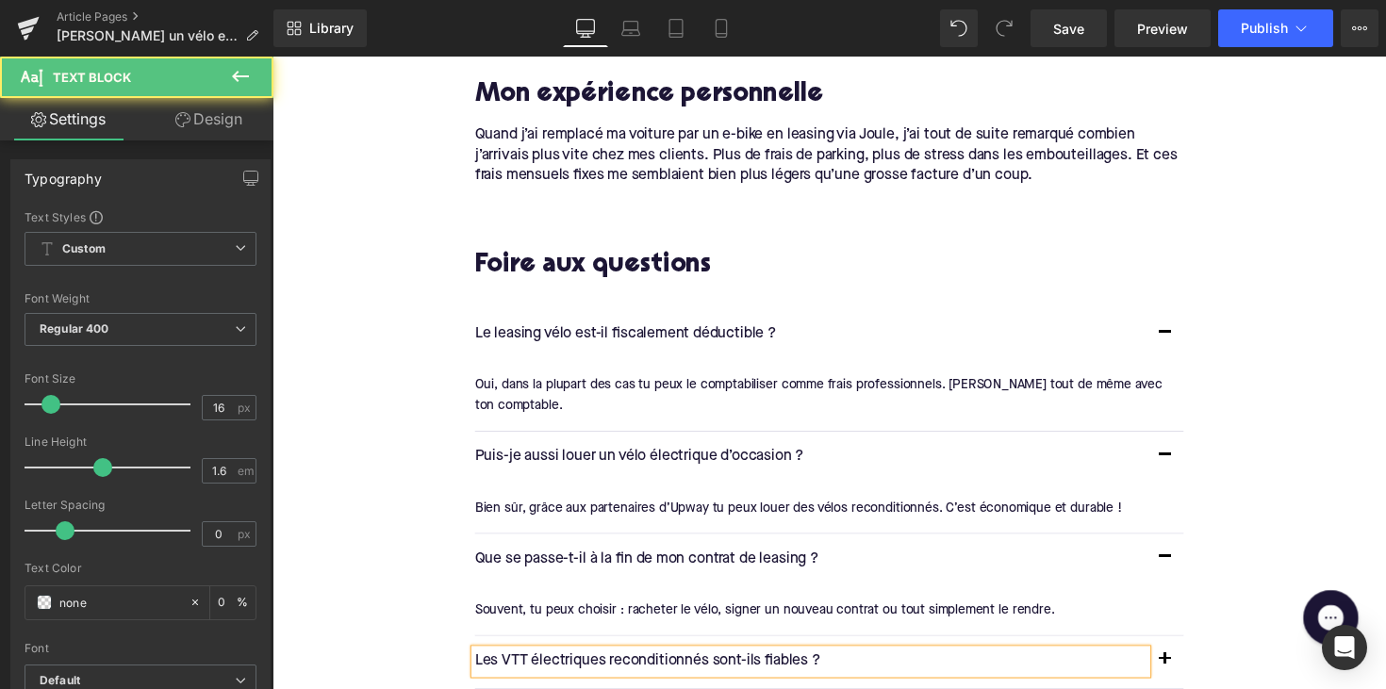
click at [619, 665] on p "Les VTT électriques reconditionnés sont-ils fiables ?" at bounding box center [824, 677] width 688 height 25
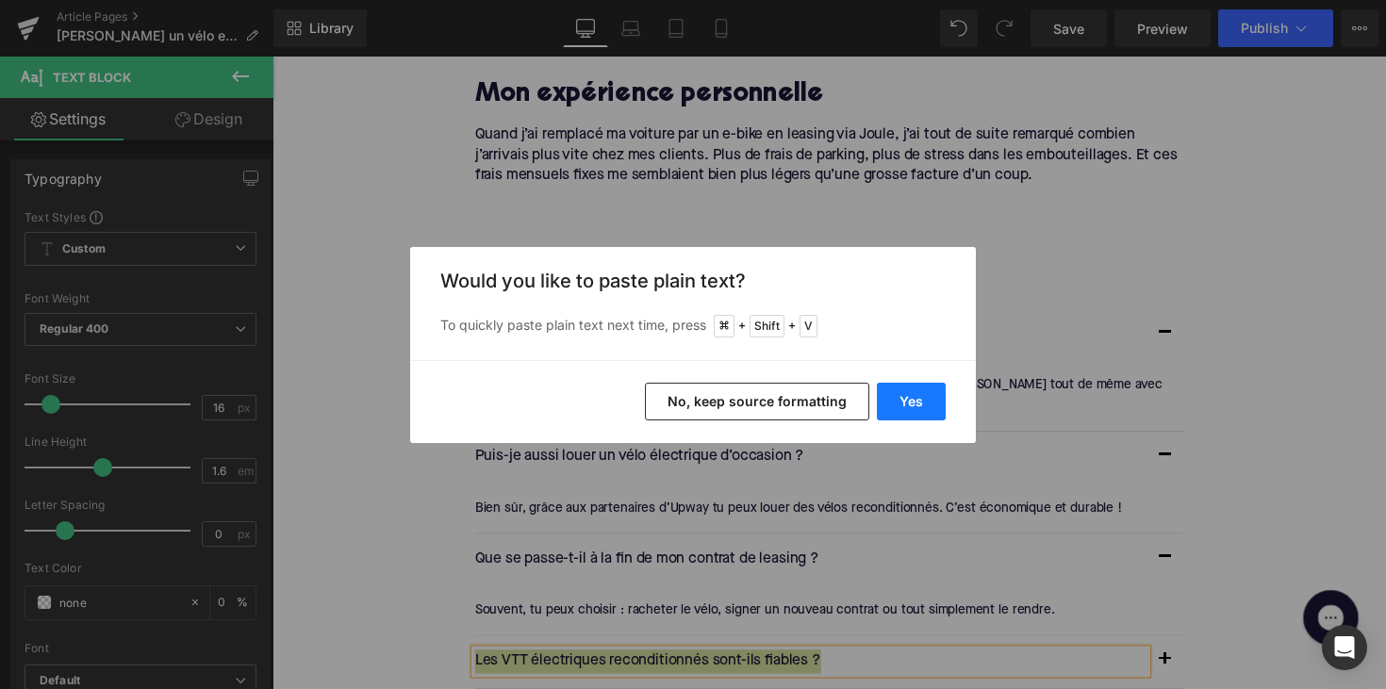
click at [899, 406] on button "Yes" at bounding box center [911, 402] width 69 height 38
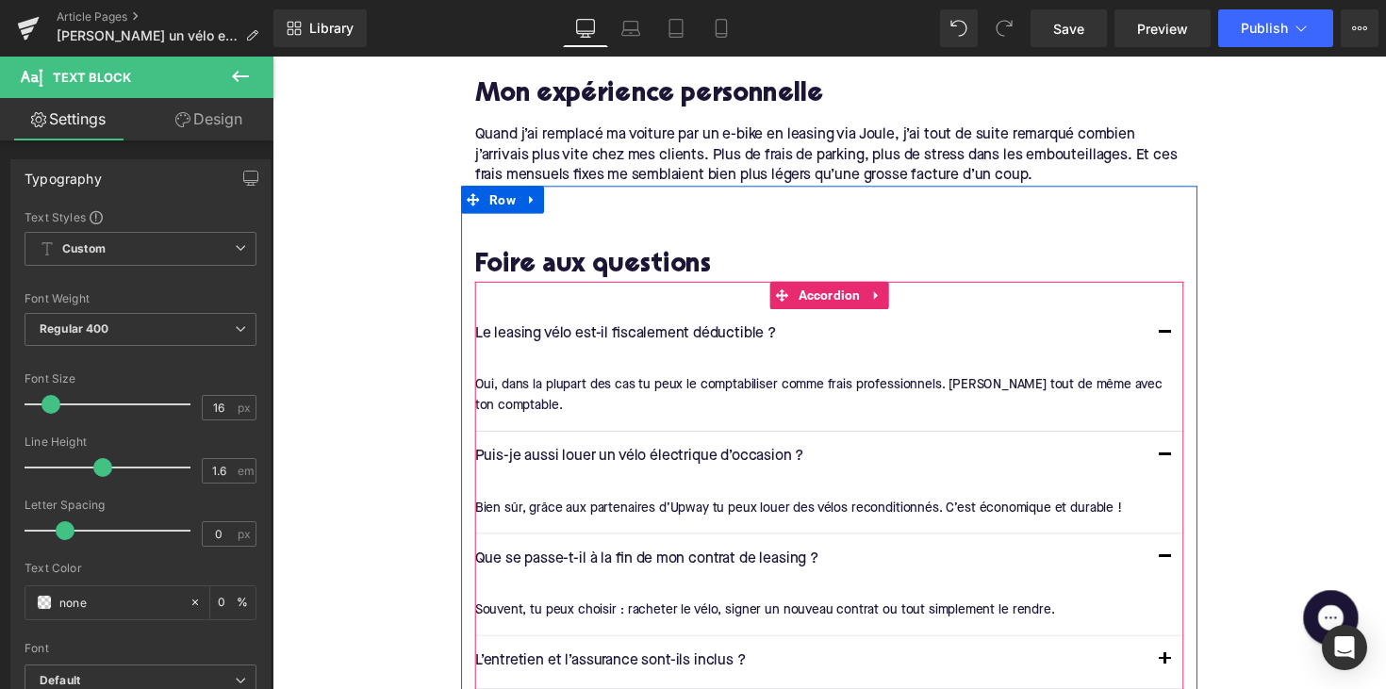
click at [1179, 651] on button "button" at bounding box center [1187, 677] width 38 height 53
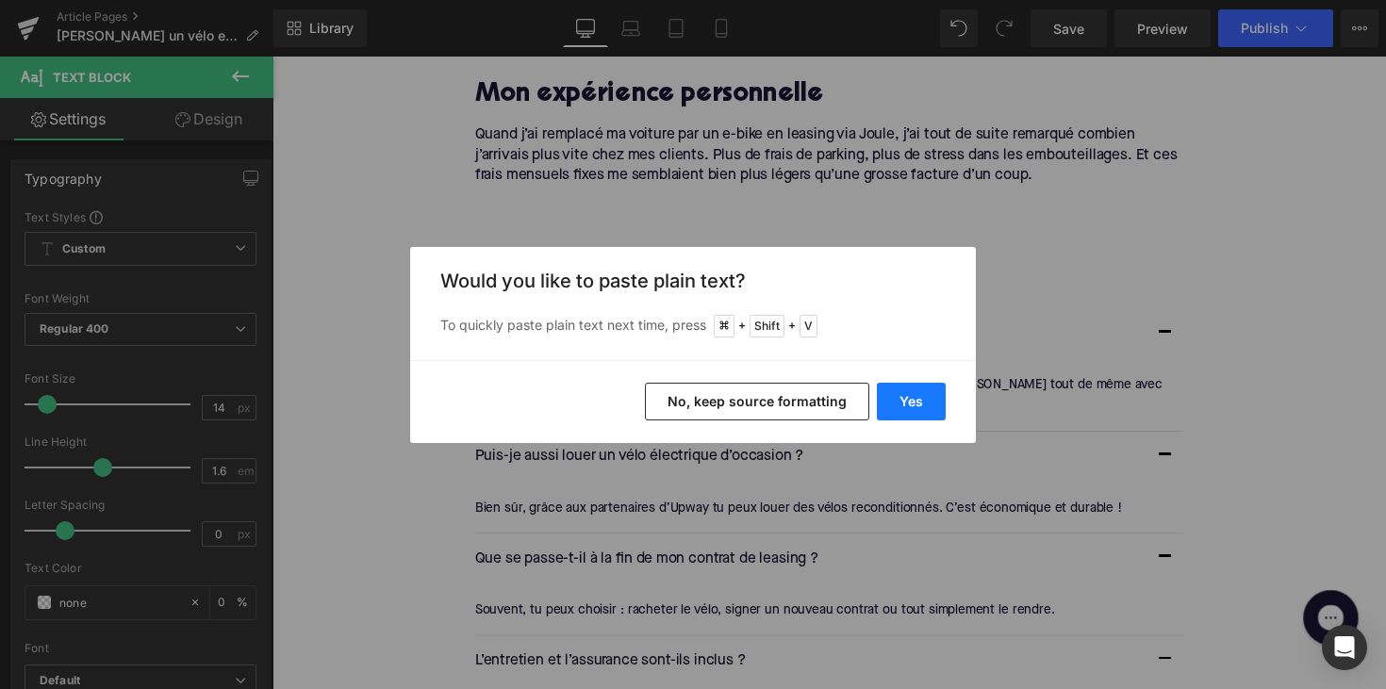
click at [902, 393] on button "Yes" at bounding box center [911, 402] width 69 height 38
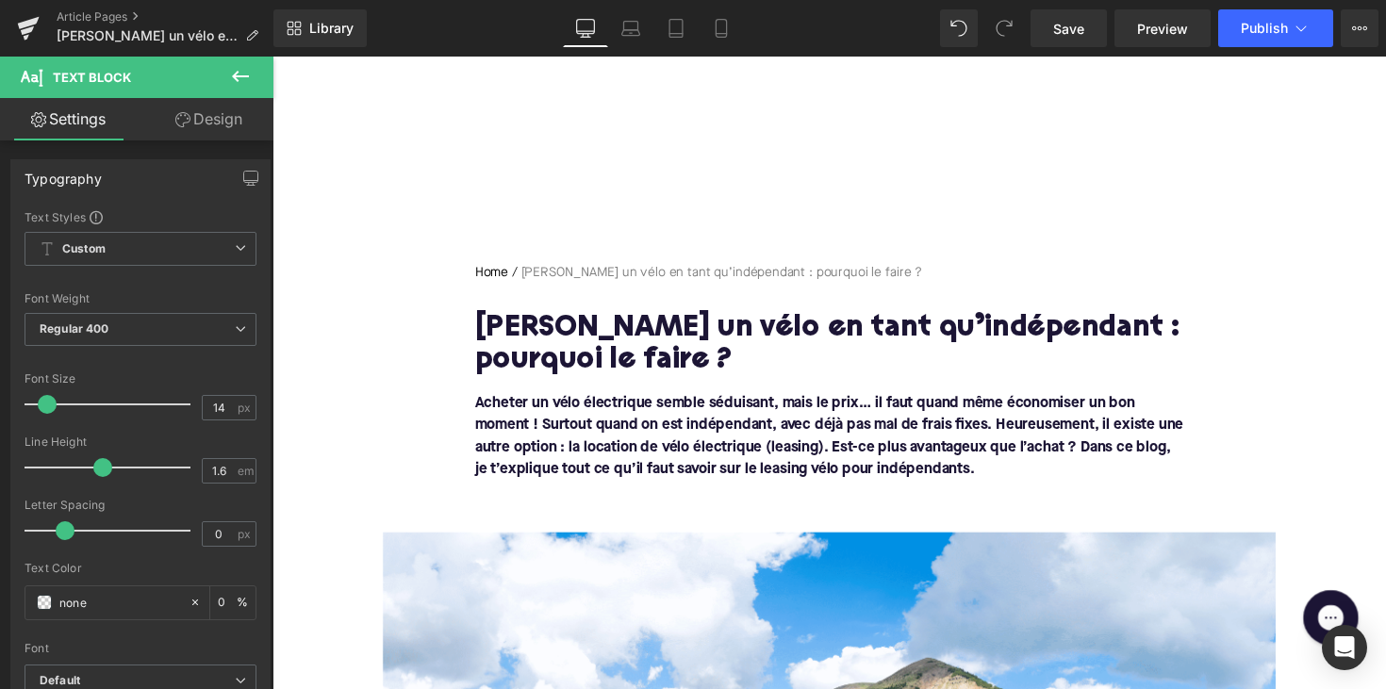
scroll to position [-2, 0]
click at [711, 616] on div "Rendering Content" at bounding box center [694, 614] width 116 height 21
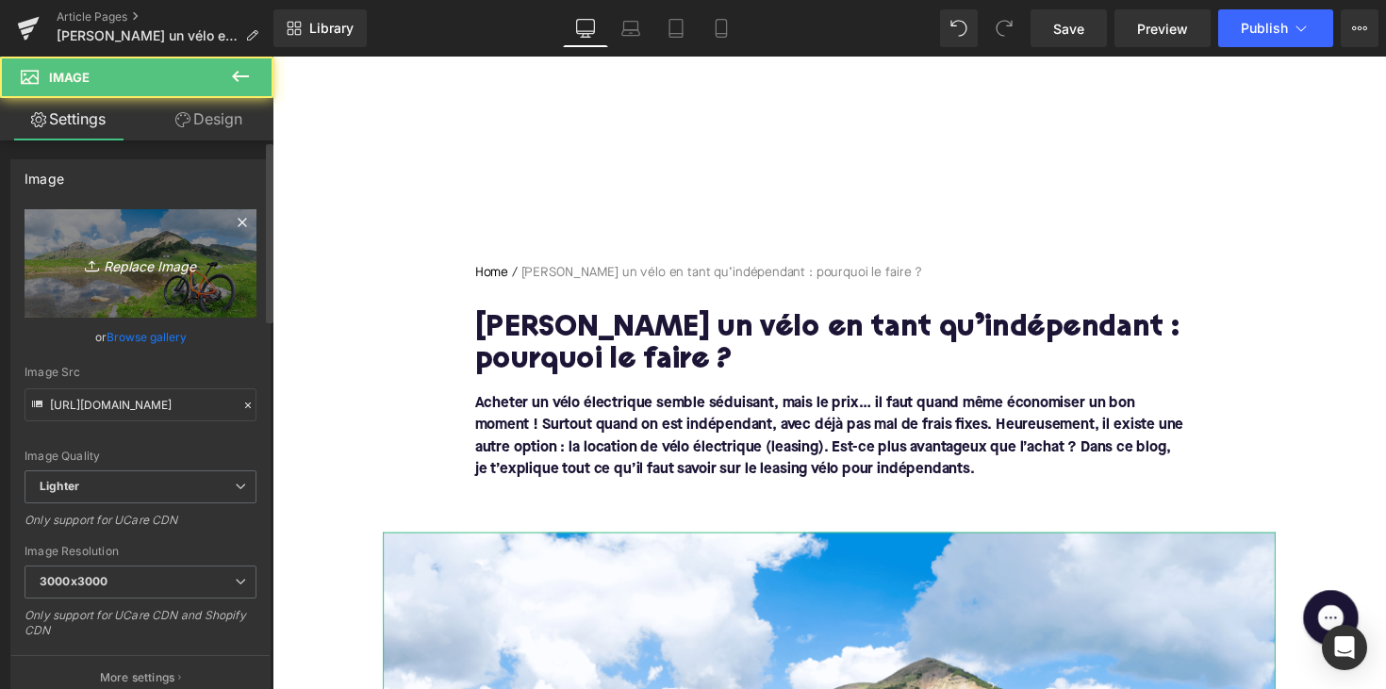
click at [180, 266] on icon "Replace Image" at bounding box center [140, 264] width 151 height 24
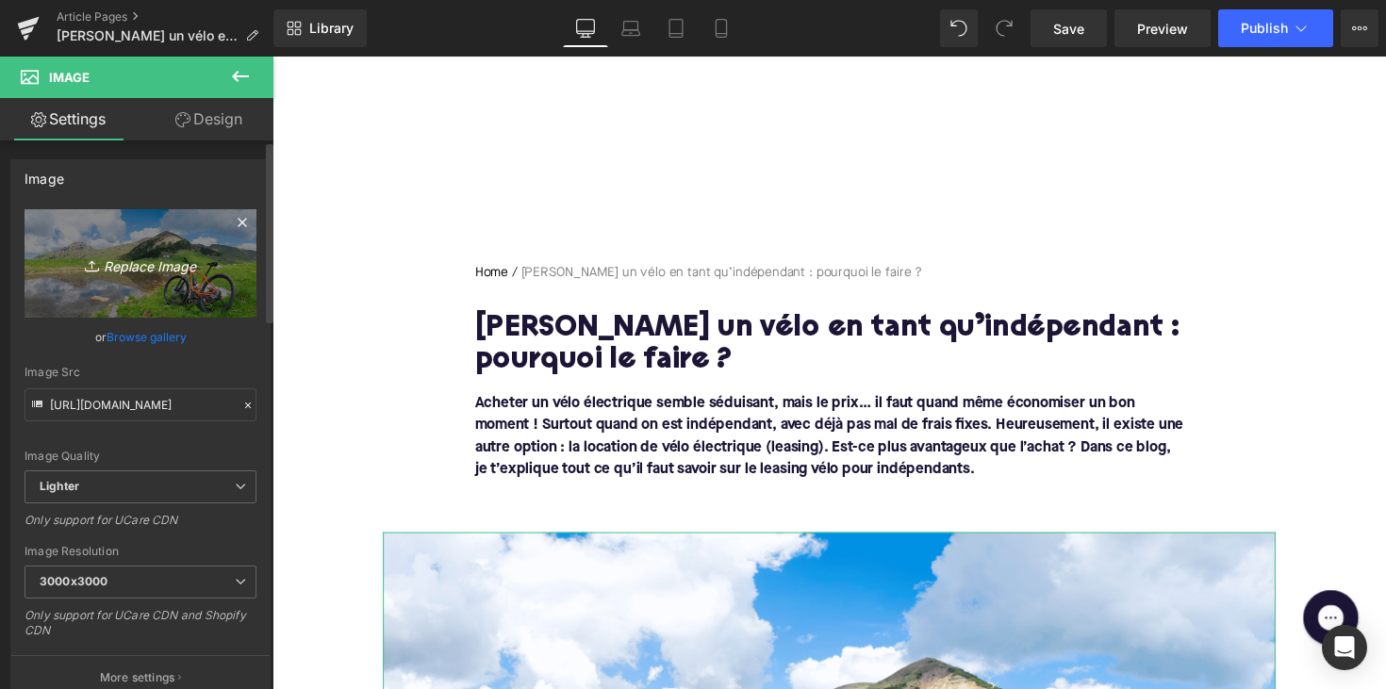
type input "C:\fakepath\Ontwerp zonder titel-83.png"
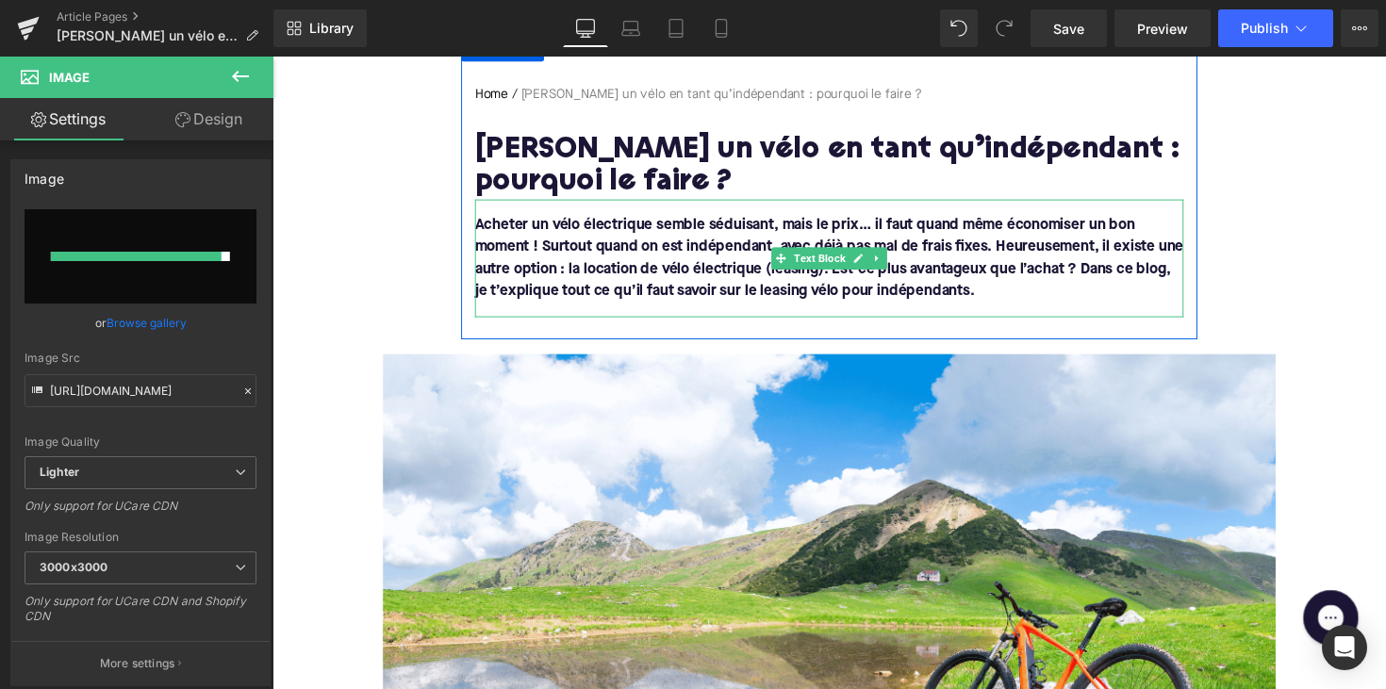
scroll to position [311, 0]
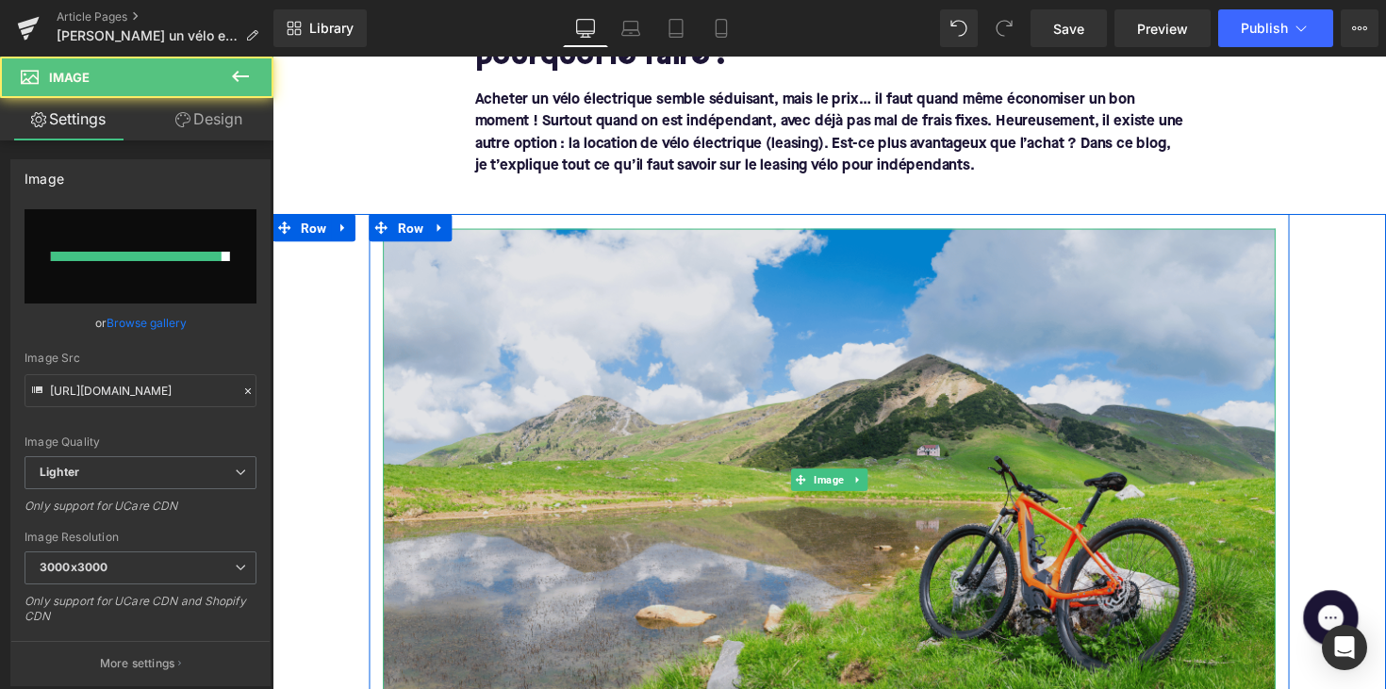
click at [836, 410] on img at bounding box center [843, 490] width 915 height 515
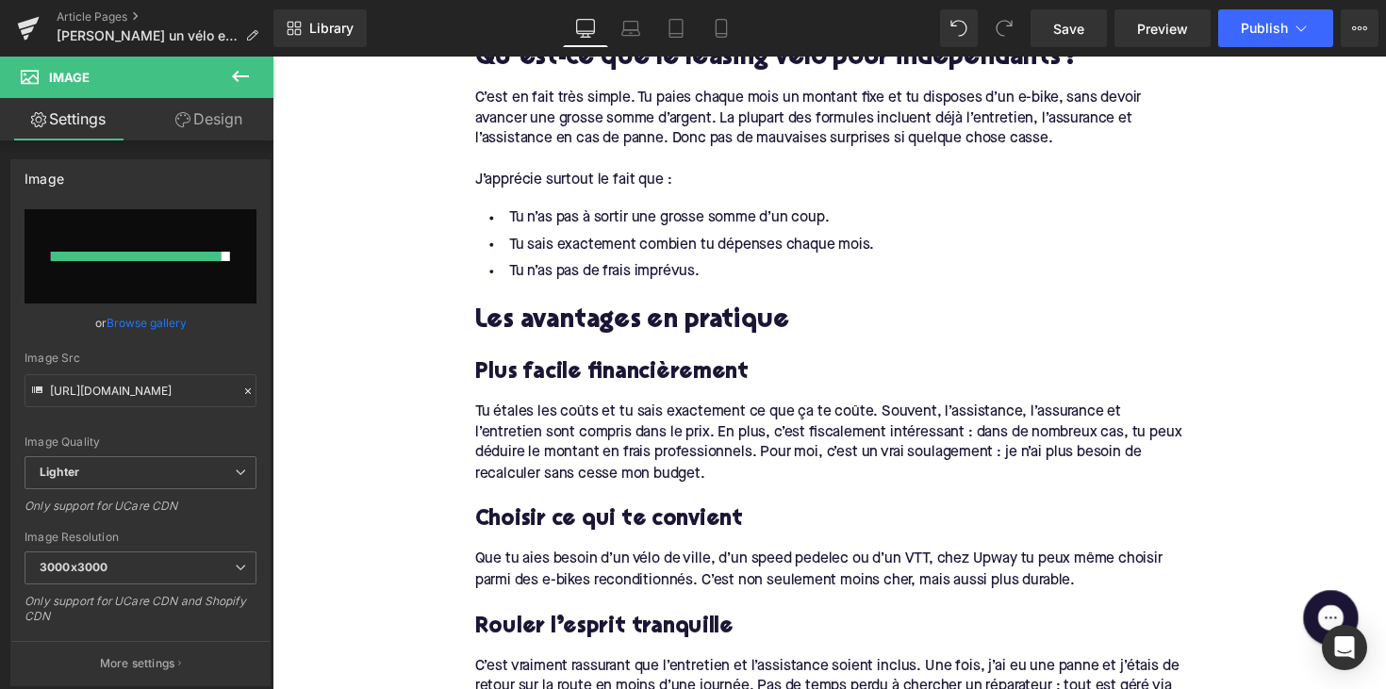
click at [621, 264] on li "Tu n’as pas de frais imprévus." at bounding box center [843, 277] width 726 height 27
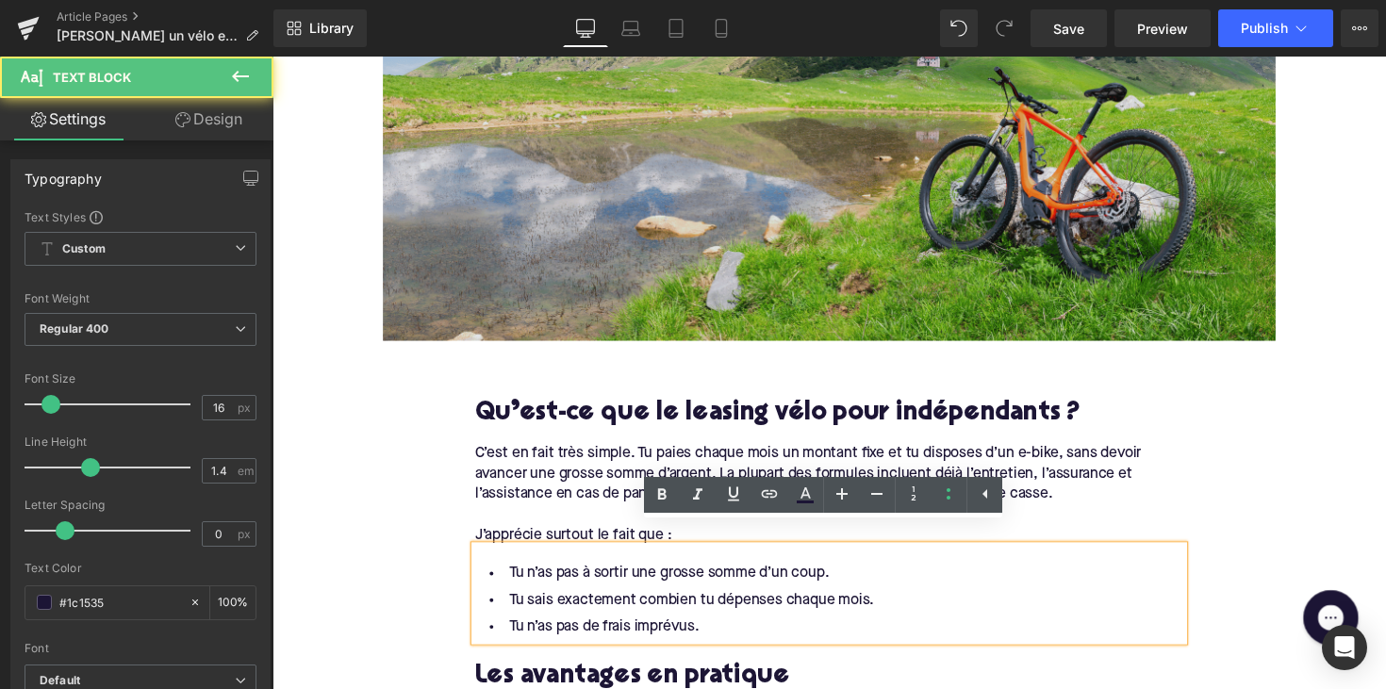
scroll to position [705, 0]
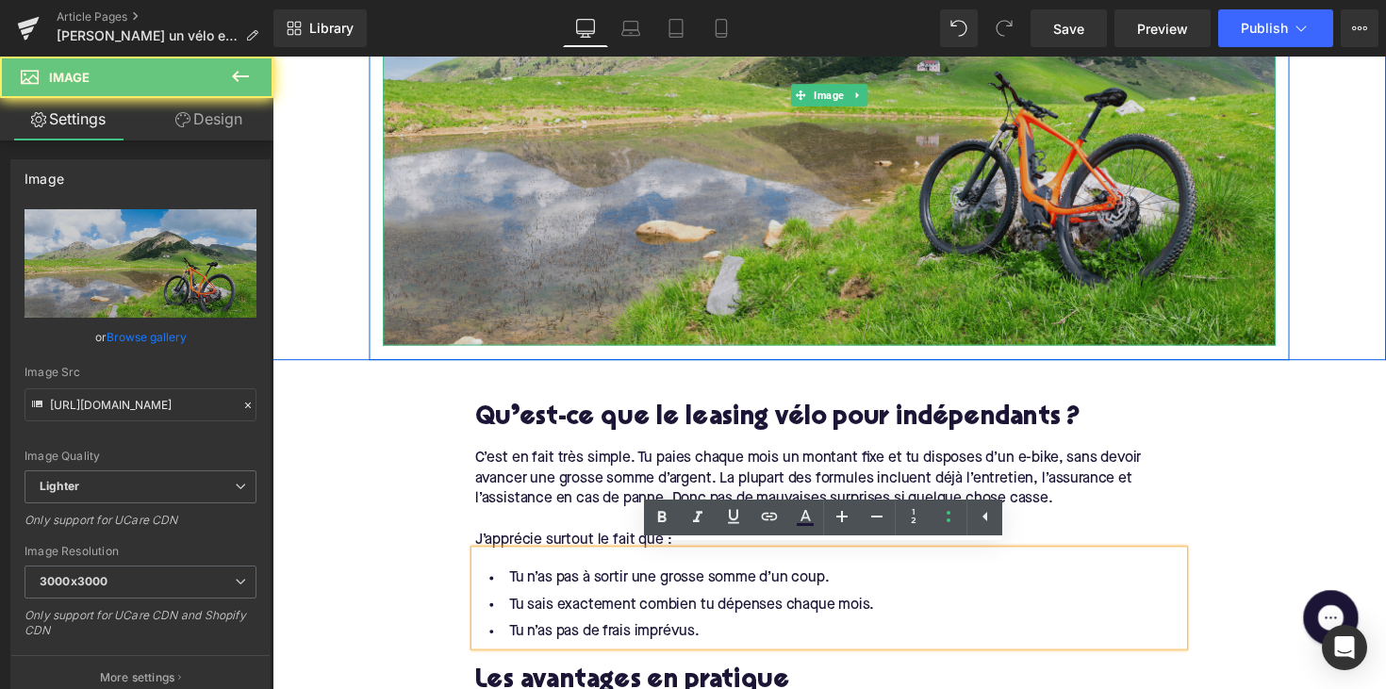
click at [621, 261] on img at bounding box center [843, 96] width 915 height 515
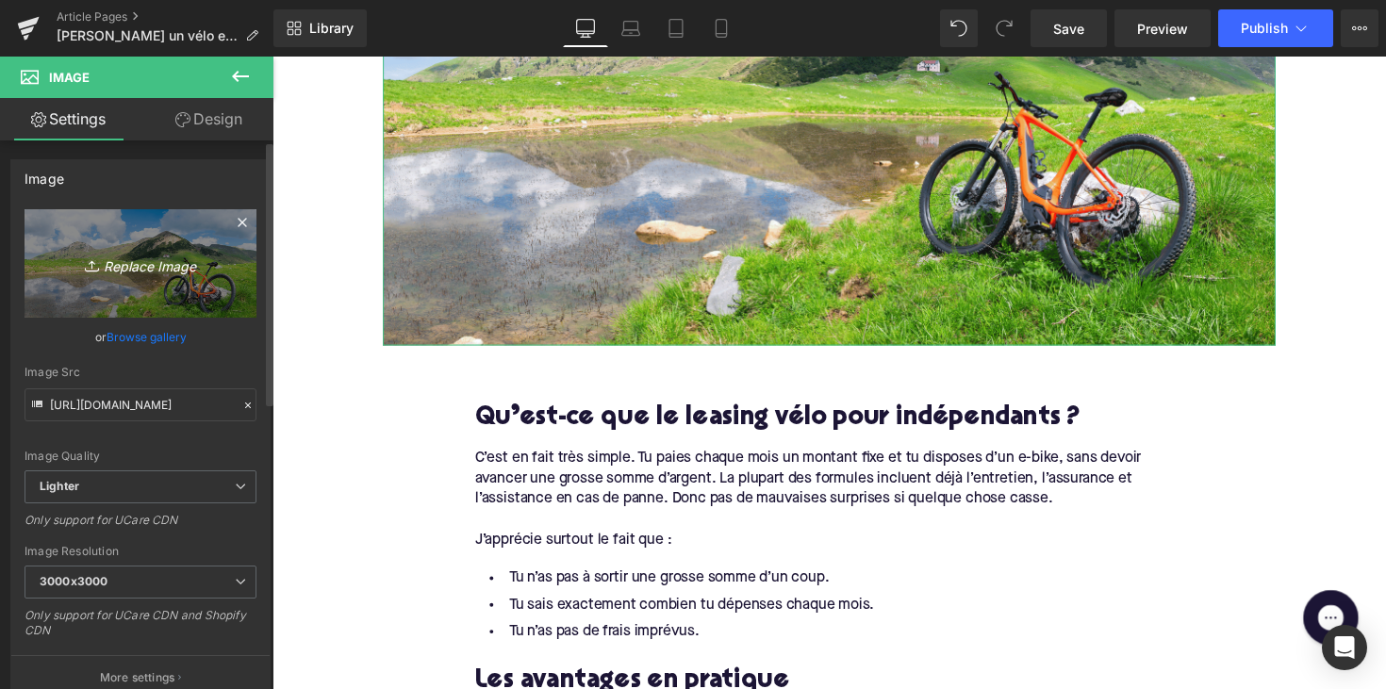
click at [167, 258] on icon "Replace Image" at bounding box center [140, 264] width 151 height 24
type input "C:\fakepath\Ontwerp zonder titel-83.png"
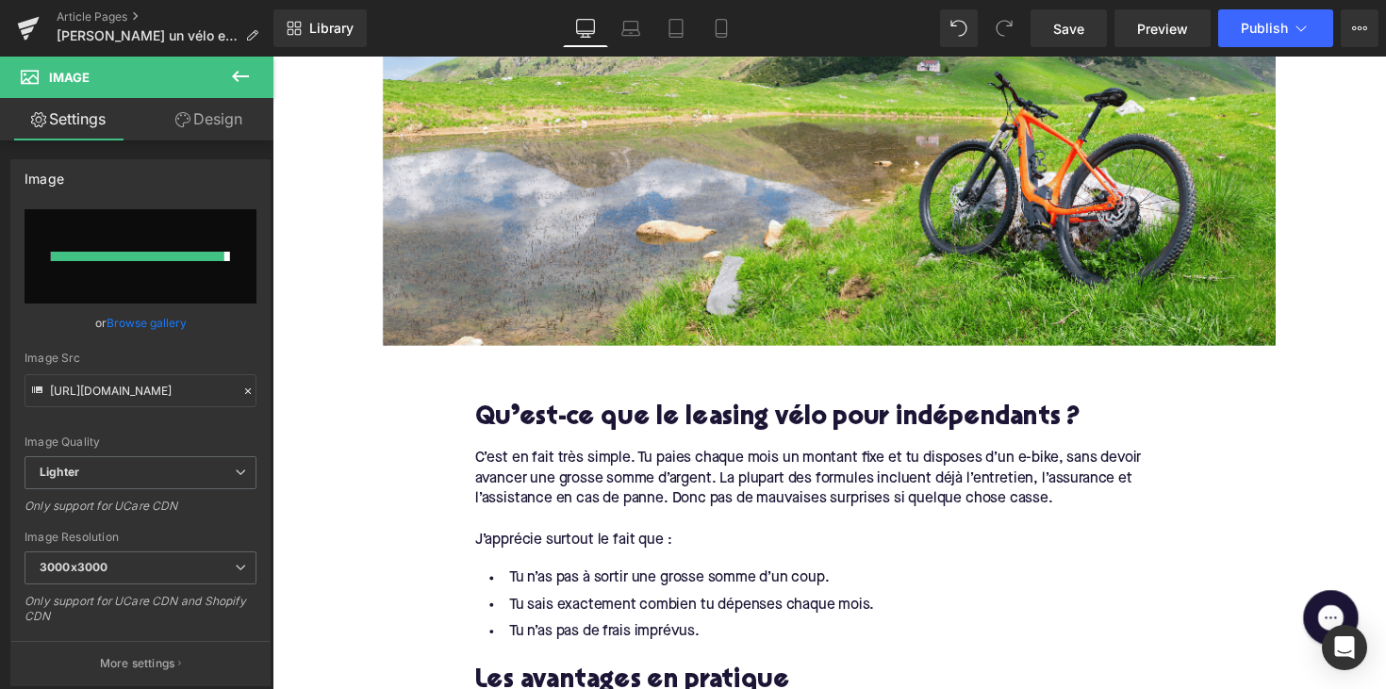
type input "[URL][DOMAIN_NAME]"
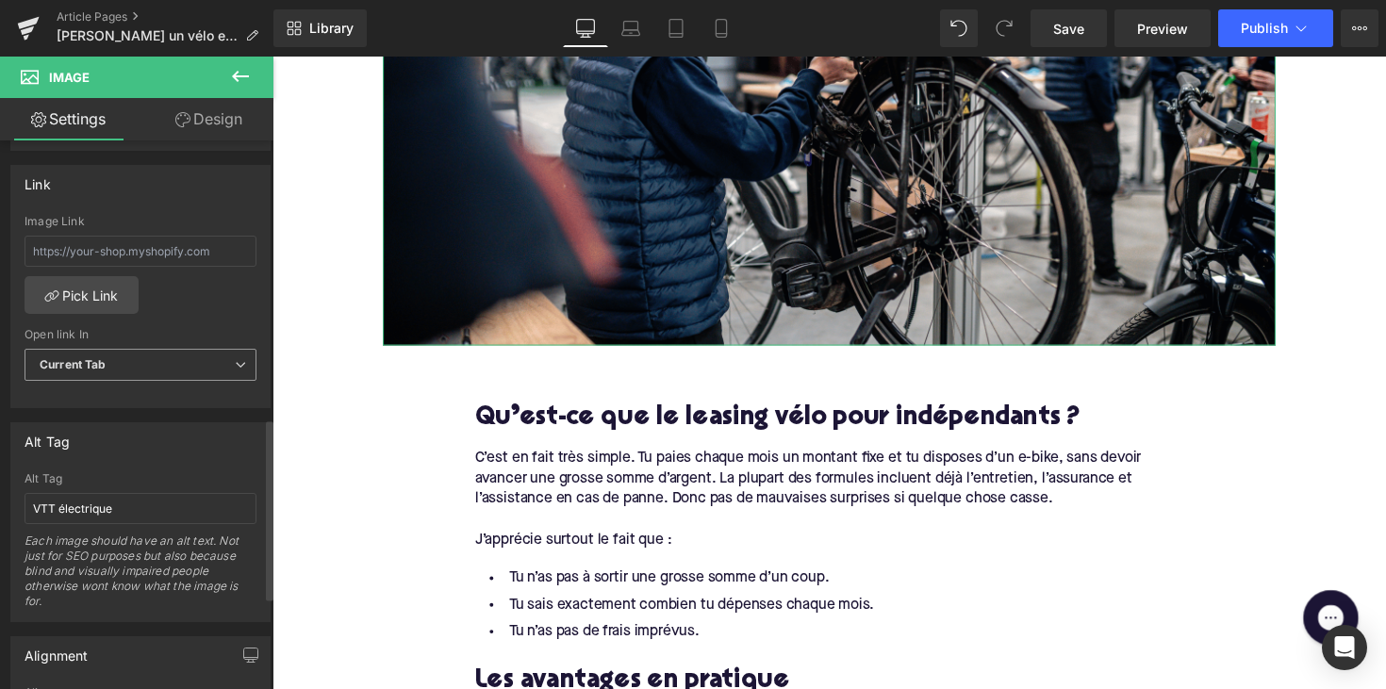
scroll to position [949, 0]
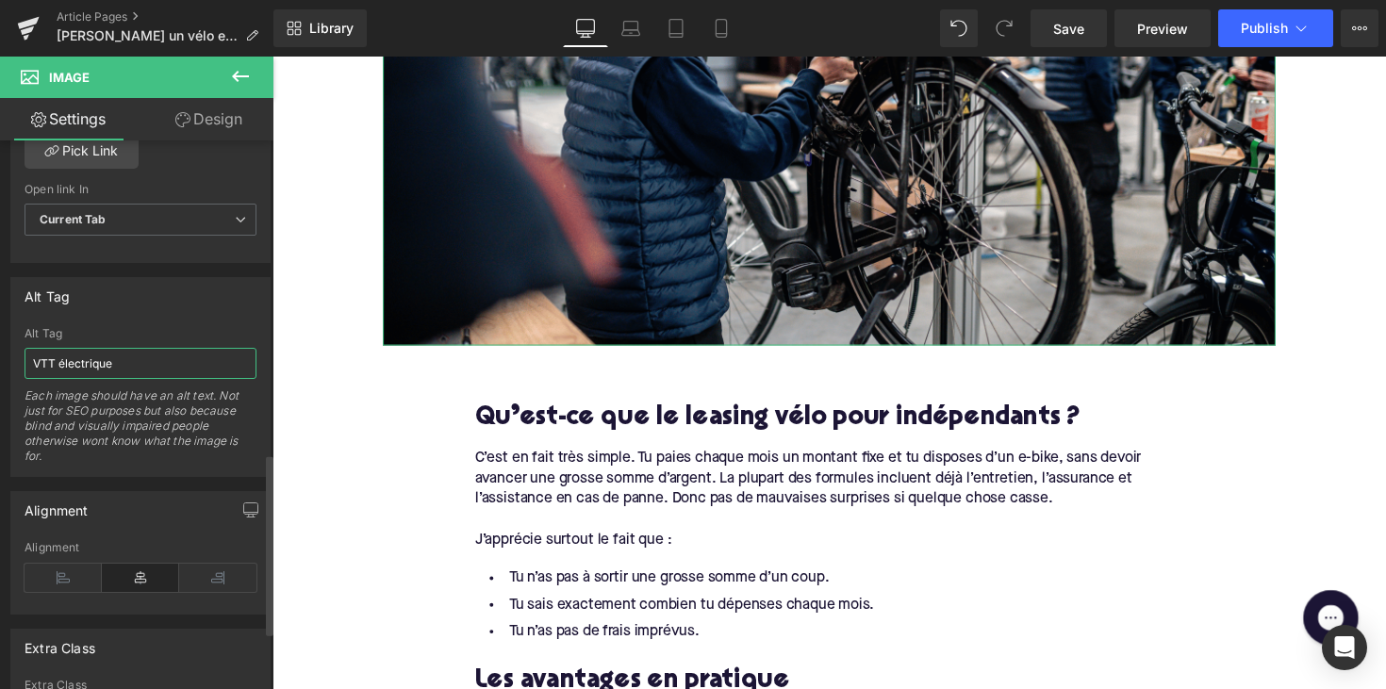
click at [64, 368] on input "VTT électrique" at bounding box center [141, 363] width 232 height 31
type input "louer velo électrique"
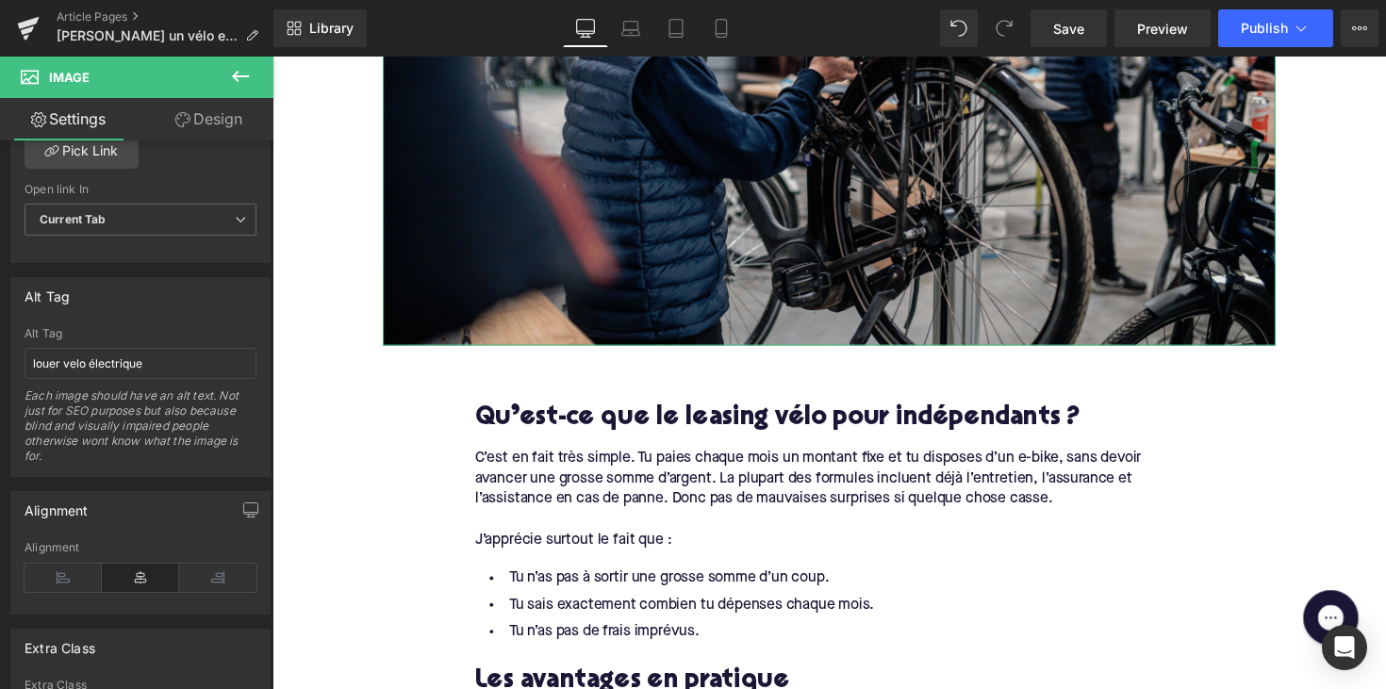
drag, startPoint x: 405, startPoint y: 385, endPoint x: 532, endPoint y: 164, distance: 254.3
click at [532, 164] on img at bounding box center [843, 96] width 915 height 515
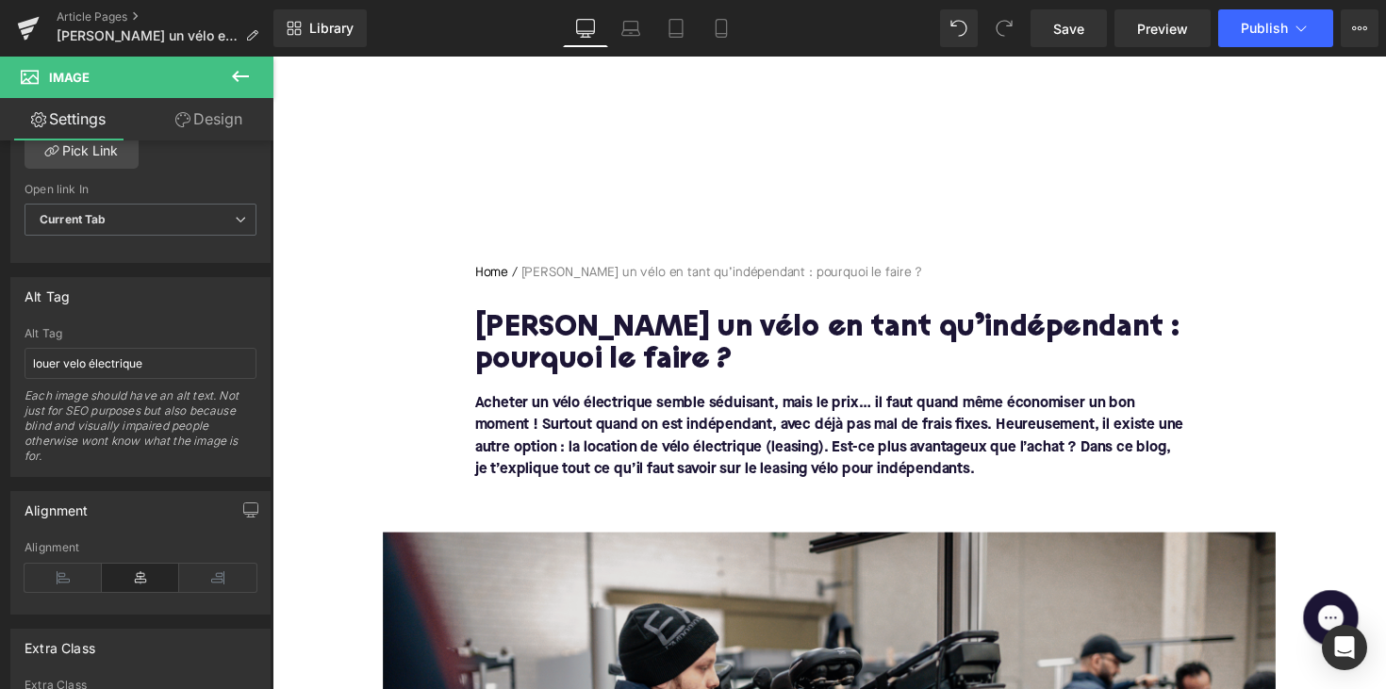
scroll to position [0, 0]
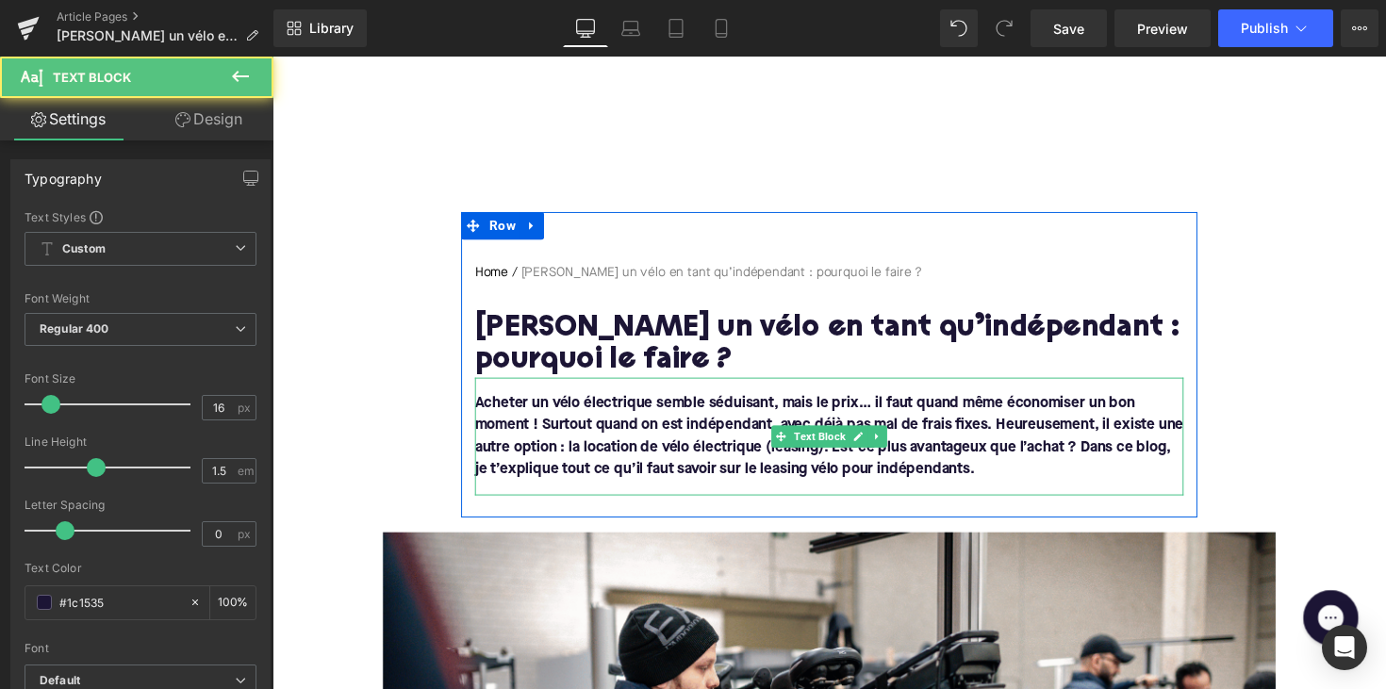
click at [907, 464] on font "Acheter un vélo électrique semble séduisant, mais le prix… il faut quand même é…" at bounding box center [843, 446] width 726 height 83
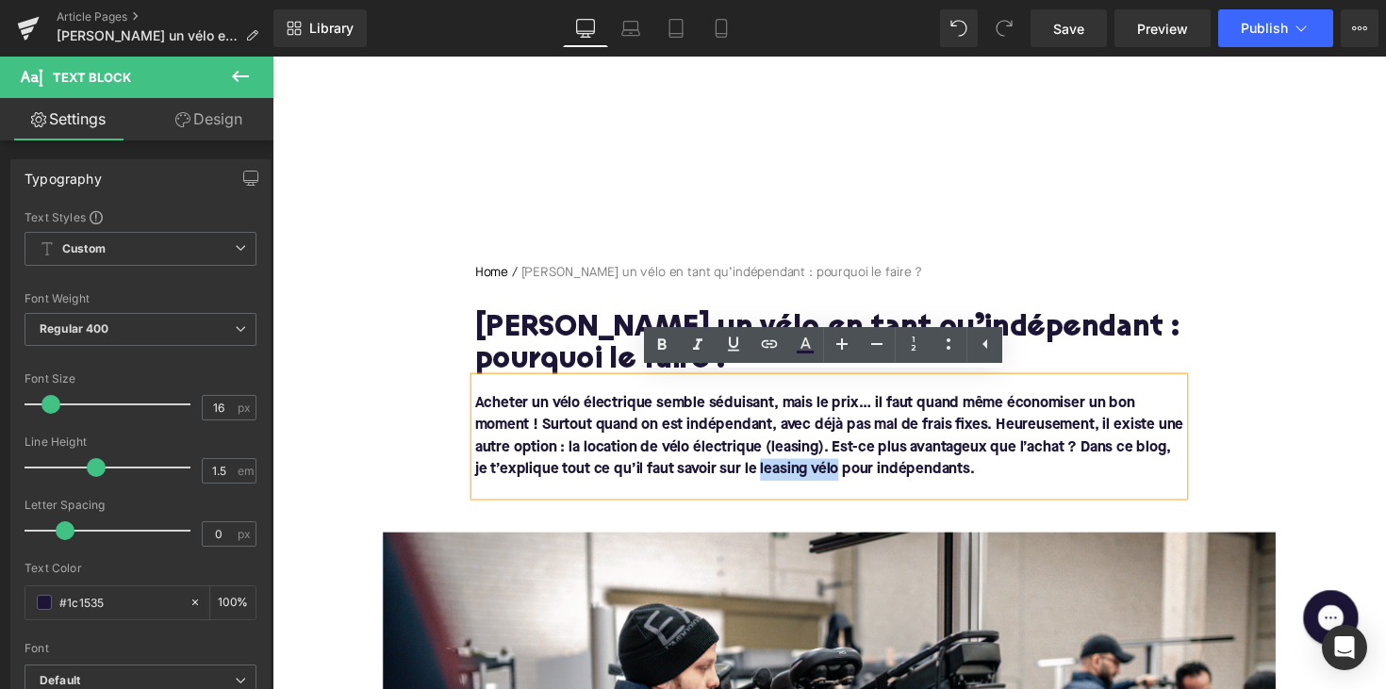
drag, startPoint x: 807, startPoint y: 477, endPoint x: 885, endPoint y: 483, distance: 78.5
click at [885, 483] on font "Acheter un vélo électrique semble séduisant, mais le prix… il faut quand même é…" at bounding box center [843, 446] width 726 height 83
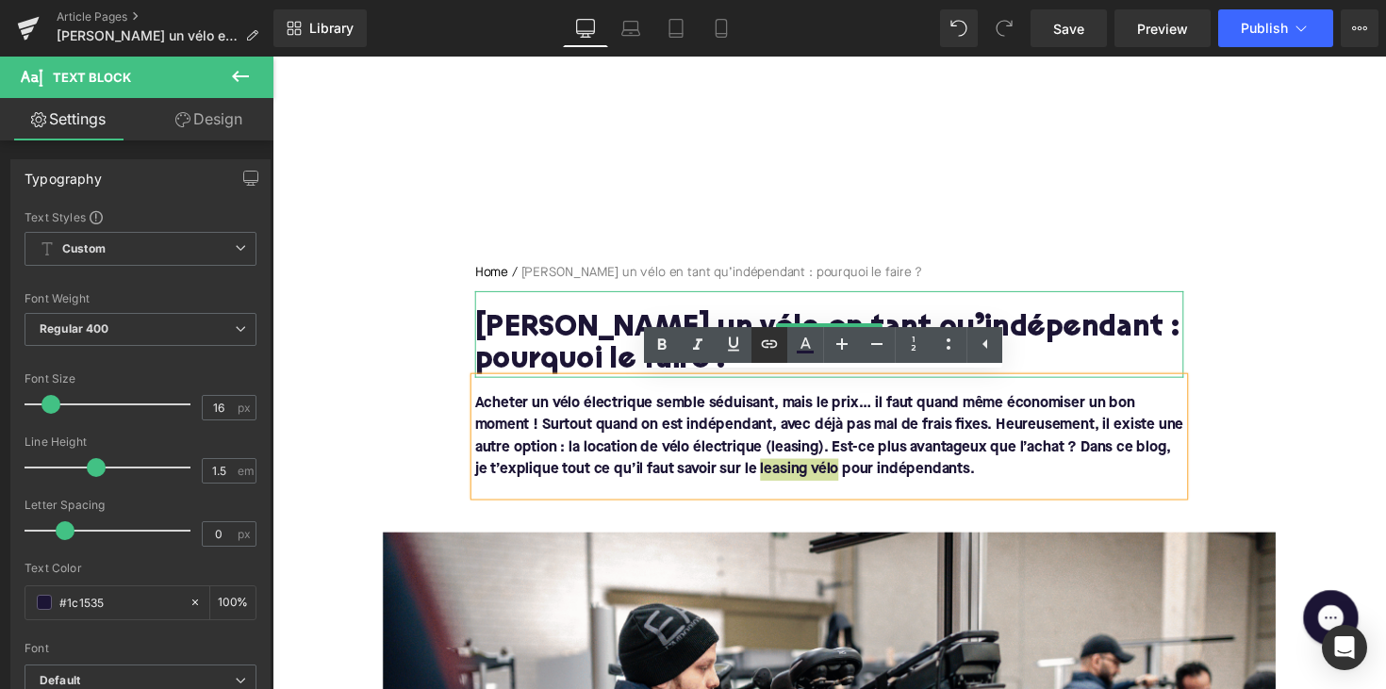
click at [767, 349] on icon at bounding box center [769, 344] width 23 height 23
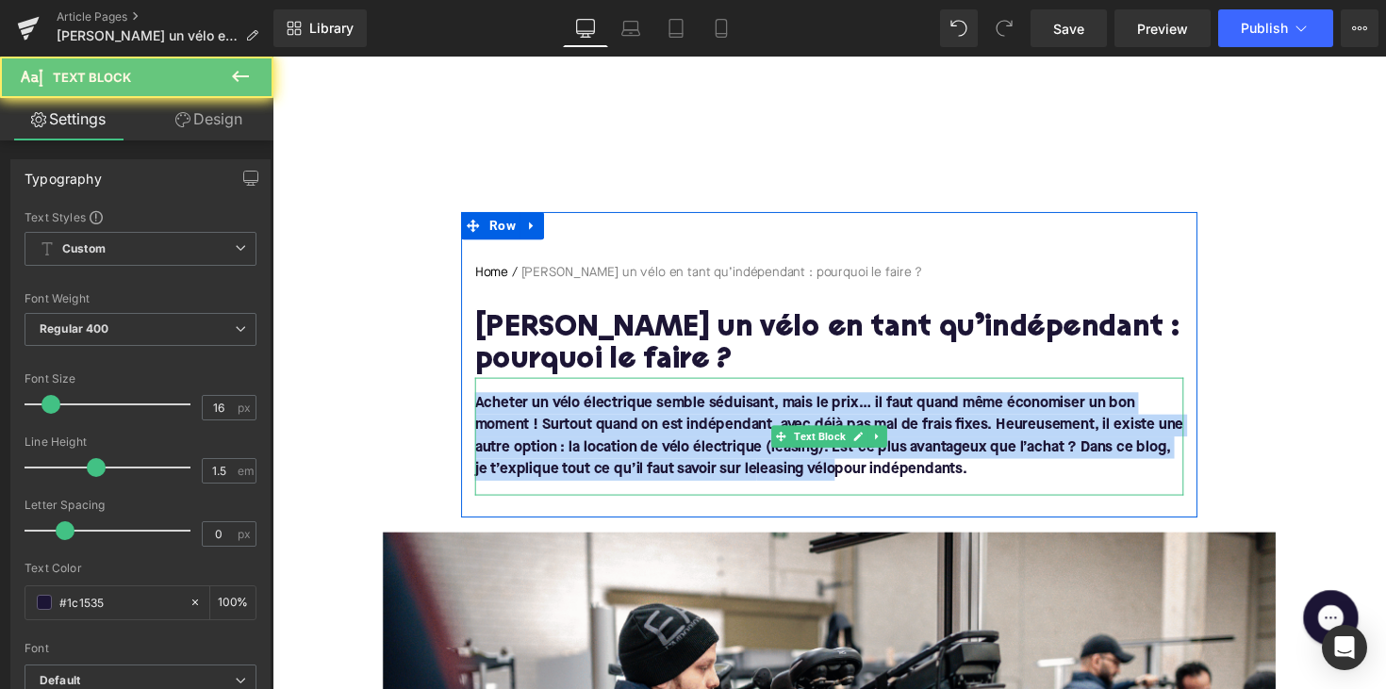
click at [805, 468] on p "Acheter un vélo électrique semble séduisant, mais le prix… il faut quand même é…" at bounding box center [843, 446] width 726 height 91
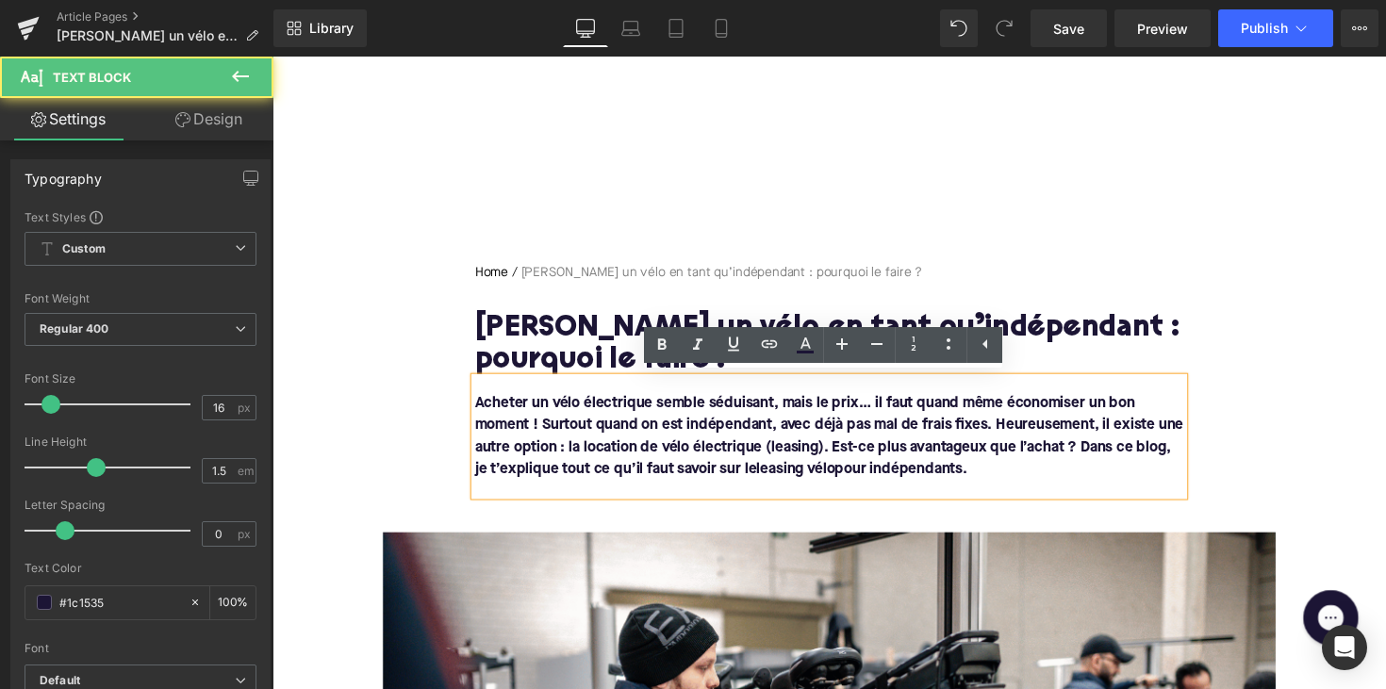
drag, startPoint x: 808, startPoint y: 475, endPoint x: 886, endPoint y: 484, distance: 78.7
click at [886, 484] on font "Acheter un vélo électrique semble séduisant, mais le prix… il faut quand même é…" at bounding box center [843, 446] width 726 height 83
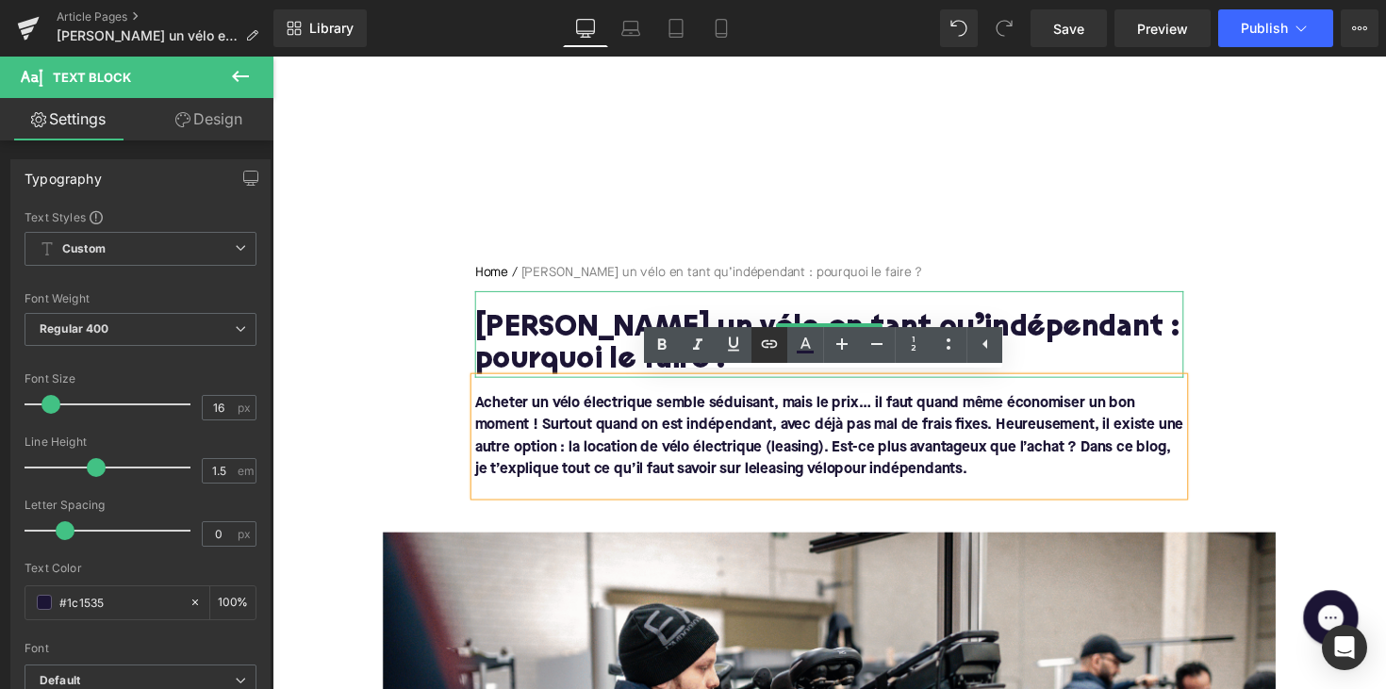
click at [772, 347] on icon at bounding box center [769, 344] width 23 height 23
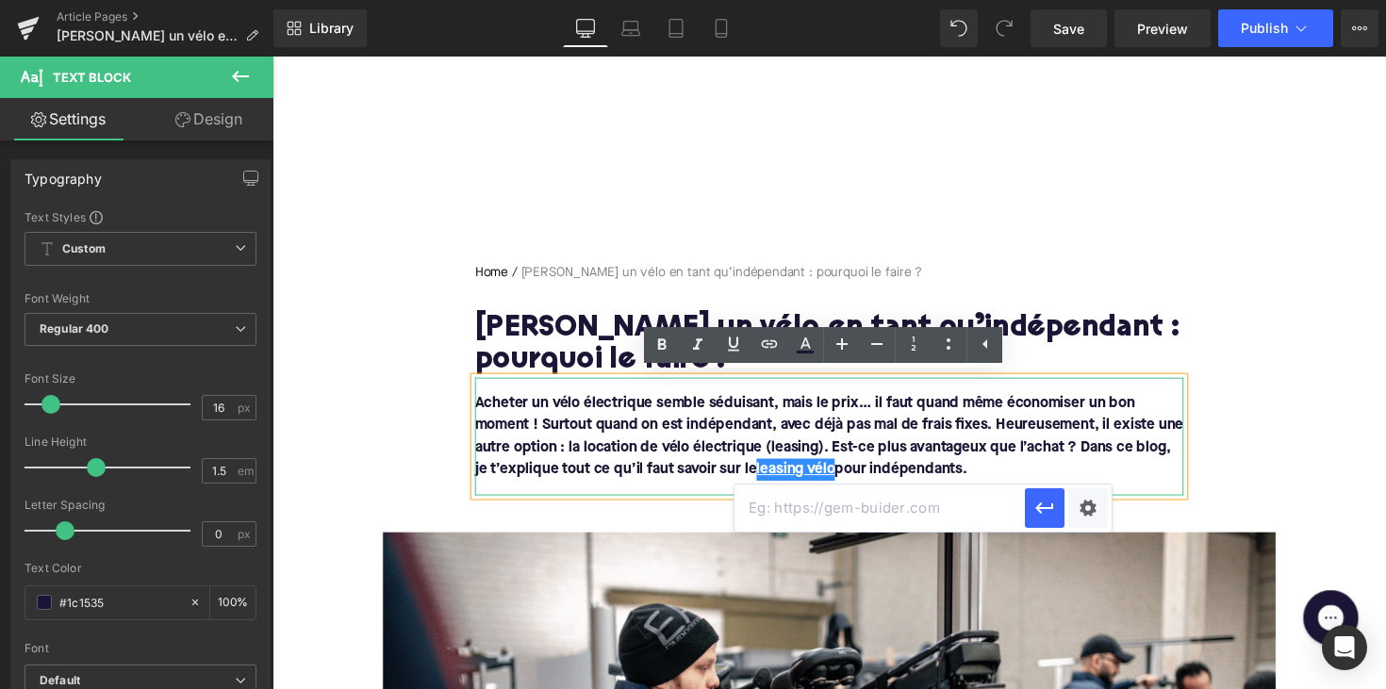
click at [767, 522] on input "text" at bounding box center [880, 508] width 290 height 47
paste input "[URL][DOMAIN_NAME]"
type input "[URL][DOMAIN_NAME]"
click at [1042, 510] on icon "button" at bounding box center [1044, 508] width 23 height 23
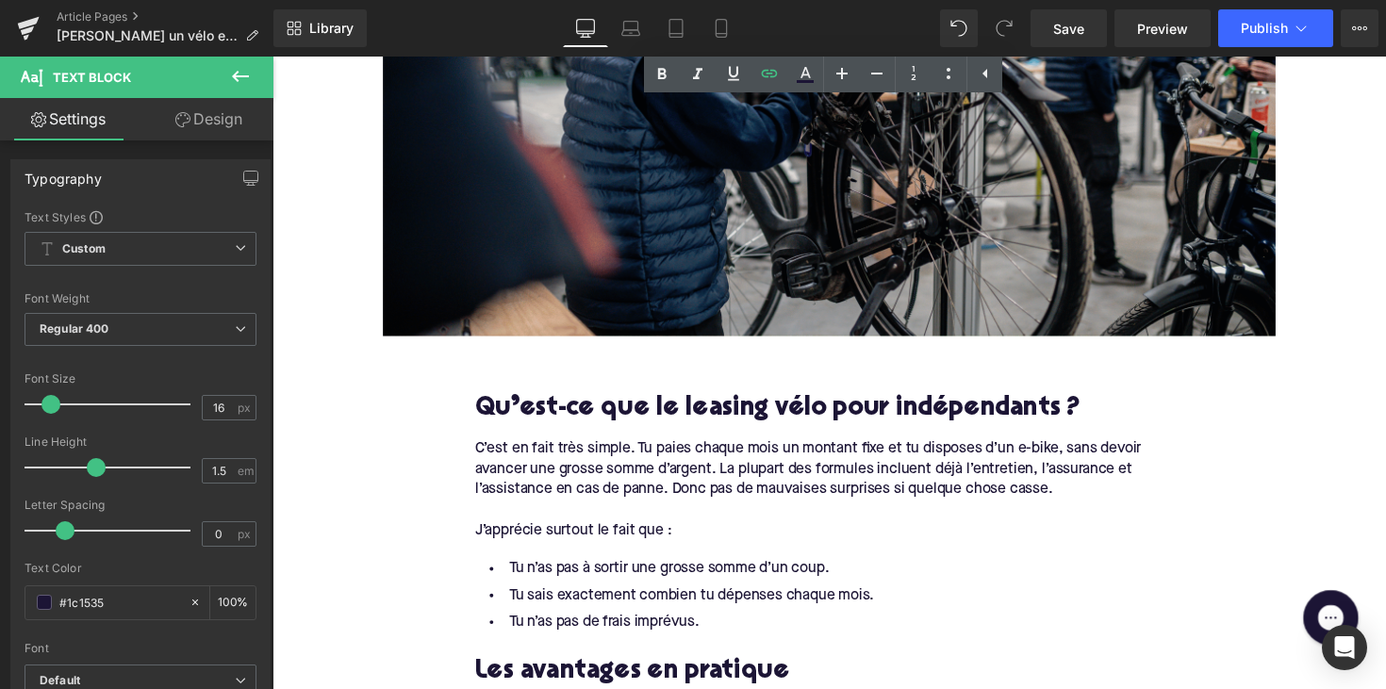
scroll to position [888, 0]
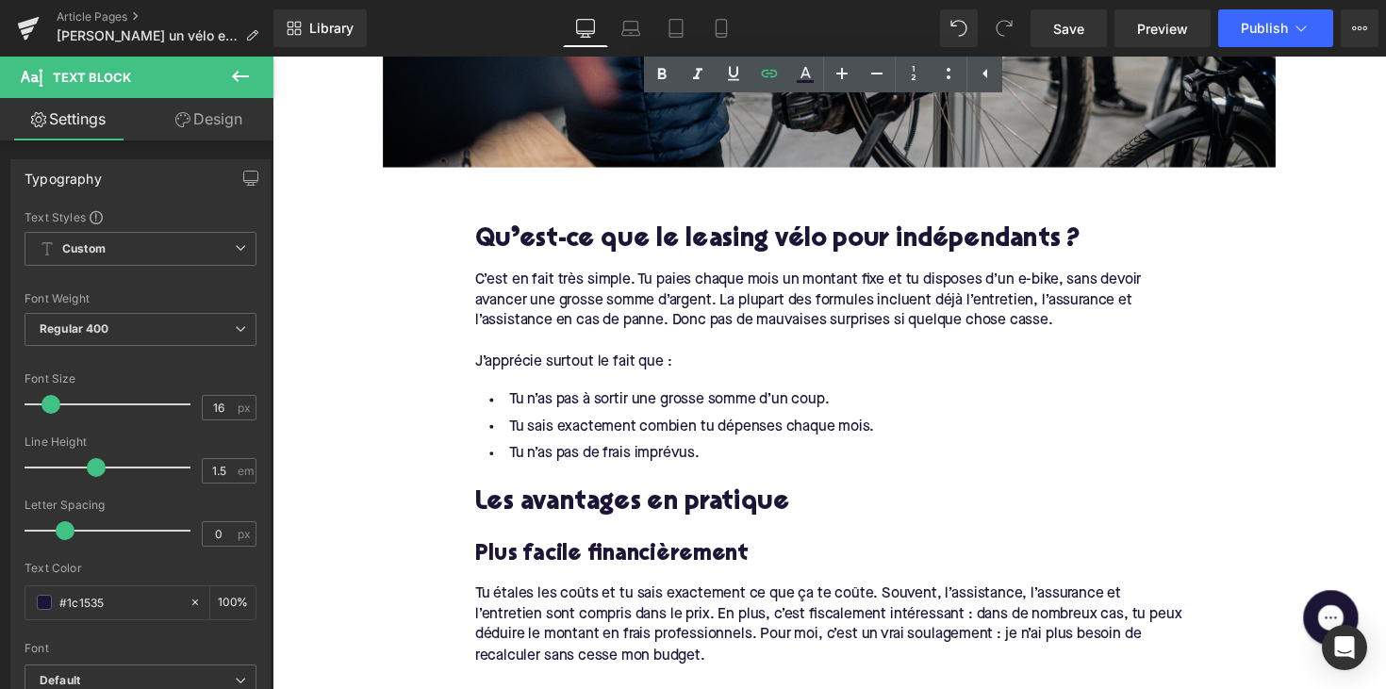
click at [573, 506] on h2 "Les avantages en pratique" at bounding box center [843, 514] width 726 height 29
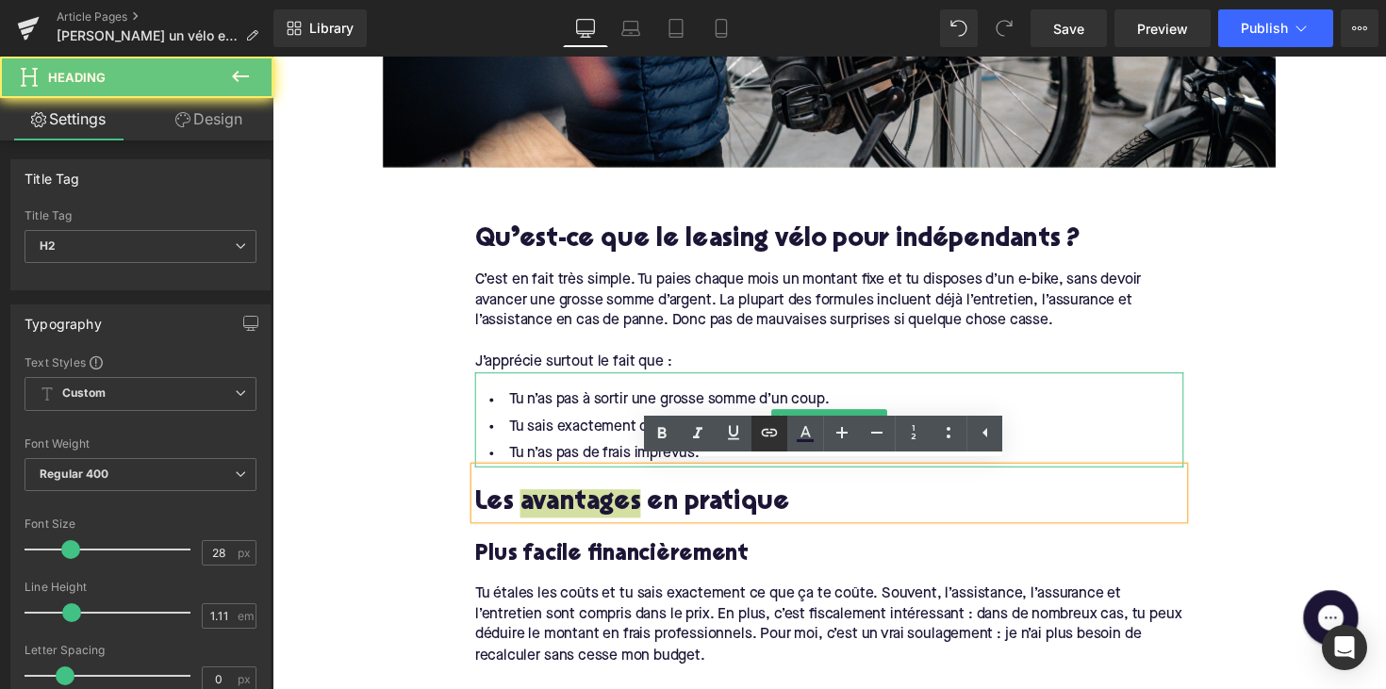
click at [768, 435] on icon at bounding box center [769, 432] width 23 height 23
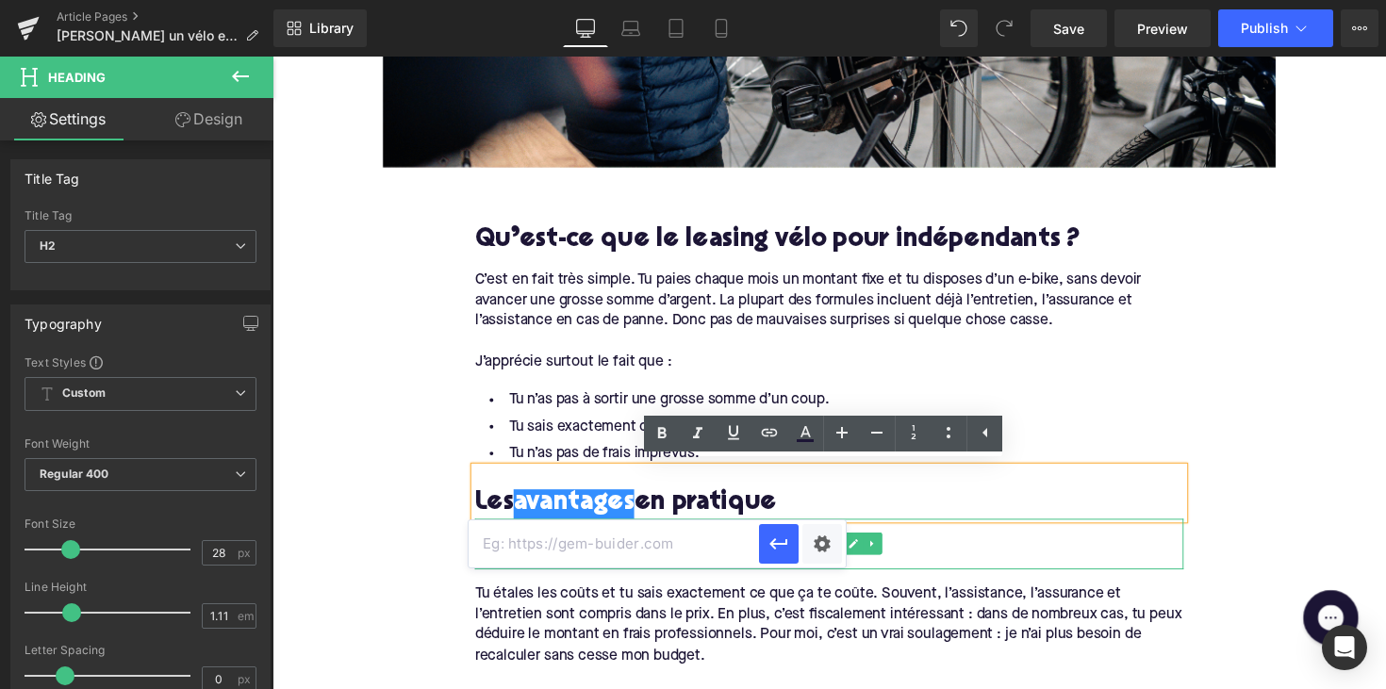
click at [658, 545] on input "text" at bounding box center [614, 543] width 290 height 47
paste input "[URL][DOMAIN_NAME]"
type input "[URL][DOMAIN_NAME]"
click at [782, 531] on button "button" at bounding box center [779, 544] width 40 height 40
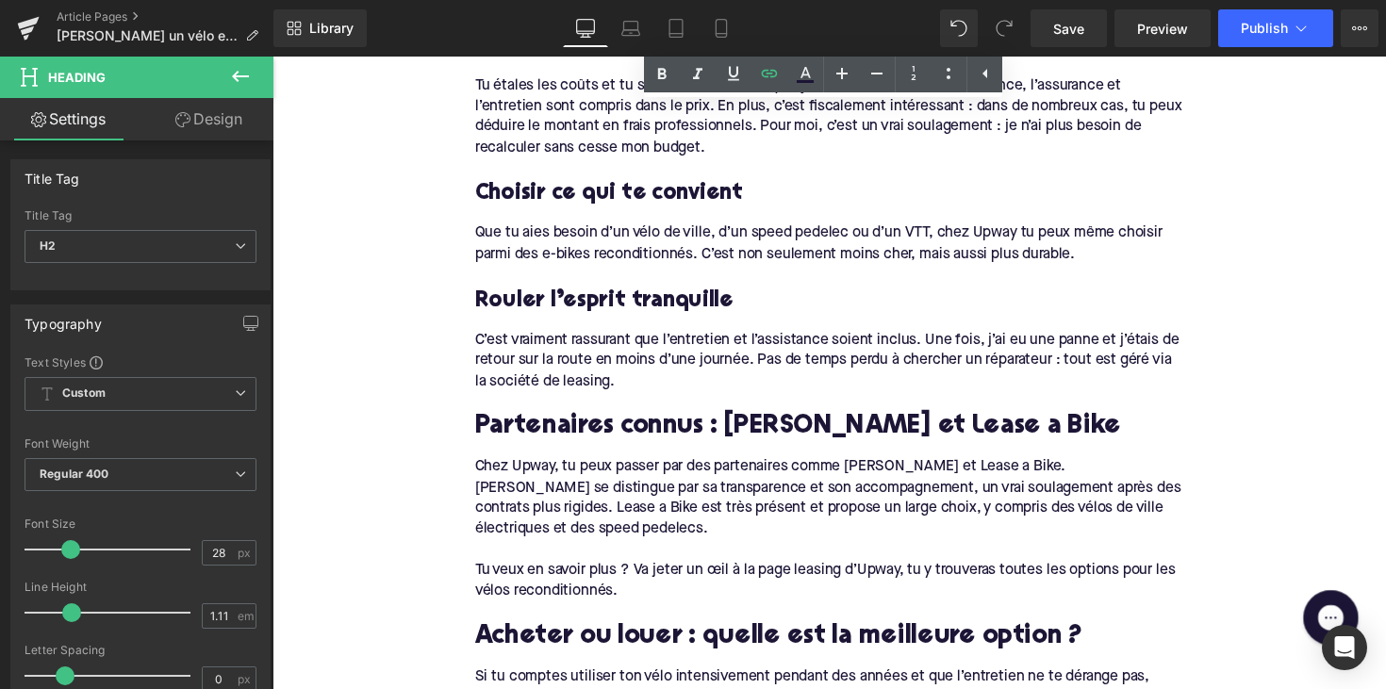
scroll to position [1455, 0]
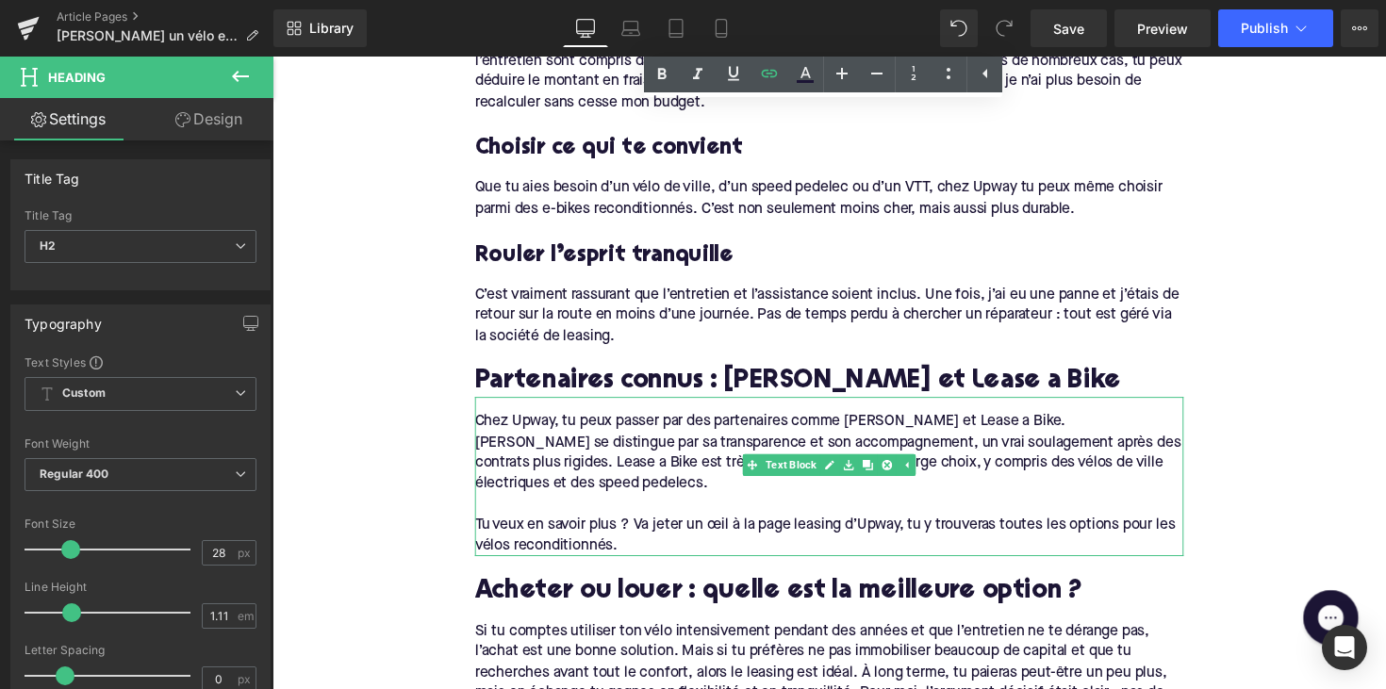
click at [878, 421] on div "Chez Upway, tu peux passer par des partenaires comme [PERSON_NAME] et Lease a B…" at bounding box center [843, 463] width 726 height 85
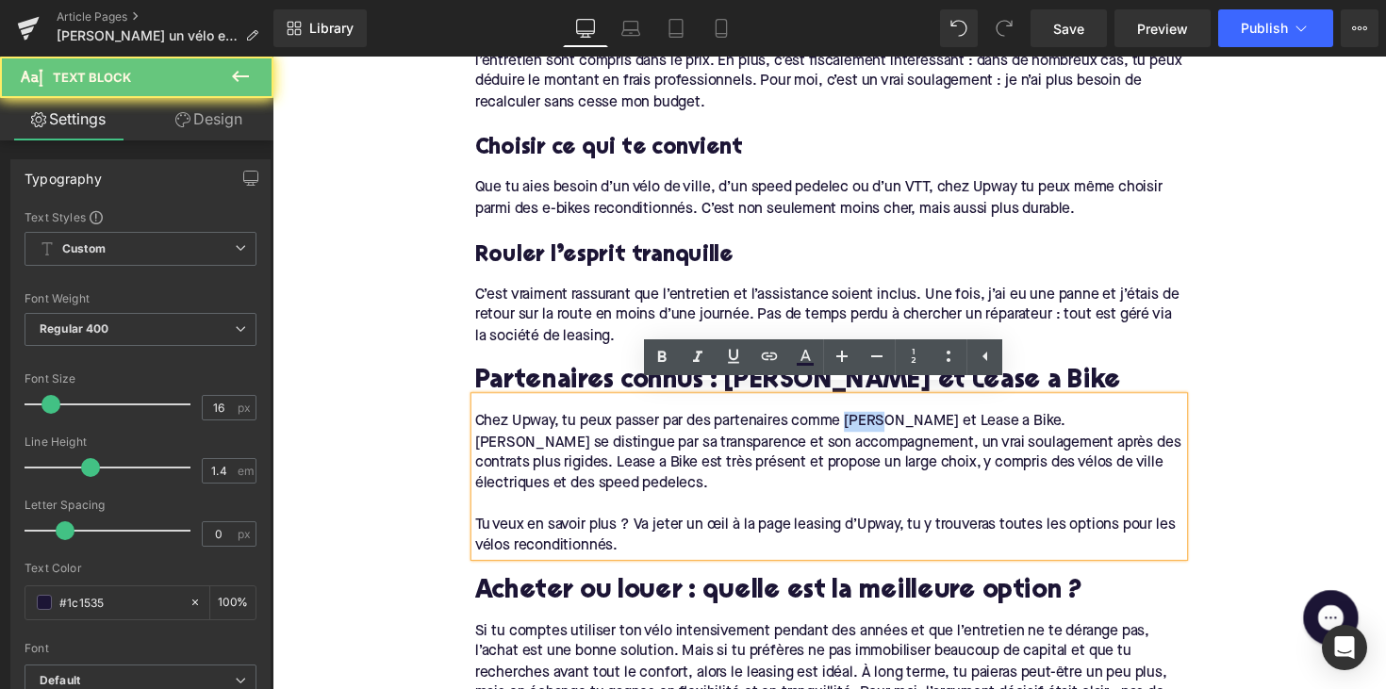
click at [878, 421] on div "Chez Upway, tu peux passer par des partenaires comme [PERSON_NAME] et Lease a B…" at bounding box center [843, 463] width 726 height 85
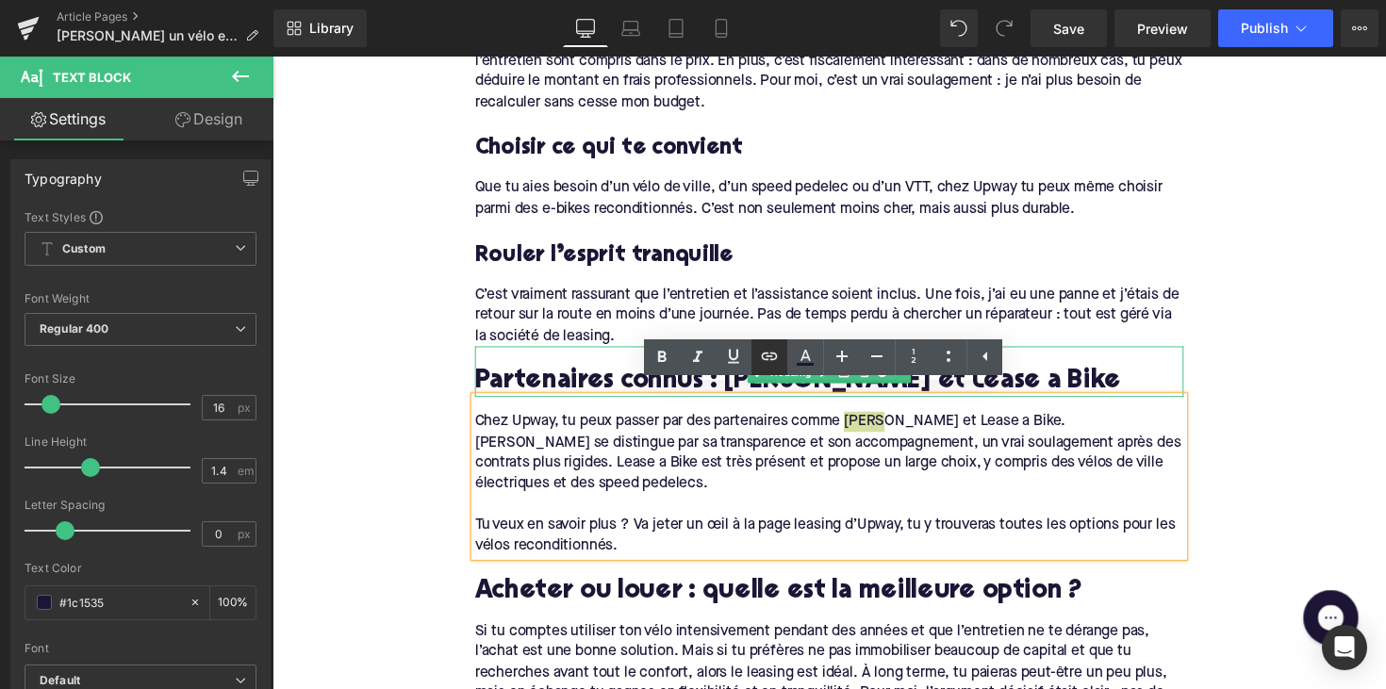
click at [779, 354] on icon at bounding box center [769, 356] width 23 height 23
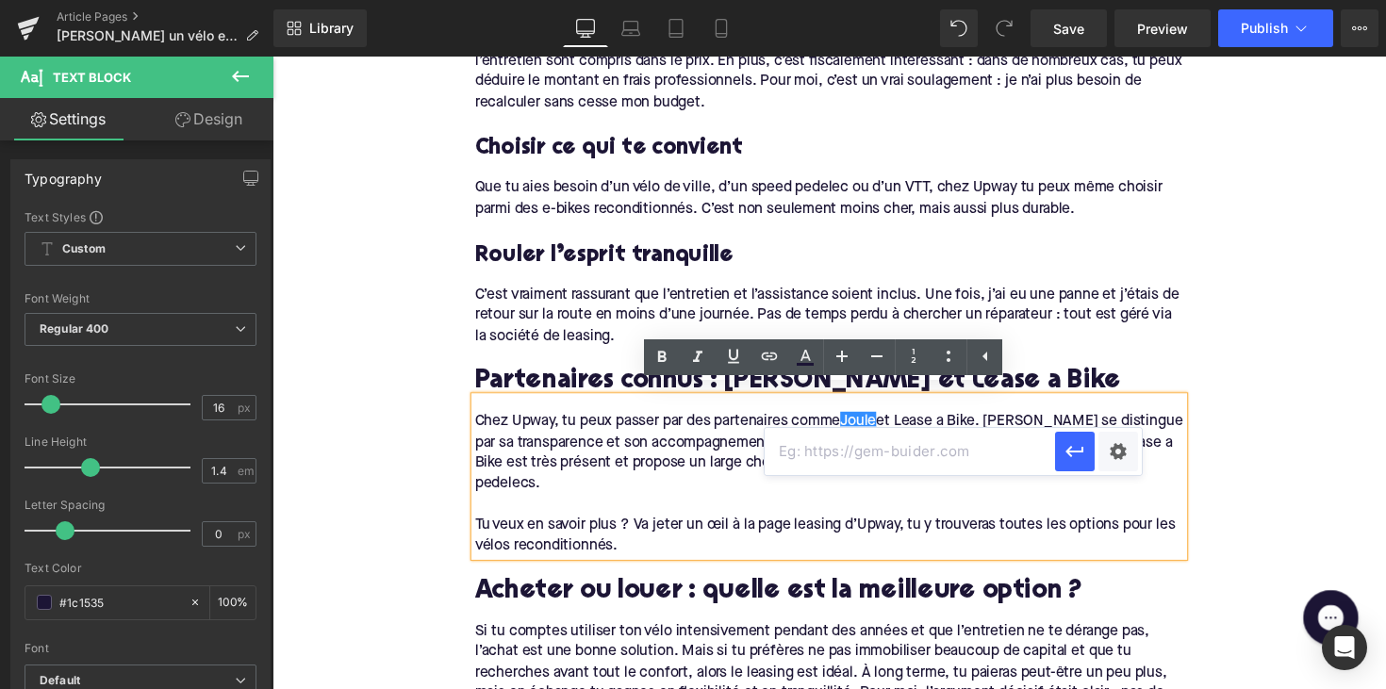
click at [818, 505] on div at bounding box center [843, 515] width 726 height 21
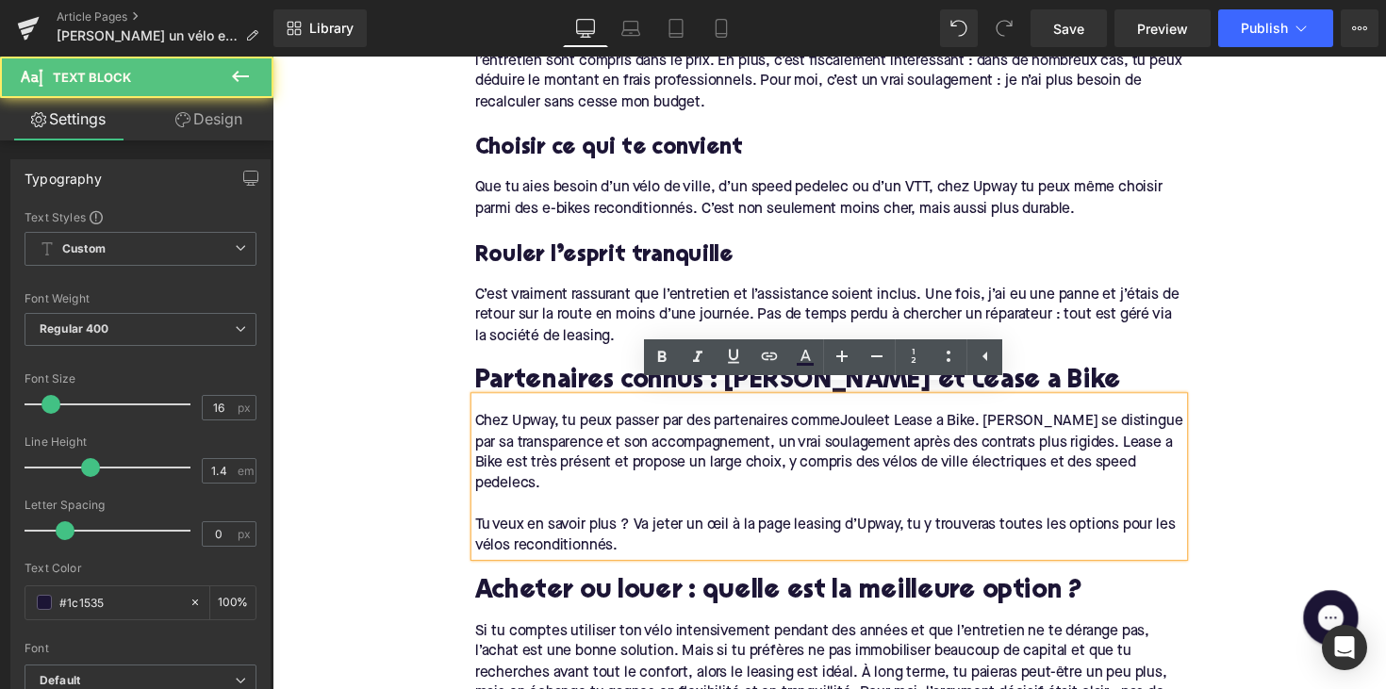
click at [876, 421] on div "Chez Upway, tu peux passer par des partenaires comme [PERSON_NAME] et Lease a B…" at bounding box center [843, 463] width 726 height 85
click at [765, 344] on link at bounding box center [769, 357] width 36 height 36
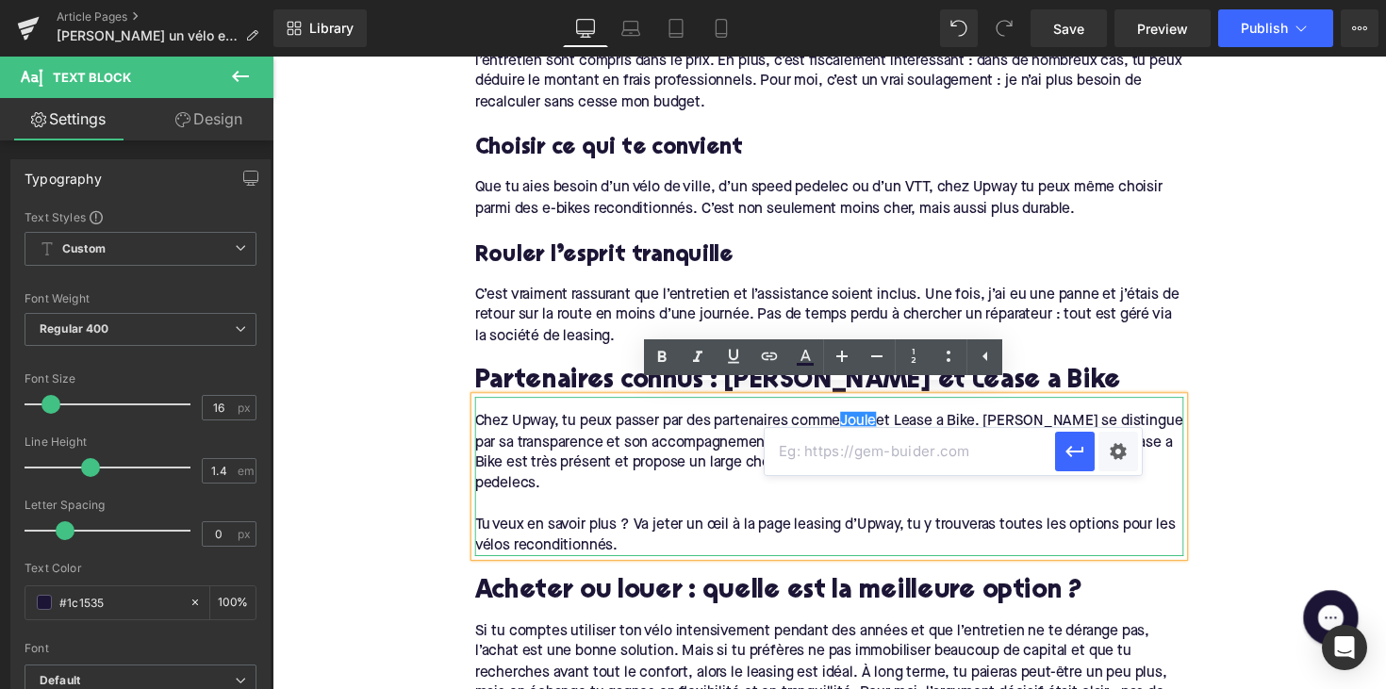
click at [816, 454] on input "text" at bounding box center [910, 451] width 290 height 47
paste input "[URL][DOMAIN_NAME]"
type input "[URL][DOMAIN_NAME]"
click at [1075, 457] on icon "button" at bounding box center [1075, 451] width 23 height 23
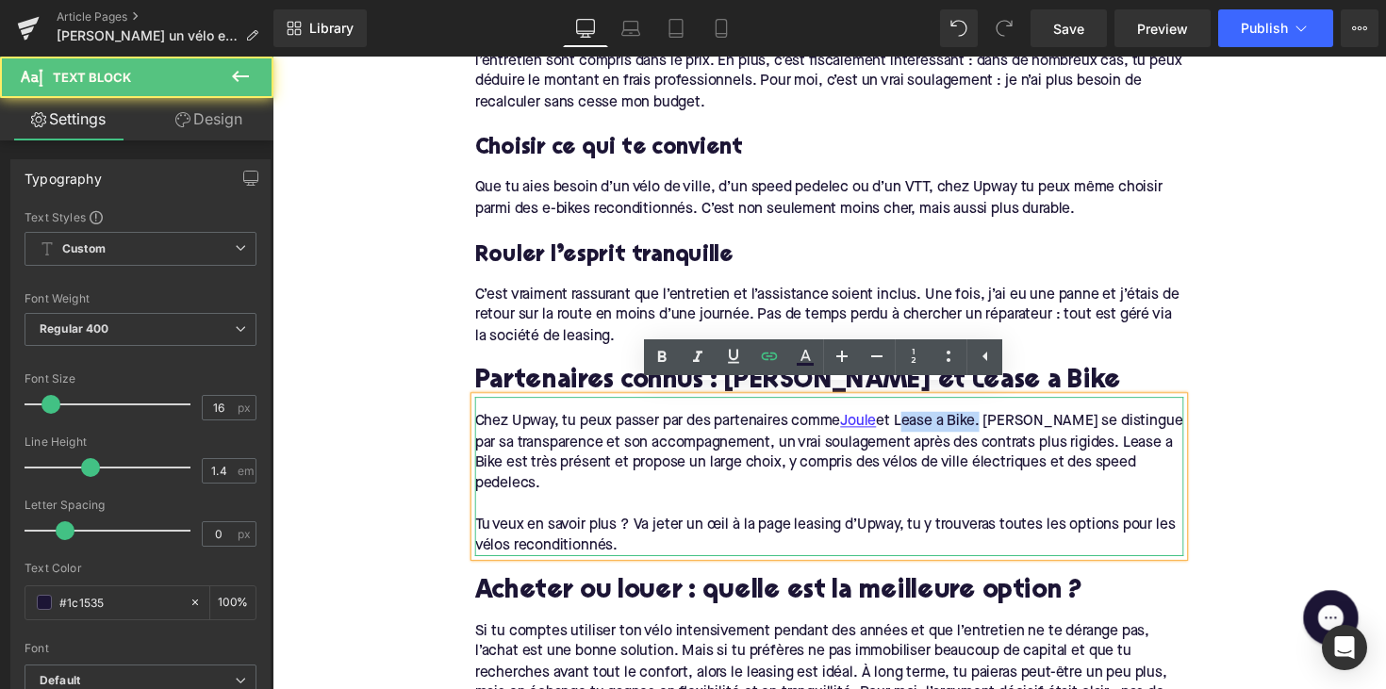
drag, startPoint x: 916, startPoint y: 420, endPoint x: 999, endPoint y: 423, distance: 83.1
click at [999, 423] on div "Chez Upway, tu peux passer par des partenaires comme [PERSON_NAME] et Lease a B…" at bounding box center [843, 463] width 726 height 85
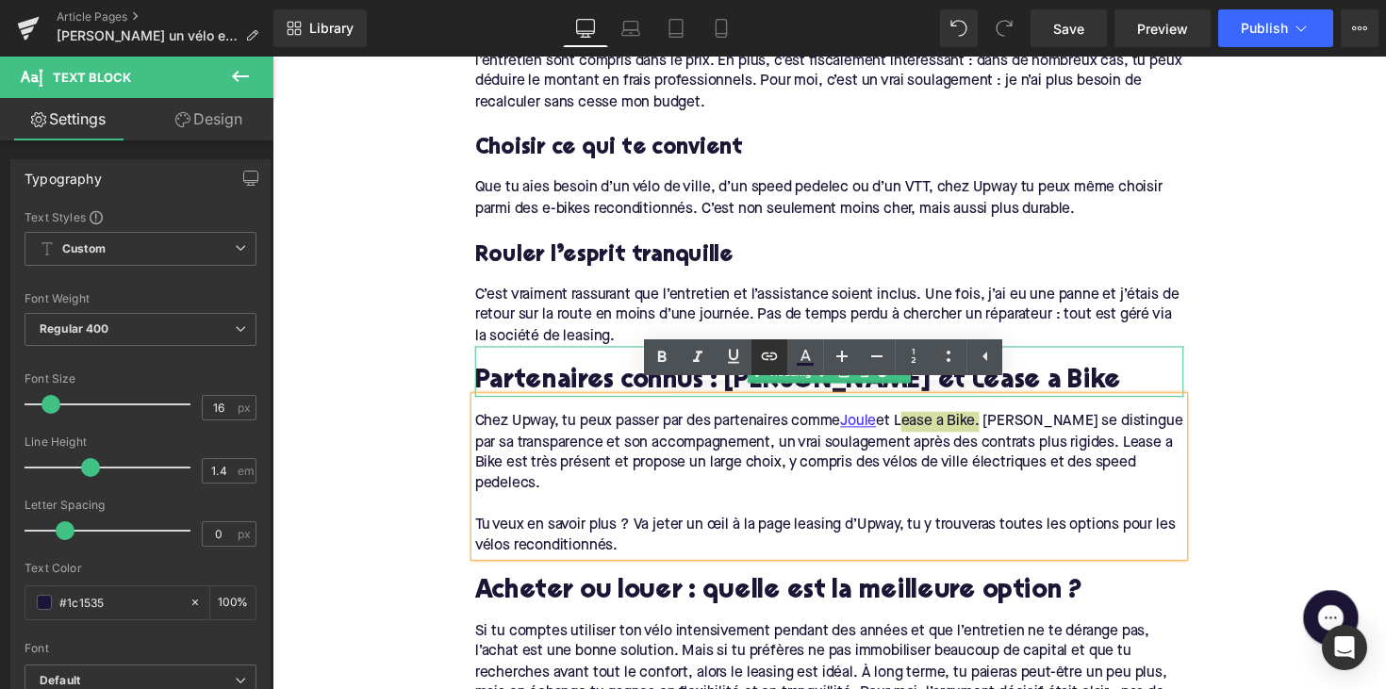
click at [774, 357] on icon at bounding box center [769, 356] width 23 height 23
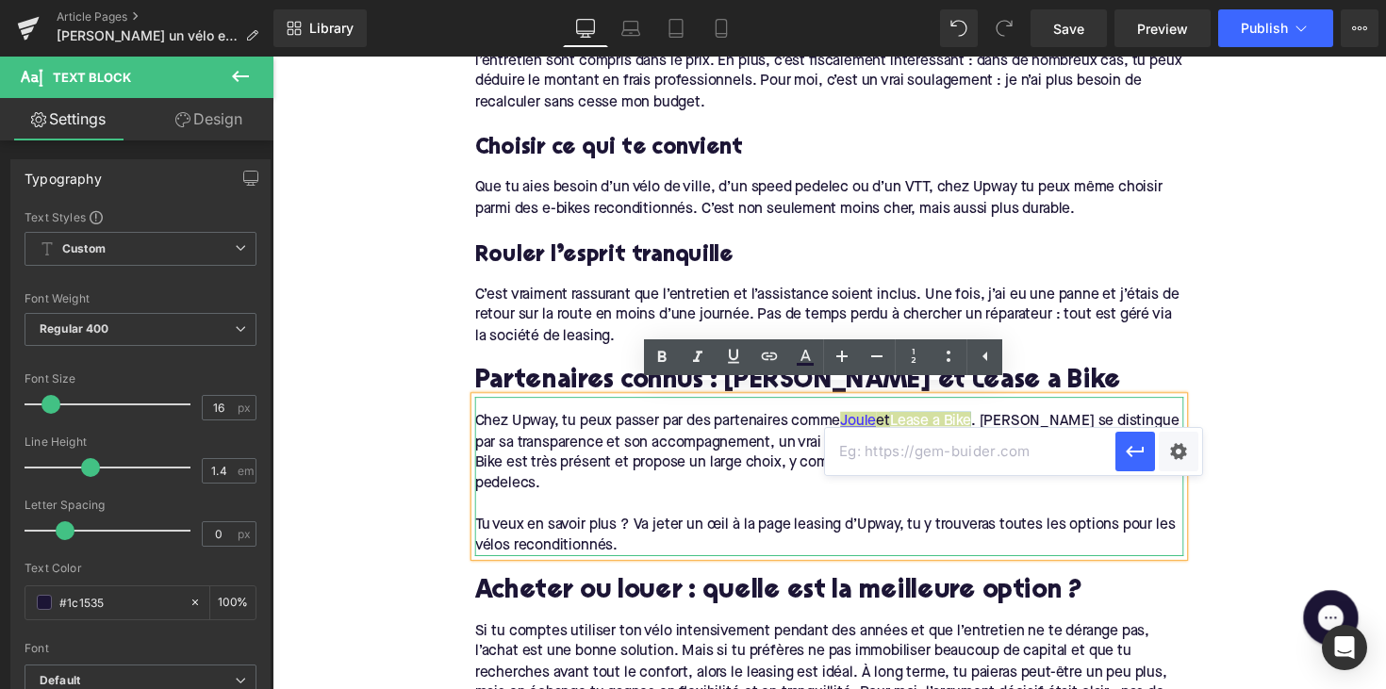
click at [851, 460] on input "text" at bounding box center [970, 451] width 290 height 47
paste input "[URL][DOMAIN_NAME]"
type input "[URL][DOMAIN_NAME]"
click at [1128, 439] on button "button" at bounding box center [1135, 452] width 40 height 40
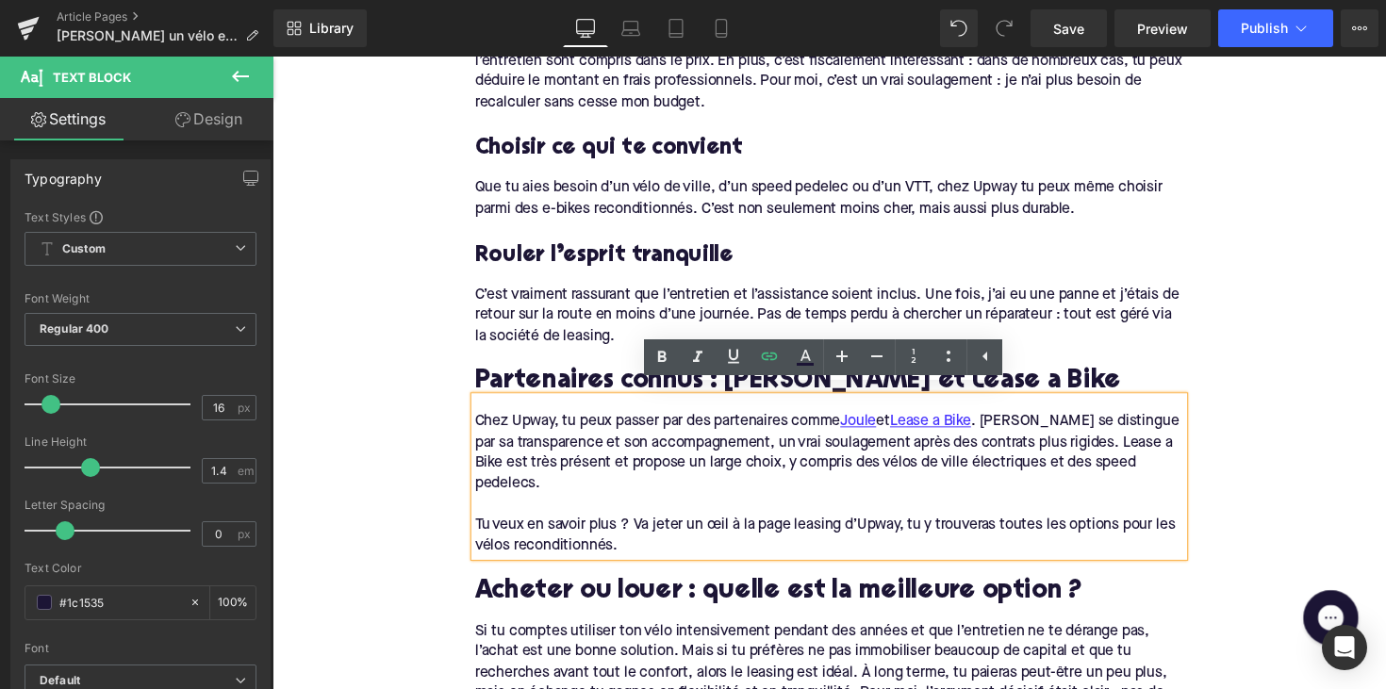
click at [706, 467] on div "Chez Upway, tu peux passer par des partenaires comme [PERSON_NAME] et Lease a B…" at bounding box center [843, 463] width 726 height 85
drag, startPoint x: 771, startPoint y: 507, endPoint x: 914, endPoint y: 506, distance: 142.4
click at [914, 526] on div "Tu veux en savoir plus ? Va jeter un œil à la page leasing d’Upway, tu y trouve…" at bounding box center [843, 547] width 726 height 42
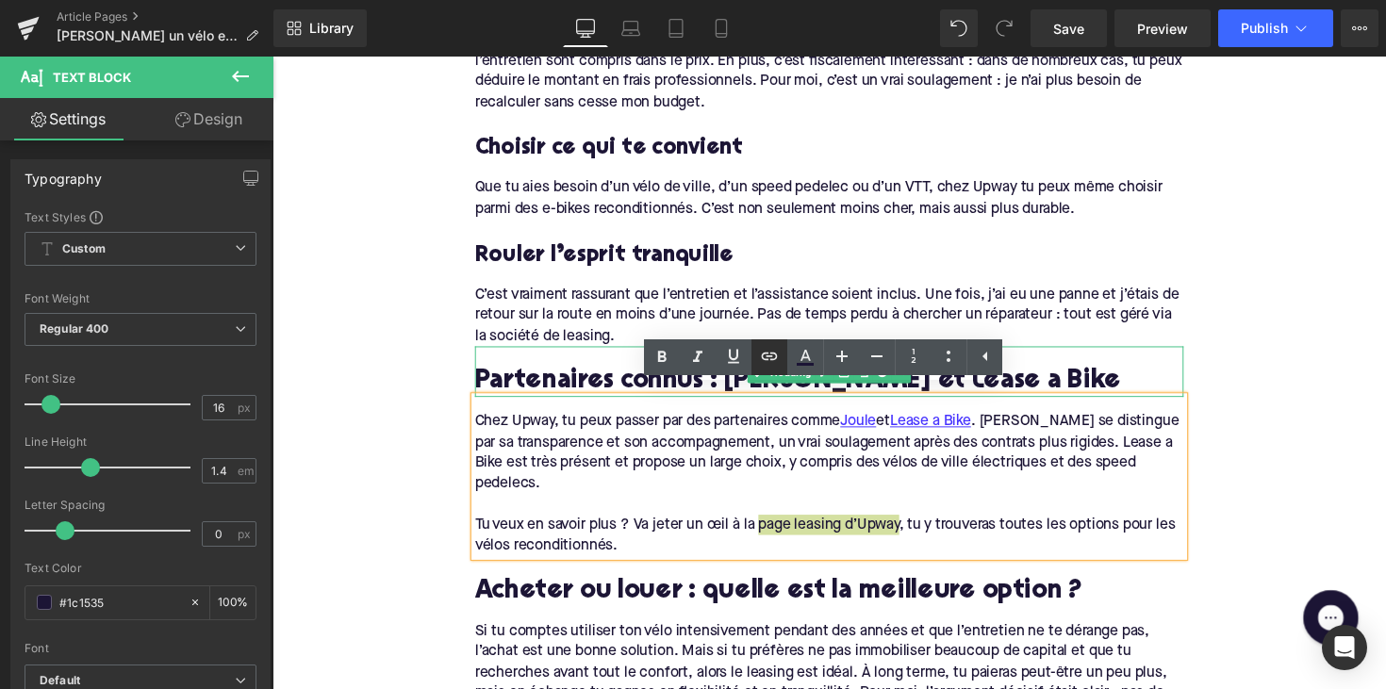
click at [776, 350] on icon at bounding box center [769, 356] width 23 height 23
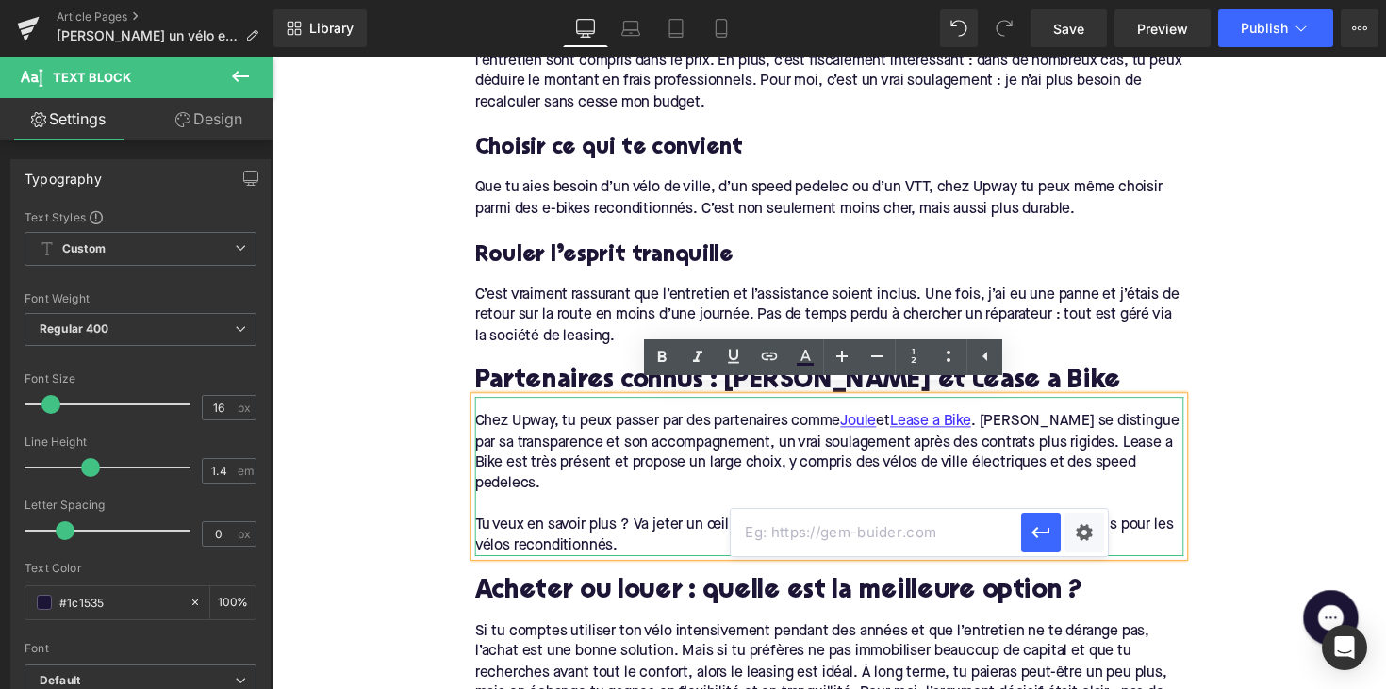
click at [783, 522] on input "text" at bounding box center [876, 532] width 290 height 47
paste input "[URL][DOMAIN_NAME]"
type input "[URL][DOMAIN_NAME]"
click at [1030, 536] on icon "button" at bounding box center [1041, 532] width 23 height 23
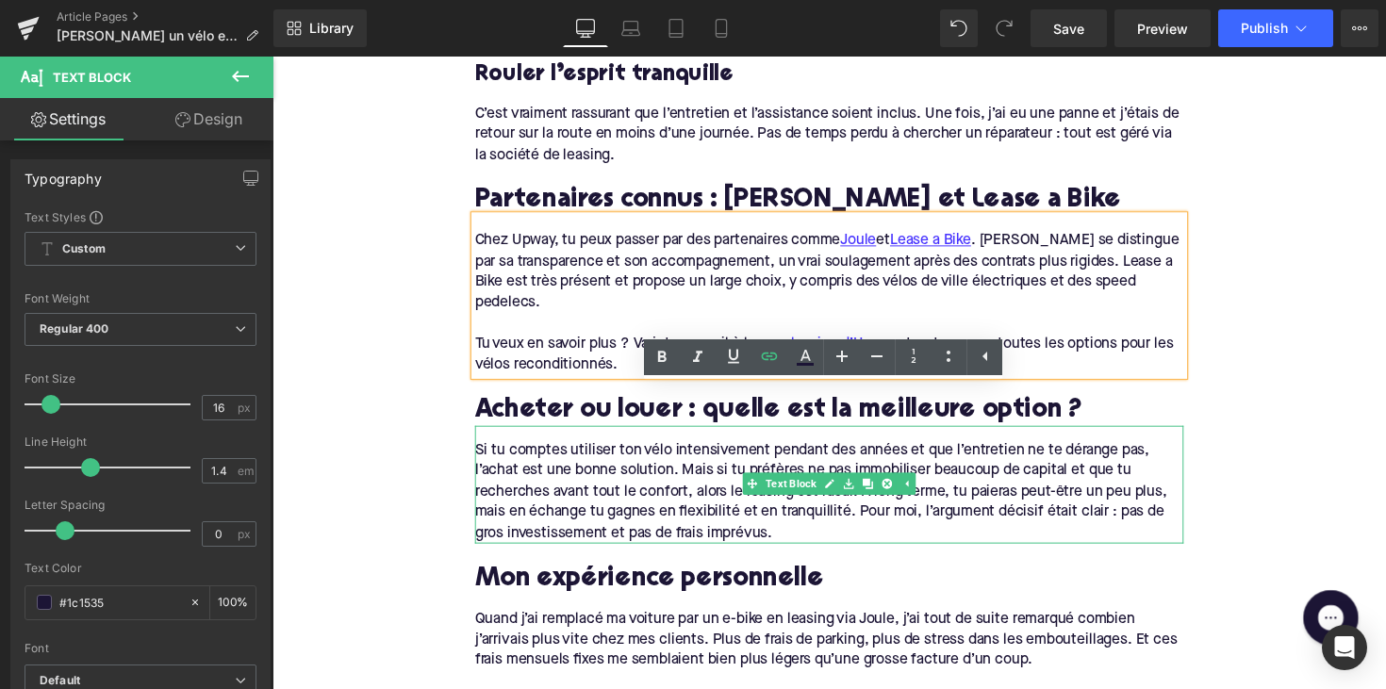
scroll to position [1812, 0]
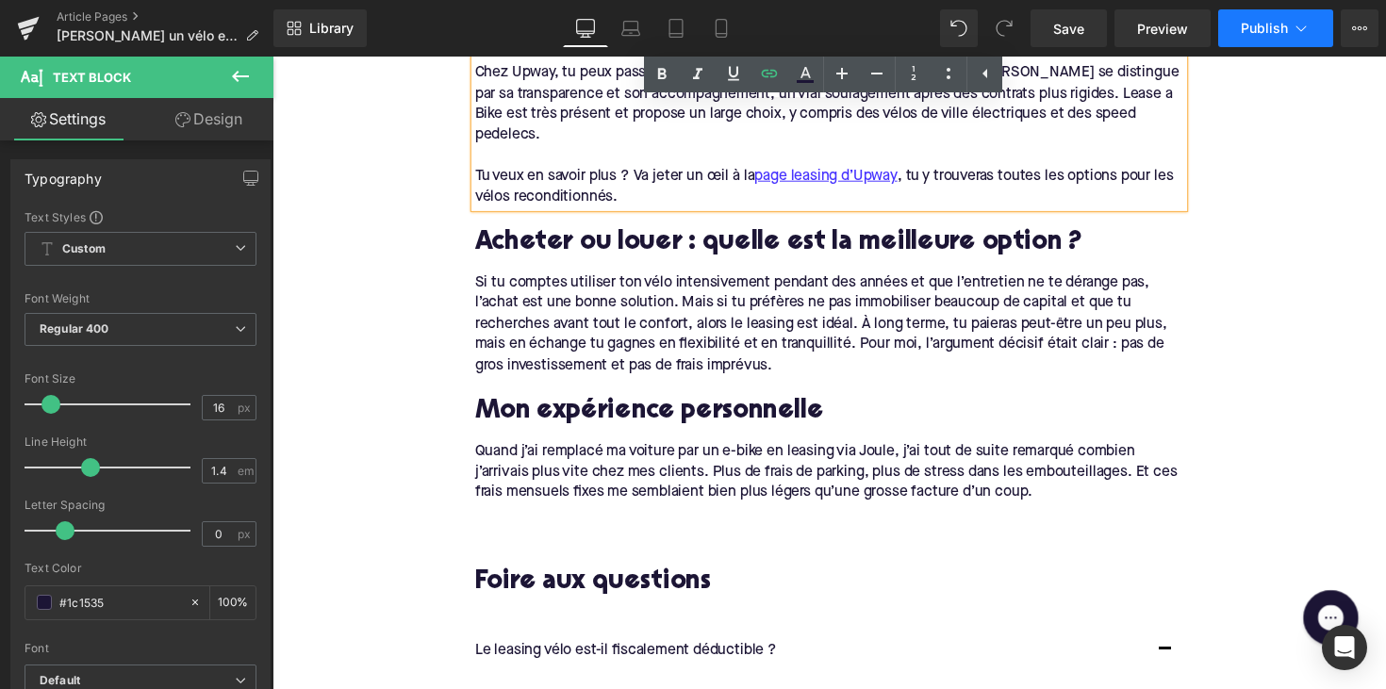
click at [1263, 29] on span "Publish" at bounding box center [1264, 28] width 47 height 15
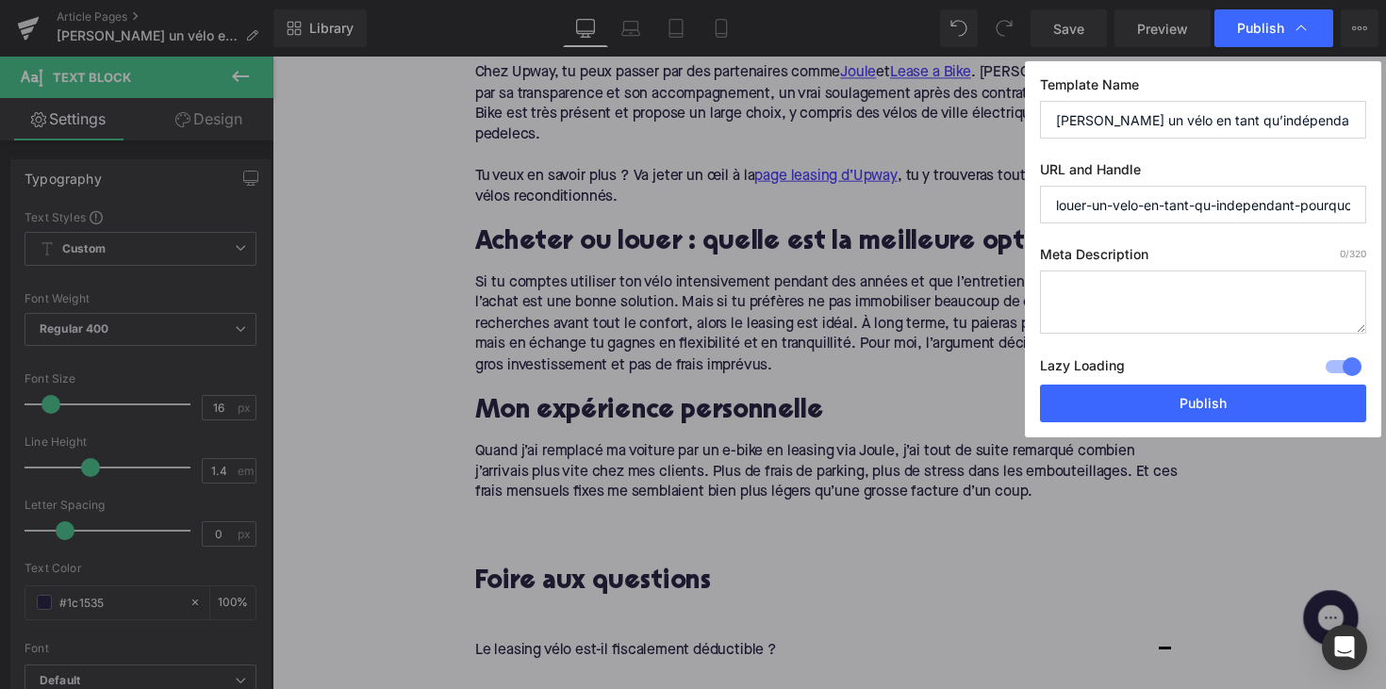
click at [1152, 294] on textarea at bounding box center [1203, 302] width 326 height 63
paste textarea "Louez un vélo électrique chez Upway en indépendant : coûts fixes, déductible fi…"
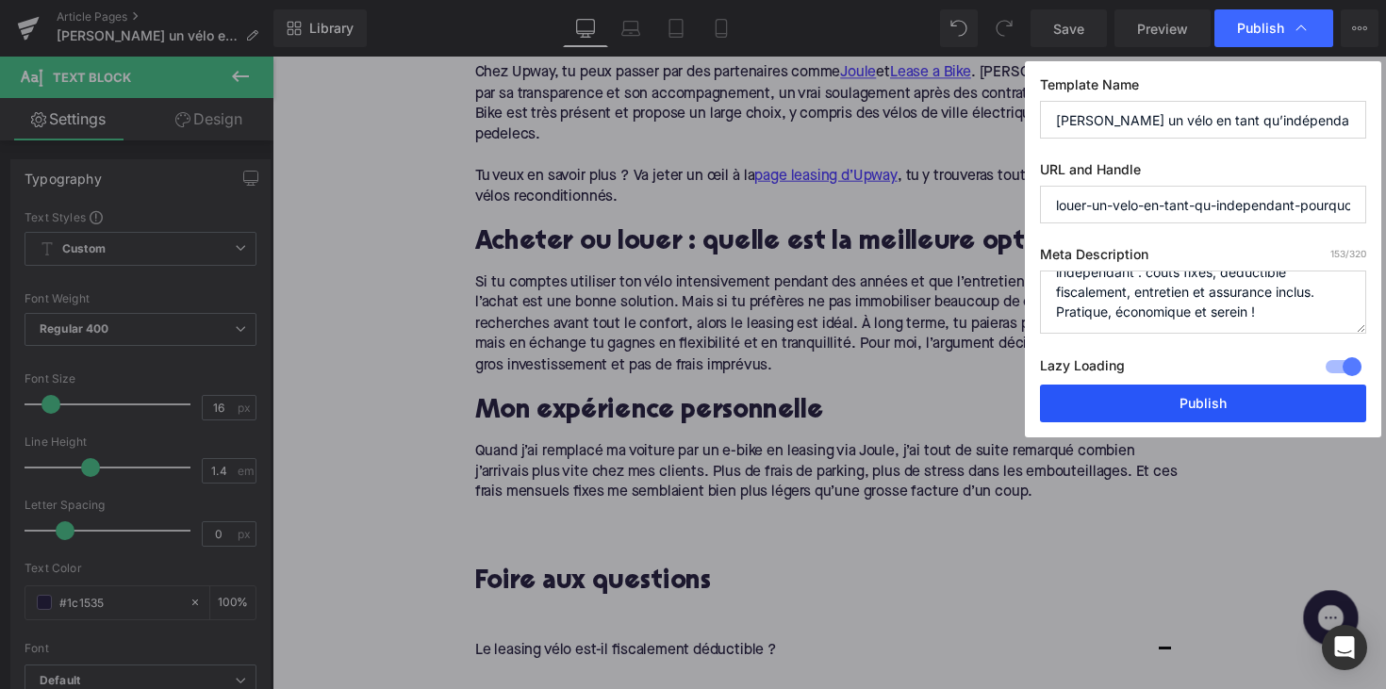
type textarea "Louez un vélo électrique chez Upway en indépendant : coûts fixes, déductible fi…"
click at [1212, 387] on button "Publish" at bounding box center [1203, 404] width 326 height 38
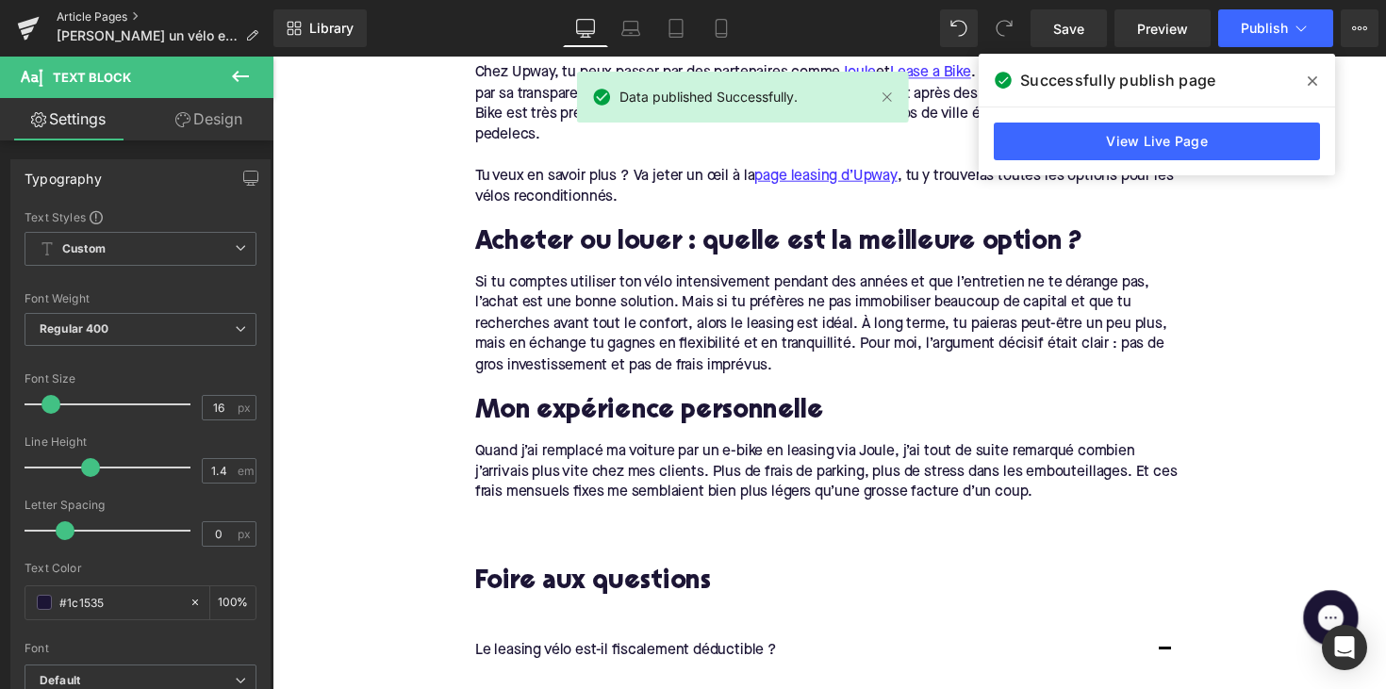
click at [95, 16] on link "Article Pages" at bounding box center [165, 16] width 217 height 15
